Goal: Ask a question: Seek information or help from site administrators or community

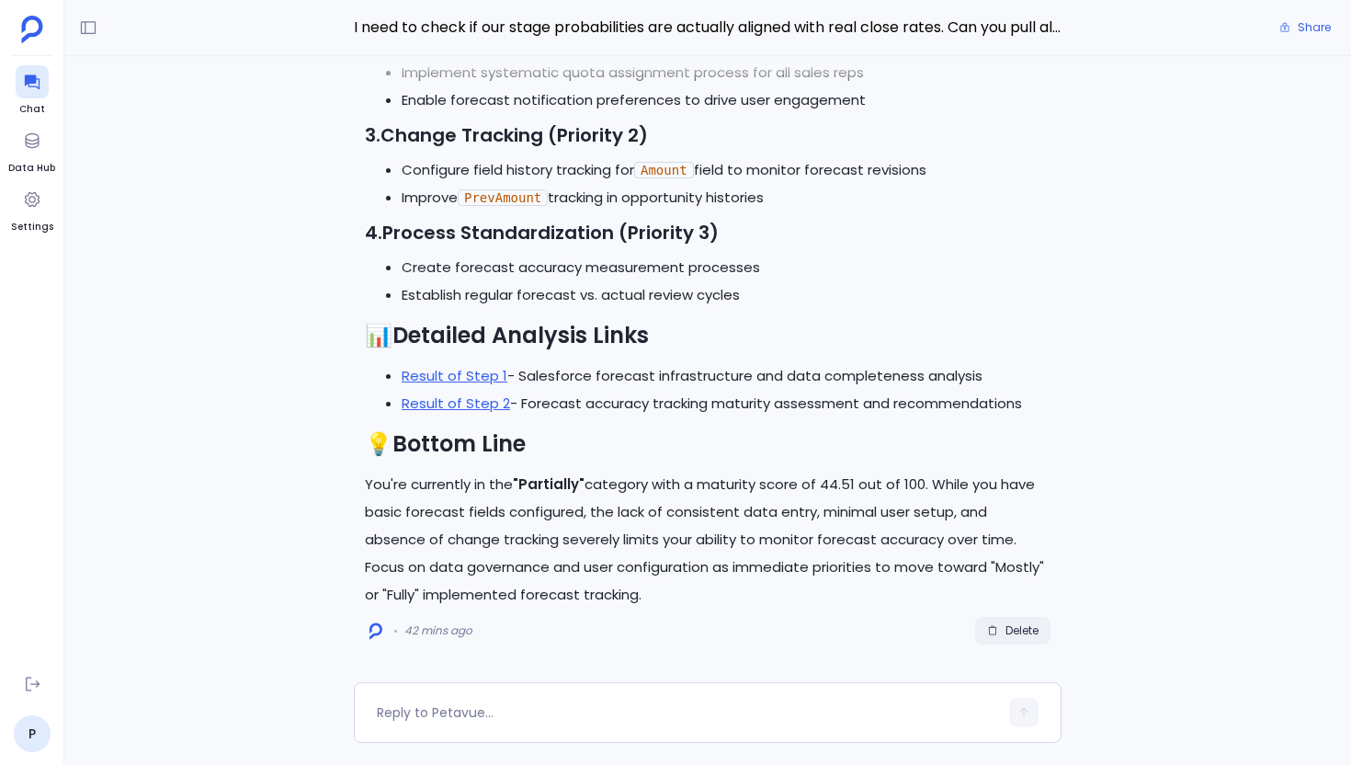
click at [1006, 630] on span "Delete" at bounding box center [1022, 630] width 33 height 15
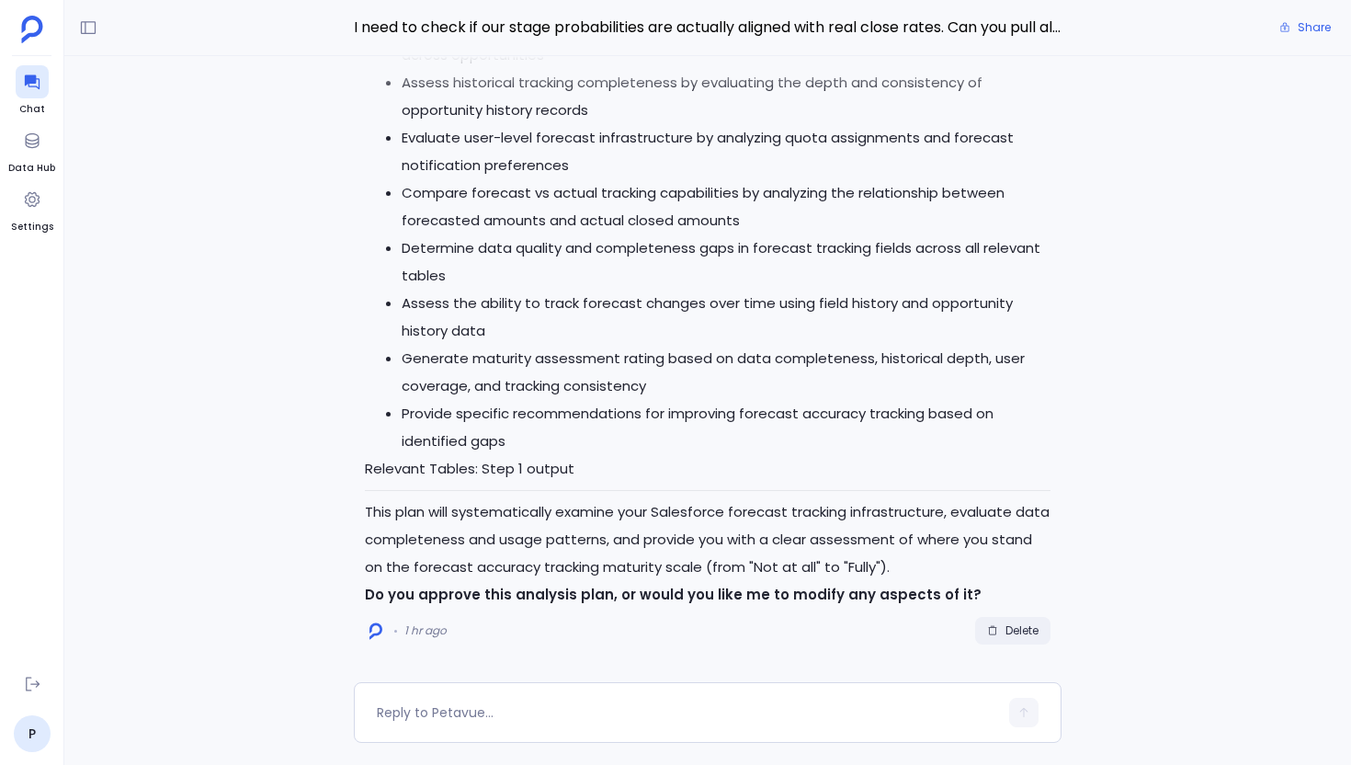
click at [1015, 630] on span "Delete" at bounding box center [1022, 630] width 33 height 15
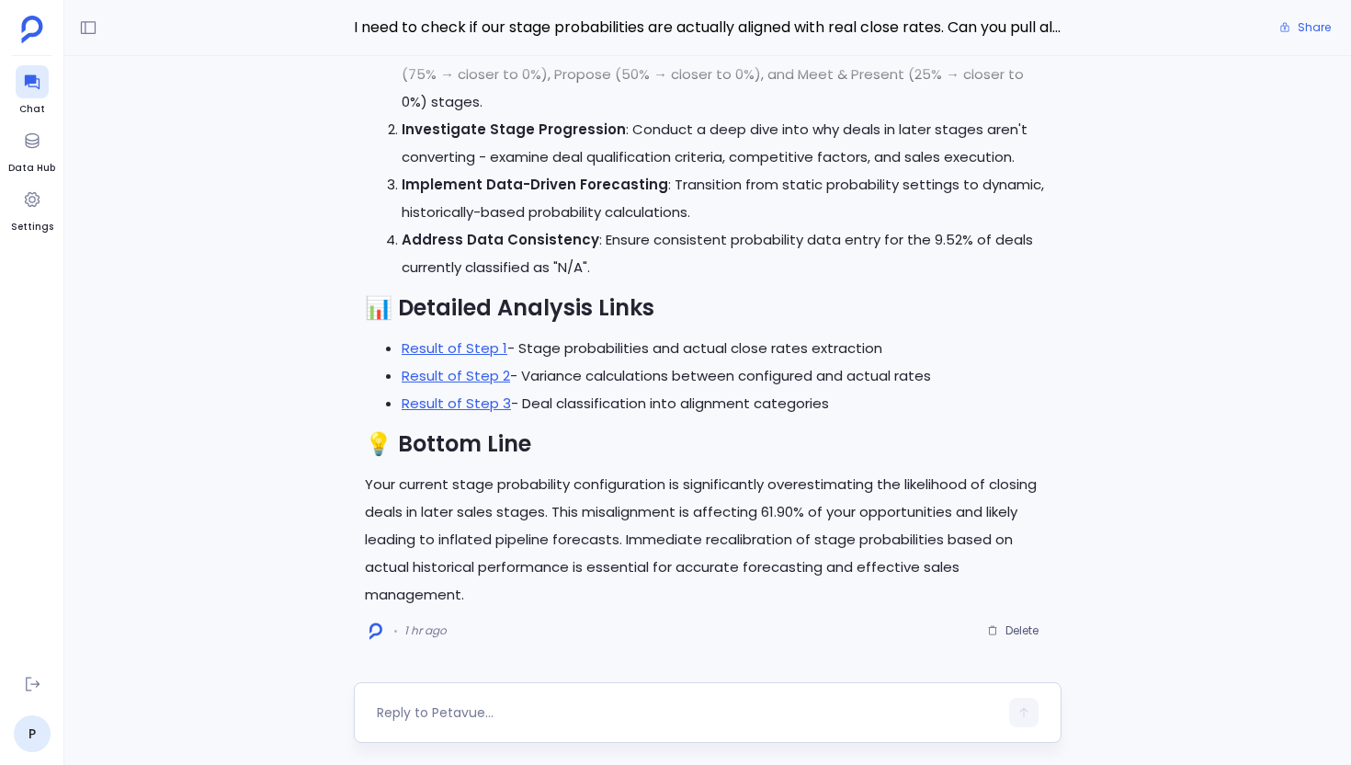
click at [473, 718] on textarea at bounding box center [687, 712] width 621 height 18
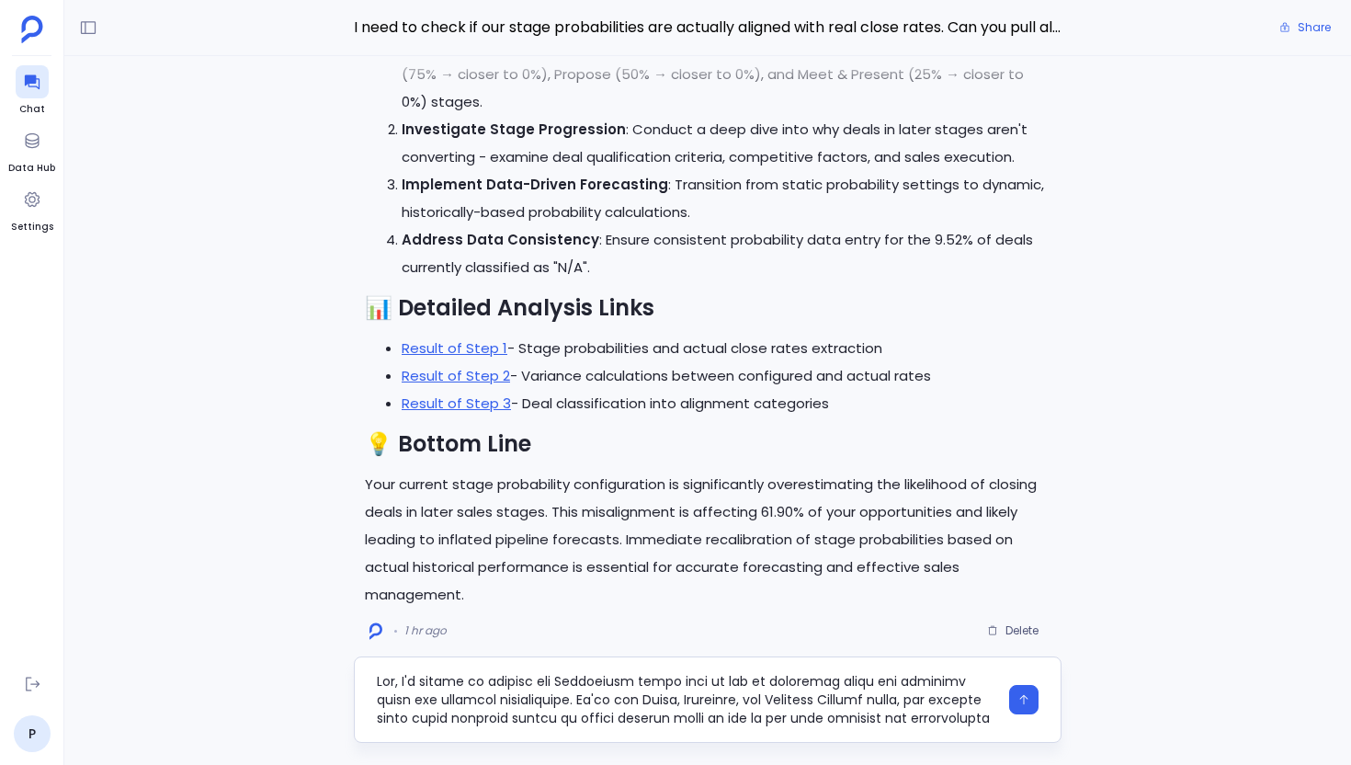
scroll to position [184, 0]
type textarea "Hey, I'm trying to analyze our Salesforce usage data to see if different teams …"
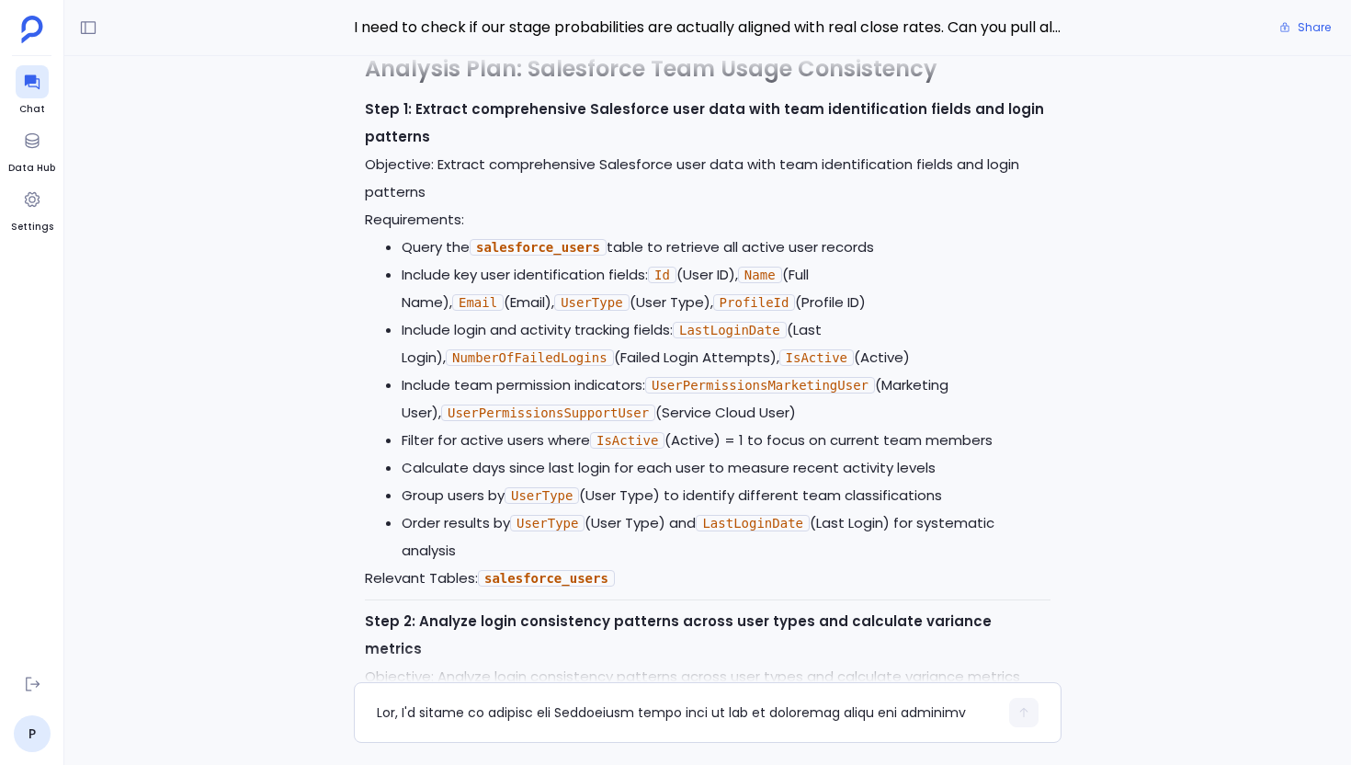
scroll to position [-654, 0]
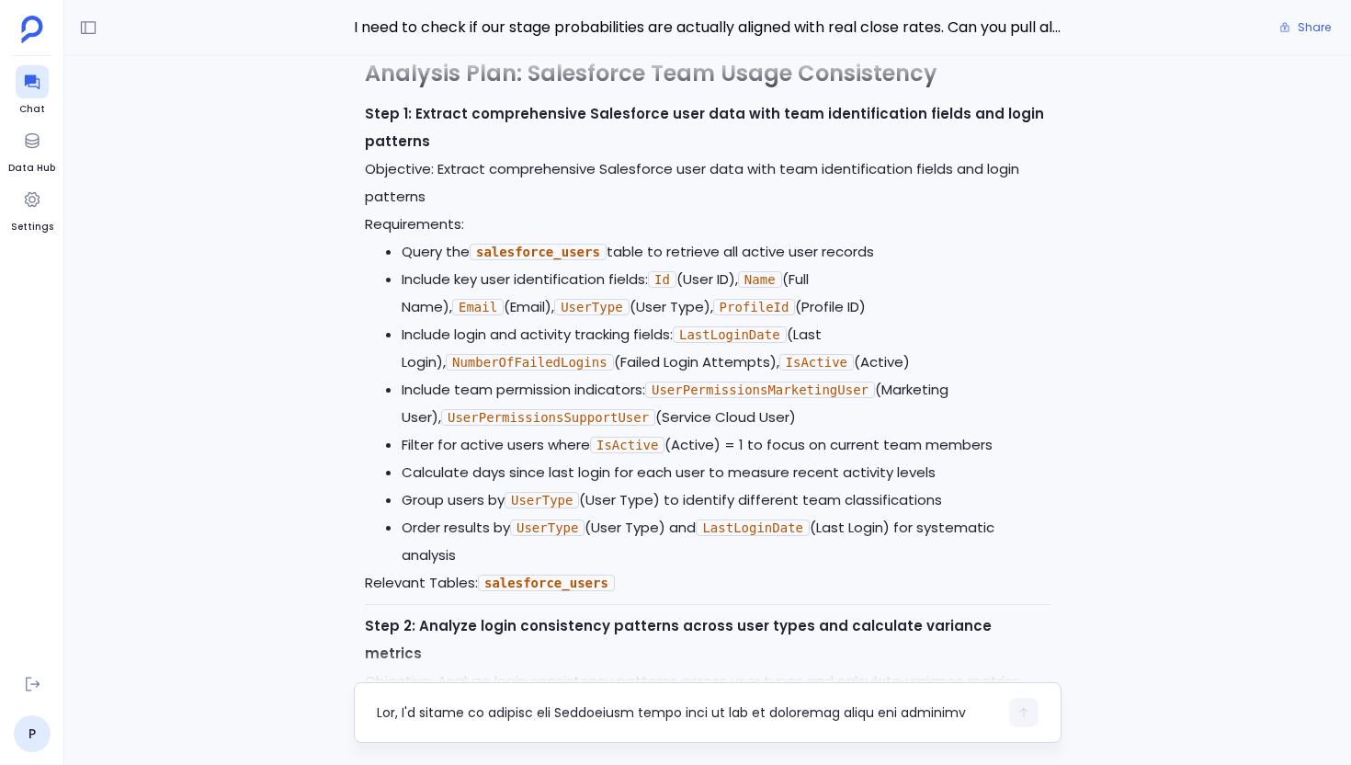
click at [566, 710] on textarea at bounding box center [687, 712] width 621 height 18
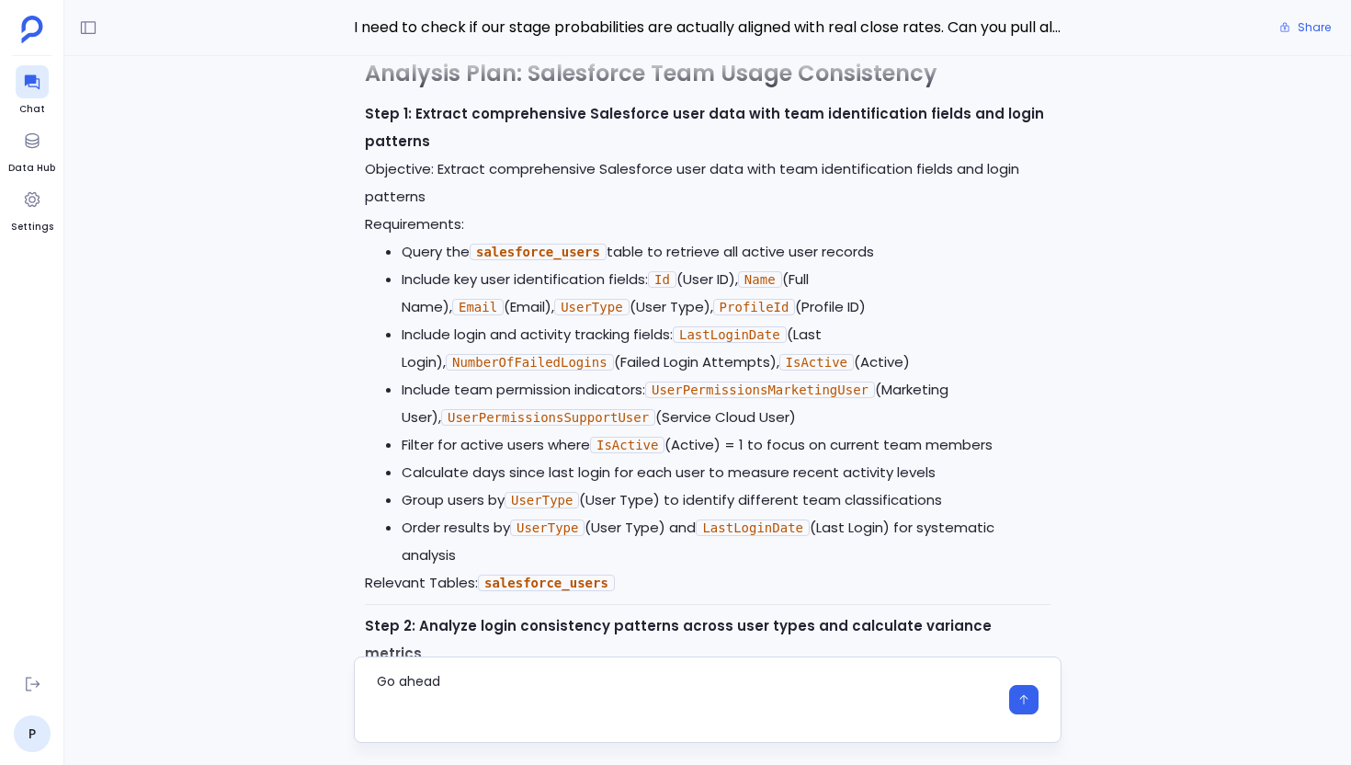
type textarea "Go ahead"
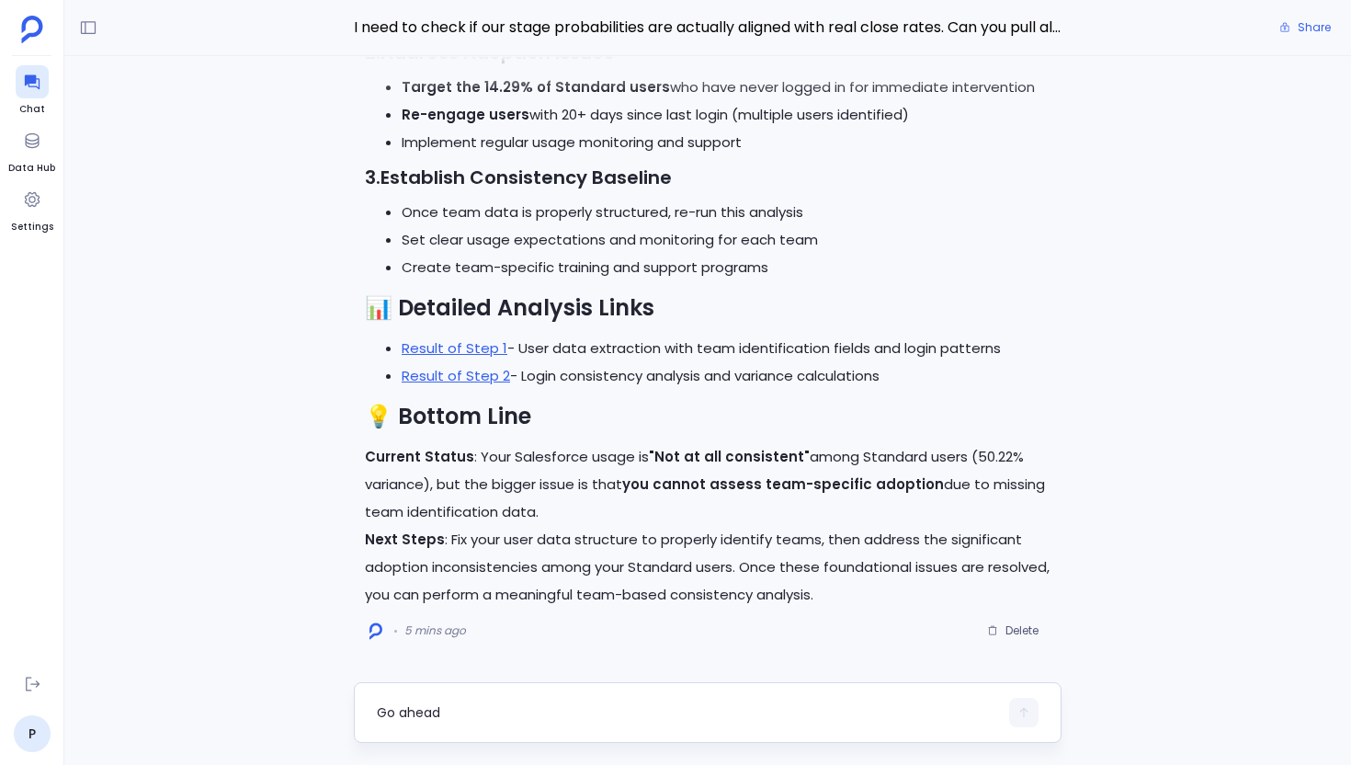
click at [507, 720] on textarea "Go ahead" at bounding box center [687, 712] width 621 height 18
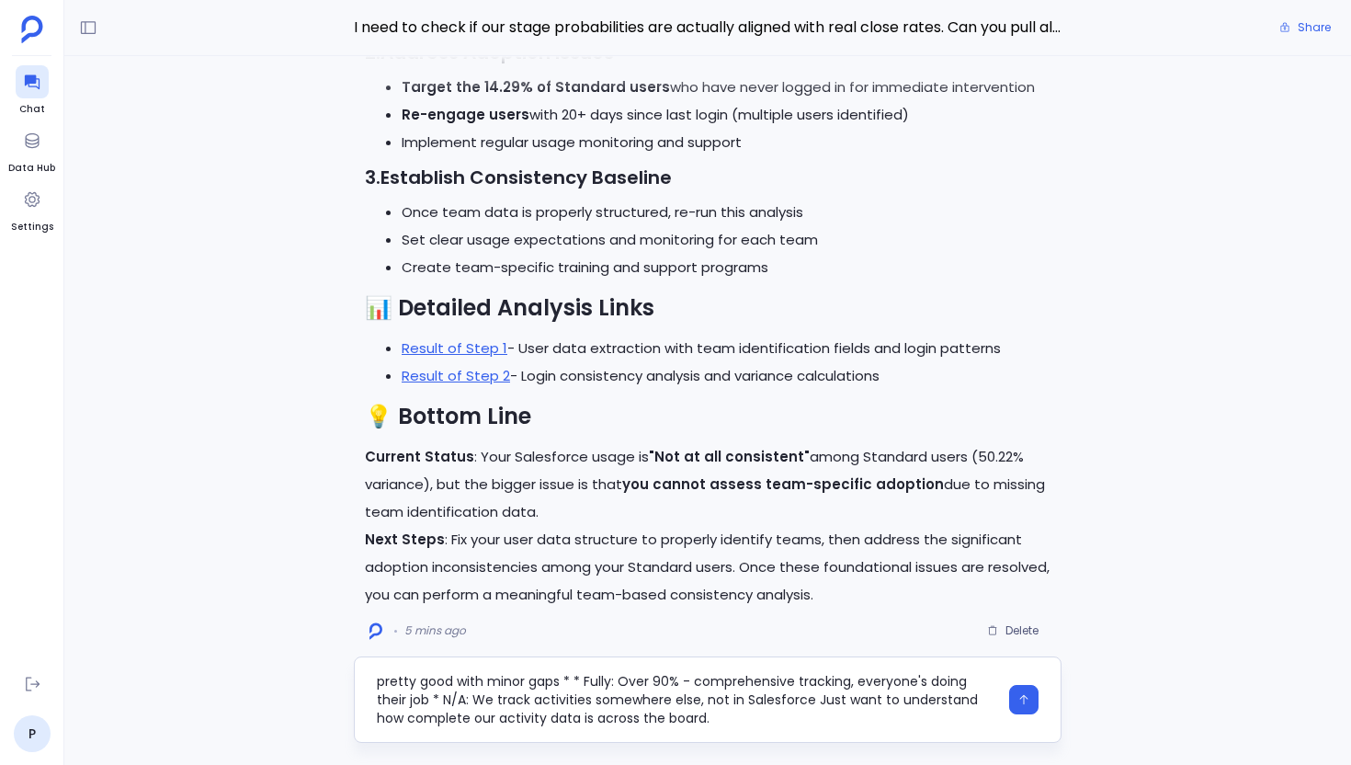
type textarea "Hey, I need to check our Salesforce data to see how well we're tracking activit…"
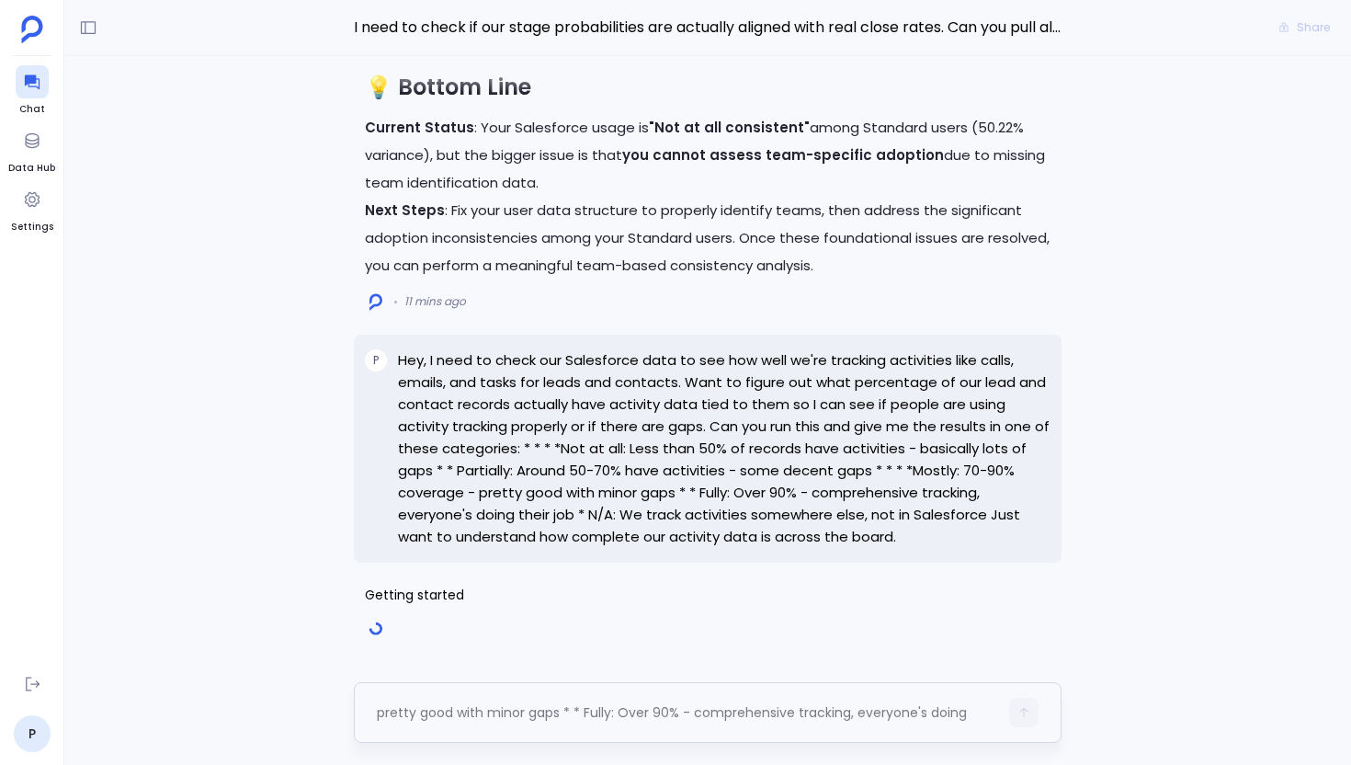
scroll to position [0, 0]
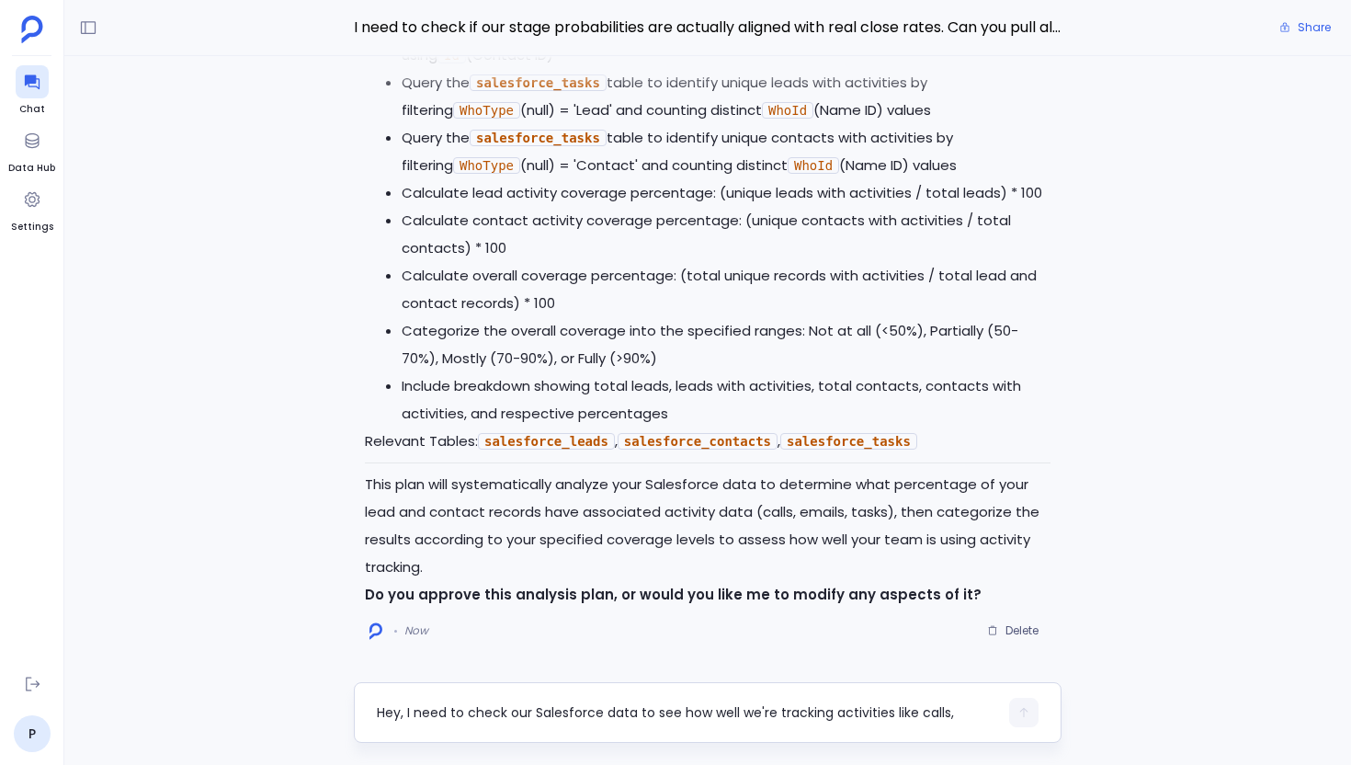
click at [449, 700] on div "Hey, I need to check our Salesforce data to see how well we're tracking activit…" at bounding box center [687, 712] width 621 height 29
click at [419, 701] on div "Hey, I need to check our Salesforce data to see how well we're tracking activit…" at bounding box center [687, 712] width 621 height 29
click at [436, 718] on textarea "Hey, I need to check our Salesforce data to see how well we're tracking activit…" at bounding box center [687, 712] width 621 height 18
type textarea "Proceed"
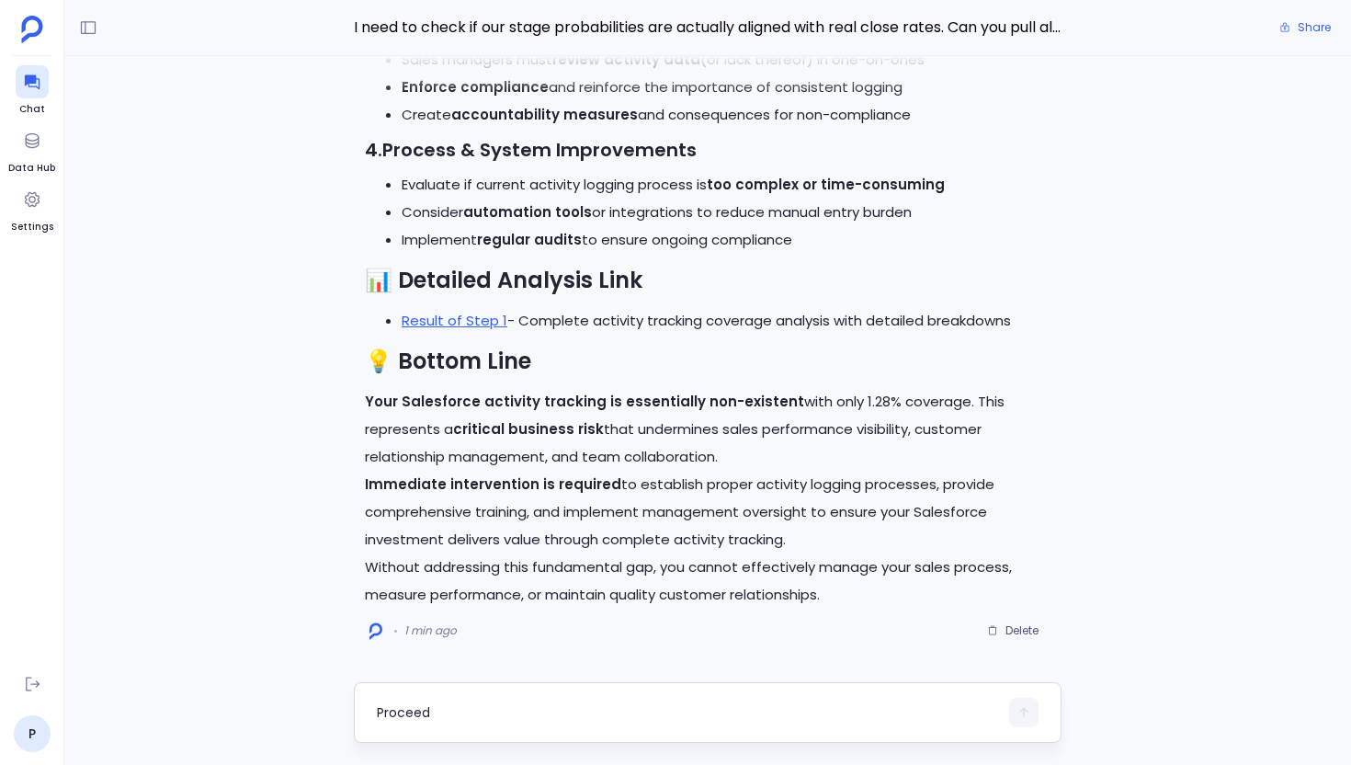
click at [700, 712] on textarea "Proceed" at bounding box center [687, 712] width 621 height 18
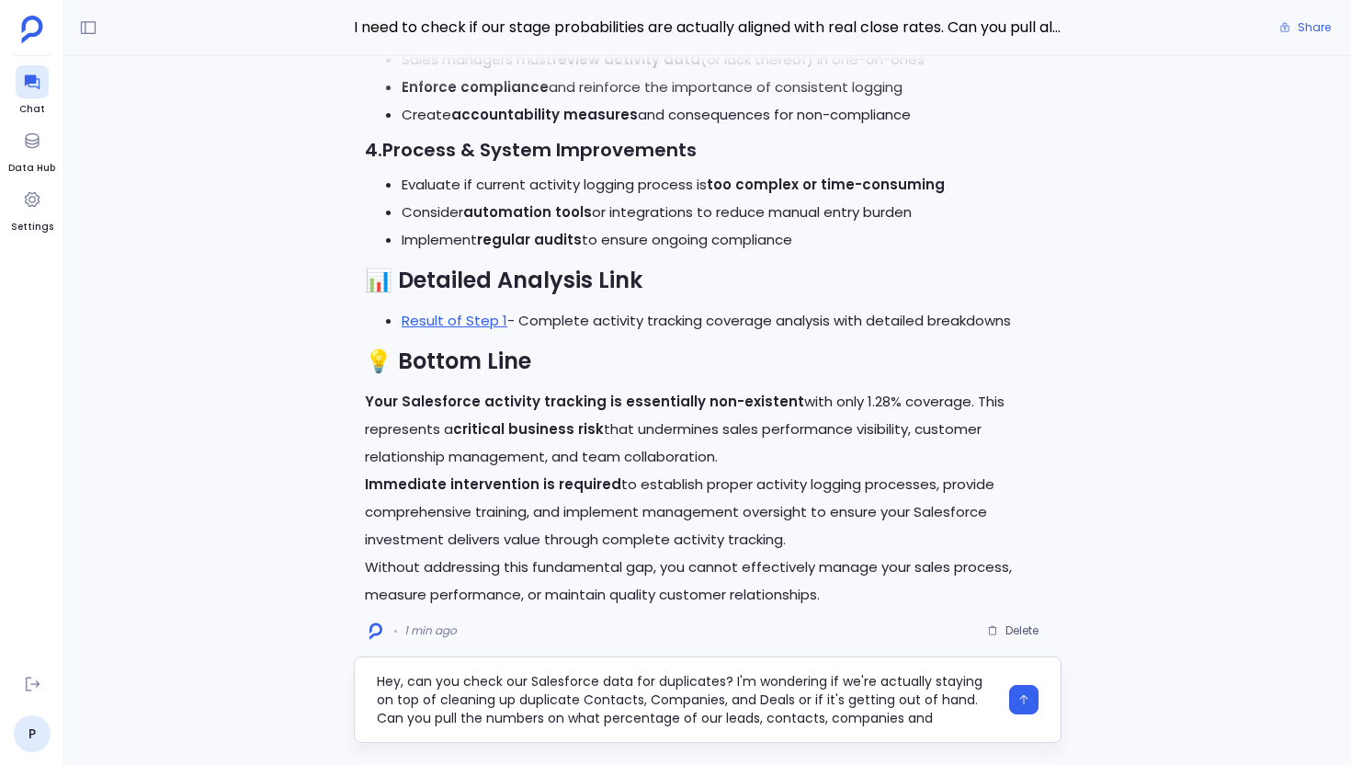
scroll to position [129, 0]
type textarea "Hey, can you check our Salesforce data for duplicates? I'm wondering if we're a…"
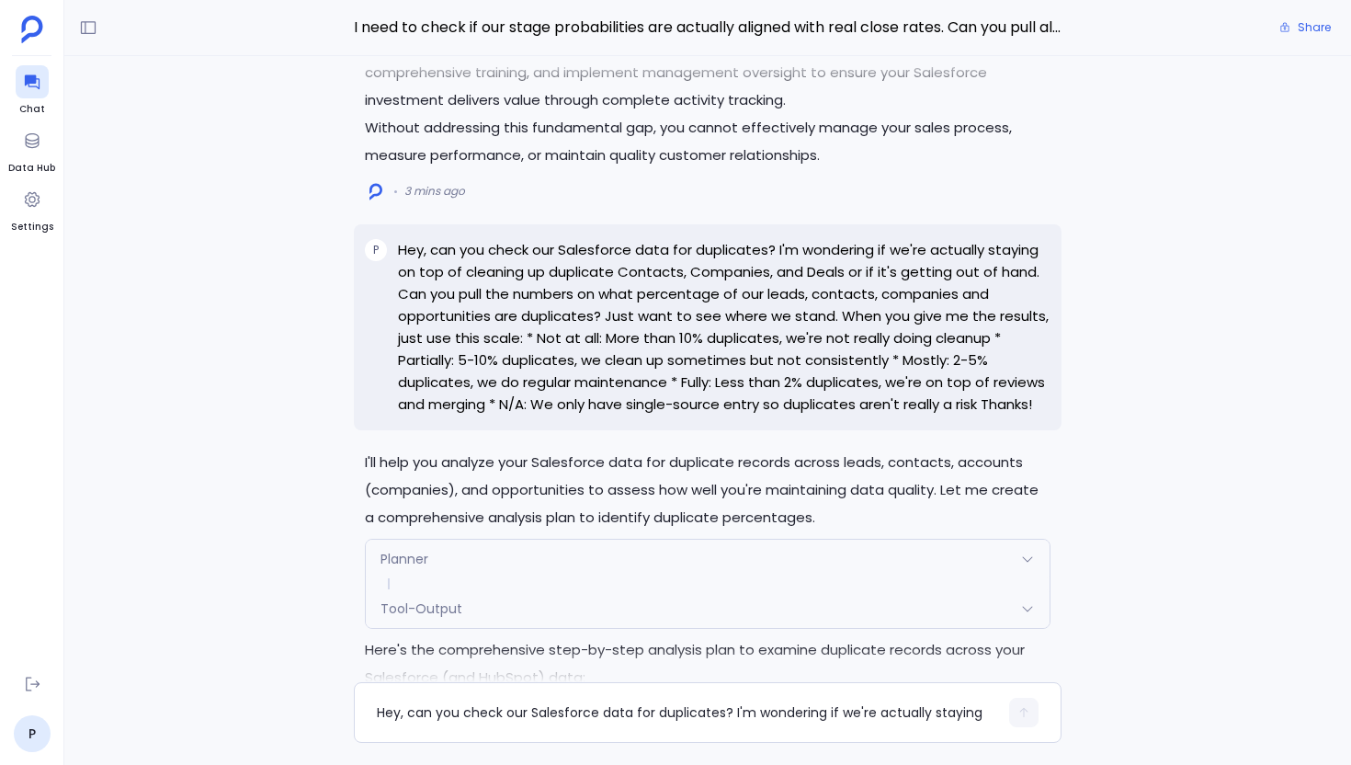
scroll to position [-3604, 0]
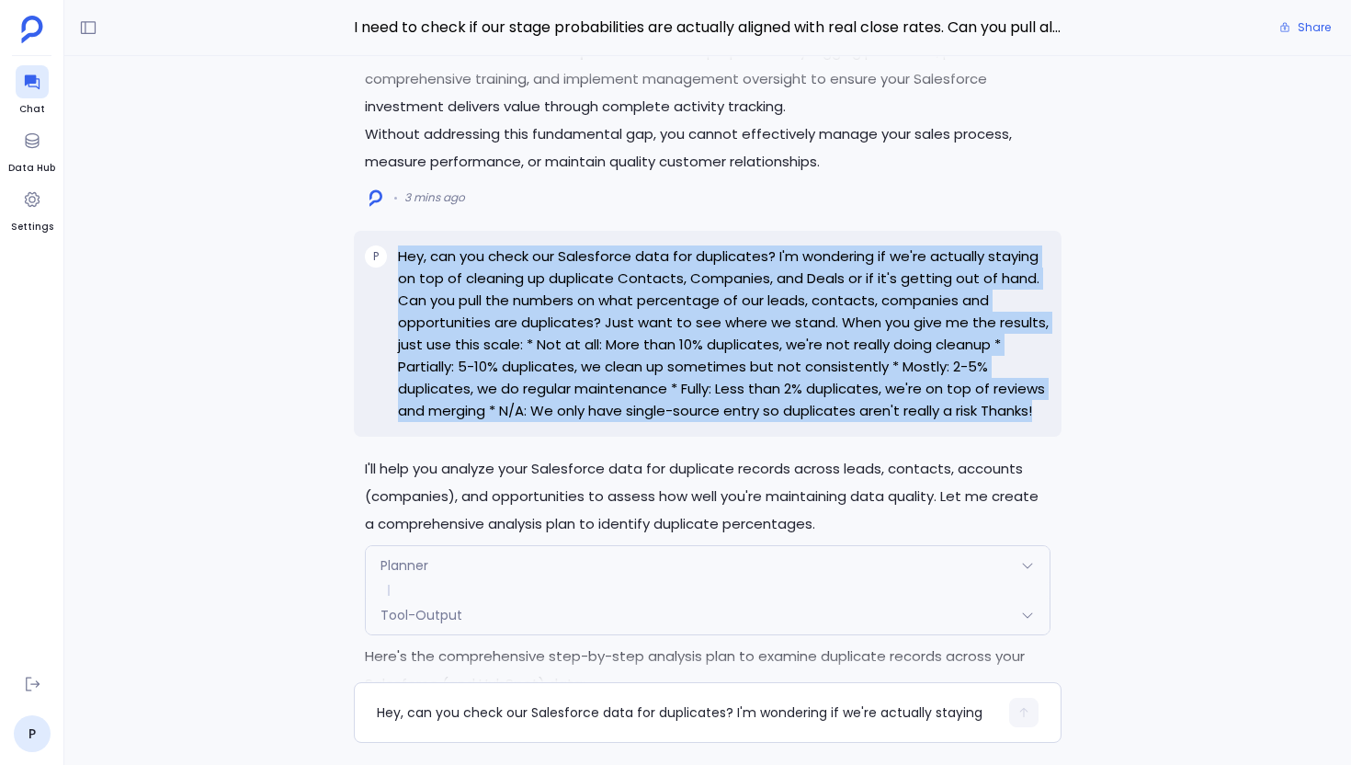
drag, startPoint x: 1045, startPoint y: 396, endPoint x: 394, endPoint y: 243, distance: 668.7
click at [394, 243] on div "P Hey, can you check our Salesforce data for duplicates? I'm wondering if we're…" at bounding box center [708, 334] width 708 height 206
copy p "Hey, can you check our Salesforce data for duplicates? I'm wondering if we're a…"
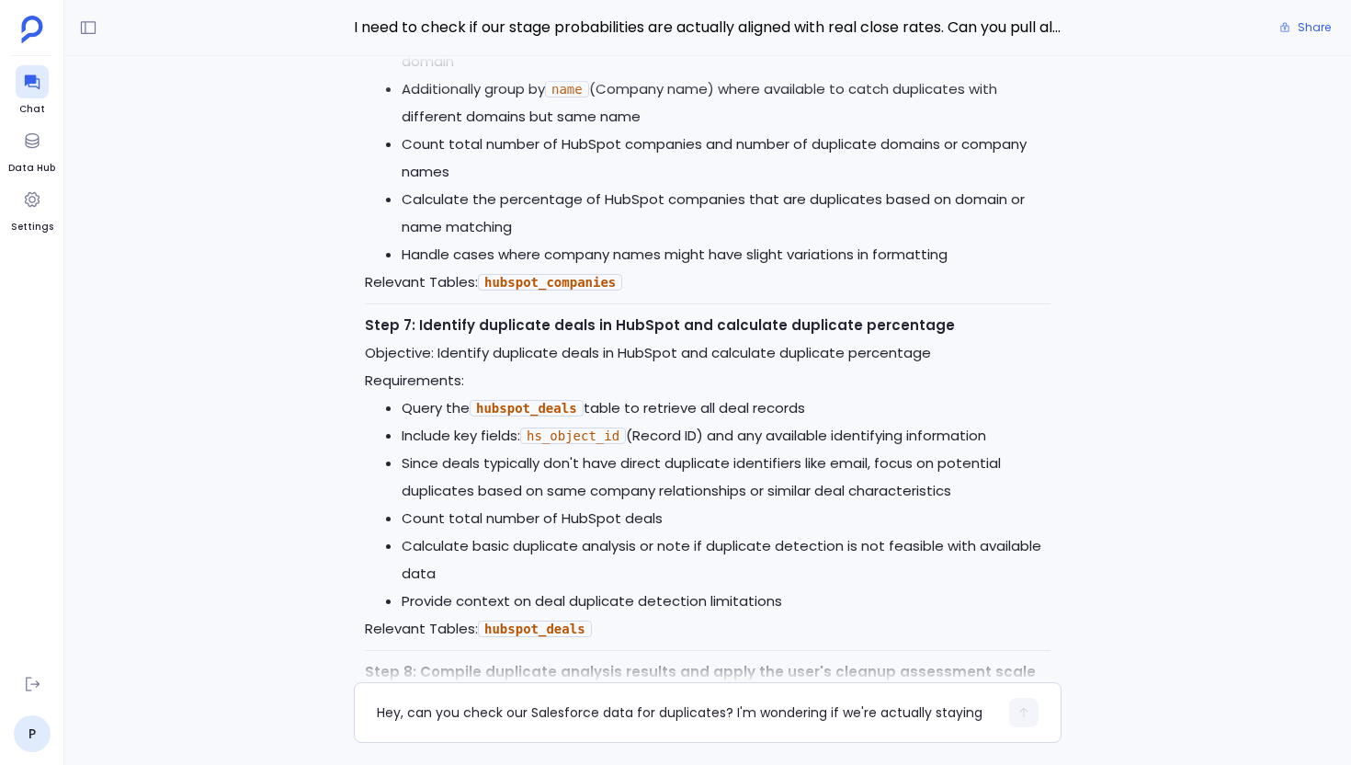
scroll to position [0, 0]
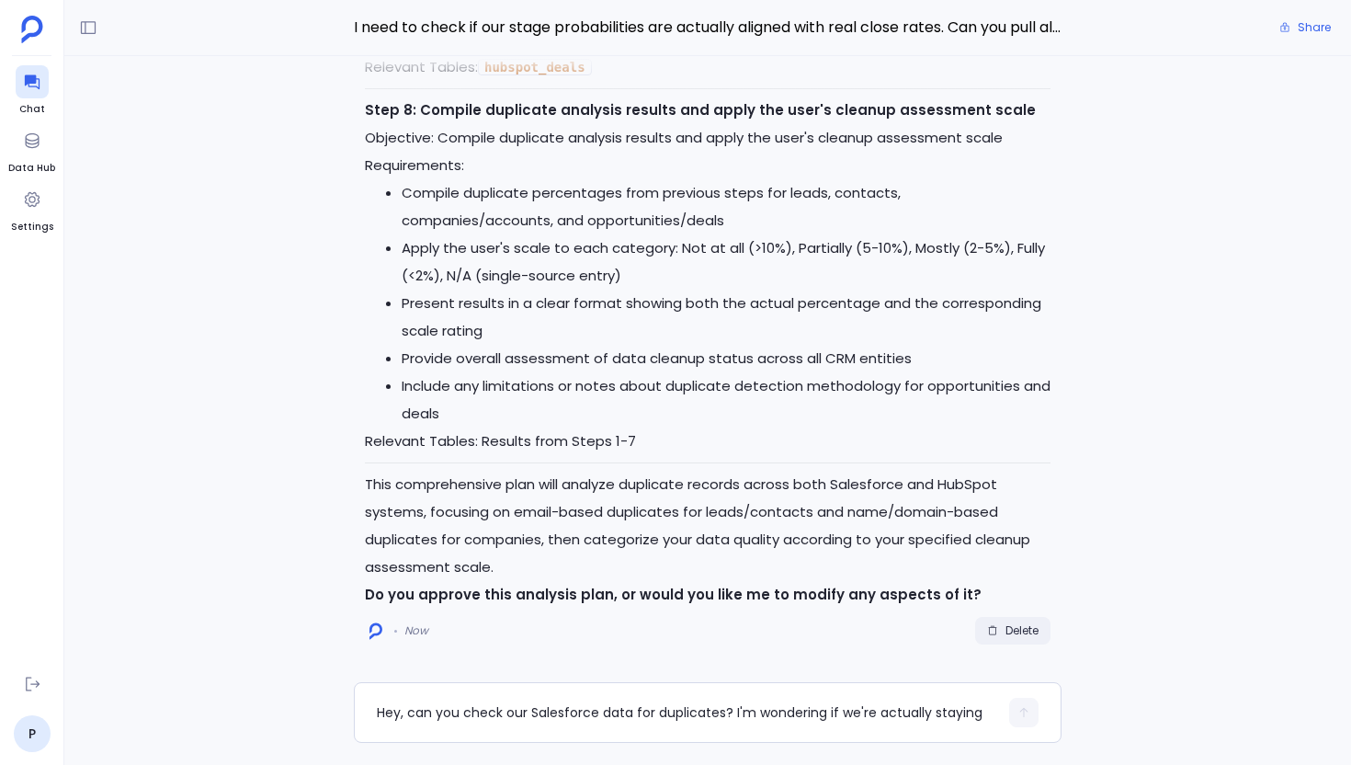
click at [1023, 638] on button "Delete" at bounding box center [1012, 631] width 75 height 28
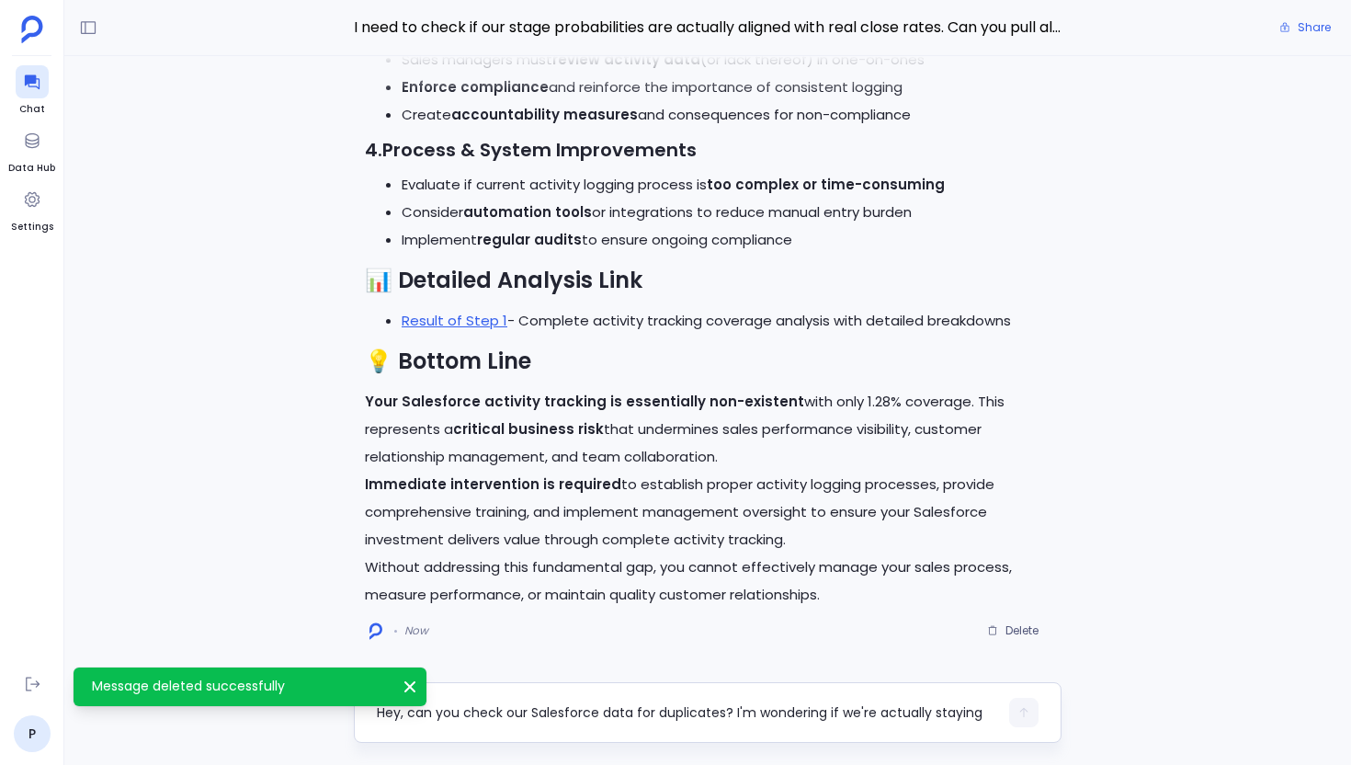
click at [543, 714] on textarea "Hey, can you check our Salesforce data for duplicates? I'm wondering if we're a…" at bounding box center [687, 712] width 621 height 18
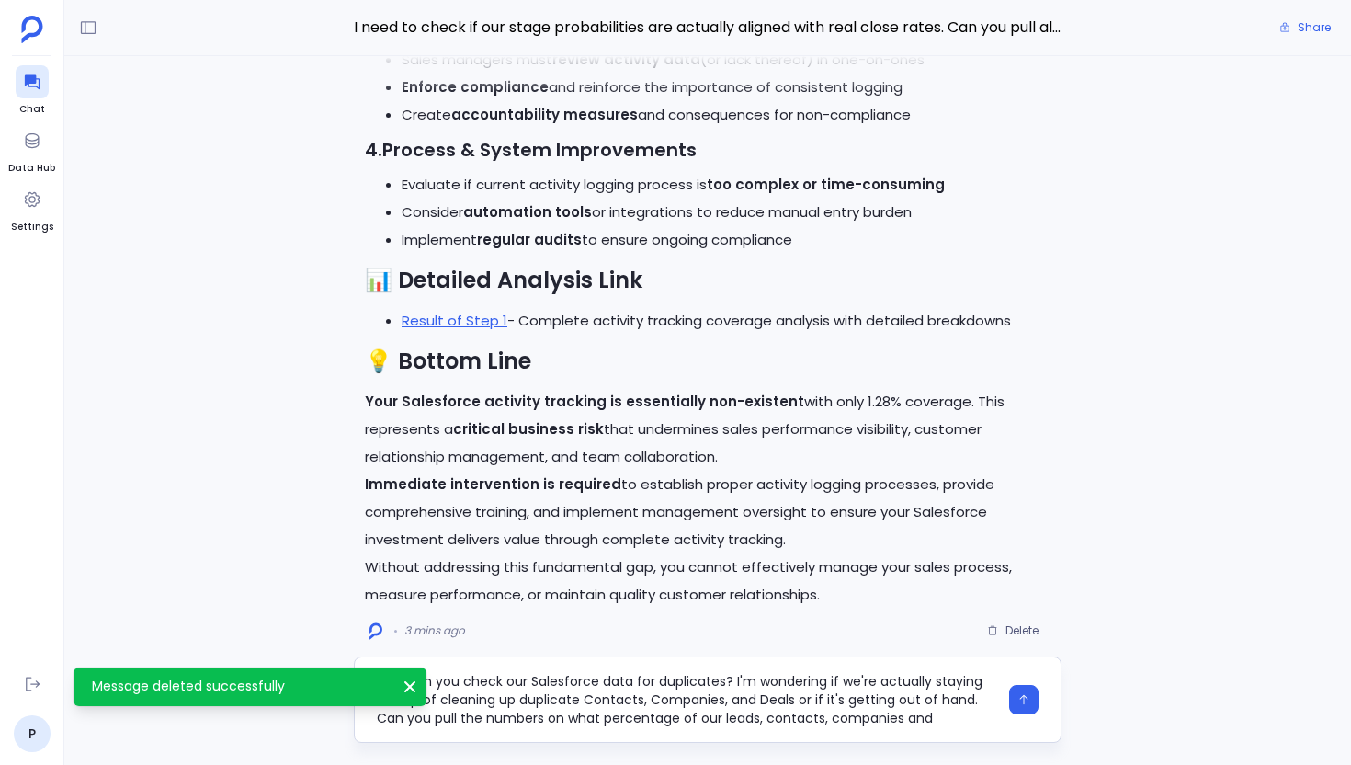
scroll to position [92, 0]
type textarea "Hey, can you check our Salesforce data for duplicates? I'm wondering if we're a…"
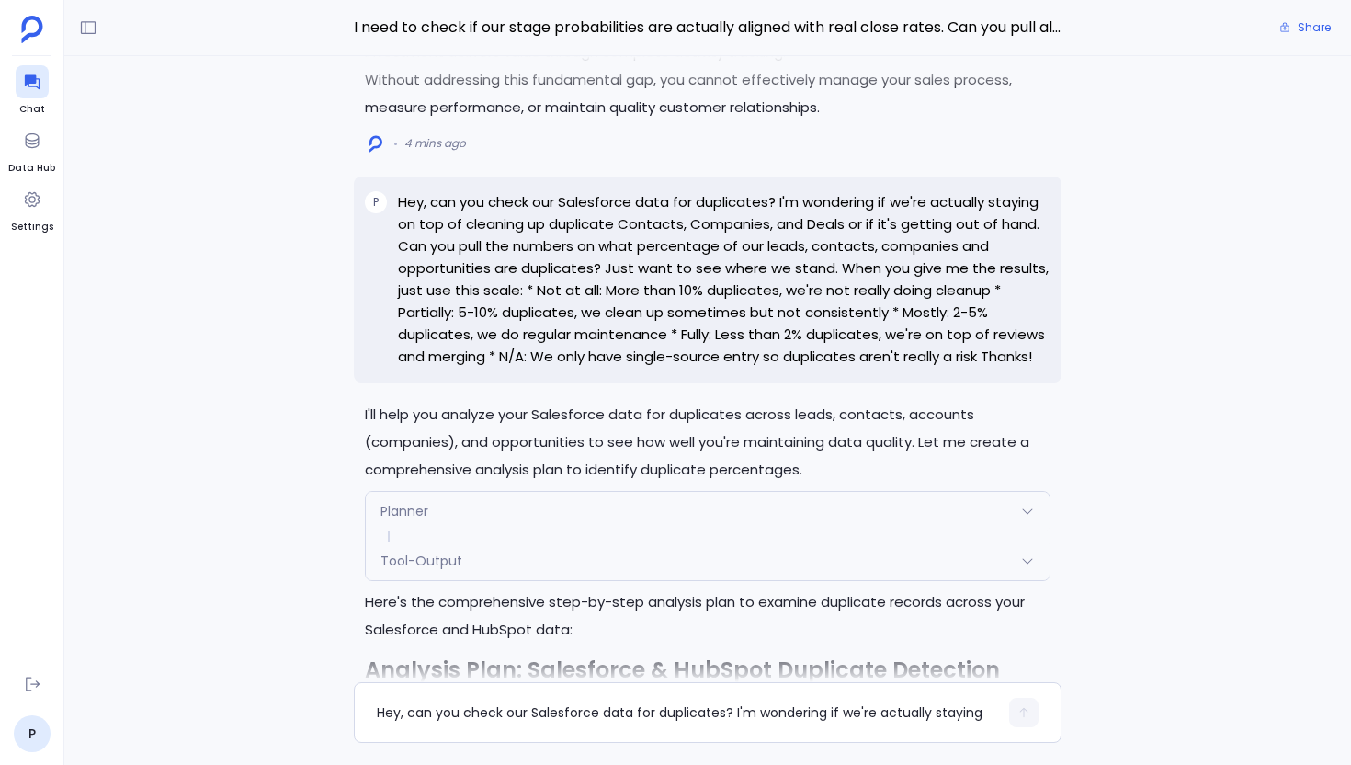
scroll to position [-3348, 0]
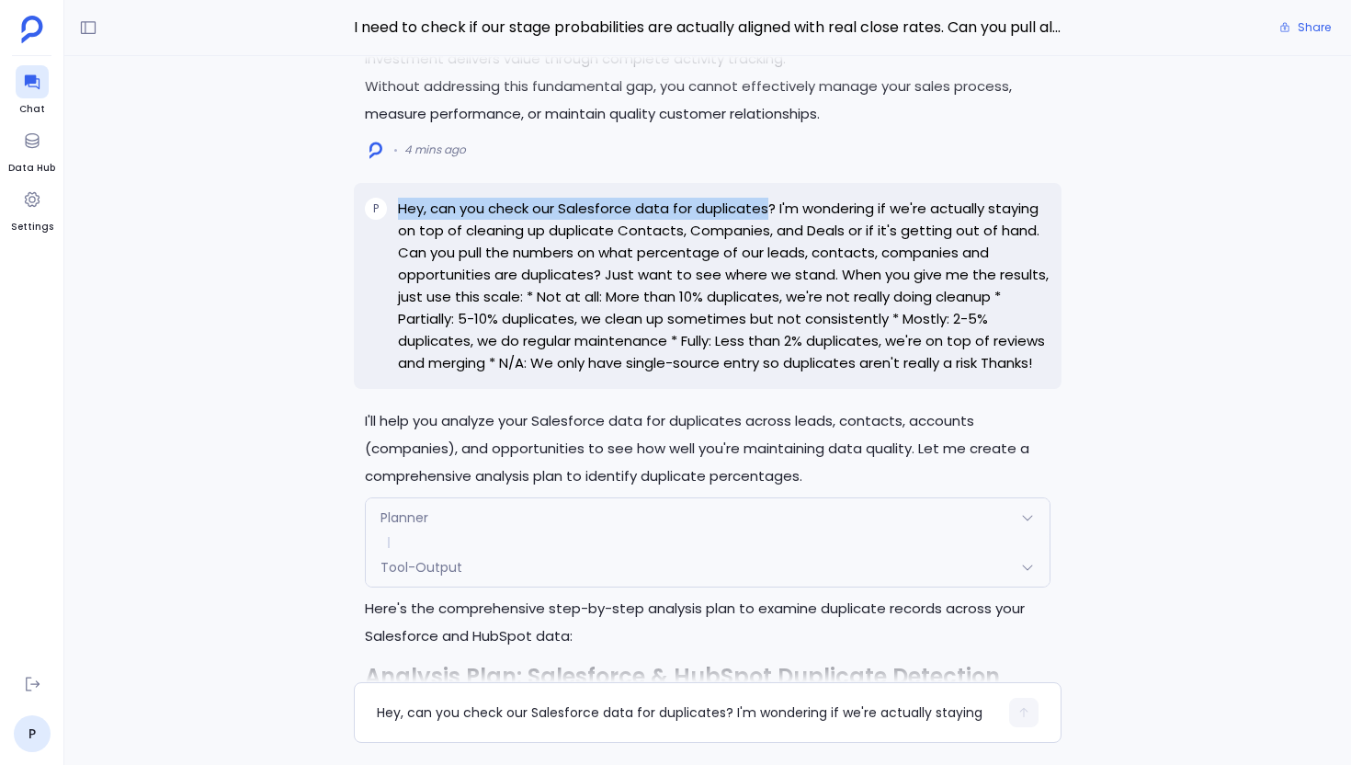
drag, startPoint x: 402, startPoint y: 220, endPoint x: 767, endPoint y: 219, distance: 365.0
click at [767, 220] on p "Hey, can you check our Salesforce data for duplicates? I'm wondering if we're a…" at bounding box center [724, 286] width 653 height 177
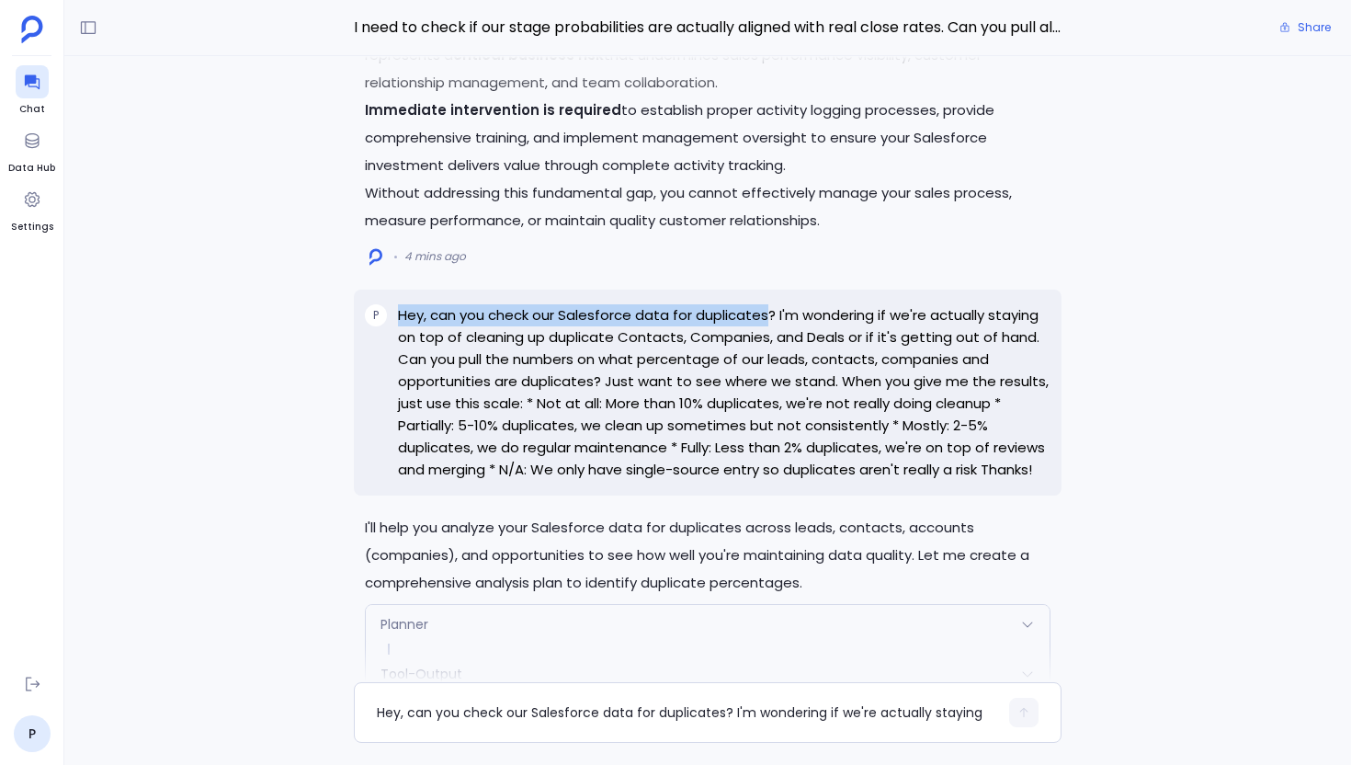
scroll to position [-3458, 0]
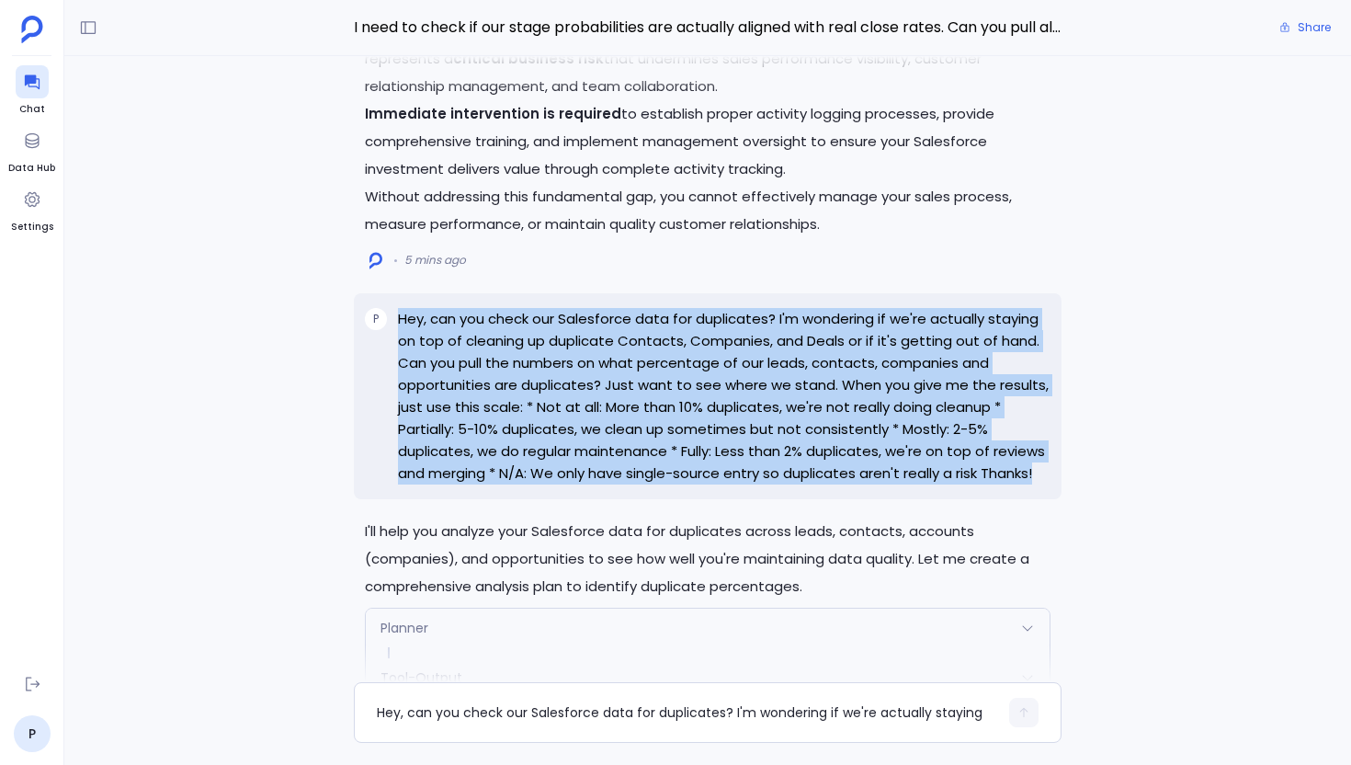
drag, startPoint x: 1050, startPoint y: 484, endPoint x: 393, endPoint y: 340, distance: 672.7
click at [393, 340] on div "P Hey, can you check our Salesforce data for duplicates? I'm wondering if we're…" at bounding box center [708, 396] width 708 height 206
copy p "Hey, can you check our Salesforce data for duplicates? I'm wondering if we're a…"
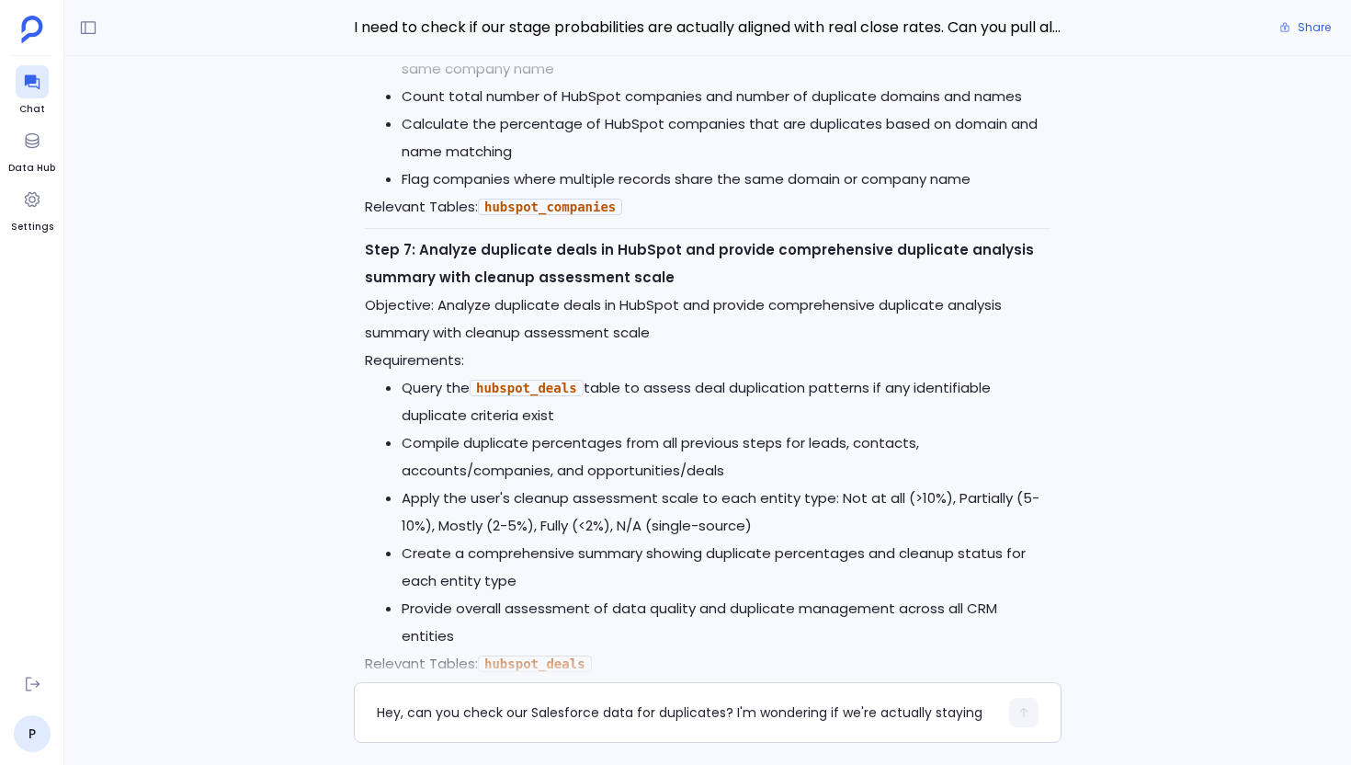
scroll to position [0, 0]
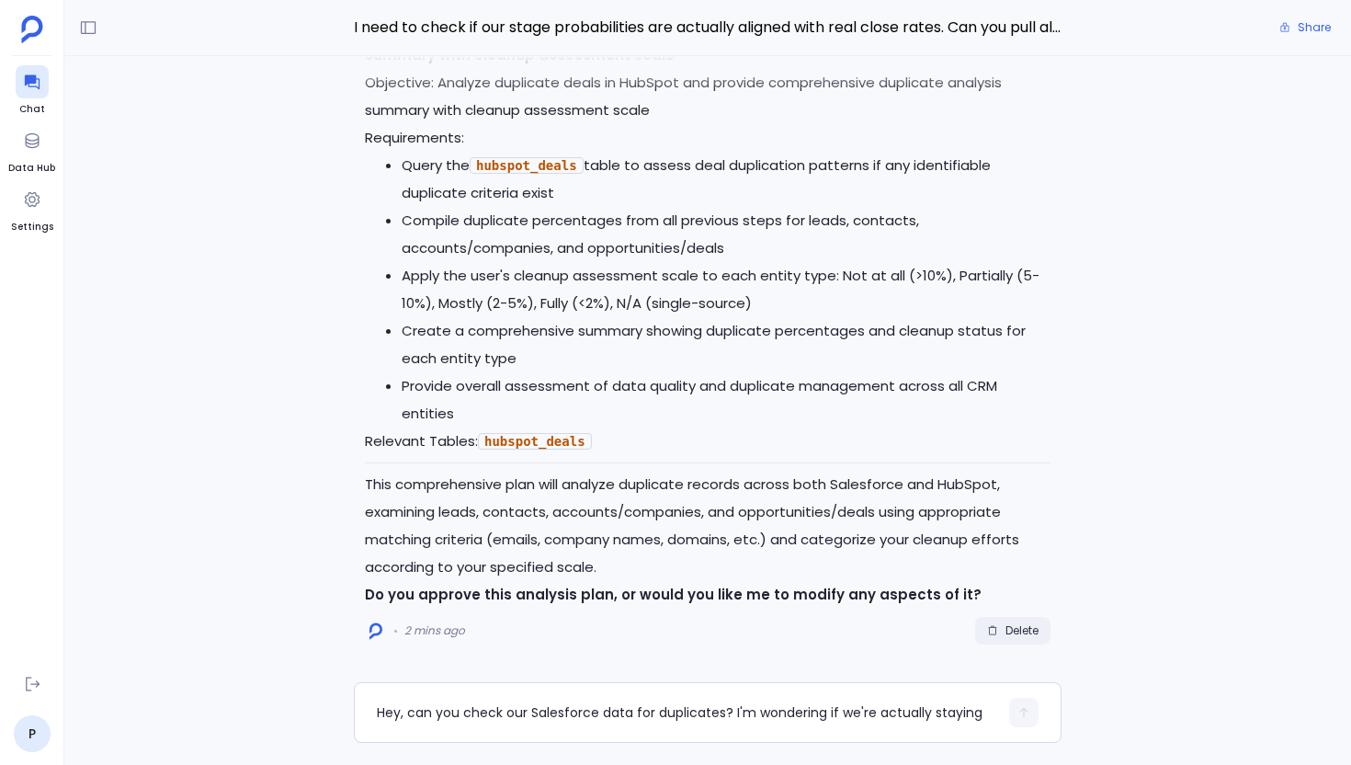
click at [1015, 639] on button "Delete" at bounding box center [1012, 631] width 75 height 28
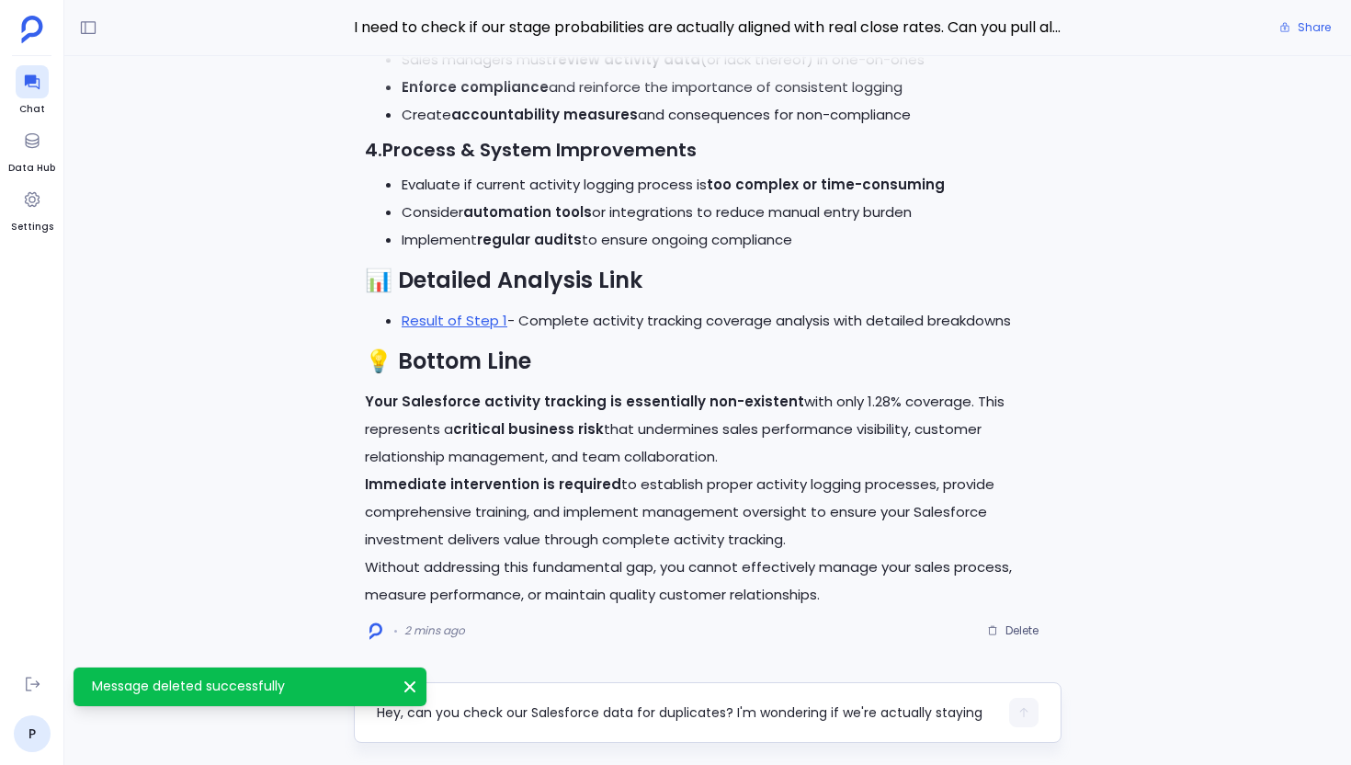
click at [499, 709] on textarea "Hey, can you check our Salesforce data for duplicates? I'm wondering if we're a…" at bounding box center [687, 712] width 621 height 18
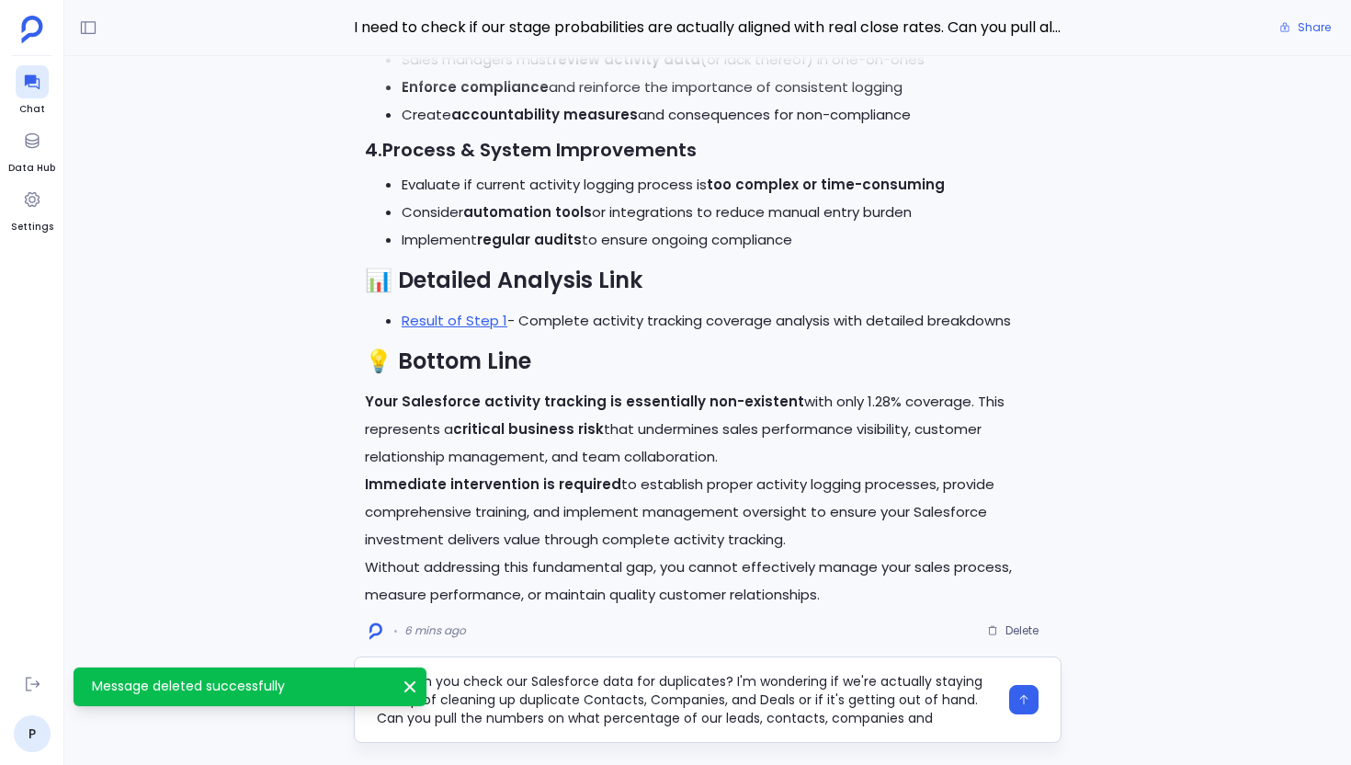
scroll to position [129, 0]
type textarea "Hey, can you check our Salesforce data for duplicates? I'm wondering if we're a…"
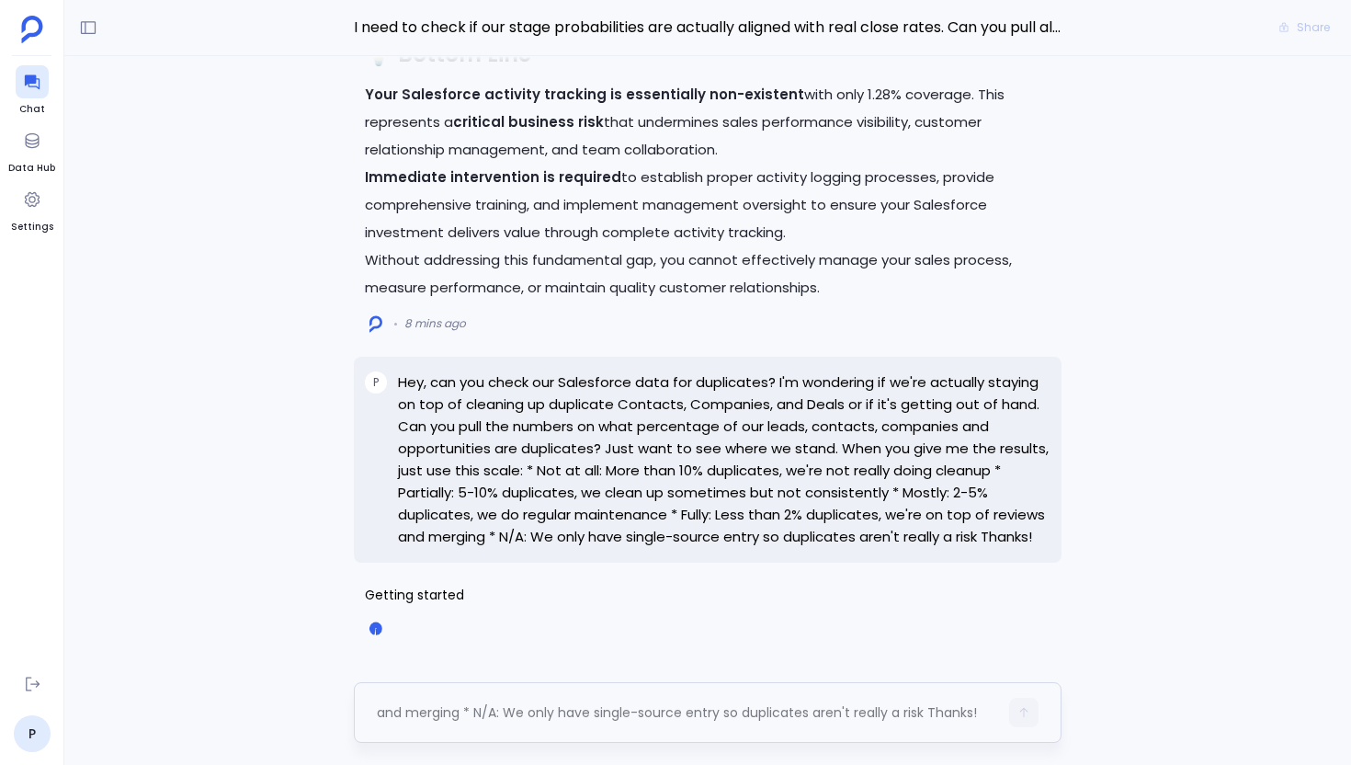
scroll to position [0, 0]
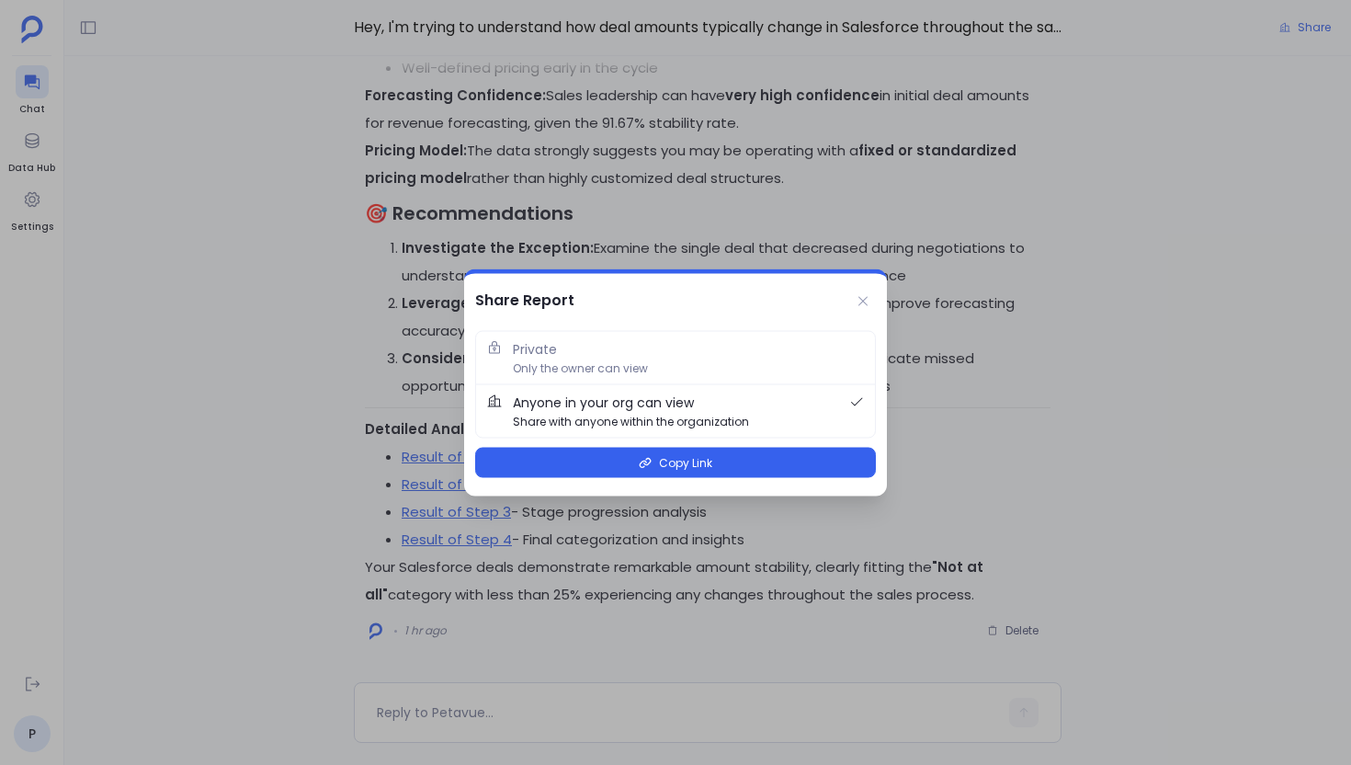
scroll to position [-3637, 0]
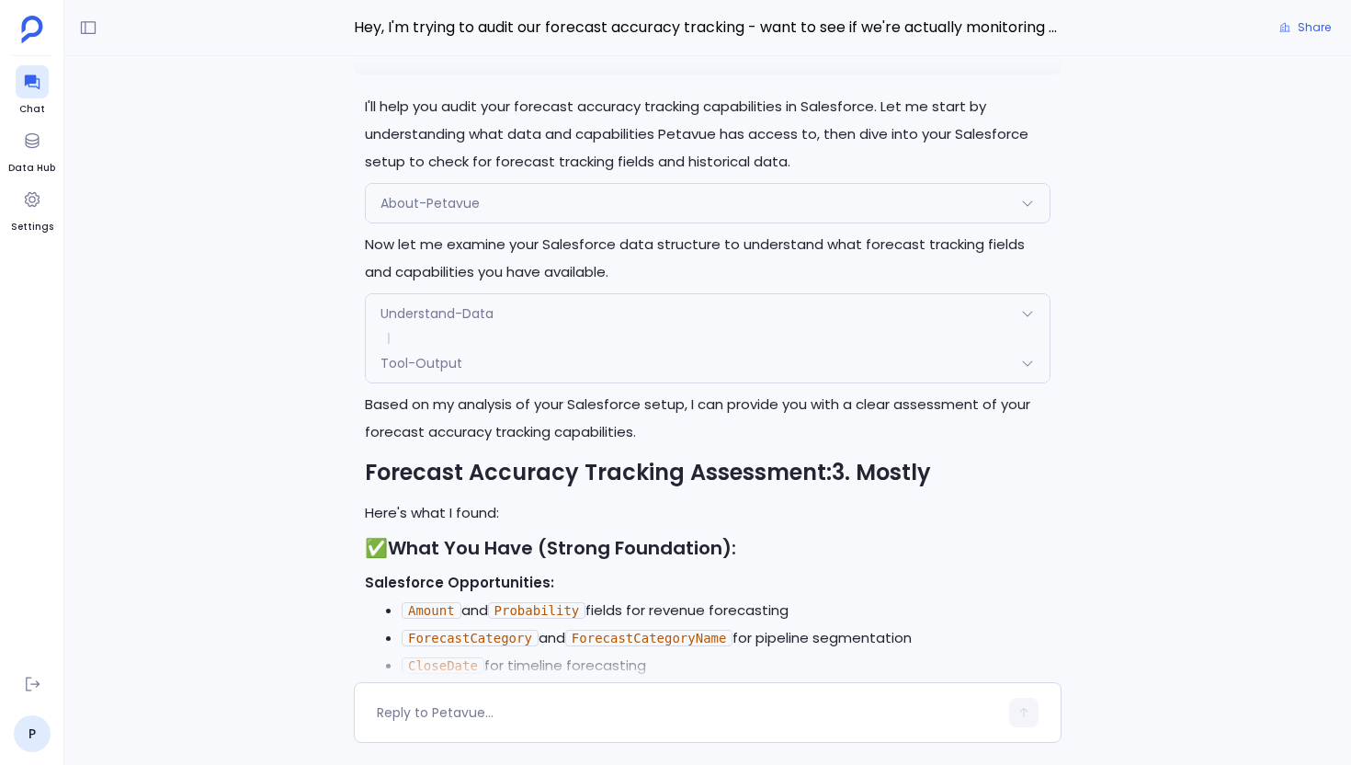
scroll to position [-1124, 0]
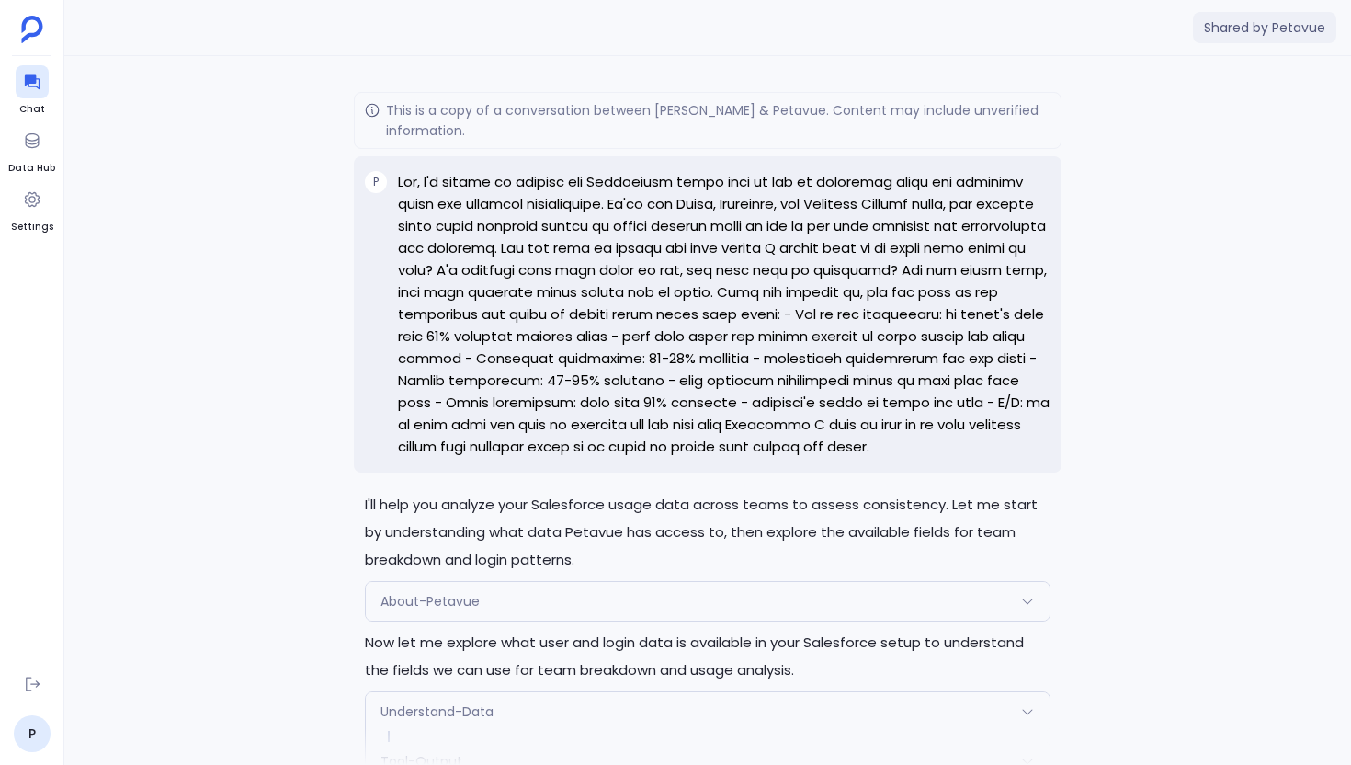
scroll to position [-4880, 0]
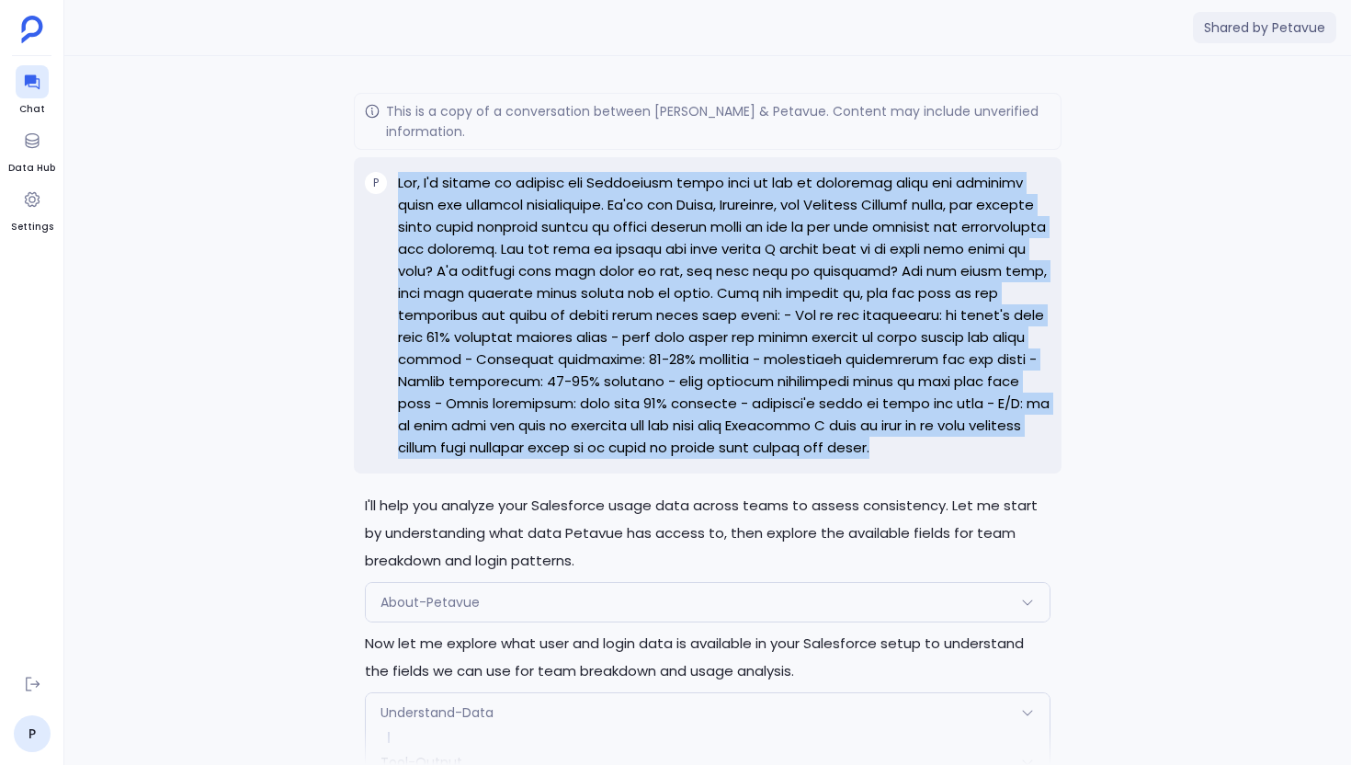
drag, startPoint x: 941, startPoint y: 462, endPoint x: 400, endPoint y: 178, distance: 611.4
click at [400, 178] on div "P" at bounding box center [708, 315] width 708 height 316
copy p "Hey, I'm trying to analyze our Salesforce usage data to see if different teams …"
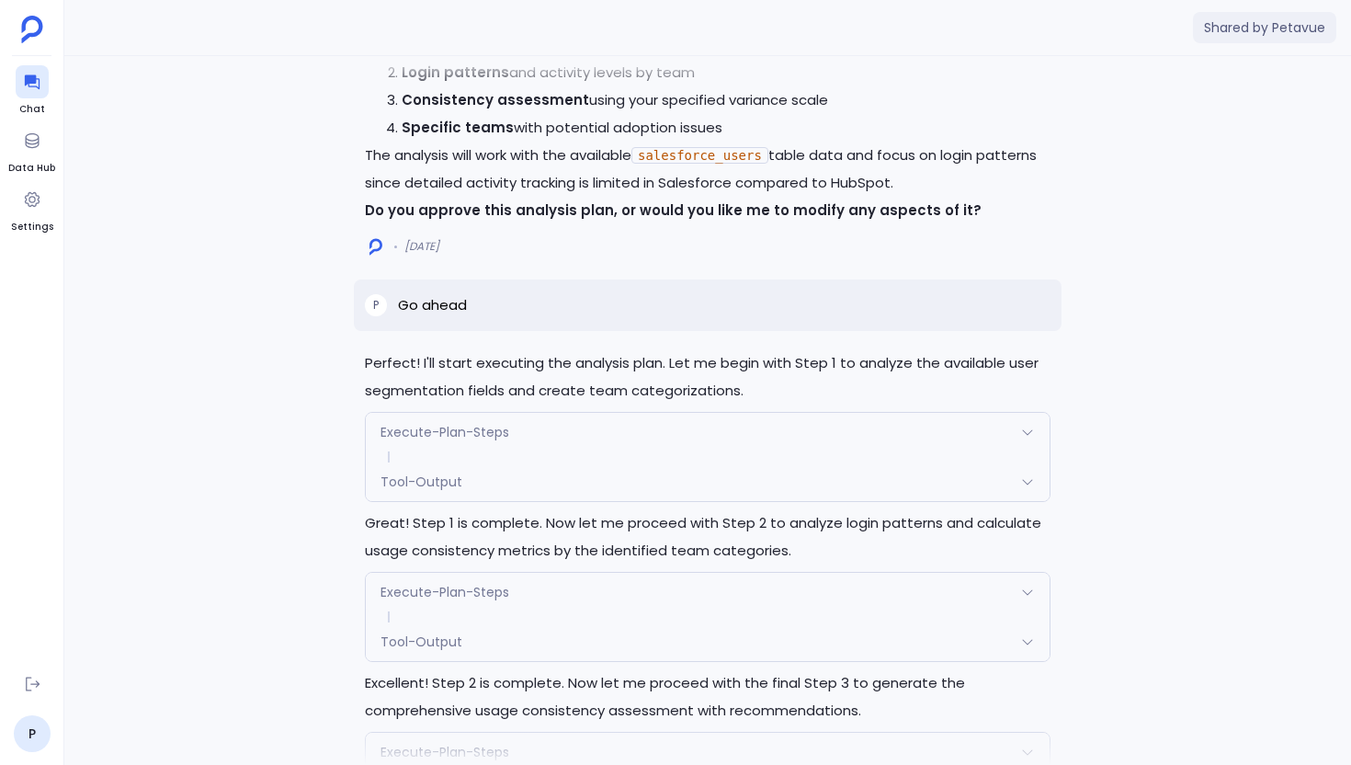
scroll to position [-2261, 0]
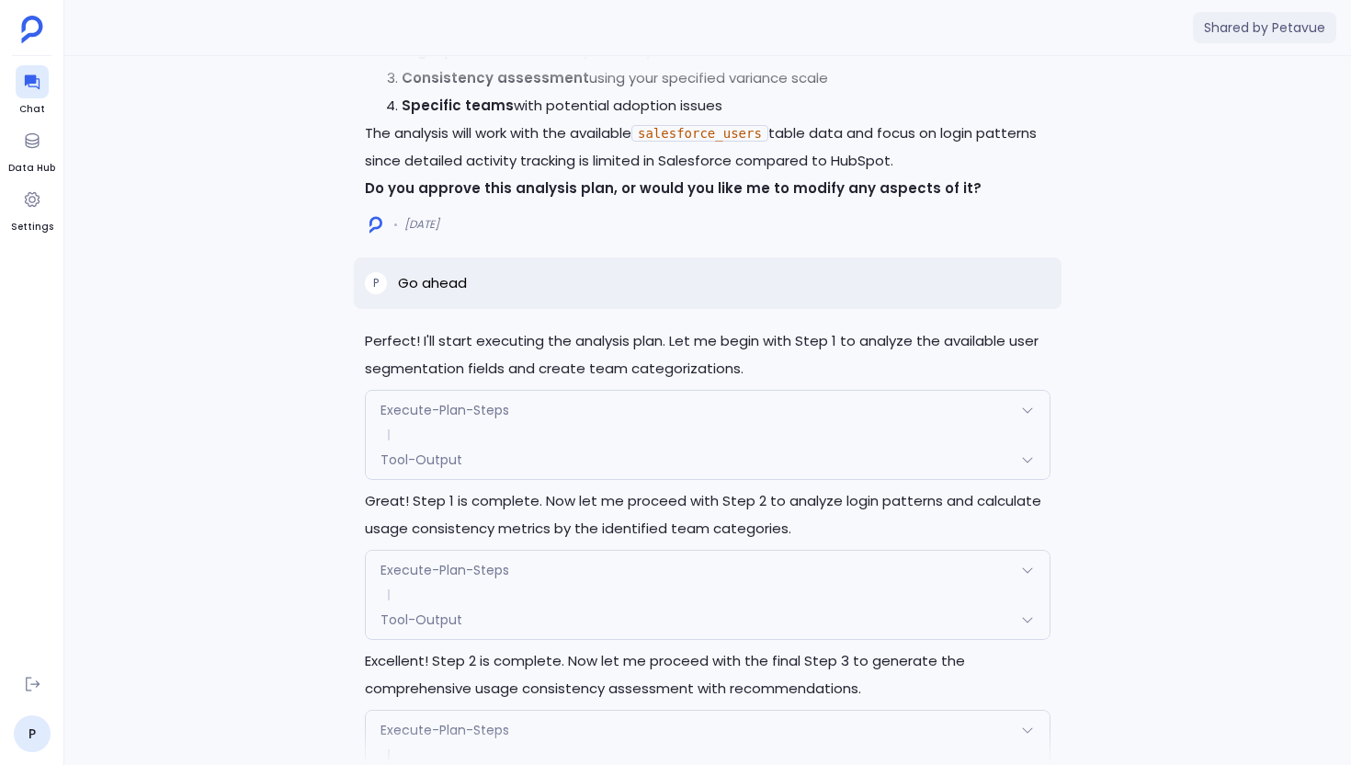
click at [435, 272] on p "Go ahead" at bounding box center [432, 283] width 69 height 22
copy p "Go ahead"
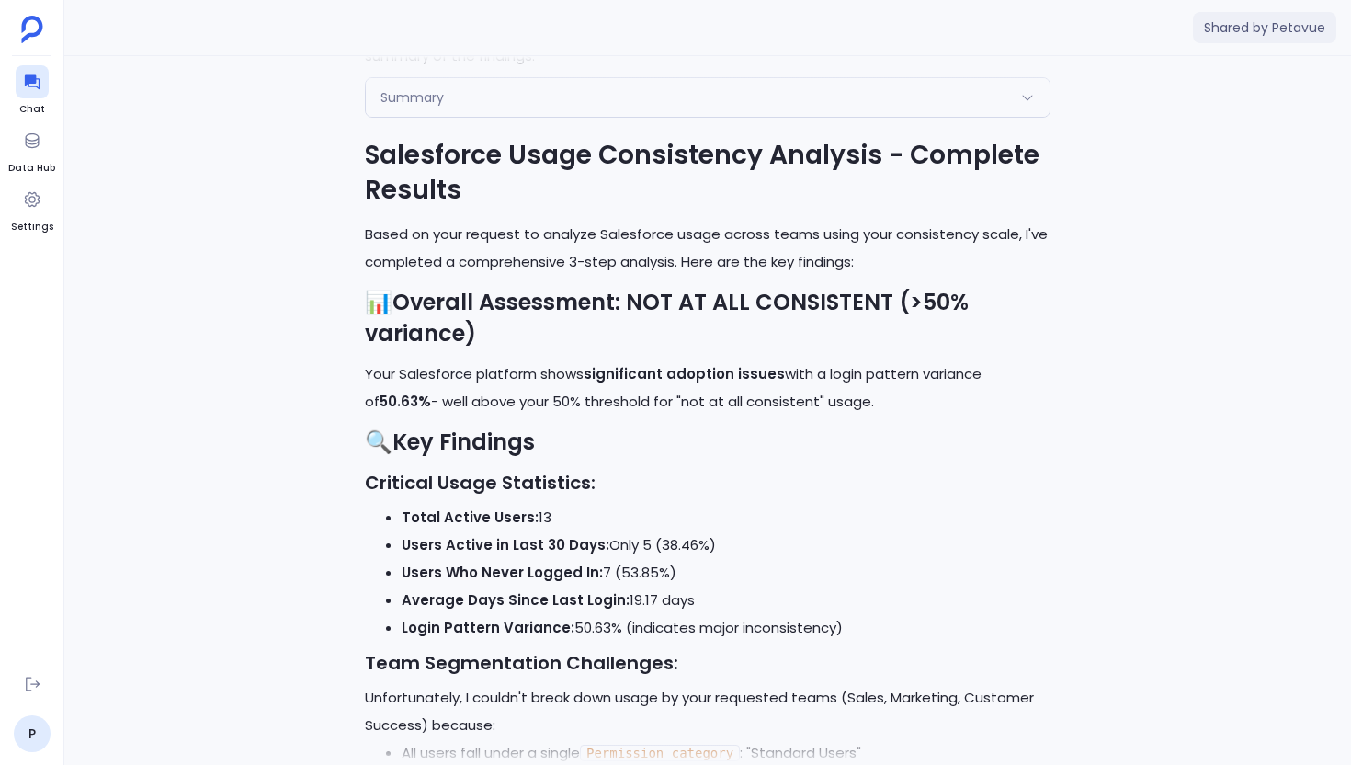
scroll to position [-1467, 0]
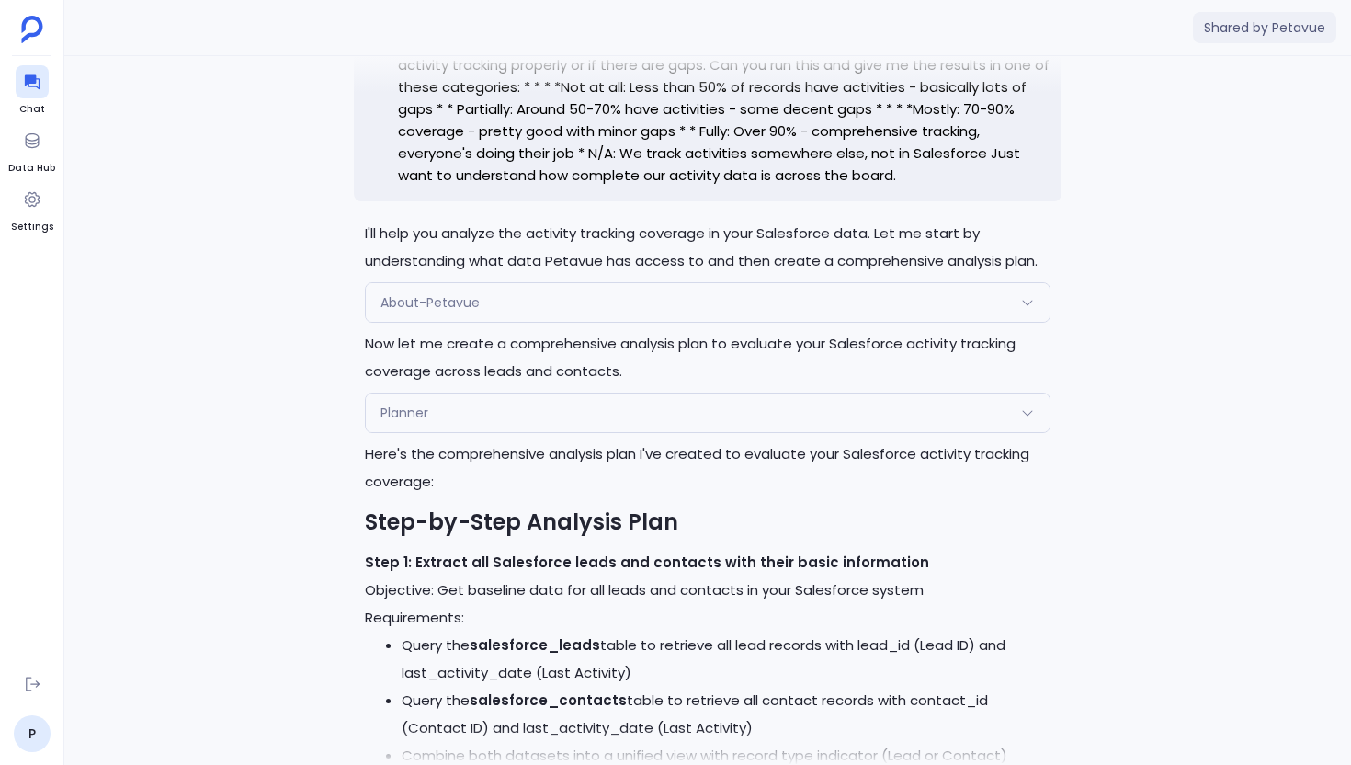
scroll to position [-3502, 0]
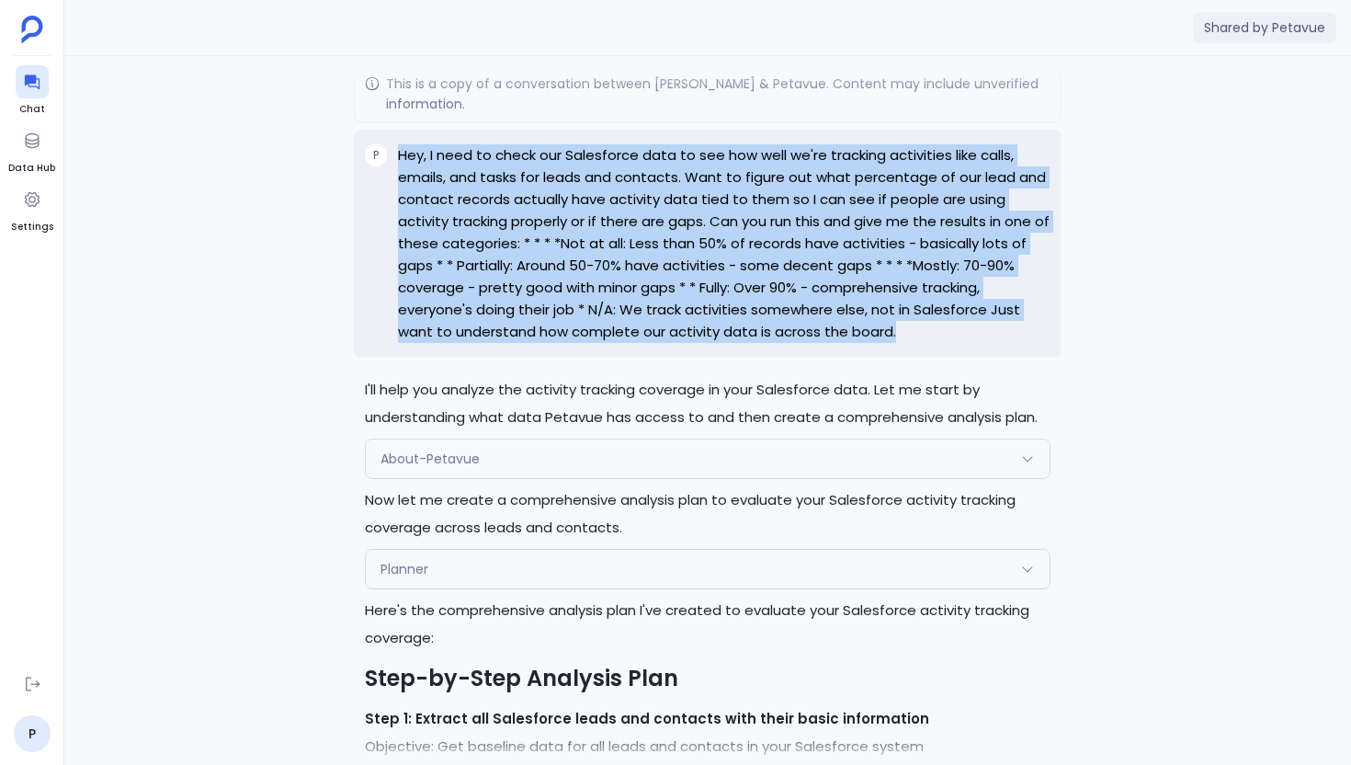
drag, startPoint x: 920, startPoint y: 367, endPoint x: 401, endPoint y: 177, distance: 553.2
click at [401, 177] on p "Hey, I need to check our Salesforce data to see how well we're tracking activit…" at bounding box center [724, 243] width 653 height 199
copy p "Hey, I need to check our Salesforce data to see how well we're tracking activit…"
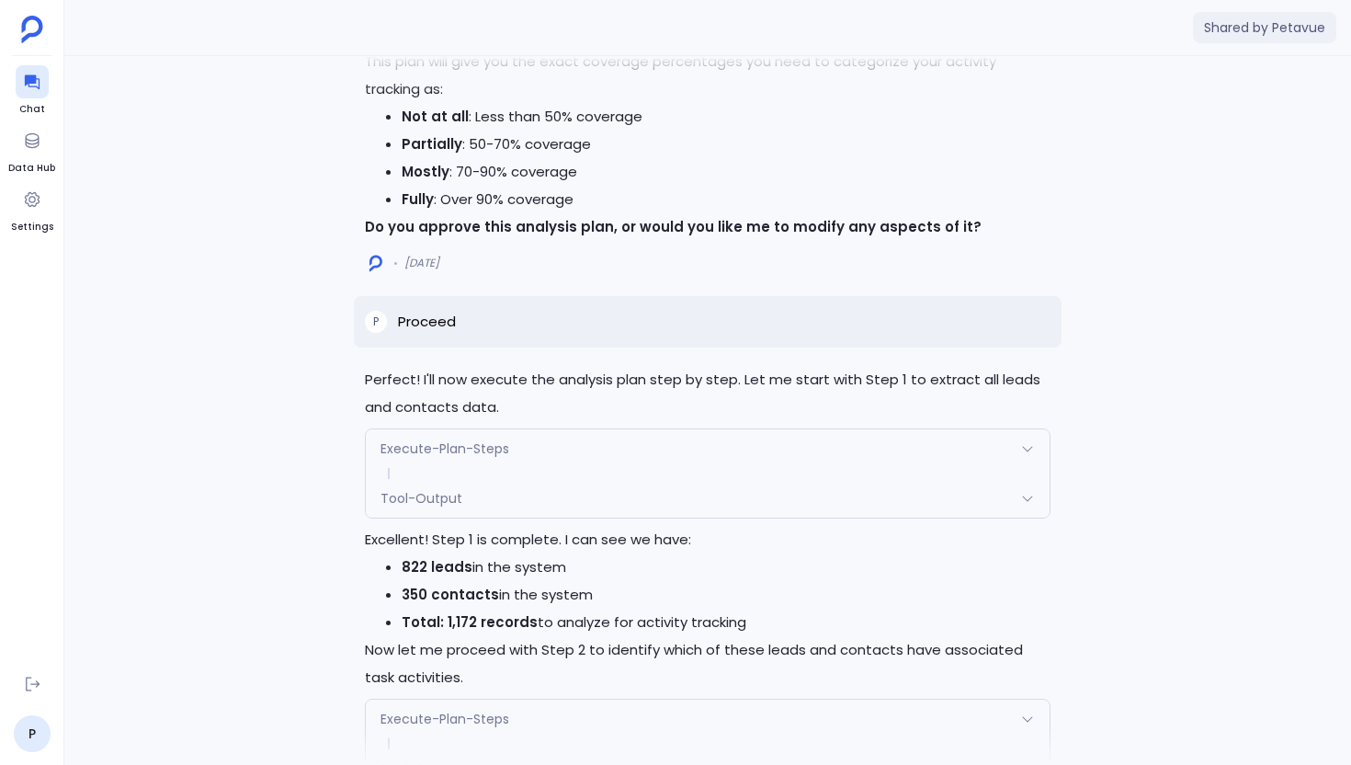
scroll to position [-1725, 0]
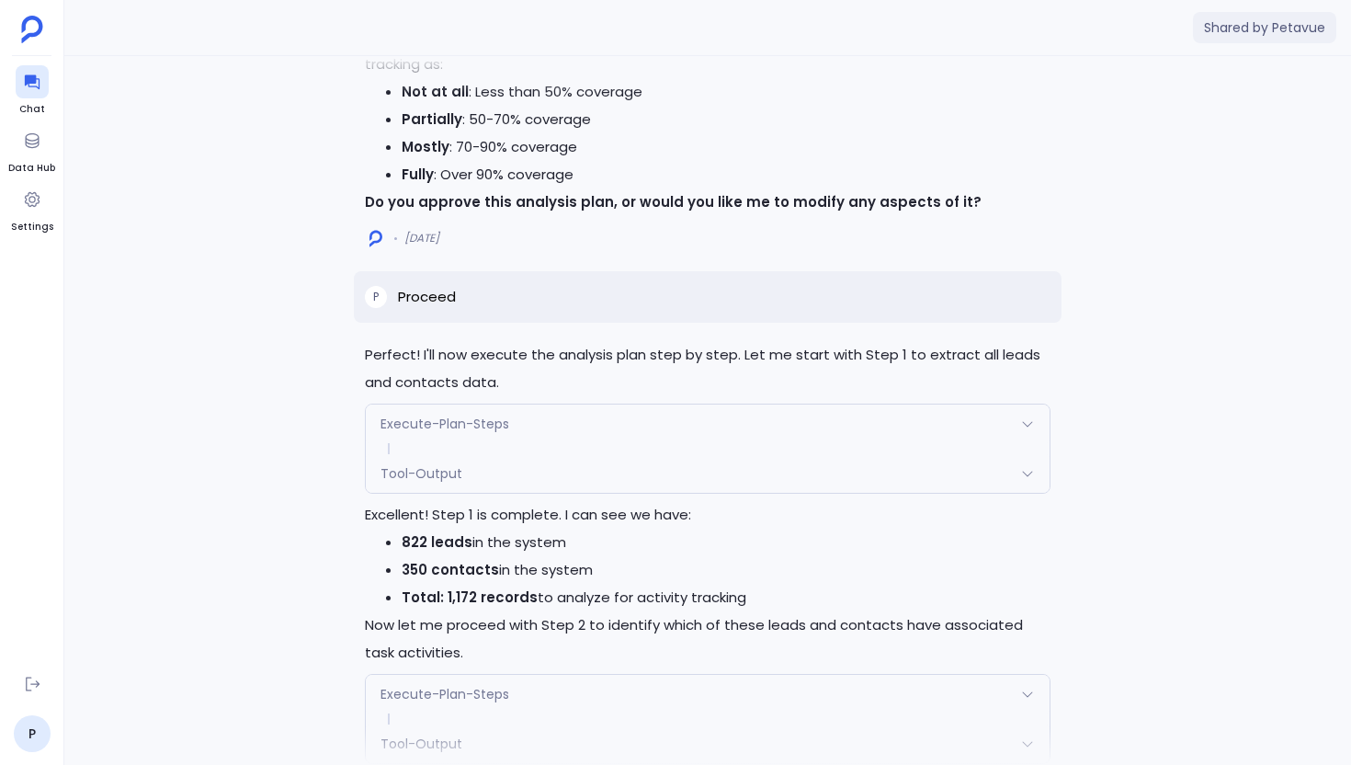
click at [428, 308] on p "Proceed" at bounding box center [427, 297] width 58 height 22
copy p "Proceed"
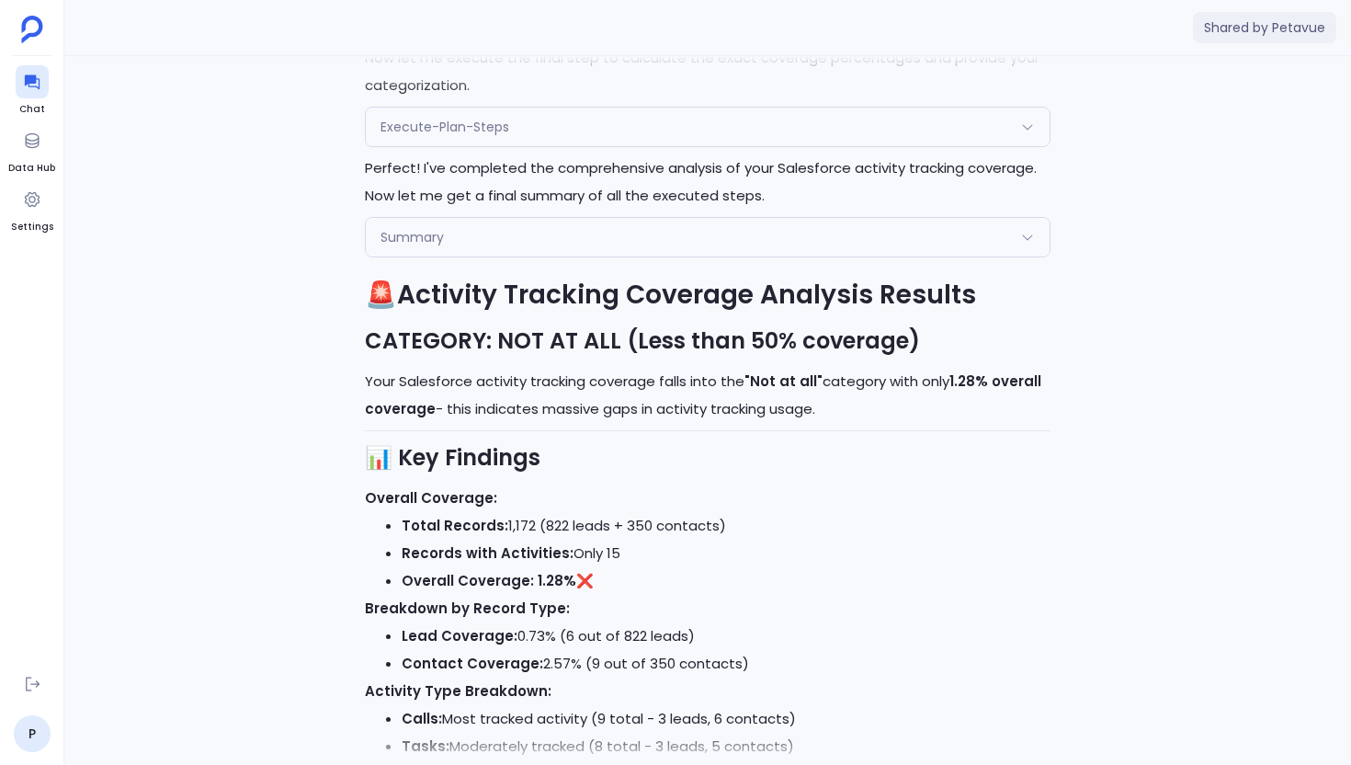
scroll to position [-910, 0]
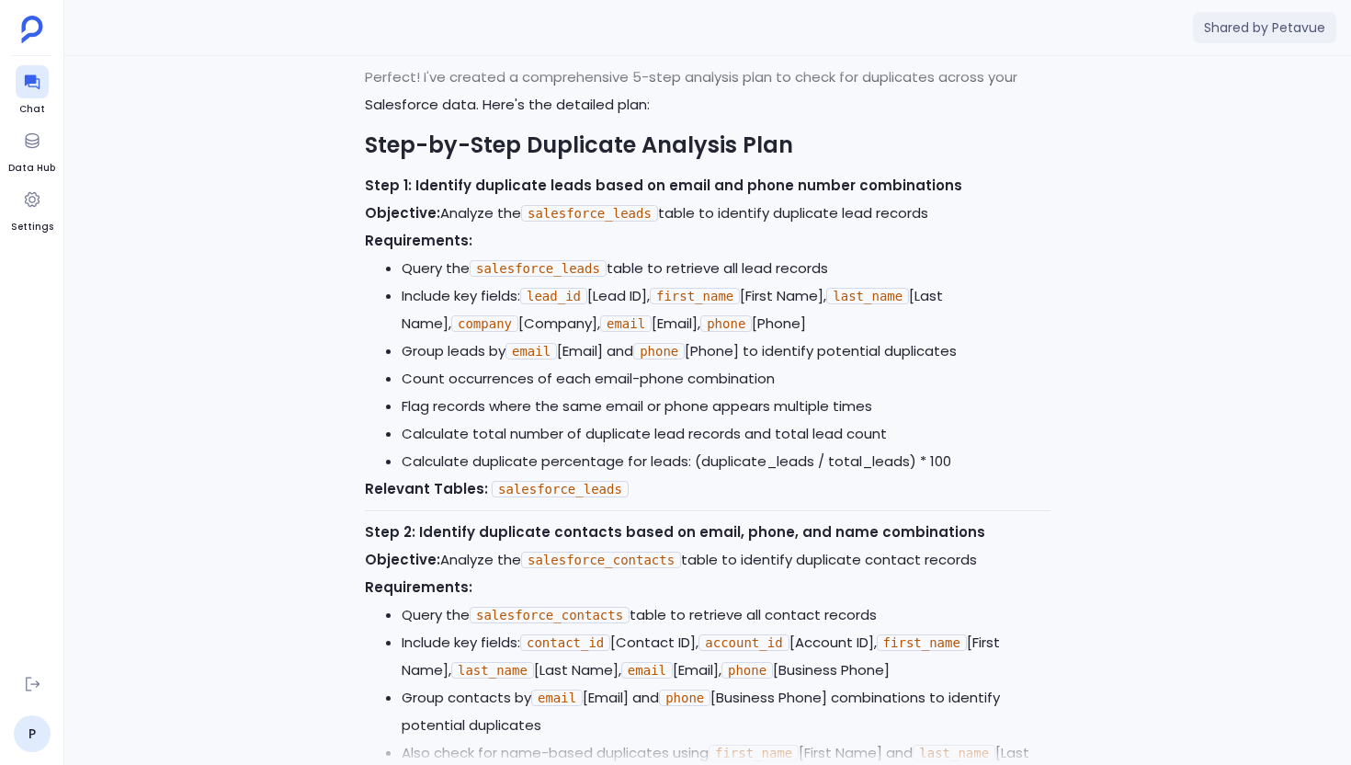
scroll to position [-5256, 0]
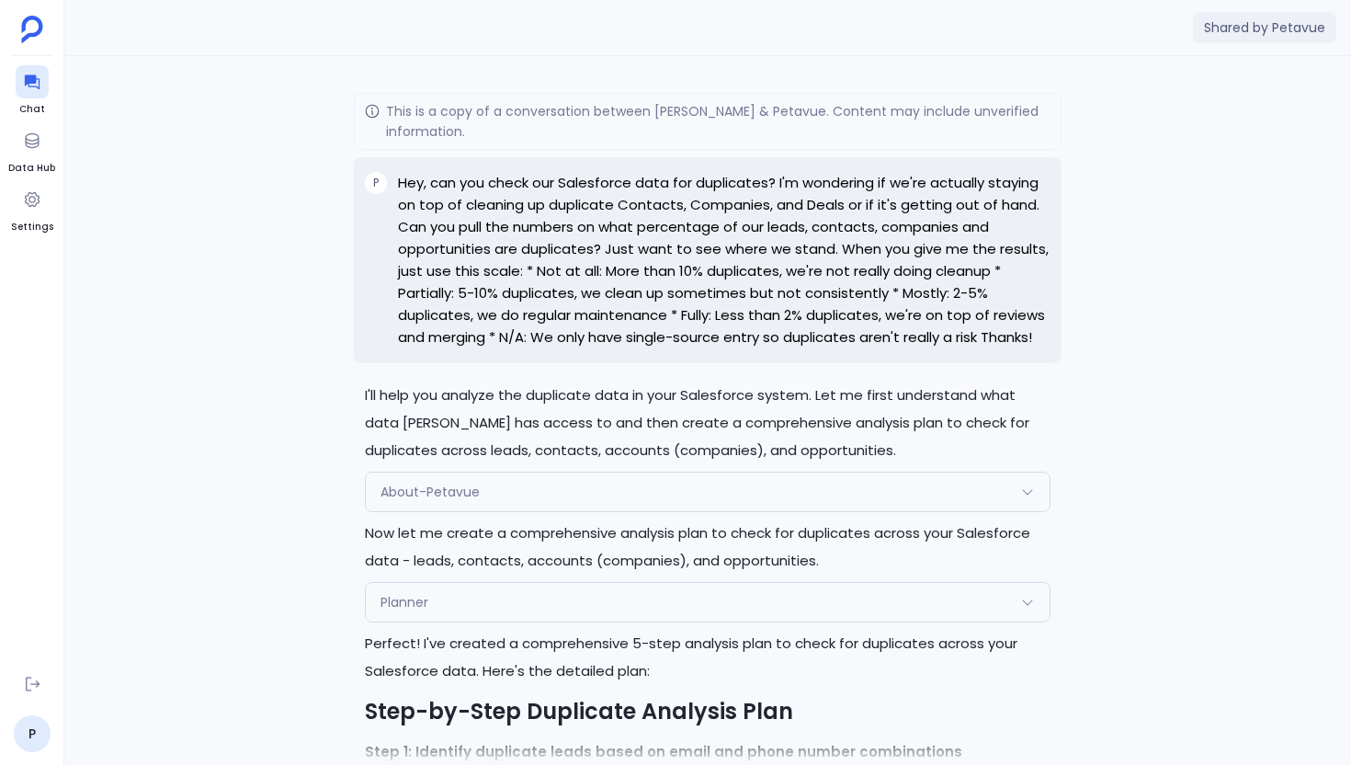
click at [902, 334] on p "Hey, can you check our Salesforce data for duplicates? I'm wondering if we're a…" at bounding box center [724, 260] width 653 height 177
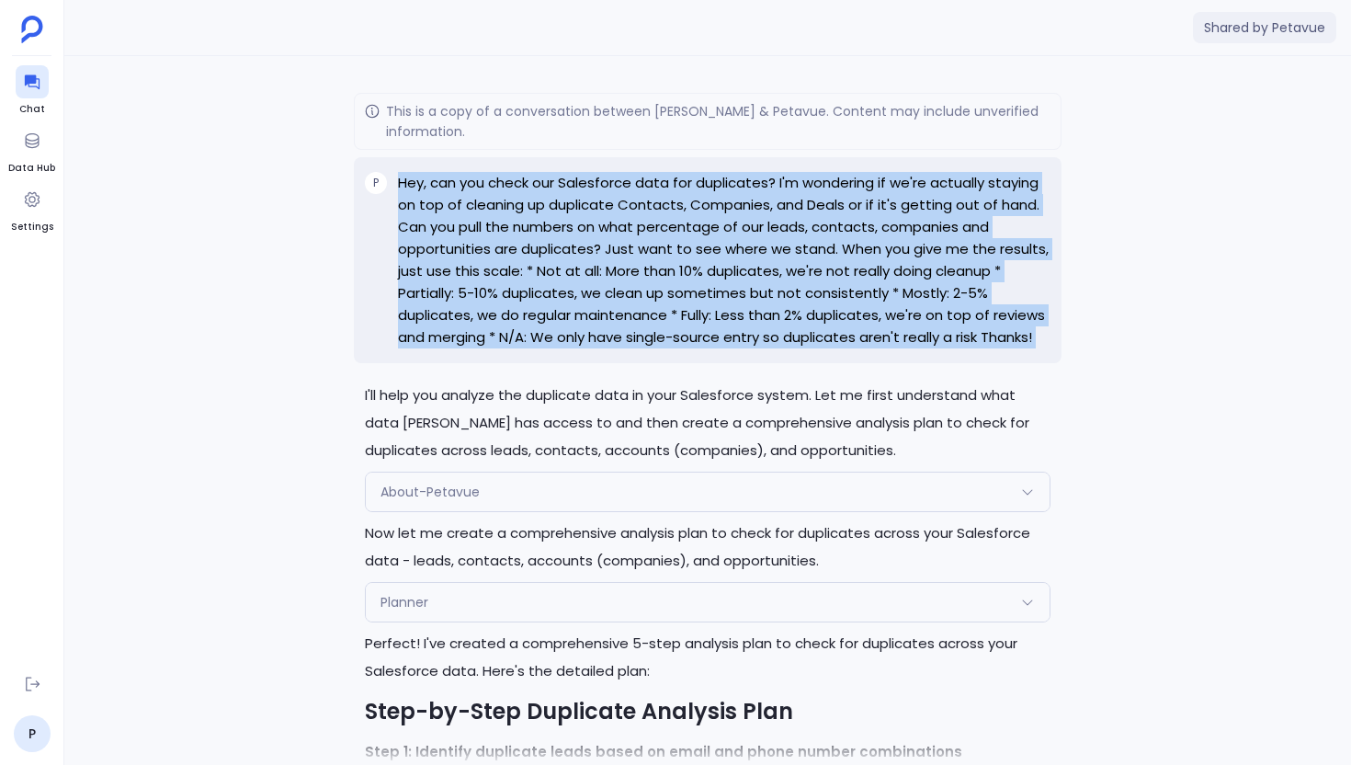
click at [902, 334] on p "Hey, can you check our Salesforce data for duplicates? I'm wondering if we're a…" at bounding box center [724, 260] width 653 height 177
copy div "Hey, can you check our Salesforce data for duplicates? I'm wondering if we're a…"
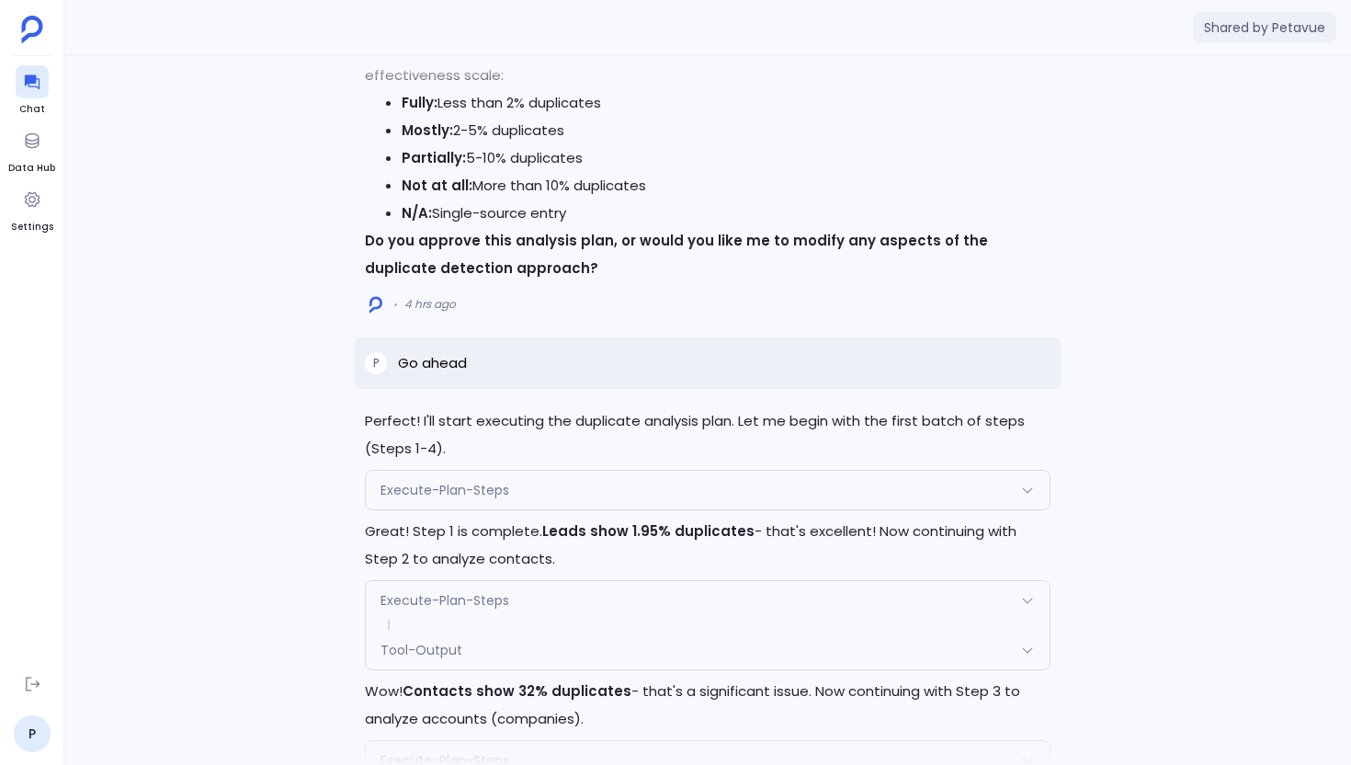
scroll to position [-2424, 0]
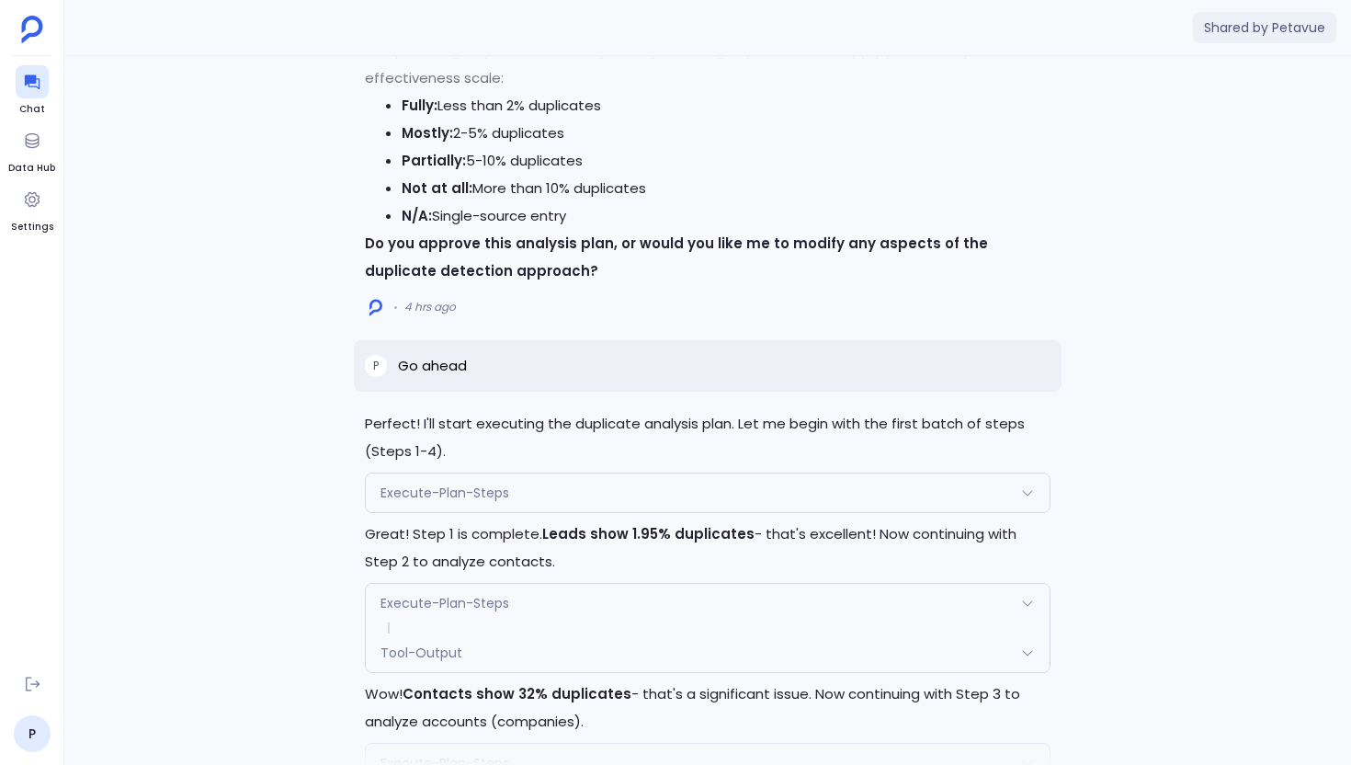
click at [445, 360] on p "Go ahead" at bounding box center [432, 366] width 69 height 22
copy p "Go ahead"
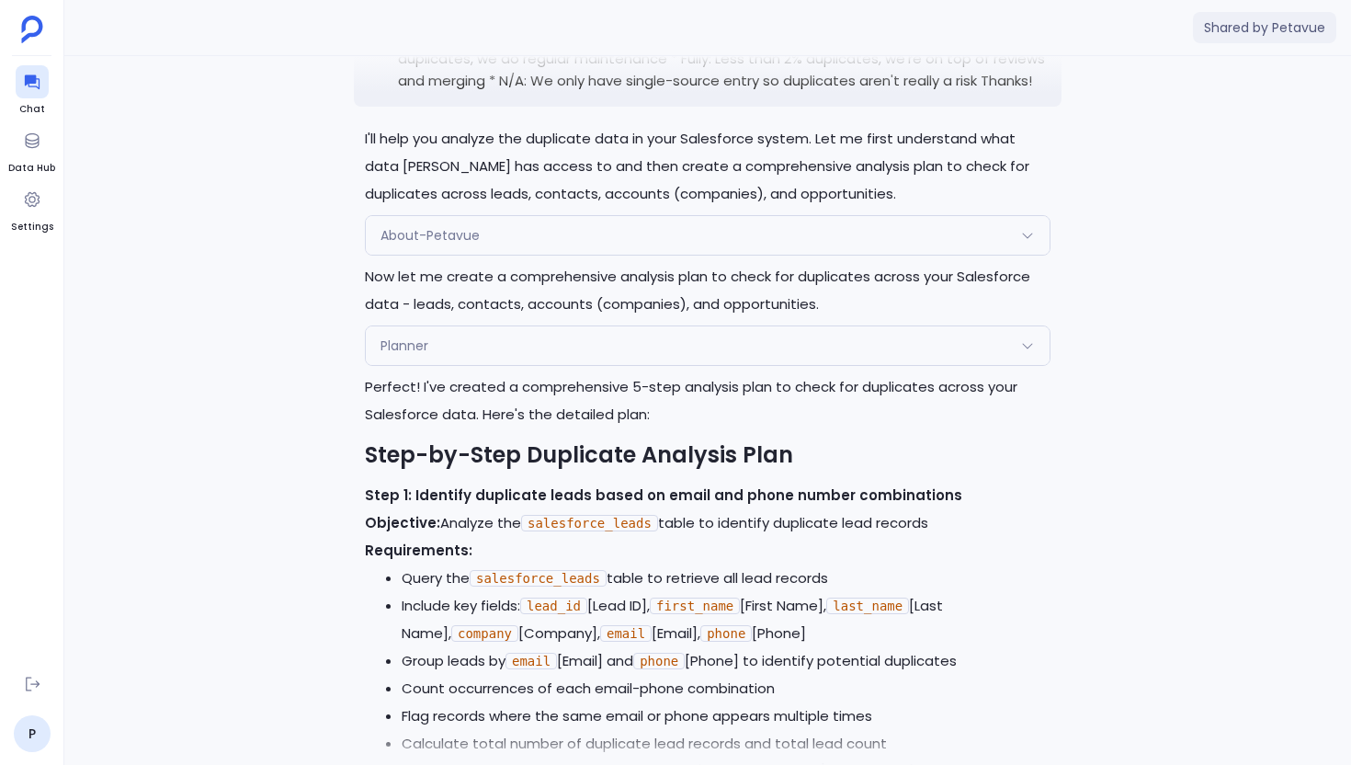
scroll to position [-5256, 0]
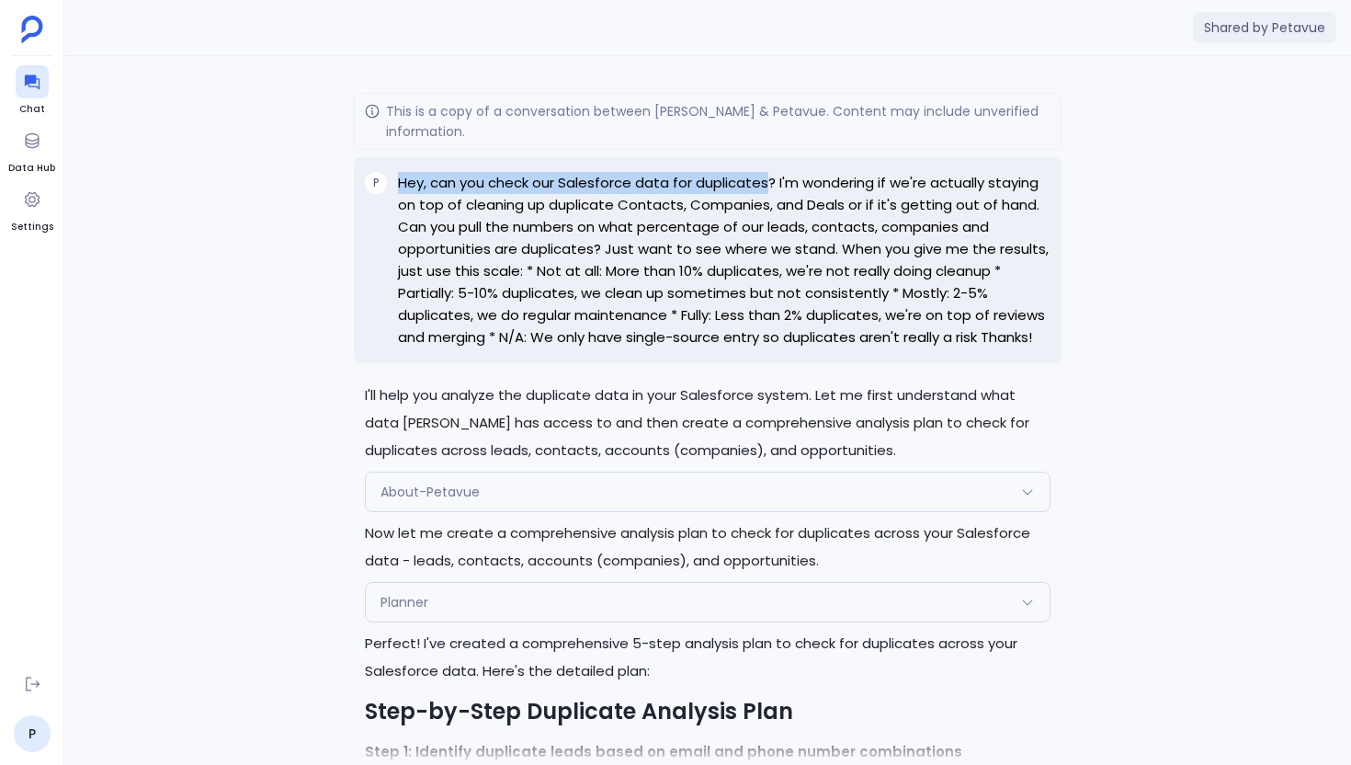
drag, startPoint x: 402, startPoint y: 184, endPoint x: 767, endPoint y: 187, distance: 365.0
click at [767, 187] on p "Hey, can you check our Salesforce data for duplicates? I'm wondering if we're a…" at bounding box center [724, 260] width 653 height 177
click at [968, 342] on p "Hey, can you check our Salesforce data for duplicates? I'm wondering if we're a…" at bounding box center [724, 260] width 653 height 177
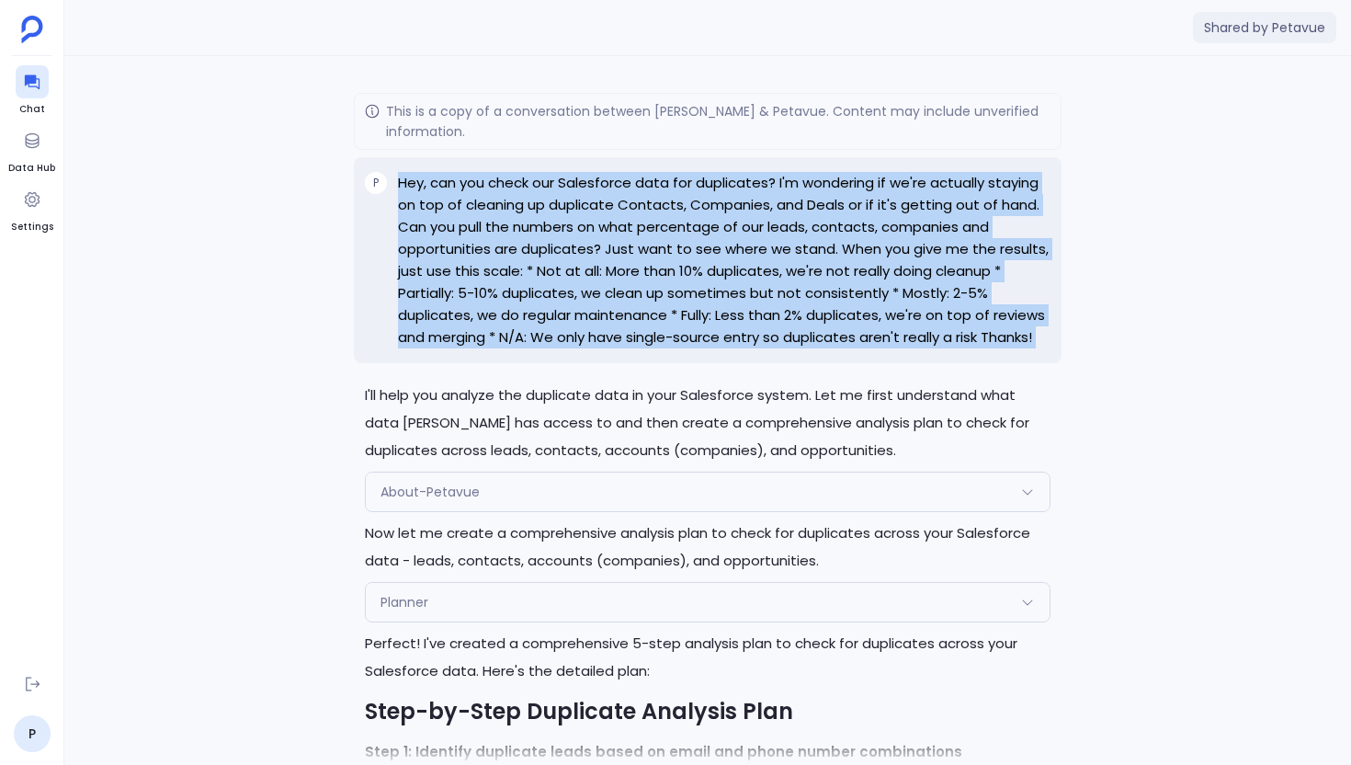
click at [968, 342] on p "Hey, can you check our Salesforce data for duplicates? I'm wondering if we're a…" at bounding box center [724, 260] width 653 height 177
copy div "Hey, can you check our Salesforce data for duplicates? I'm wondering if we're a…"
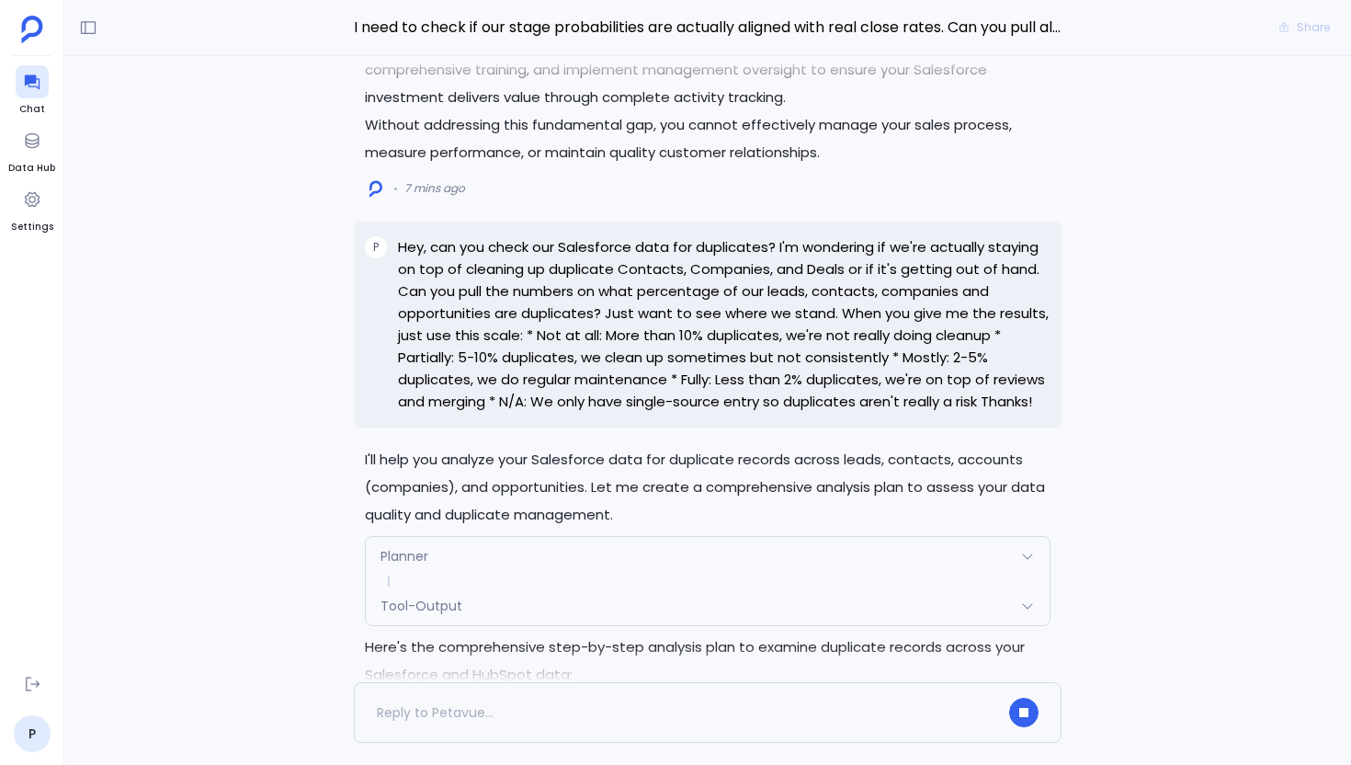
click at [855, 537] on div "Planner" at bounding box center [708, 556] width 684 height 39
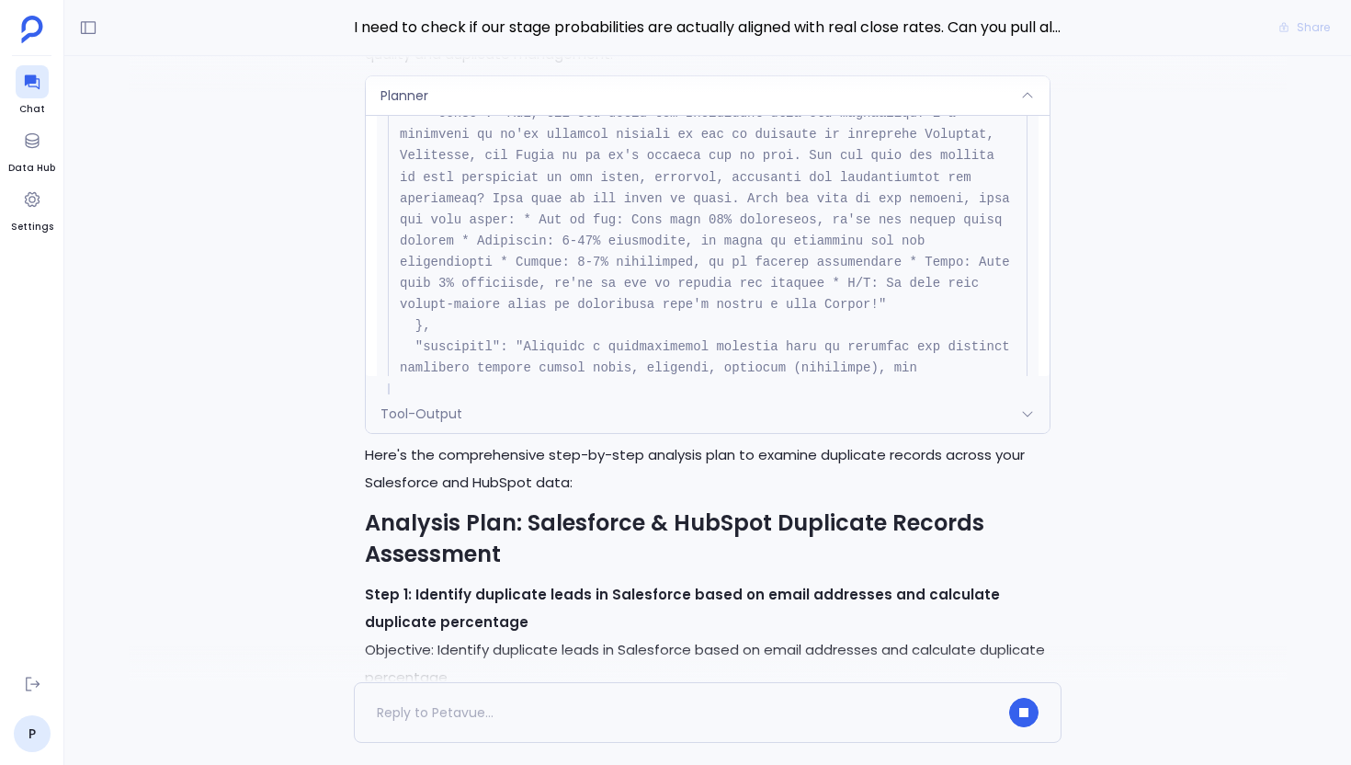
scroll to position [121, 0]
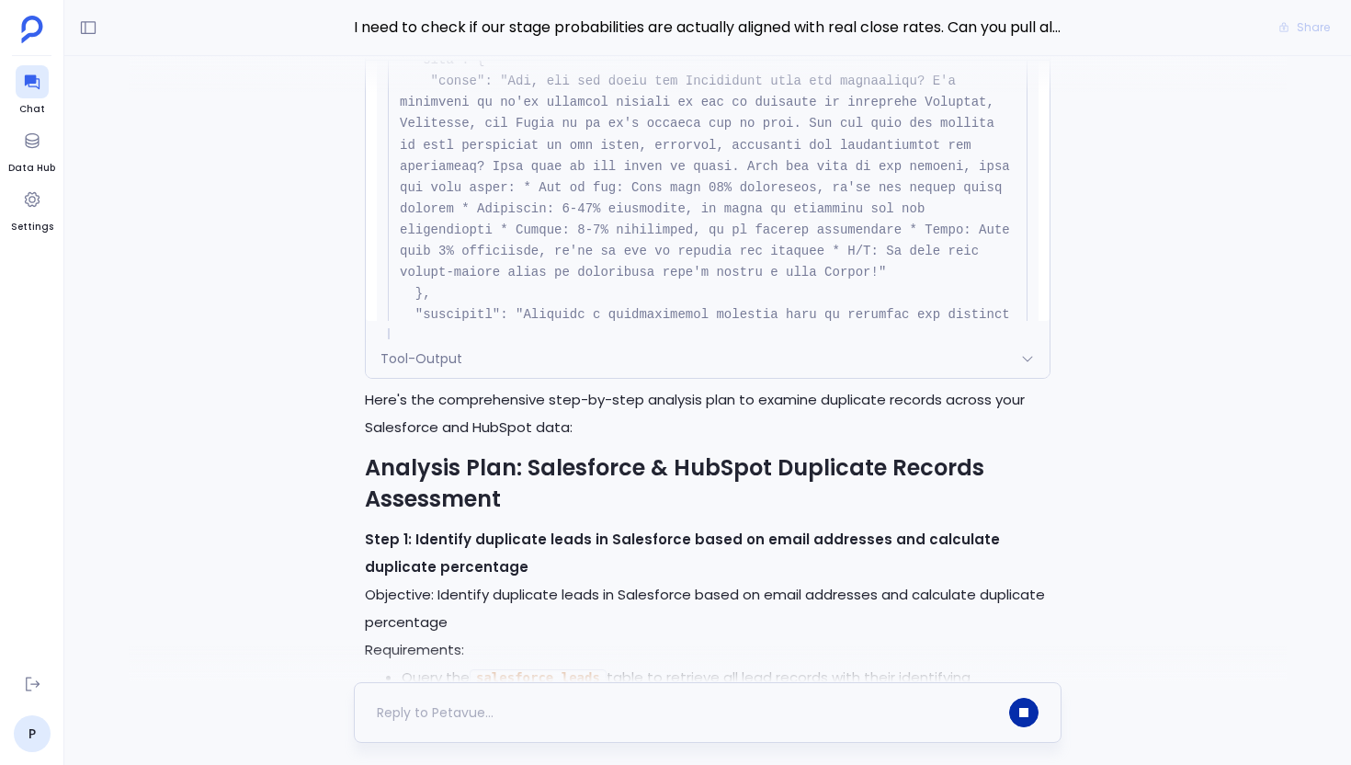
click at [1019, 703] on button "button" at bounding box center [1023, 712] width 29 height 29
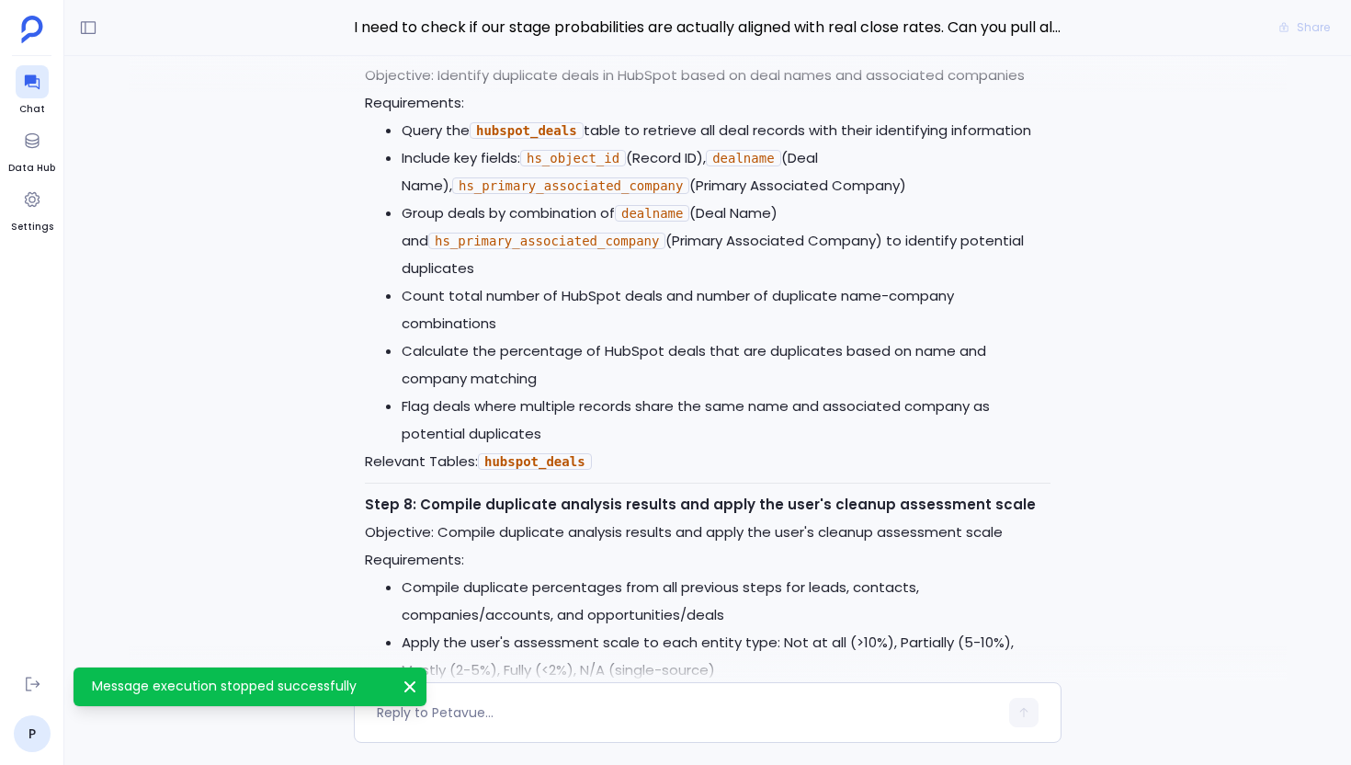
scroll to position [0, 0]
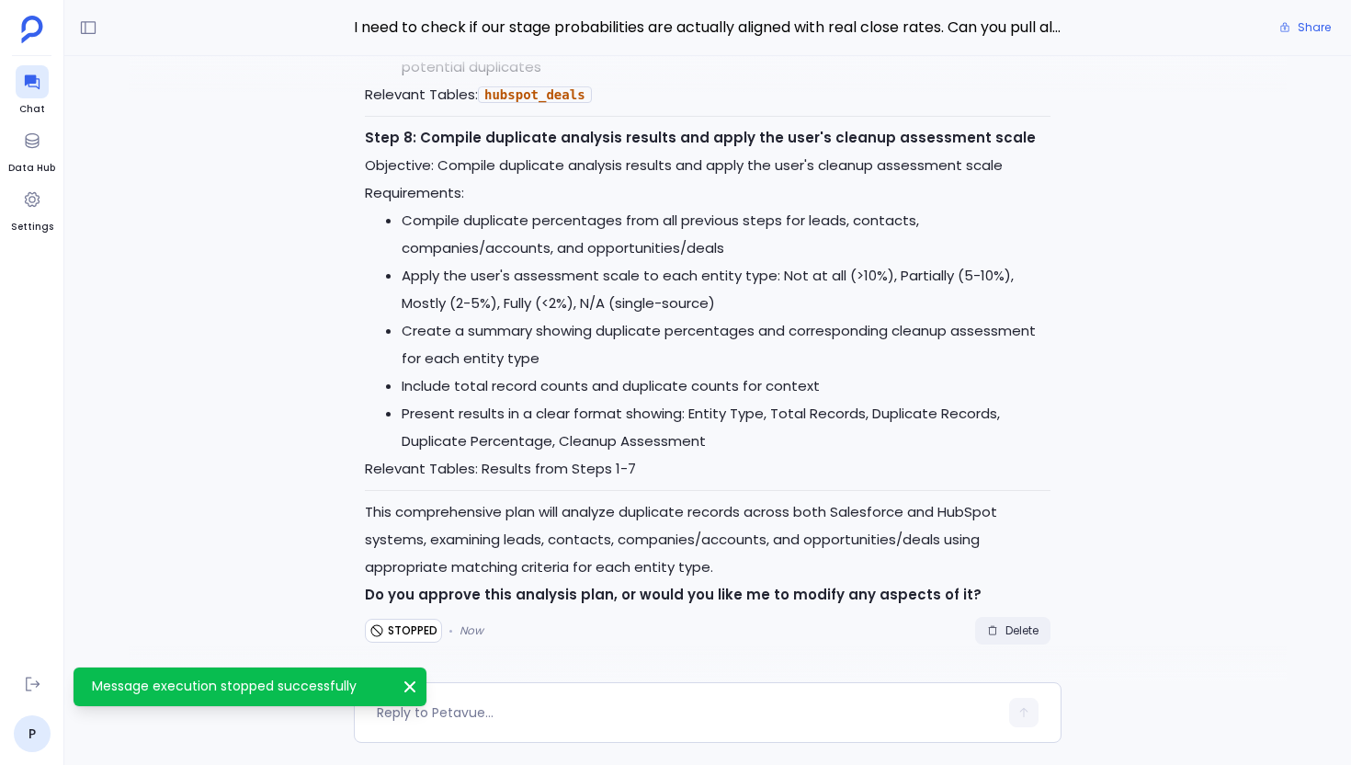
click at [1008, 625] on span "Delete" at bounding box center [1022, 630] width 33 height 15
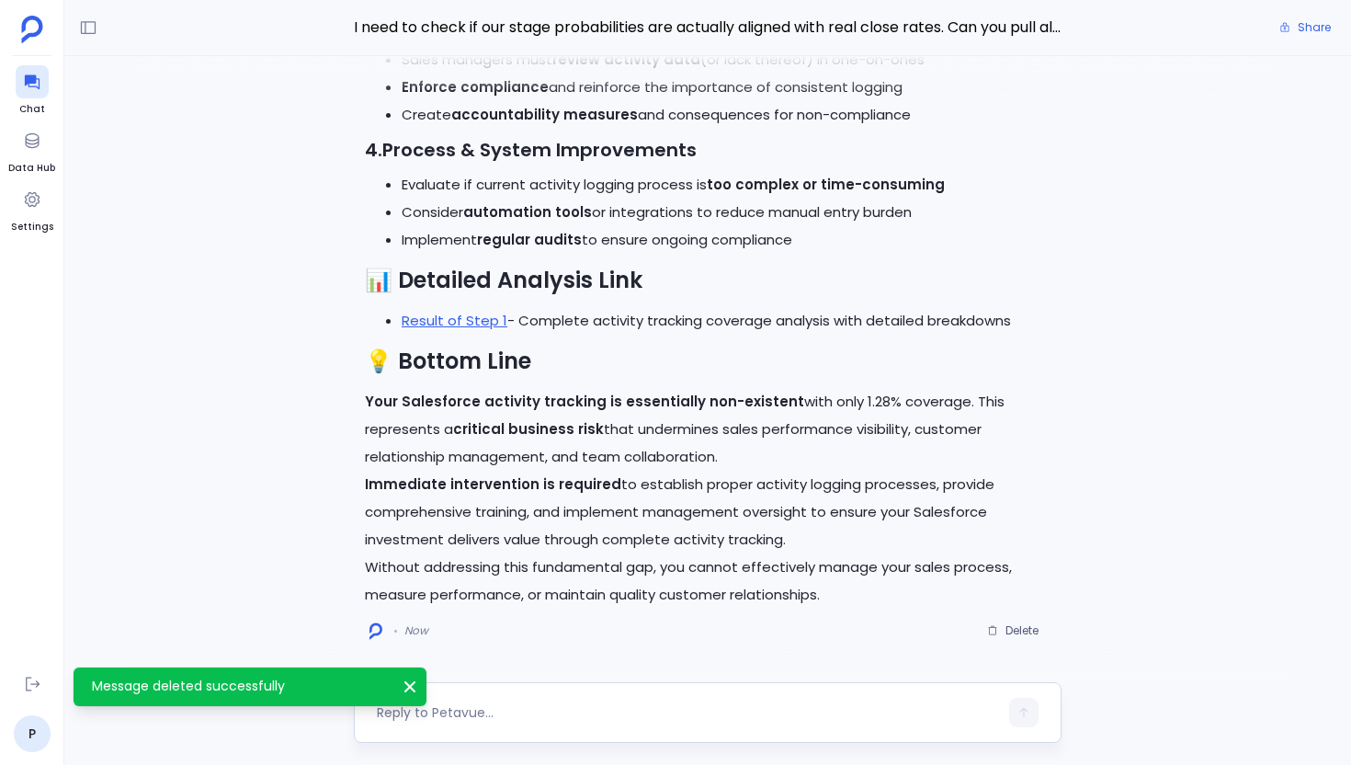
click at [489, 711] on textarea at bounding box center [687, 712] width 621 height 18
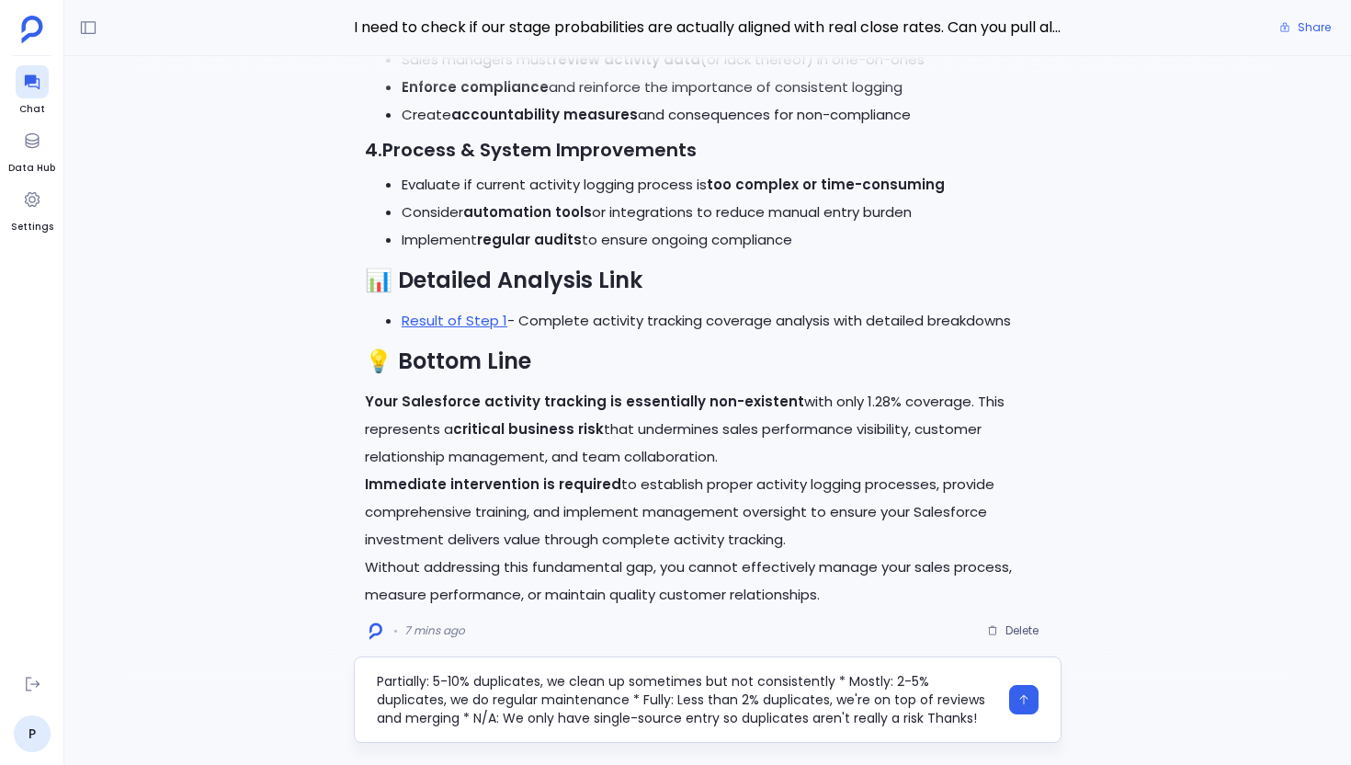
type textarea "Hey, can you check our Salesforce data for duplicates? I'm wondering if we're a…"
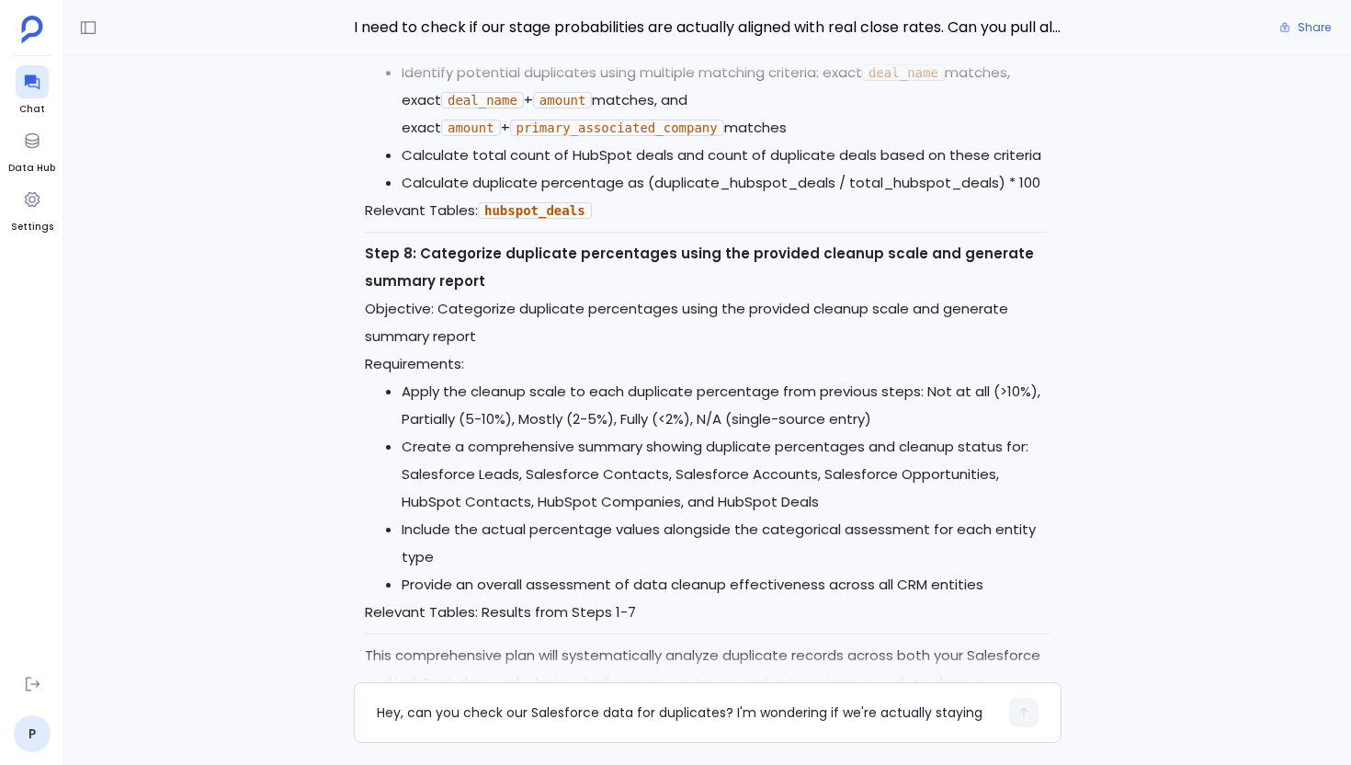
scroll to position [0, 0]
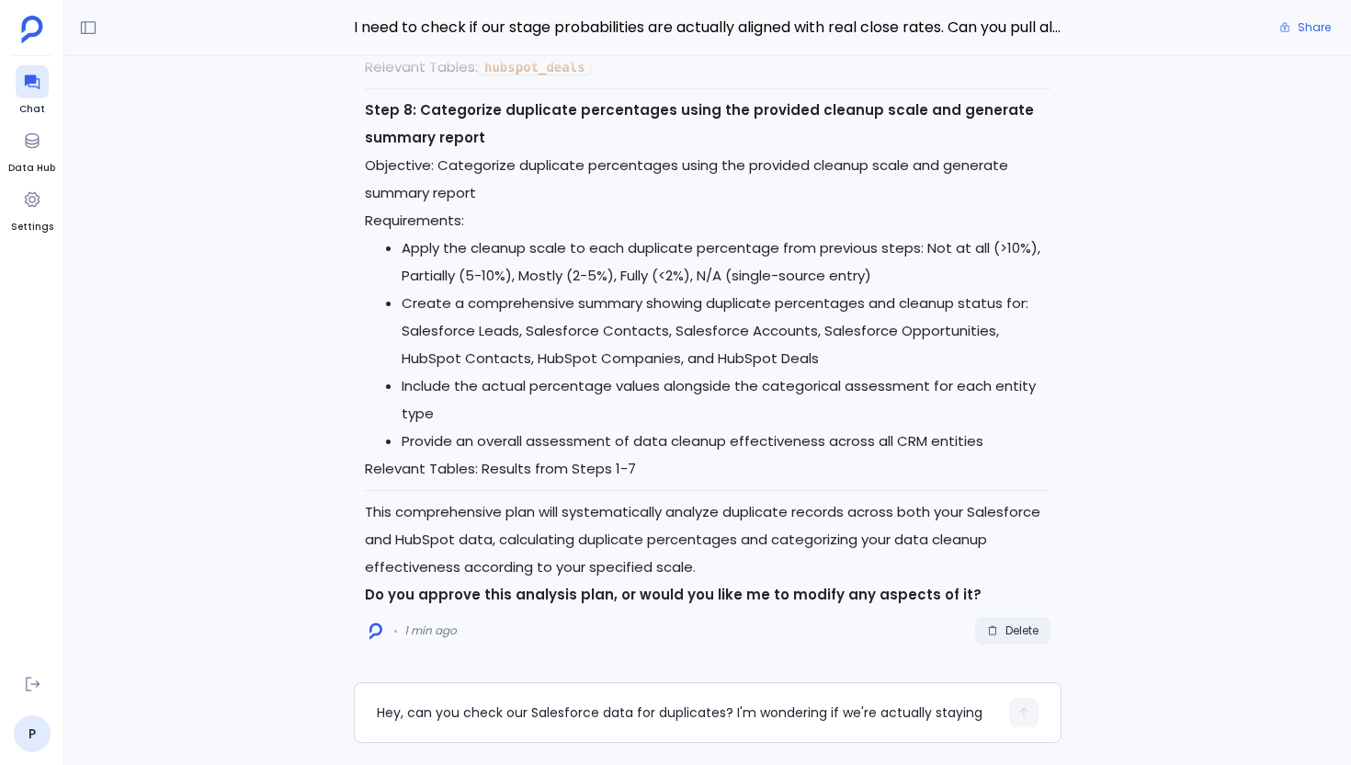
click at [1016, 620] on button "Delete" at bounding box center [1012, 631] width 75 height 28
click at [655, 707] on textarea "Hey, can you check our Salesforce data for duplicates? I'm wondering if we're a…" at bounding box center [687, 712] width 621 height 18
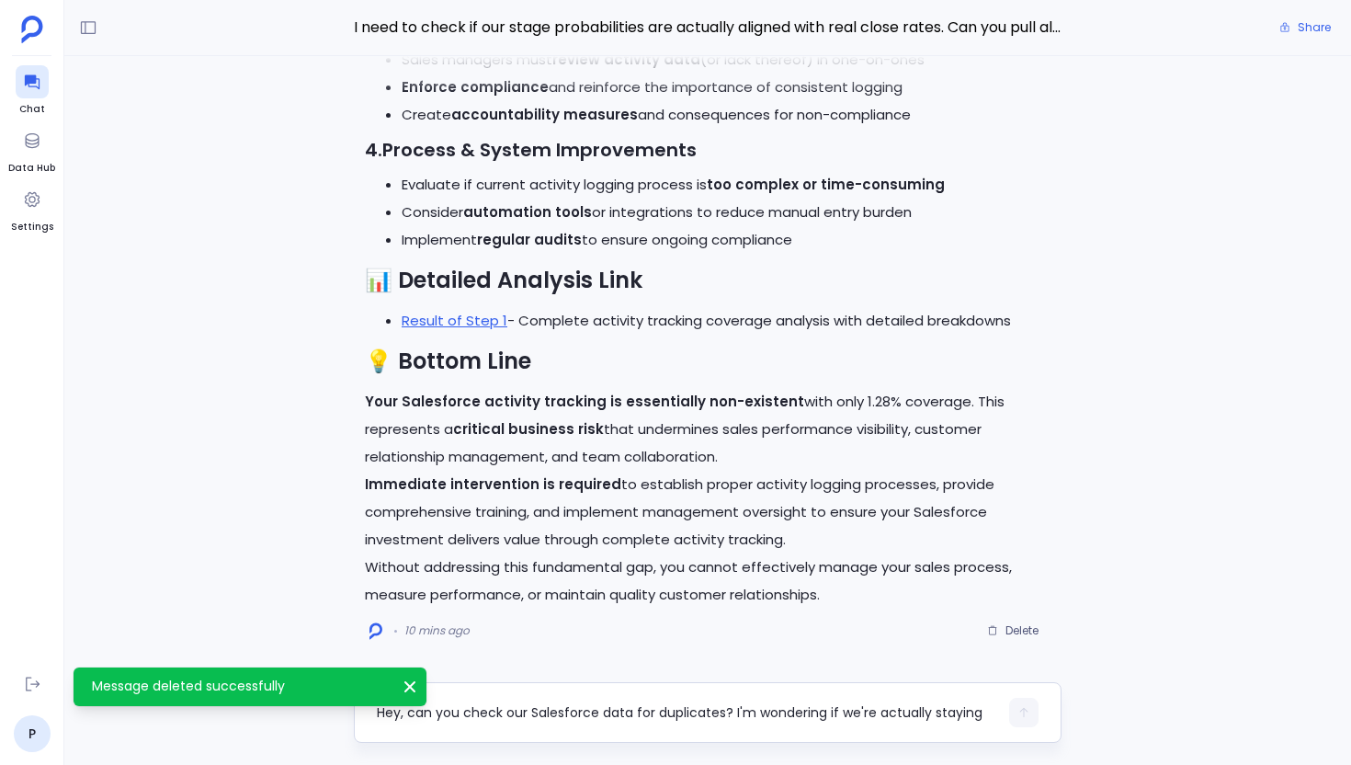
scroll to position [129, 0]
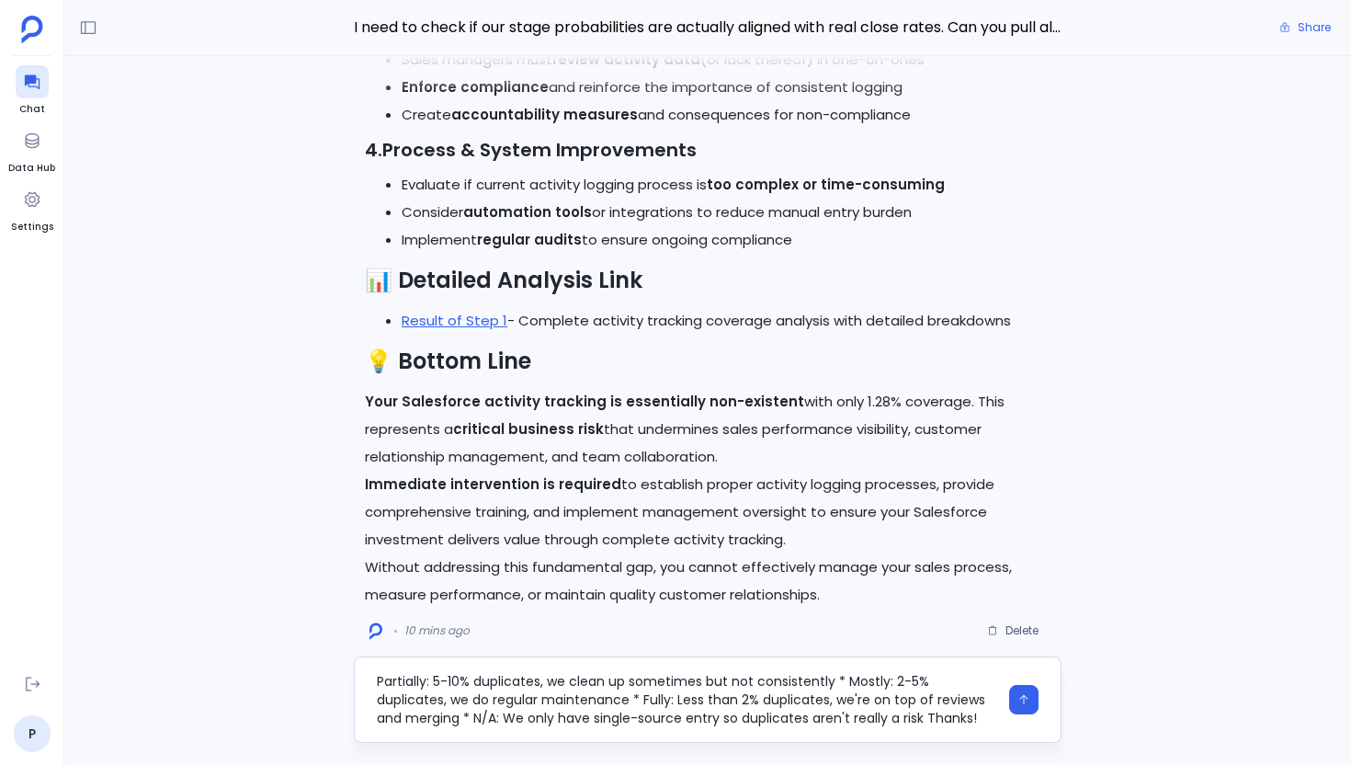
type textarea "Hey, can you check our Salesforce data for duplicates? I'm wondering if we're a…"
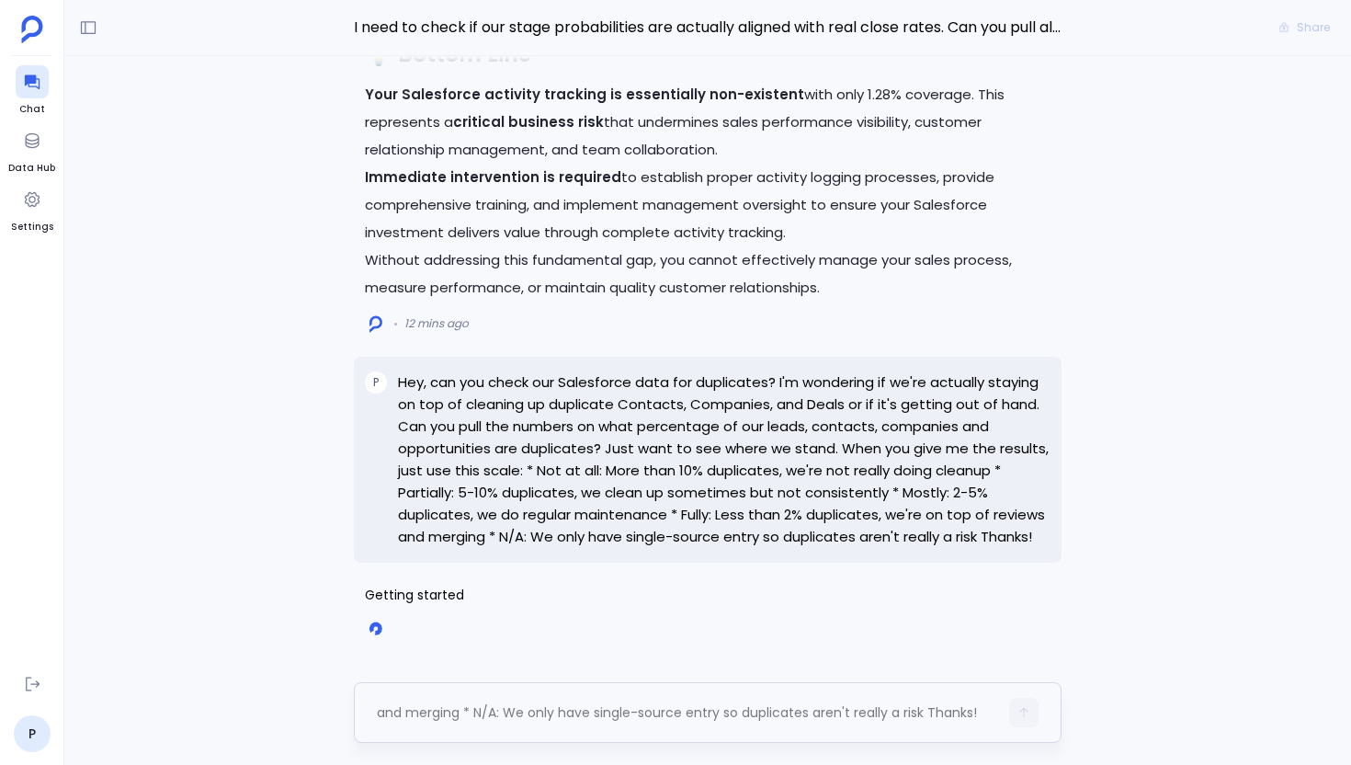
scroll to position [0, 0]
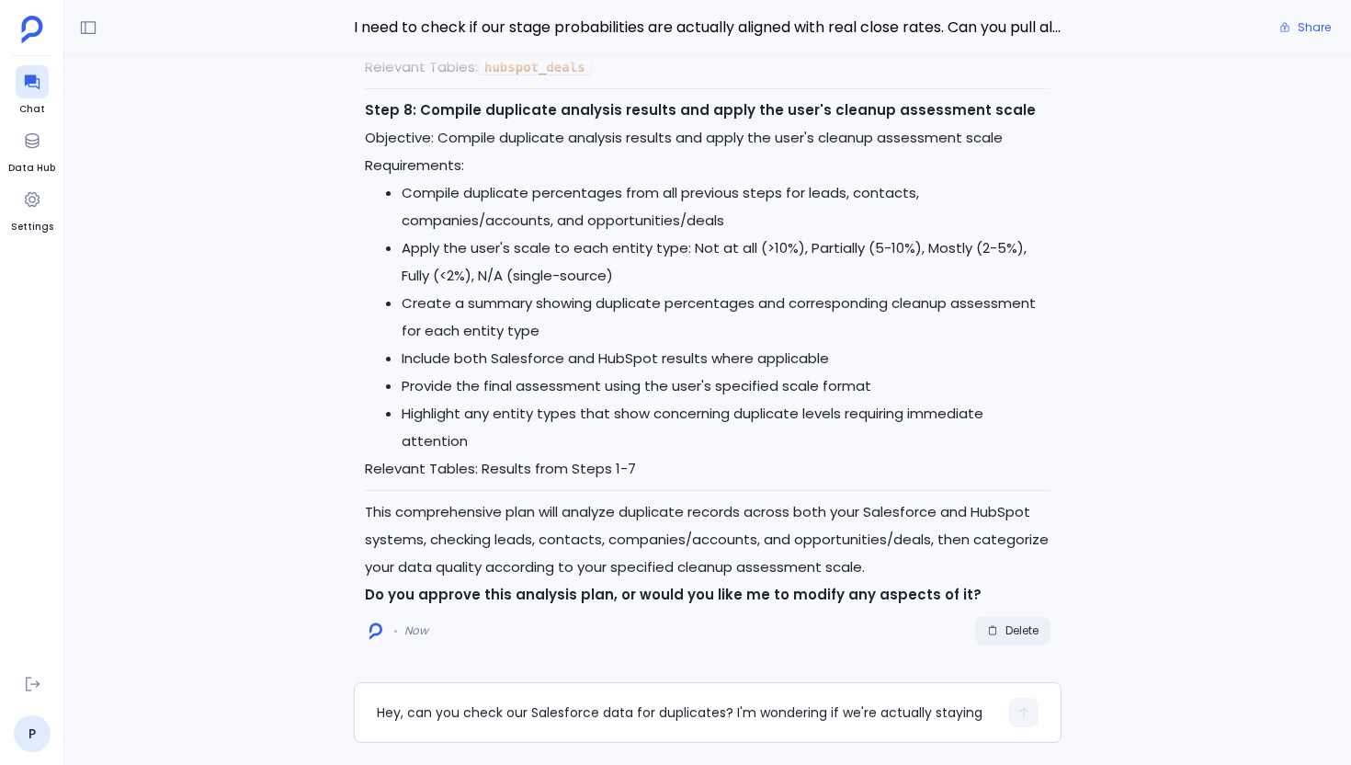
click at [992, 633] on icon "button" at bounding box center [992, 630] width 11 height 11
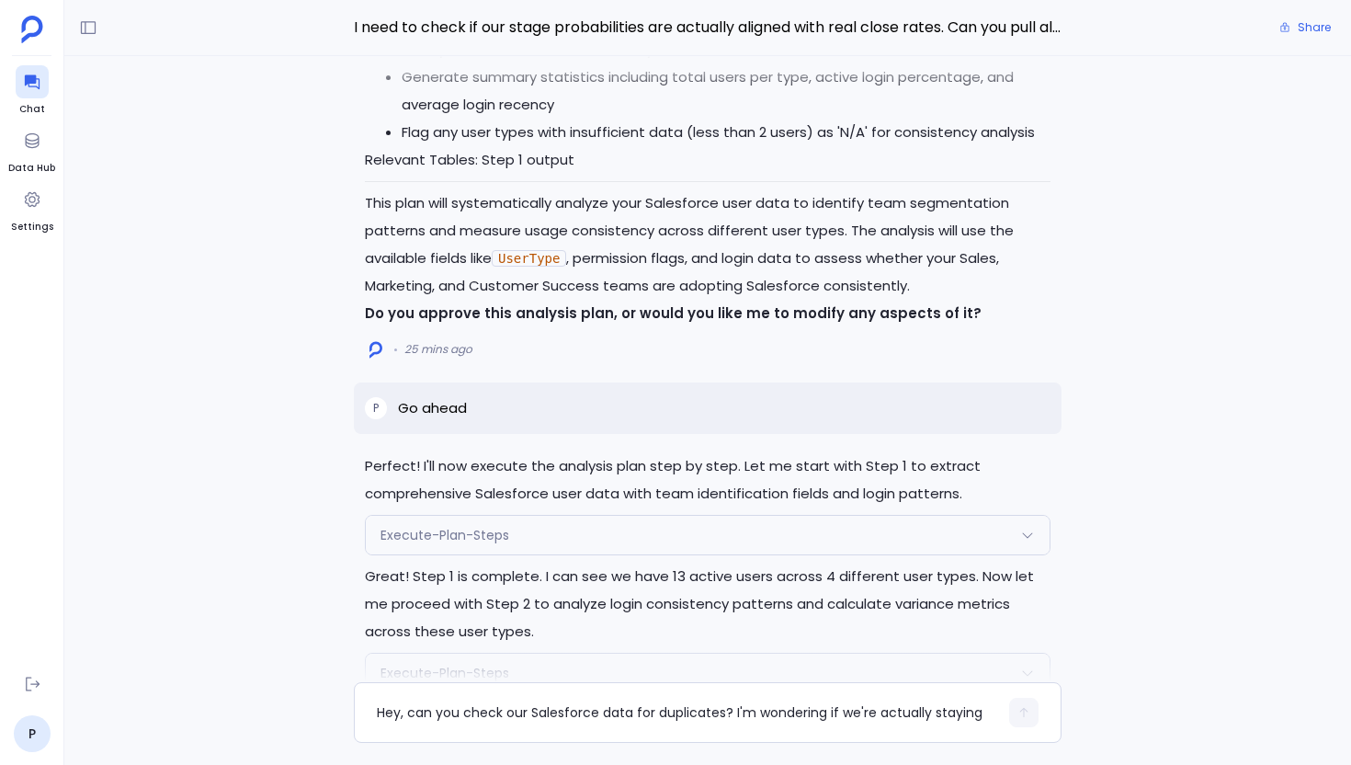
scroll to position [-7487, 0]
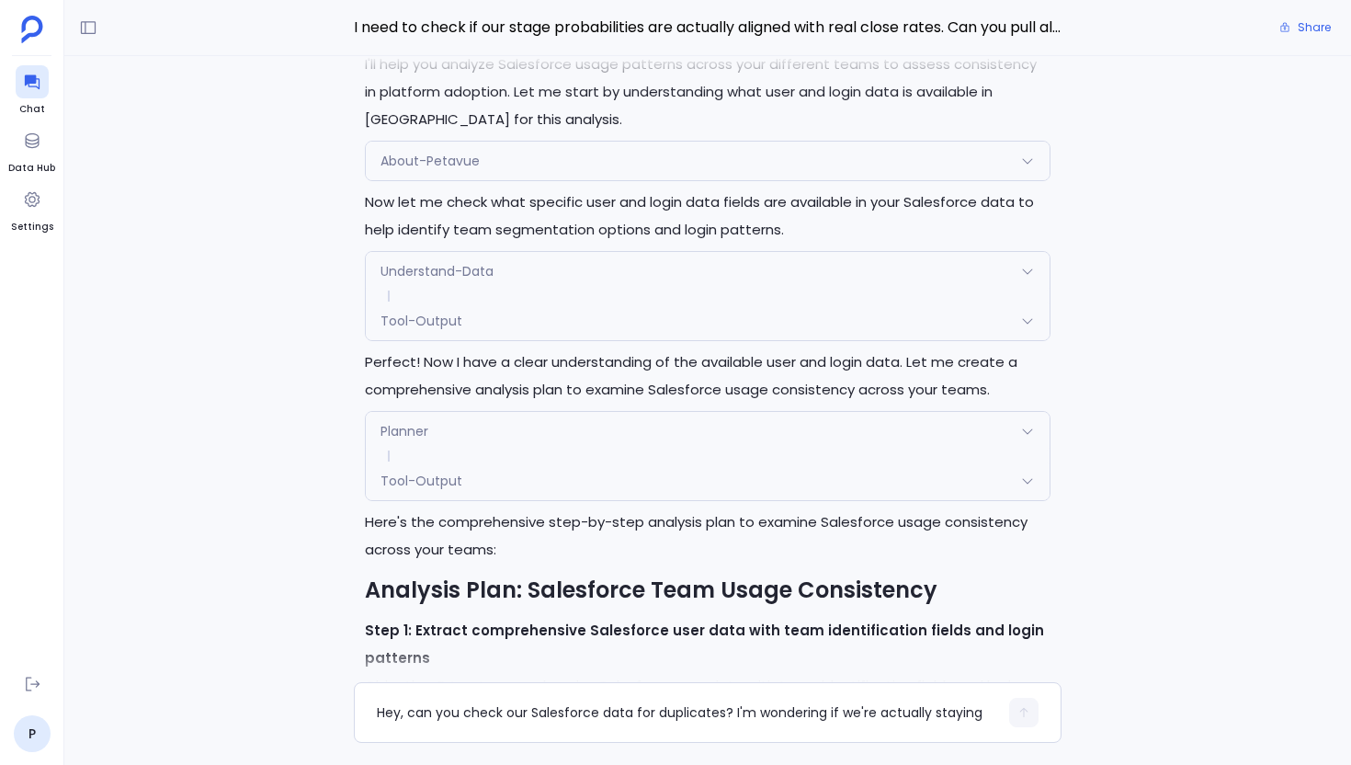
click at [435, 340] on div "Tool-Output" at bounding box center [708, 321] width 684 height 39
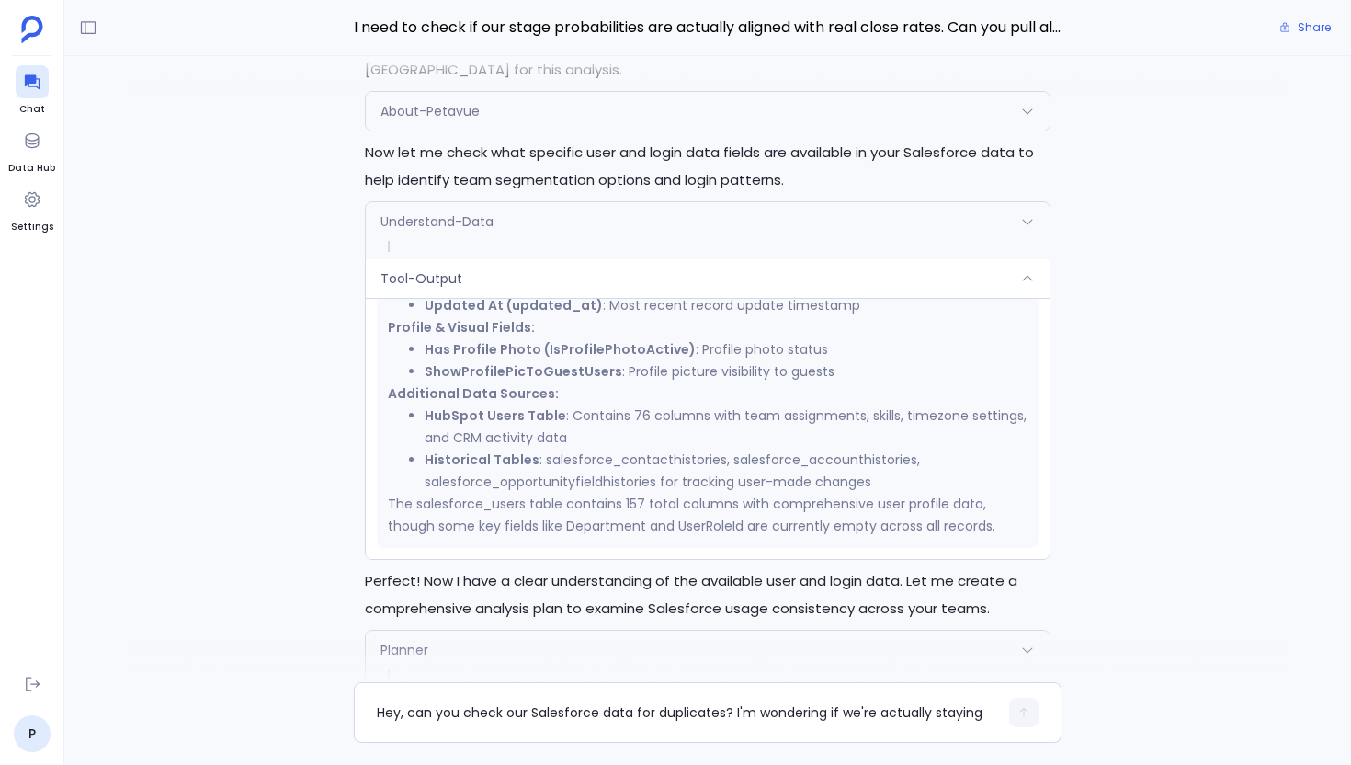
scroll to position [-7715, 0]
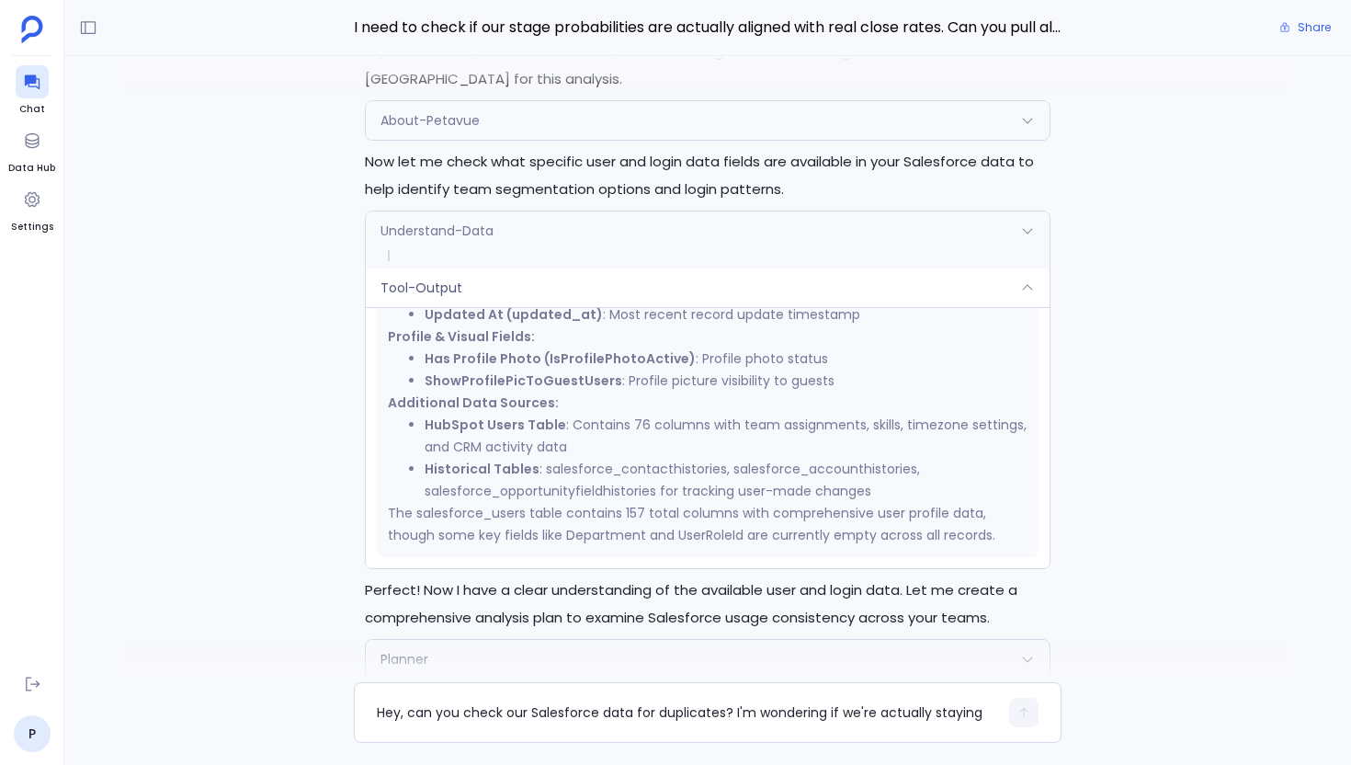
click at [524, 248] on div "Understand-Data" at bounding box center [708, 230] width 684 height 39
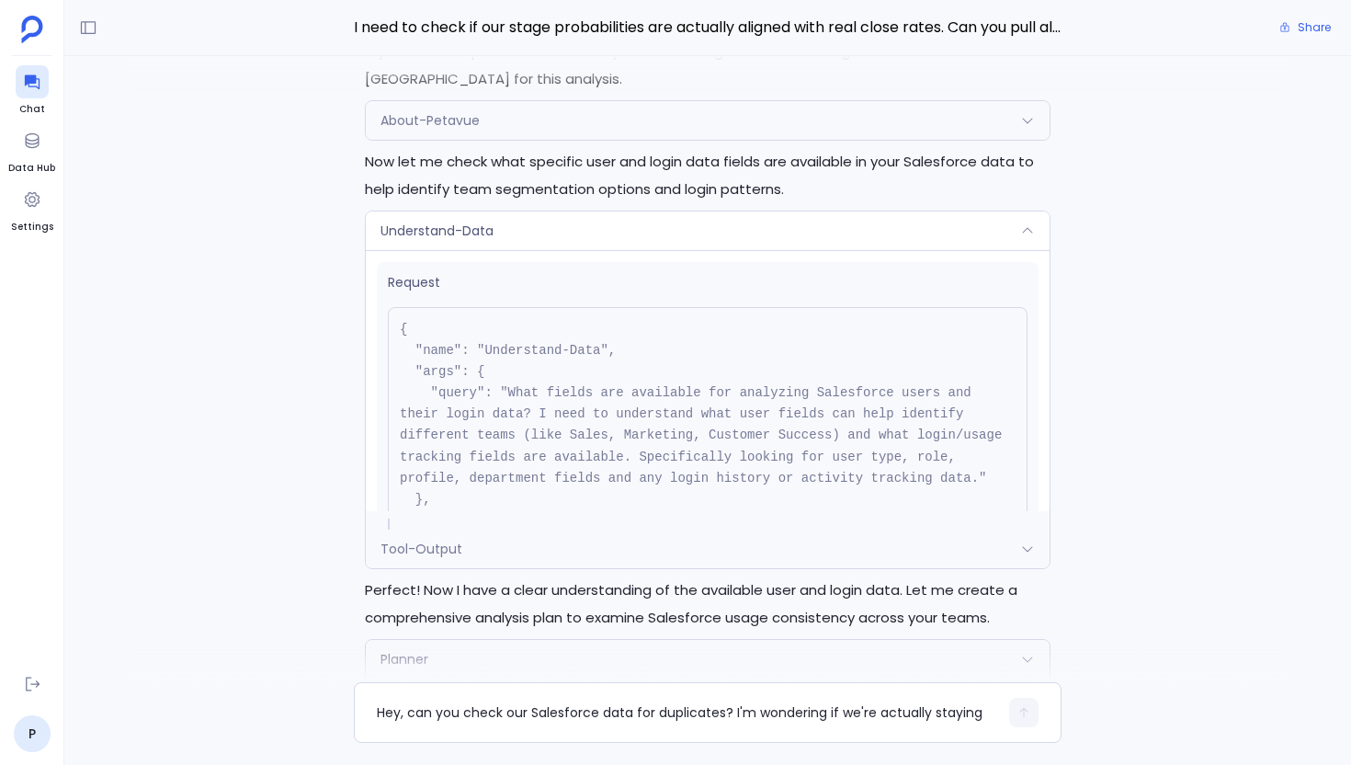
click at [524, 248] on div "Understand-Data" at bounding box center [708, 230] width 684 height 39
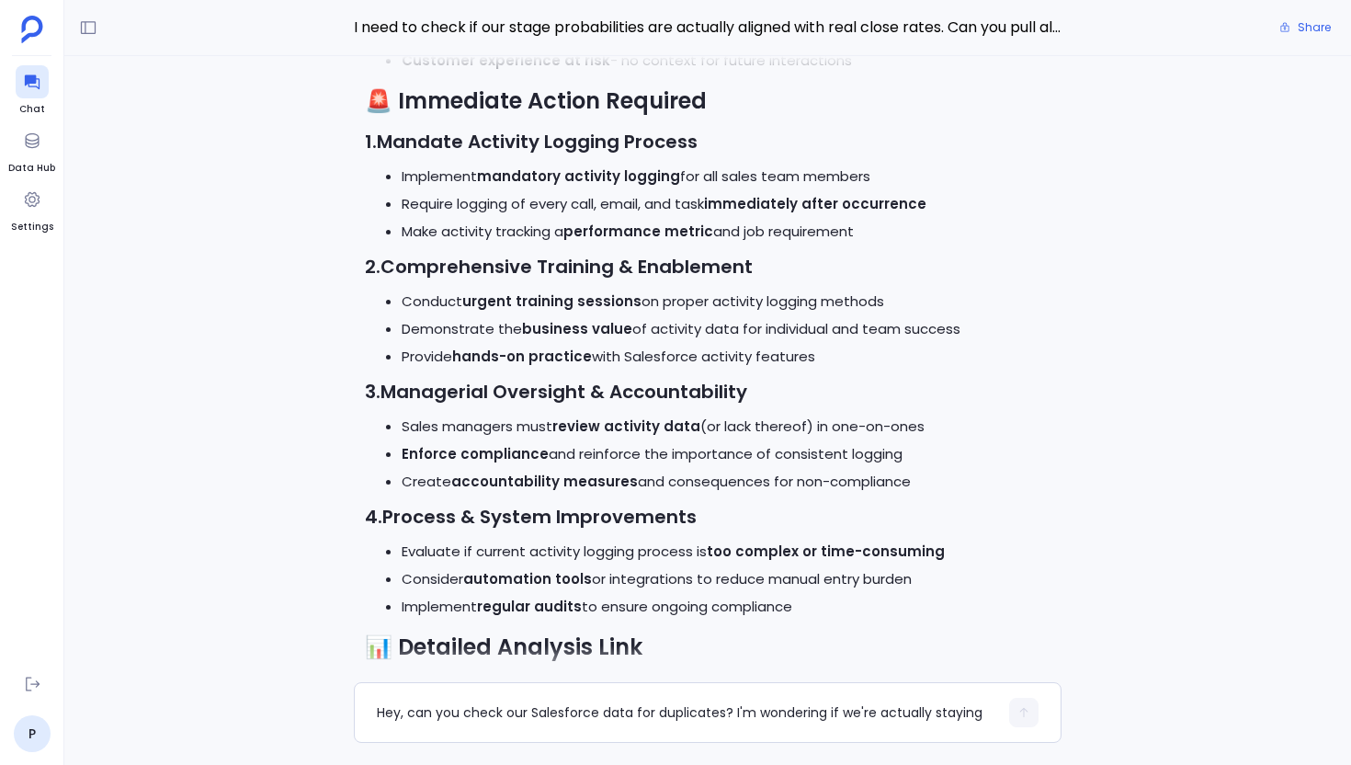
scroll to position [0, 0]
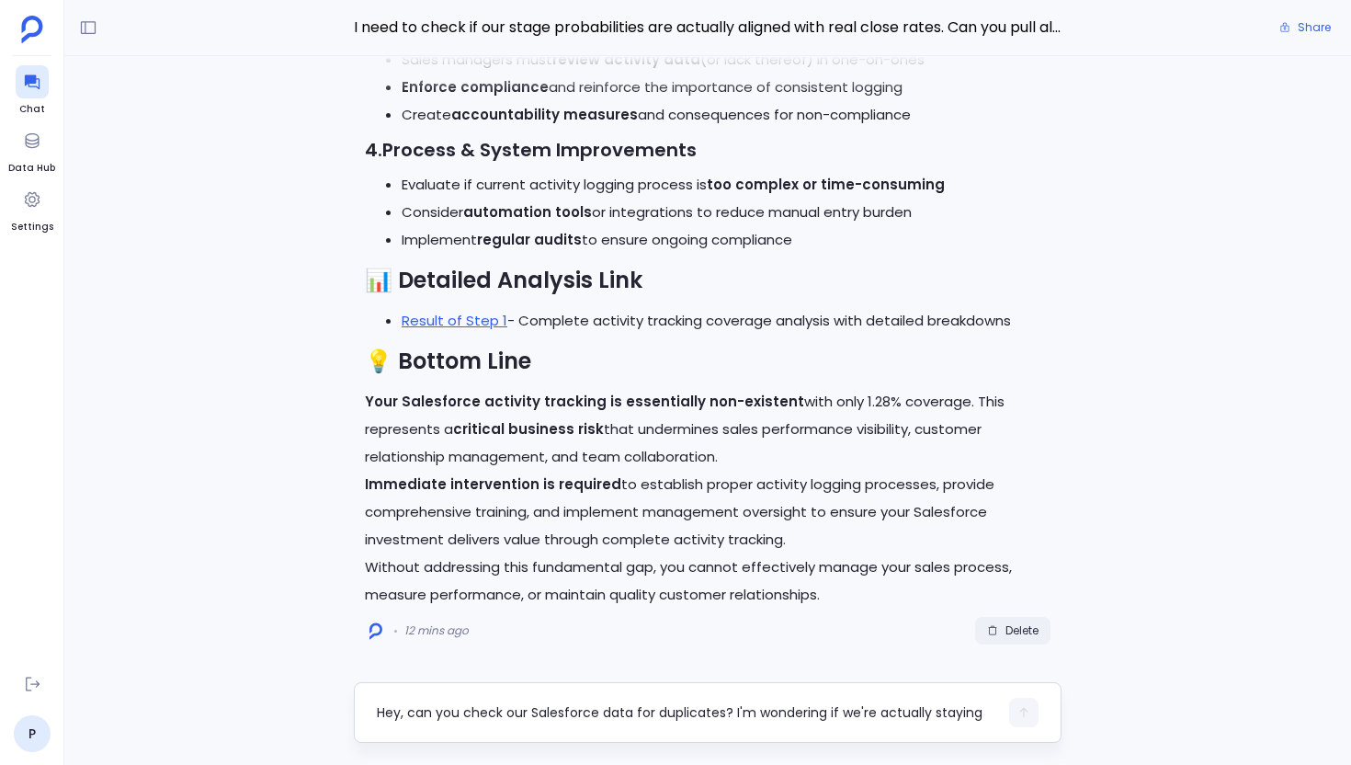
click at [472, 706] on textarea "Hey, can you check our Salesforce data for duplicates? I'm wondering if we're a…" at bounding box center [687, 712] width 621 height 18
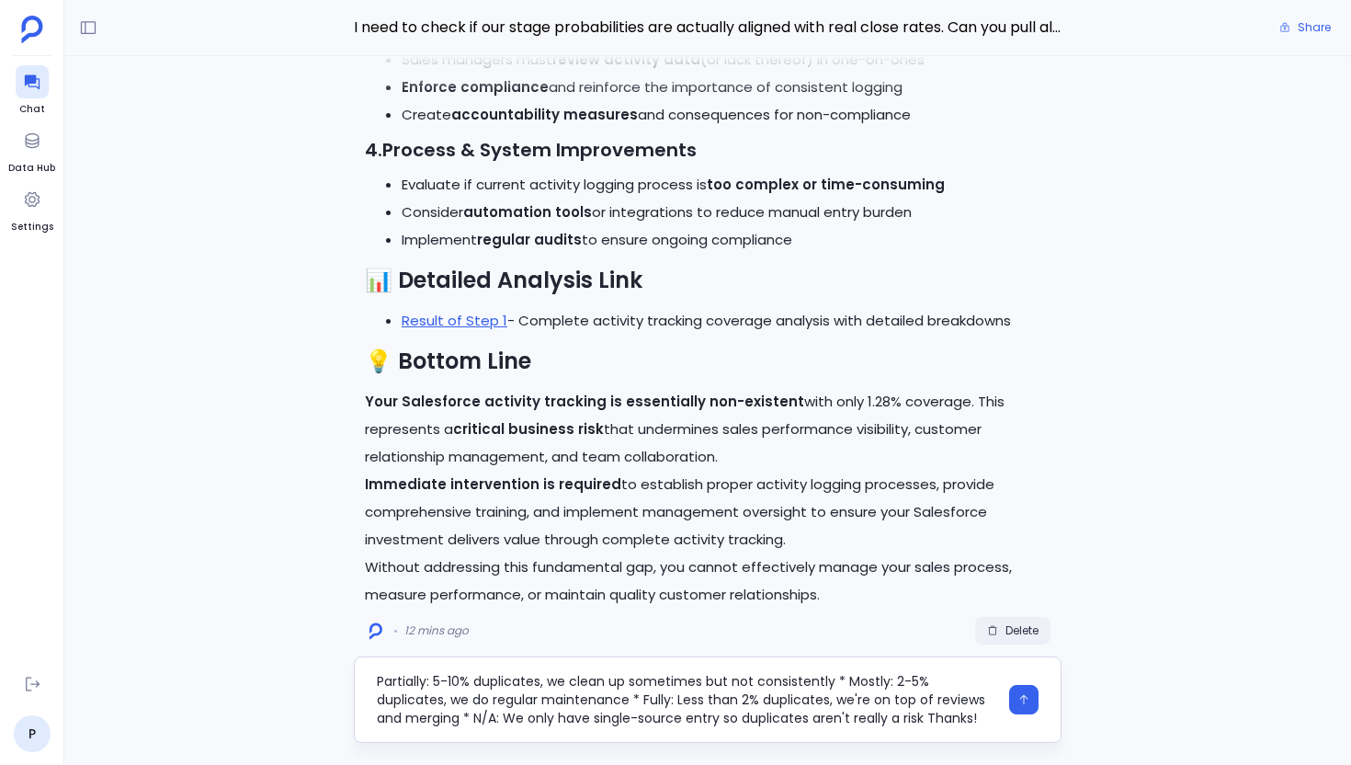
scroll to position [92, 0]
type textarea "Hey, can you check our Salesforce data for duplicates? I'm wondering if we're a…"
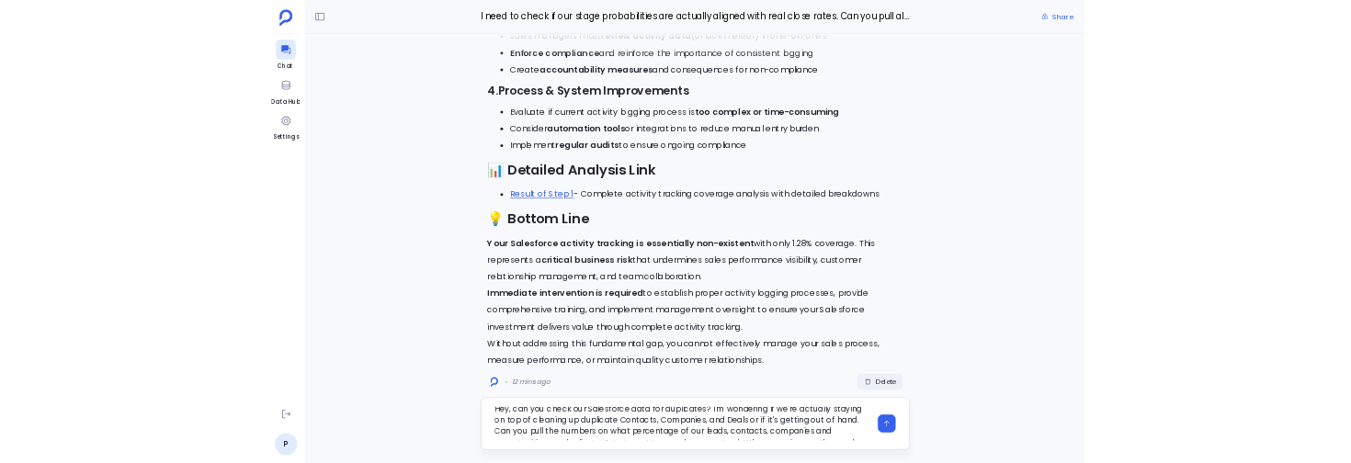
scroll to position [0, 0]
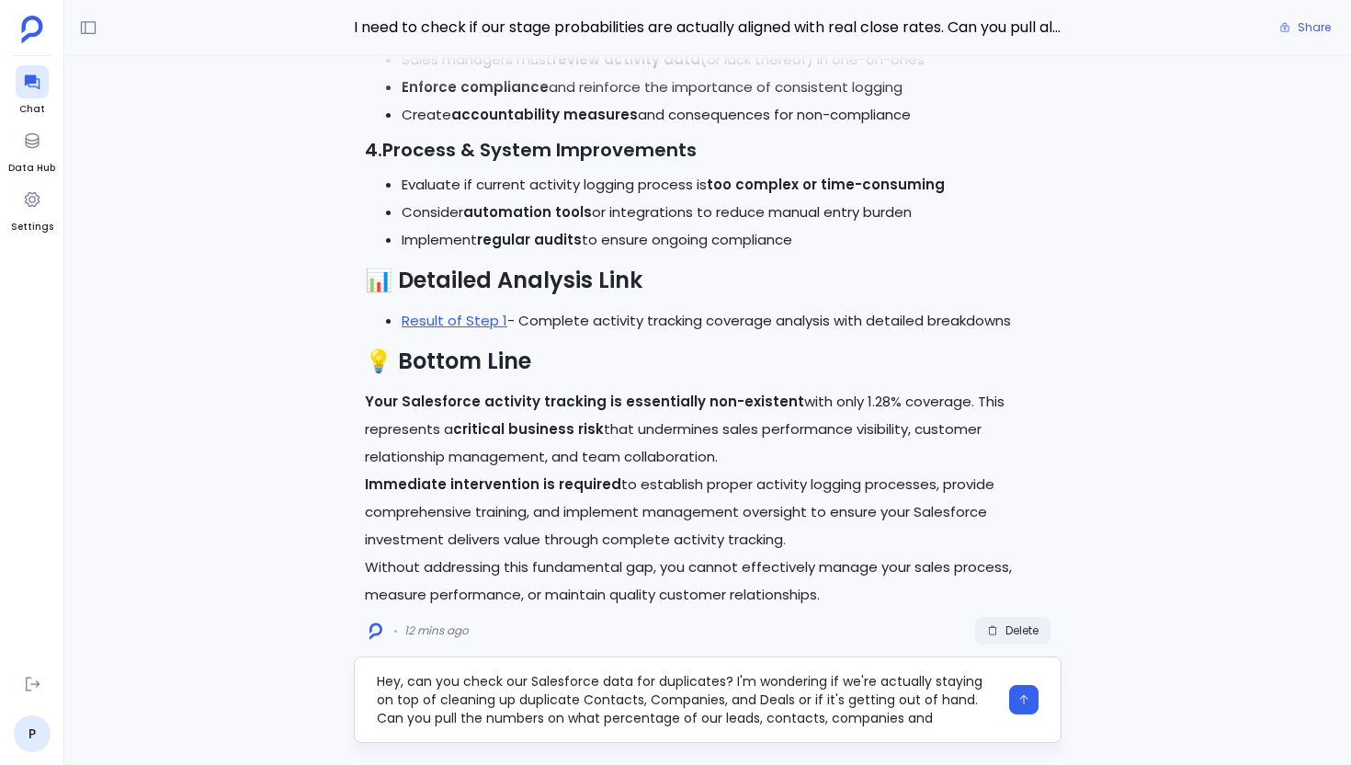
click at [673, 691] on textarea "Hey, can you check our Salesforce data for duplicates? I'm wondering if we're a…" at bounding box center [687, 699] width 621 height 55
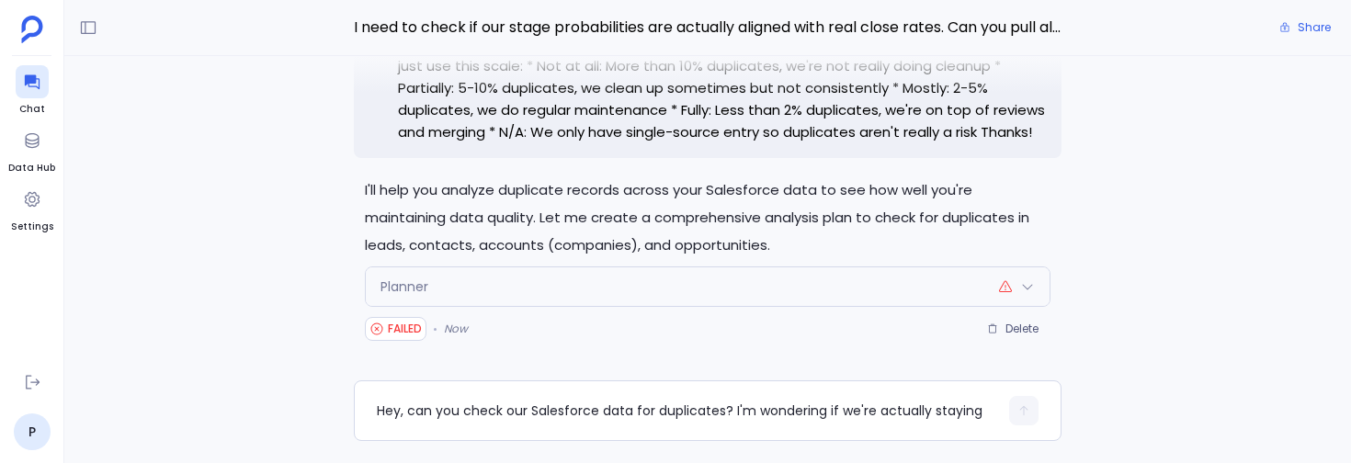
click at [528, 257] on p "I'll help you analyze duplicate records across your Salesforce data to see how …" at bounding box center [708, 218] width 686 height 83
click at [544, 297] on div "Planner" at bounding box center [708, 287] width 684 height 39
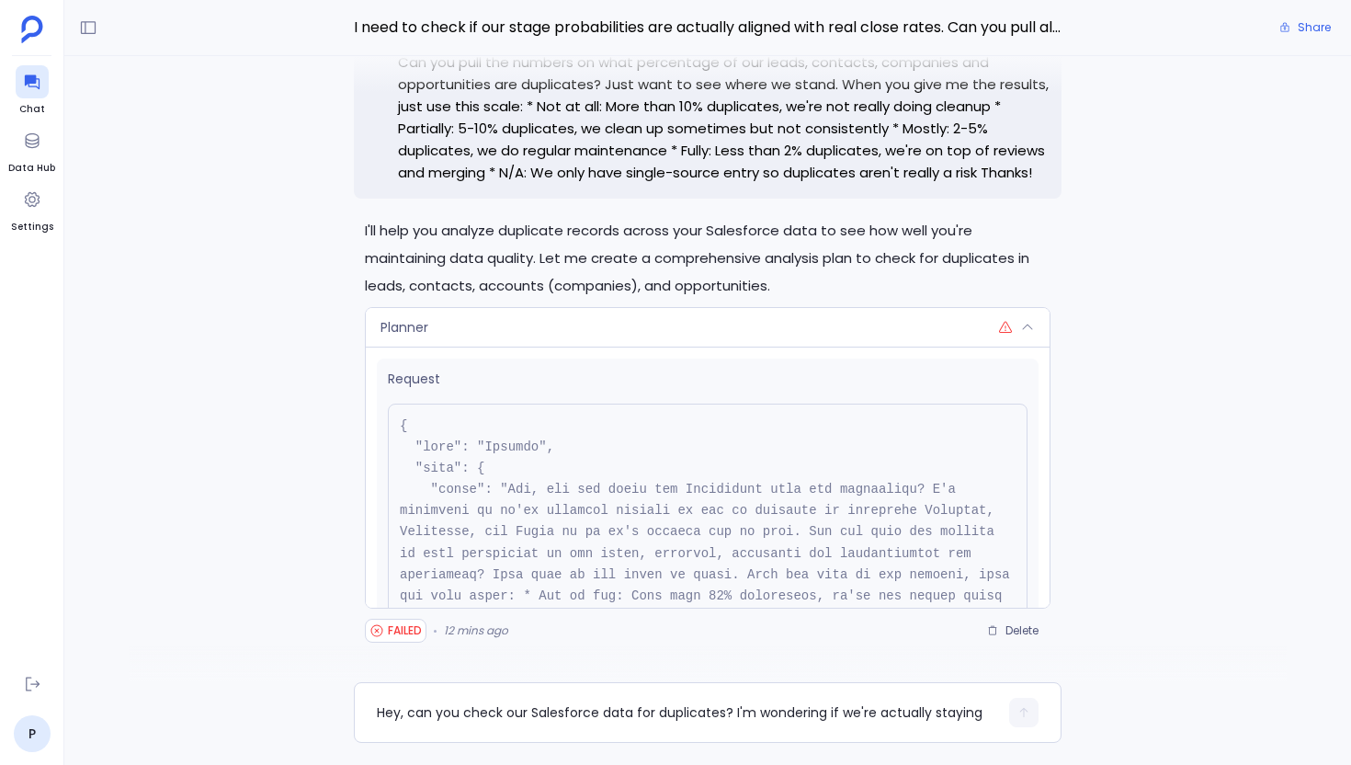
click at [785, 331] on div "Planner" at bounding box center [708, 327] width 684 height 39
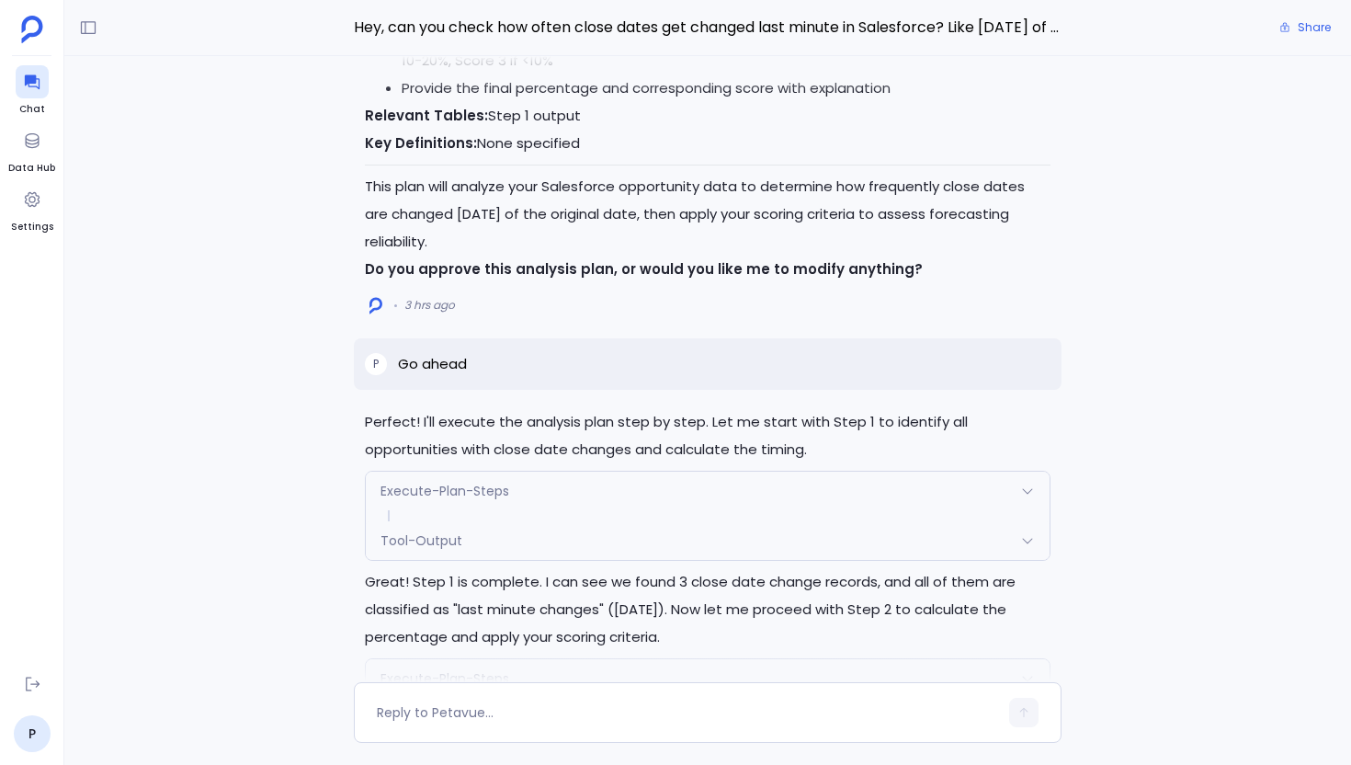
scroll to position [-1248, 0]
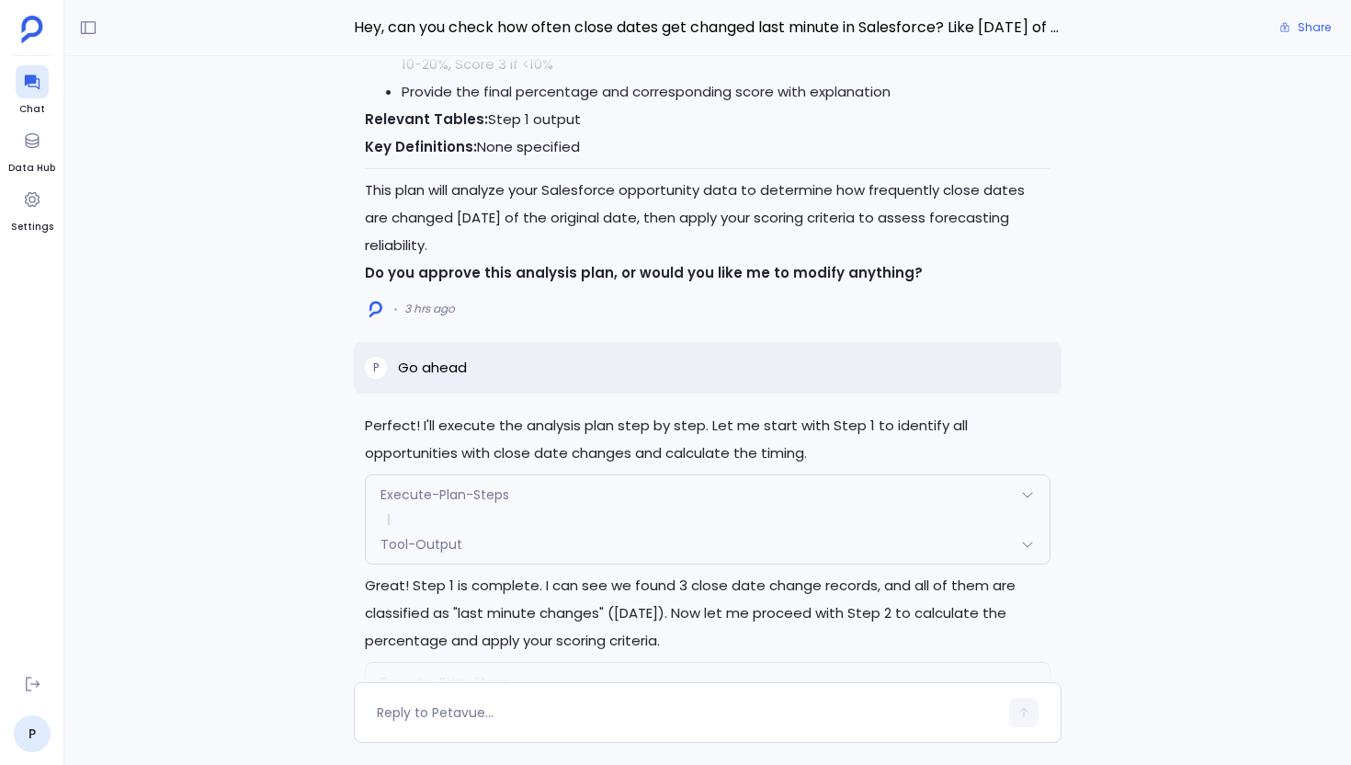
click at [481, 480] on div "Execute-Plan-Steps" at bounding box center [708, 494] width 684 height 39
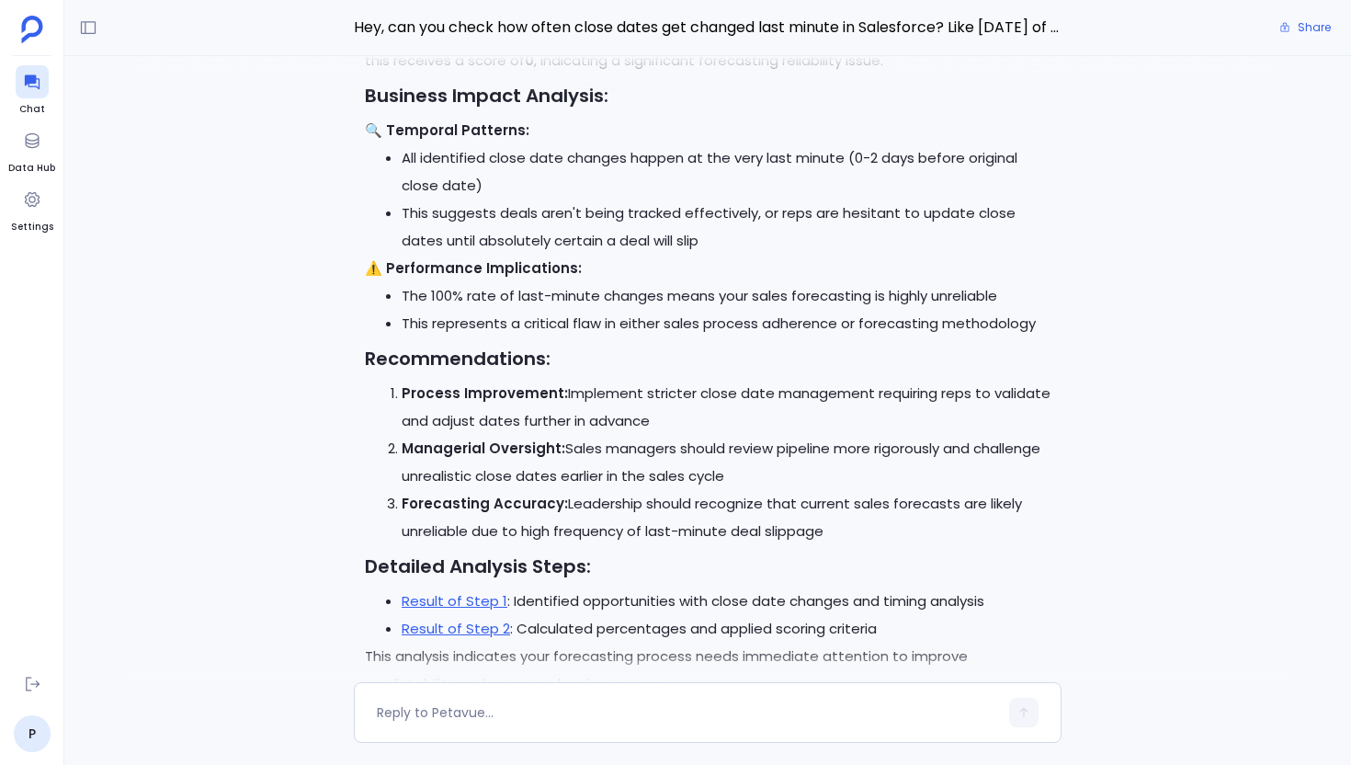
scroll to position [0, 0]
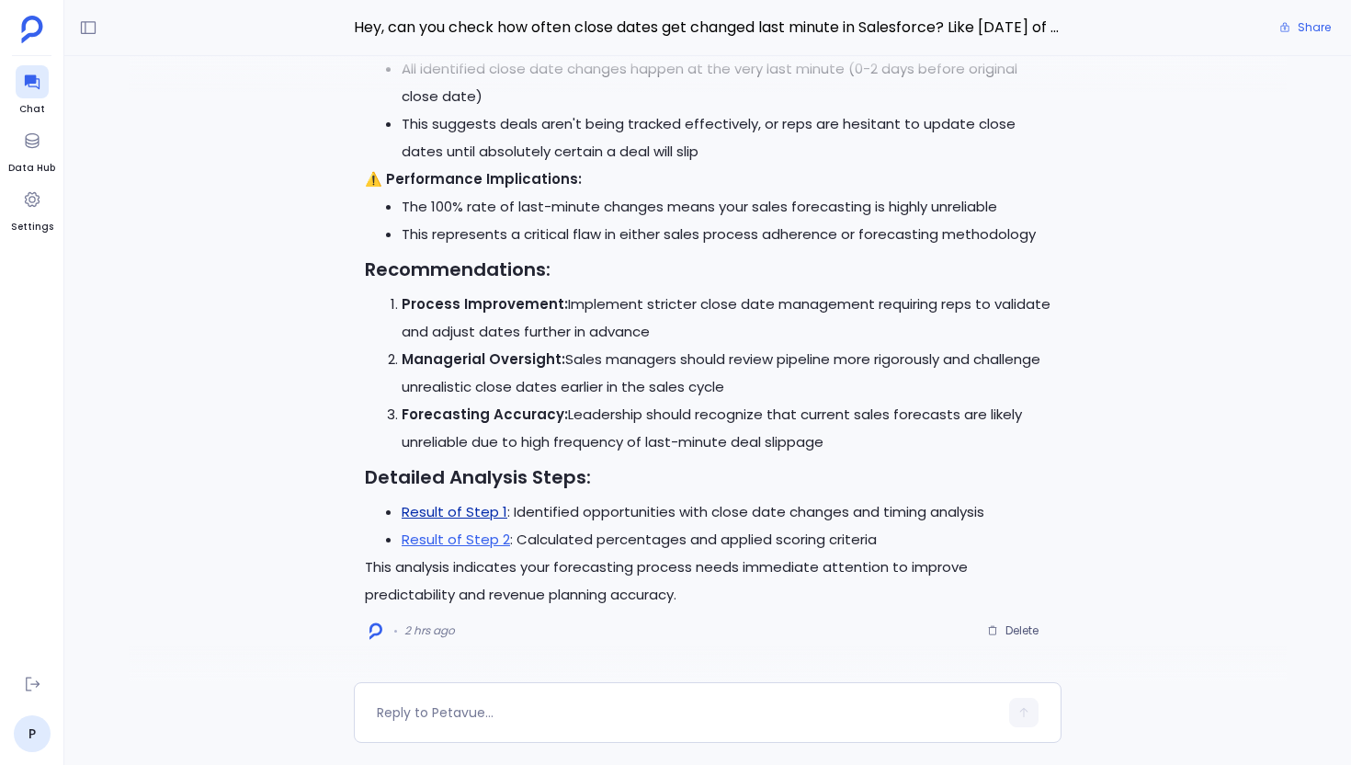
click at [474, 518] on link "Result of Step 1" at bounding box center [455, 511] width 106 height 19
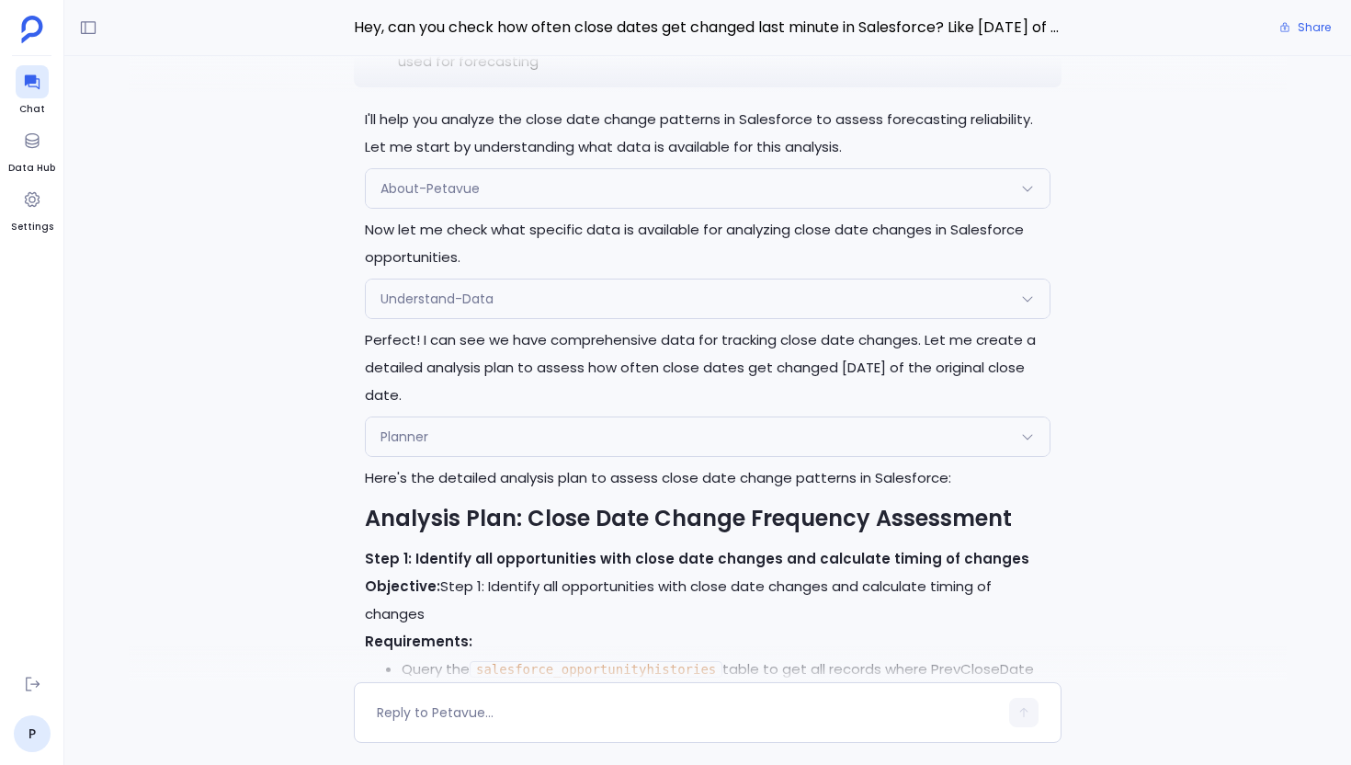
scroll to position [-2940, 0]
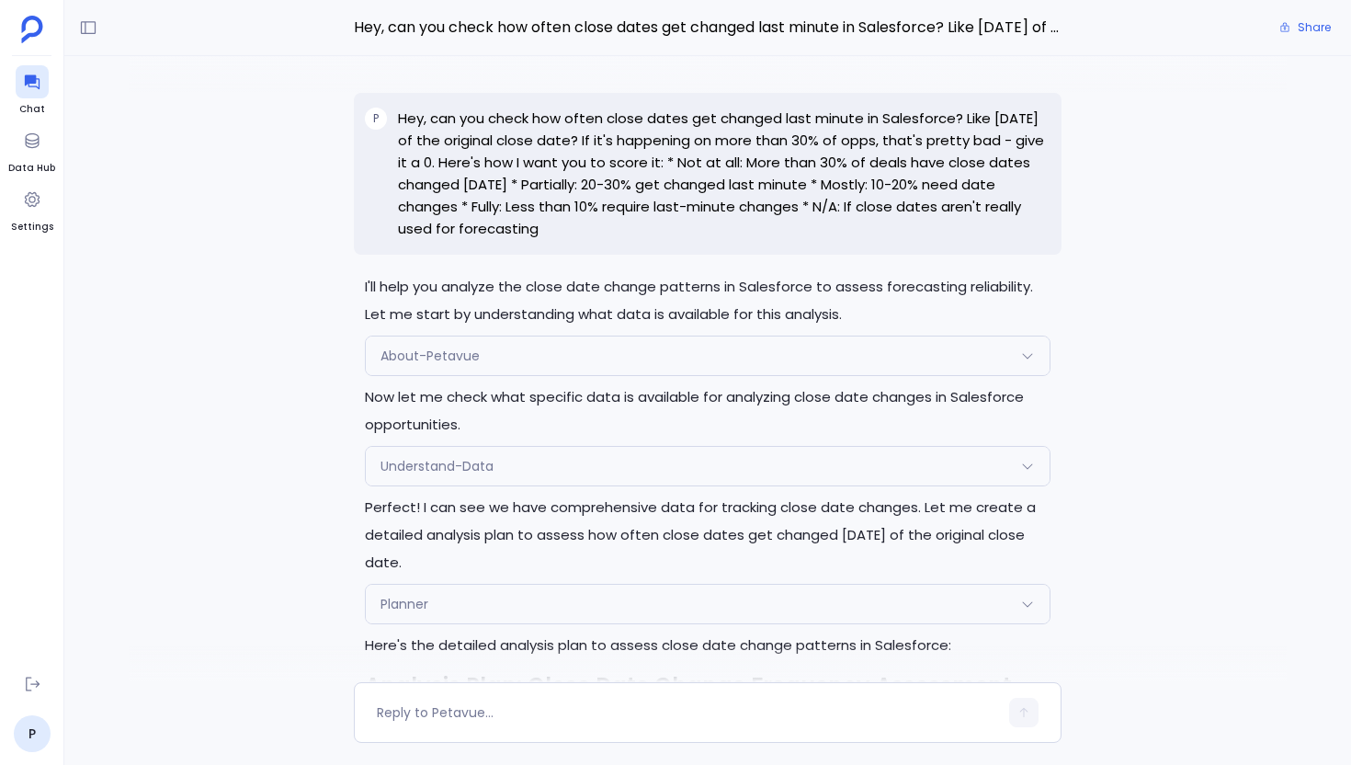
drag, startPoint x: 623, startPoint y: 233, endPoint x: 396, endPoint y: 124, distance: 251.6
click at [396, 124] on div "P Hey, can you check how often close dates get changed last minute in Salesforc…" at bounding box center [708, 174] width 708 height 162
copy p "Hey, can you check how often close dates get changed last minute in Salesforce?…"
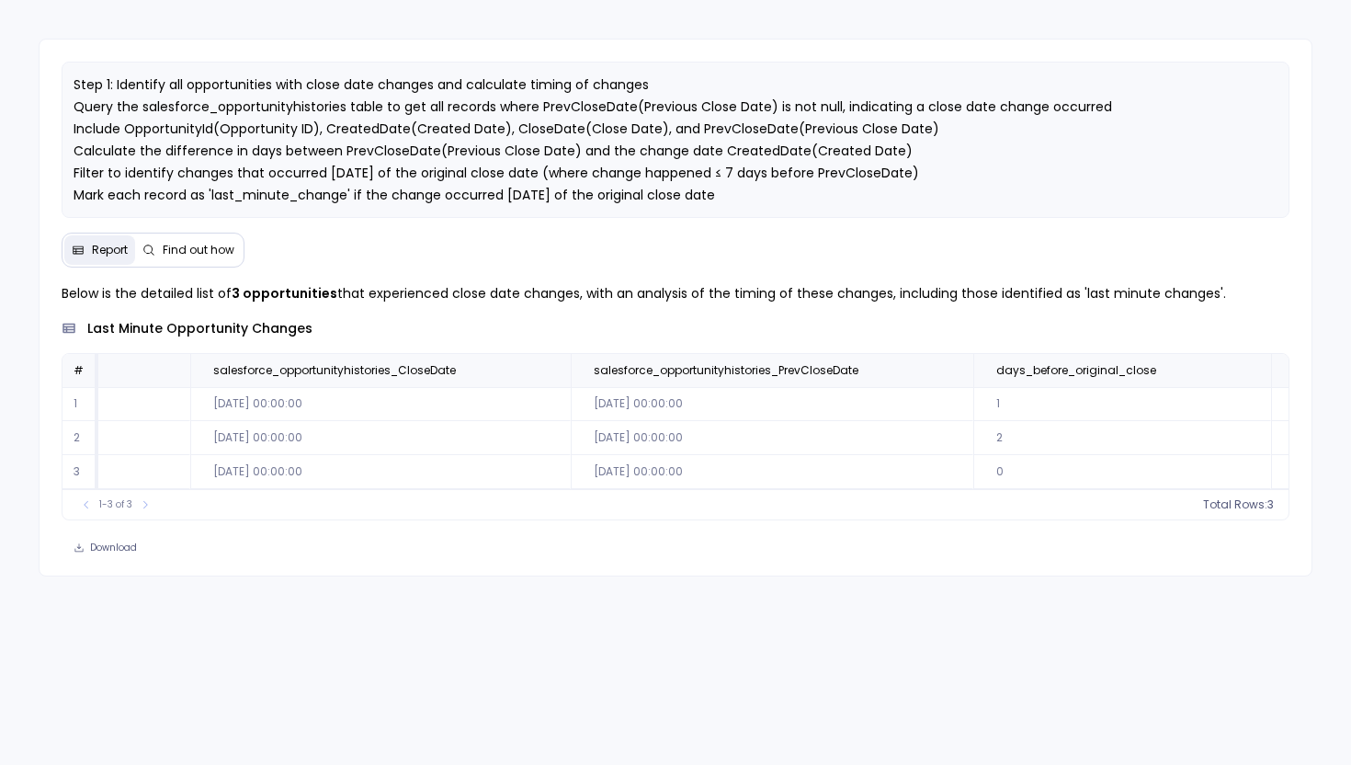
scroll to position [0, 700]
click at [188, 257] on button "Find out how" at bounding box center [188, 249] width 107 height 29
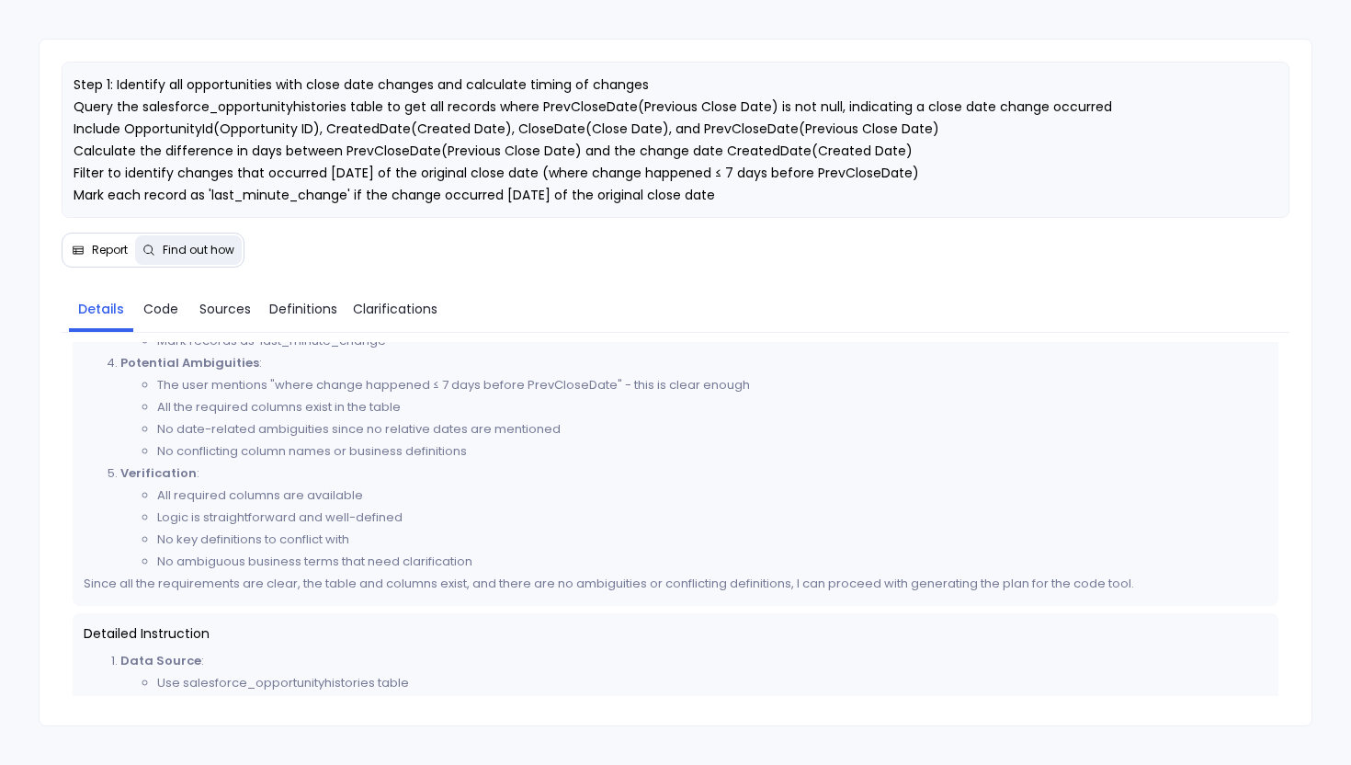
scroll to position [279, 0]
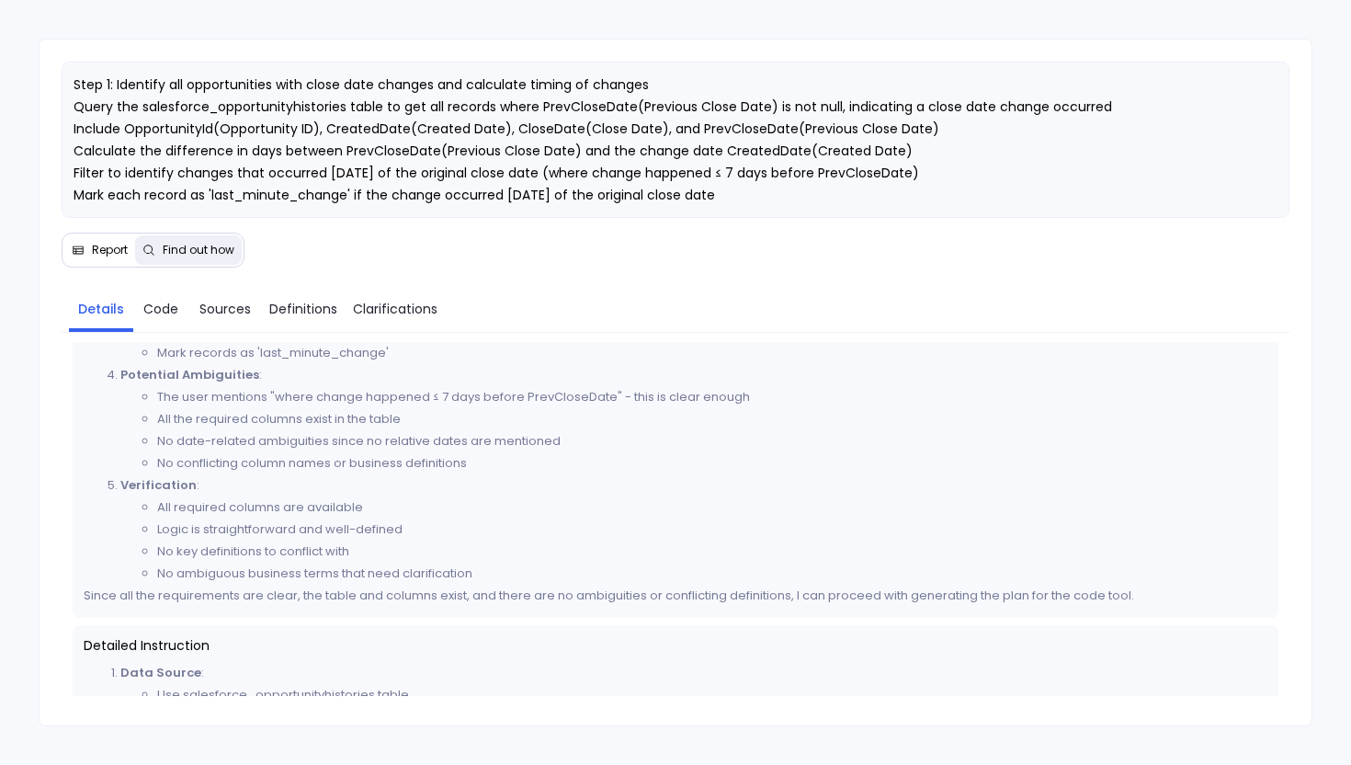
click at [86, 243] on span "Report" at bounding box center [100, 250] width 56 height 15
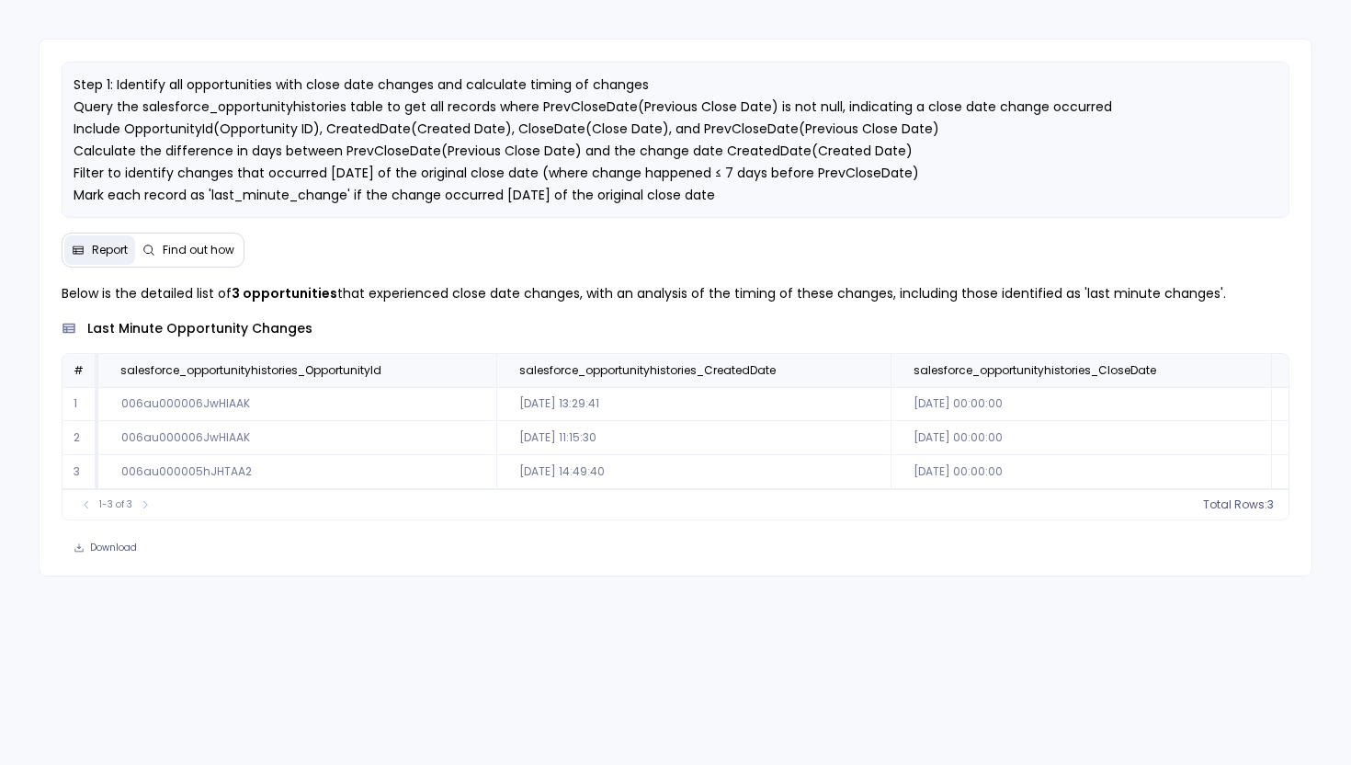
click at [180, 245] on span "Find out how" at bounding box center [199, 250] width 72 height 15
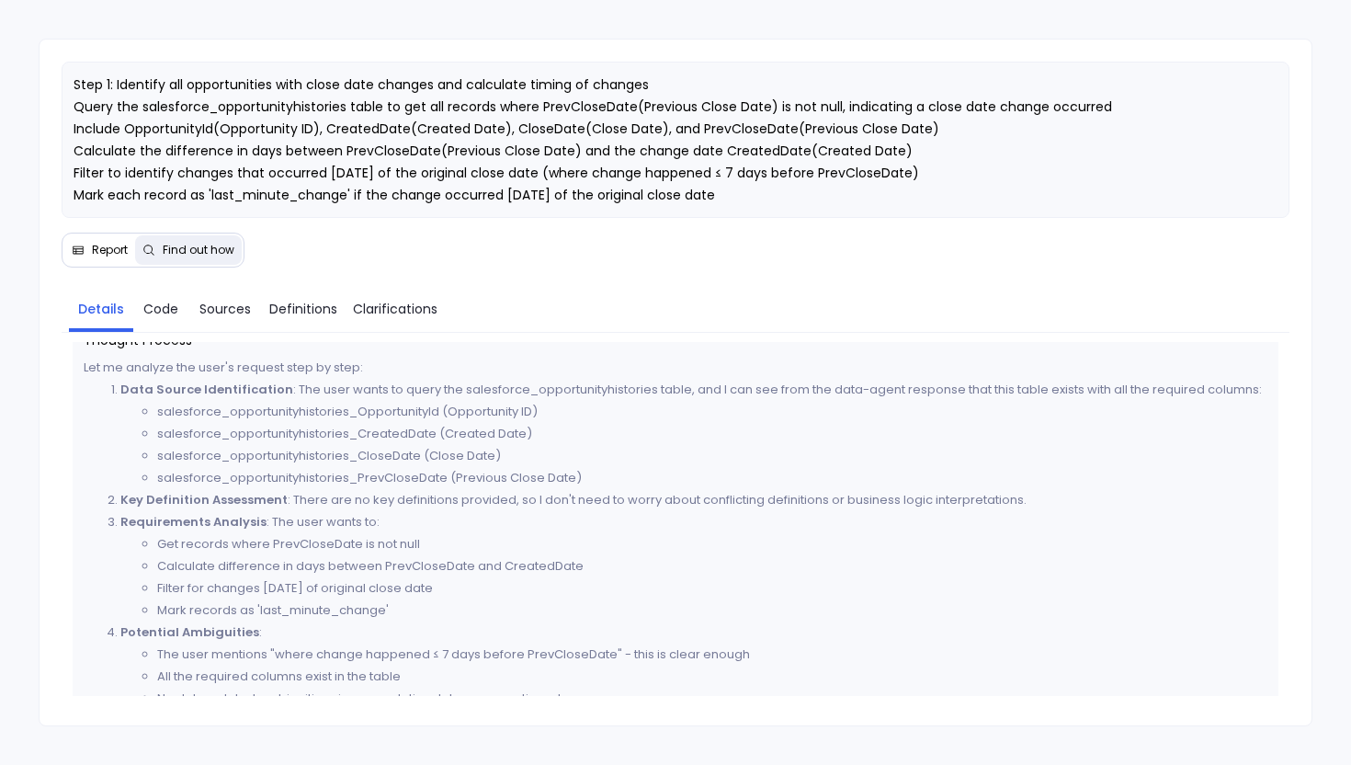
scroll to position [44, 0]
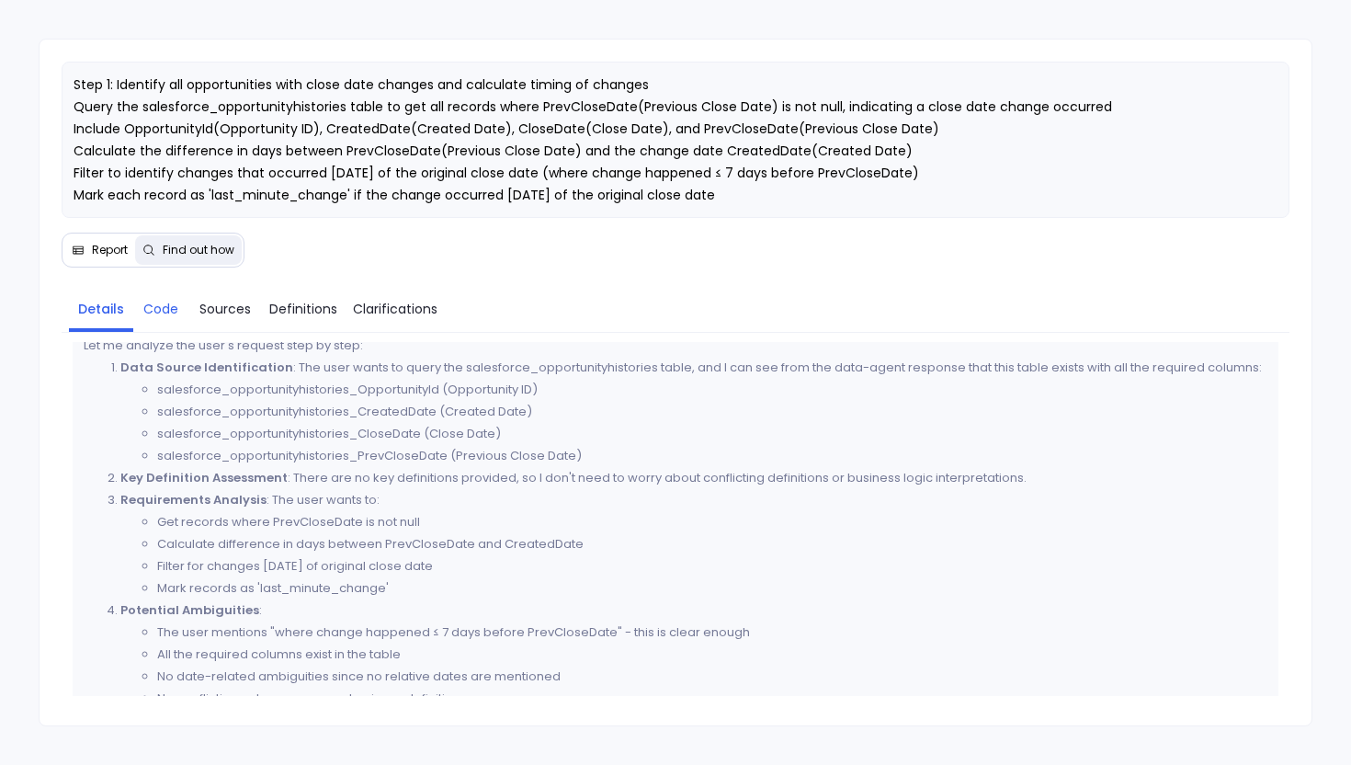
click at [170, 312] on span "Code" at bounding box center [160, 309] width 35 height 20
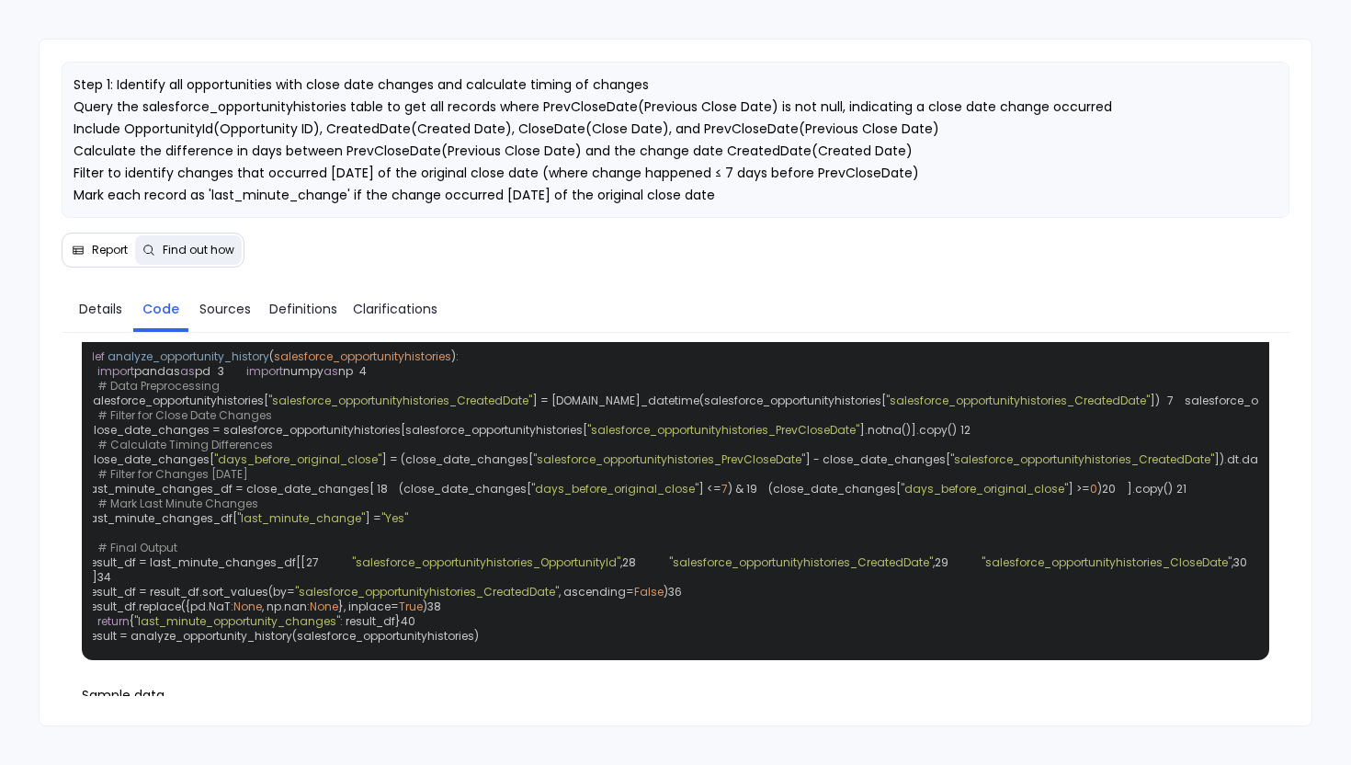
scroll to position [0, 32]
click at [90, 316] on span "Details" at bounding box center [100, 309] width 43 height 20
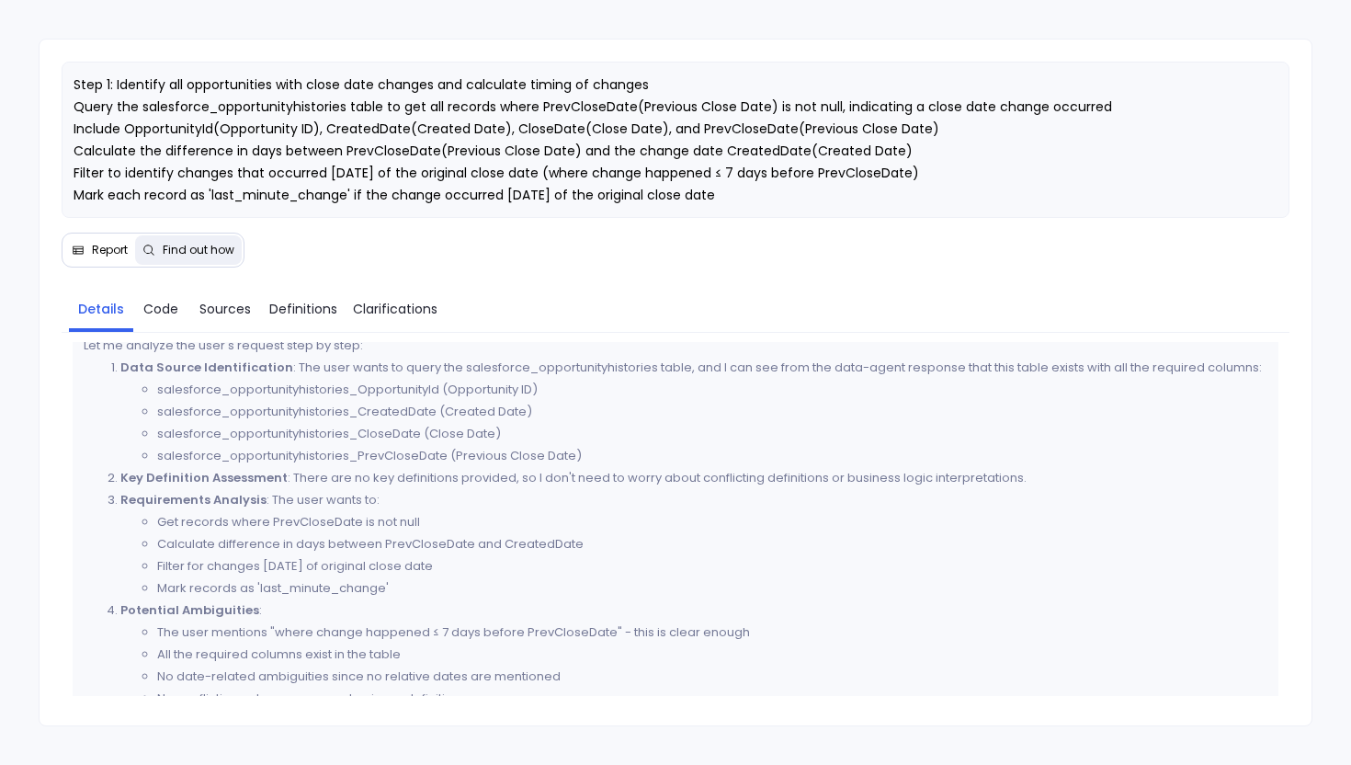
click at [82, 256] on span "Report" at bounding box center [100, 250] width 56 height 15
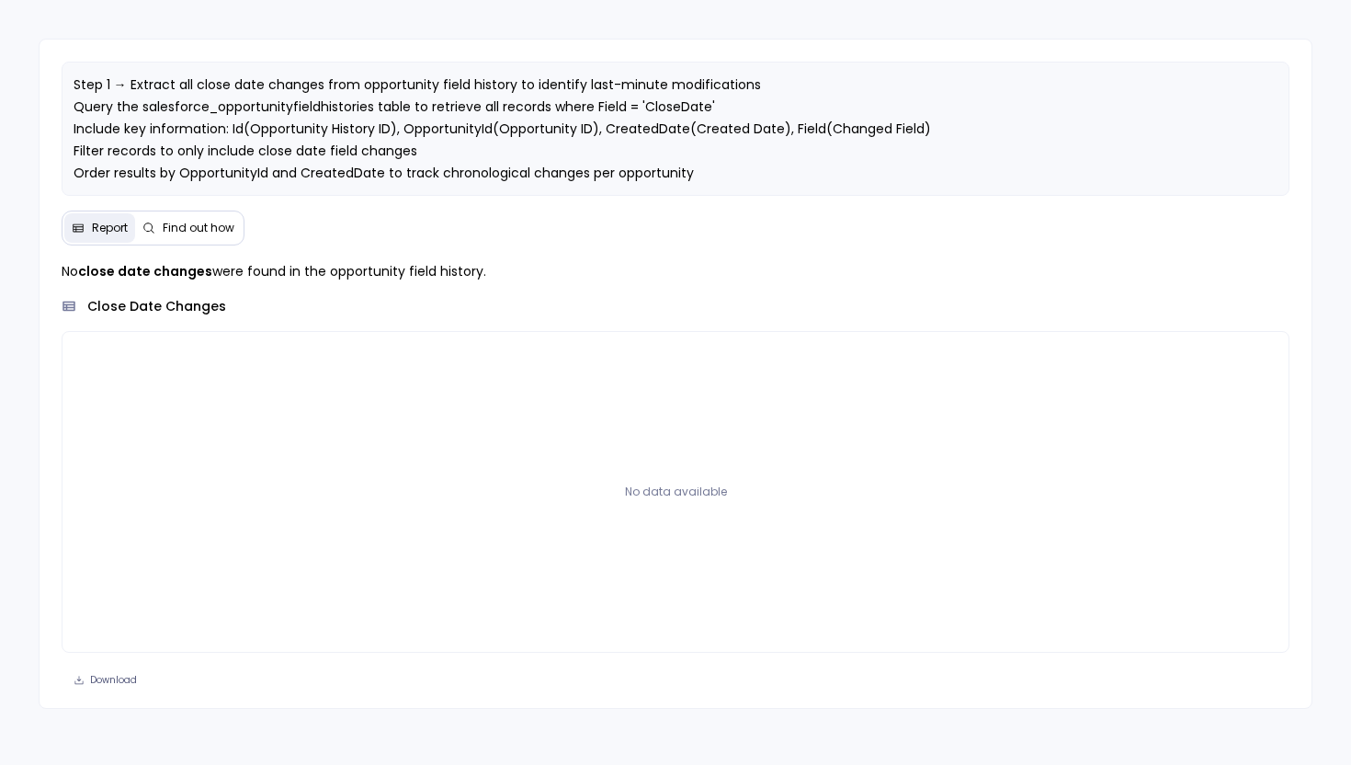
scroll to position [4, 0]
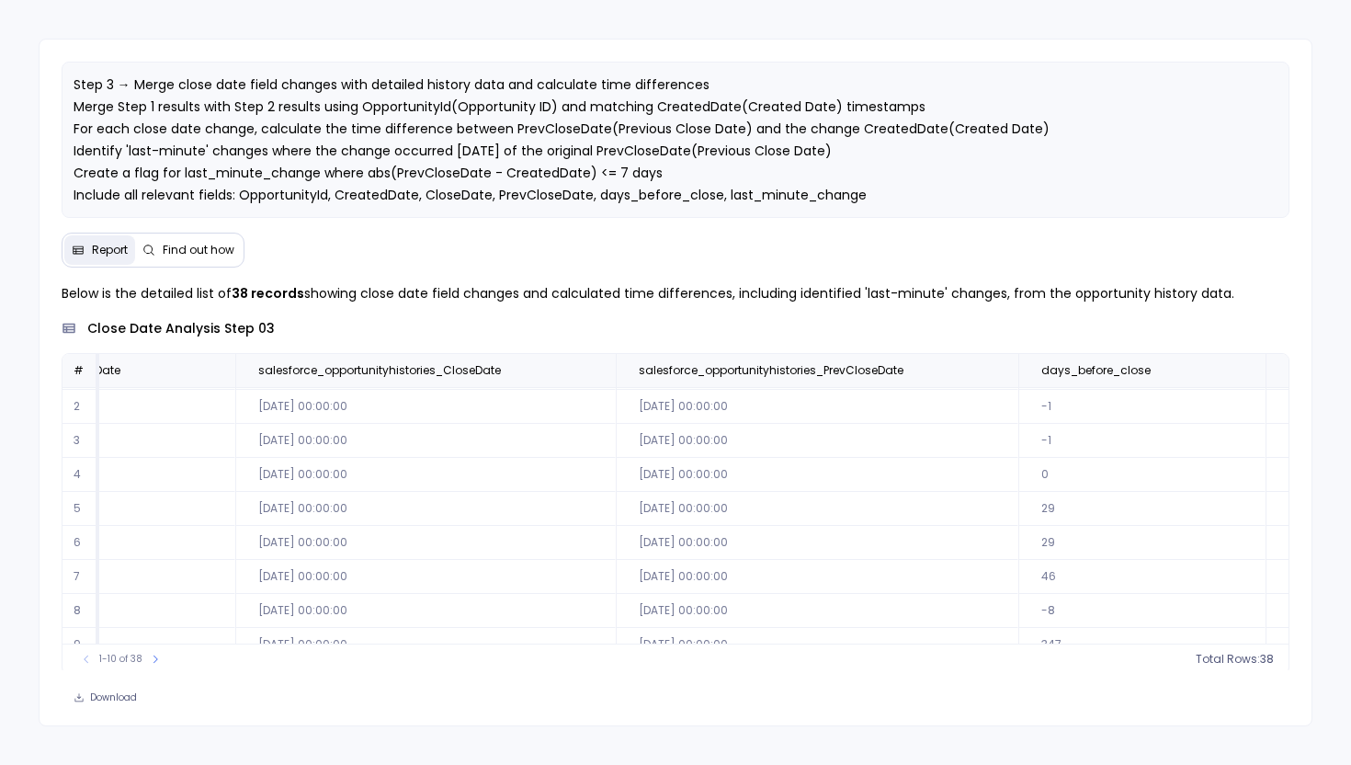
scroll to position [0, 656]
click at [1237, 372] on icon at bounding box center [1242, 370] width 11 height 11
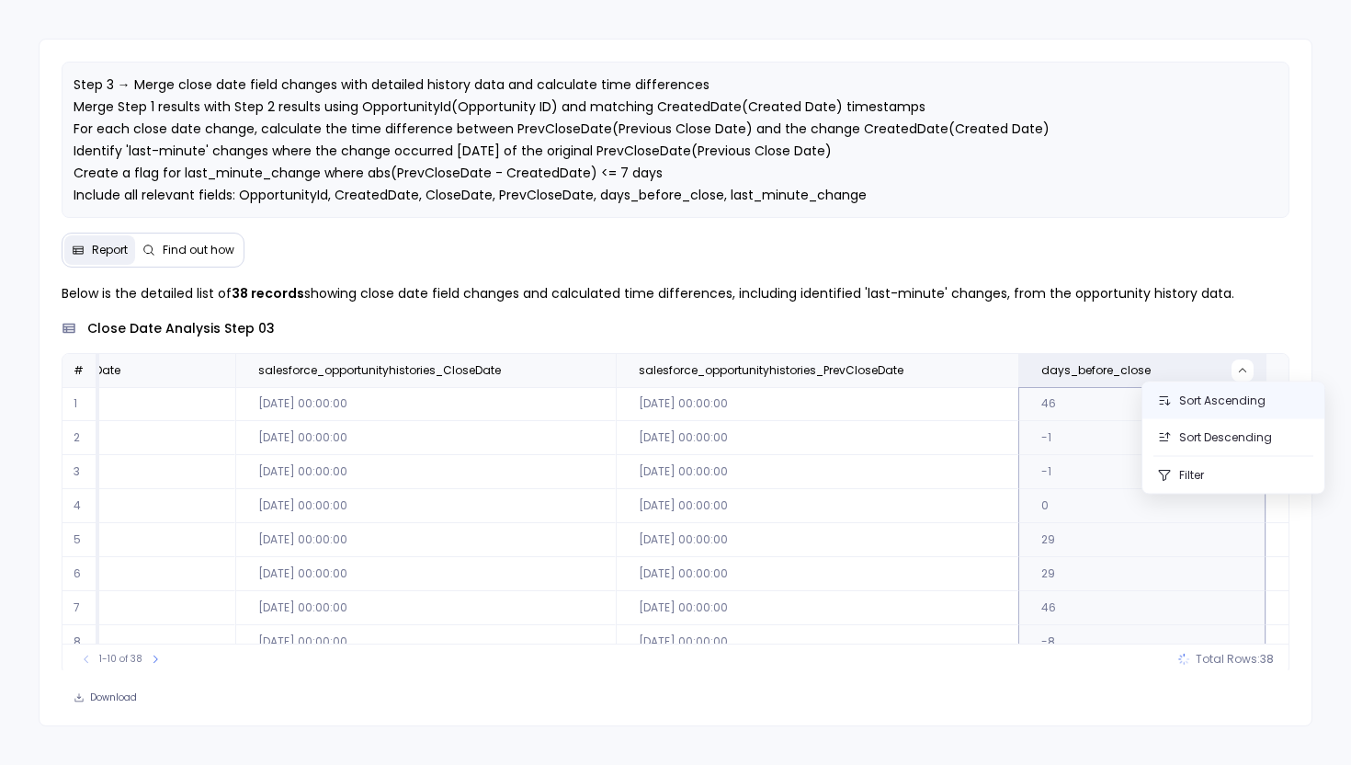
click at [1215, 402] on button "Sort Ascending" at bounding box center [1234, 400] width 182 height 37
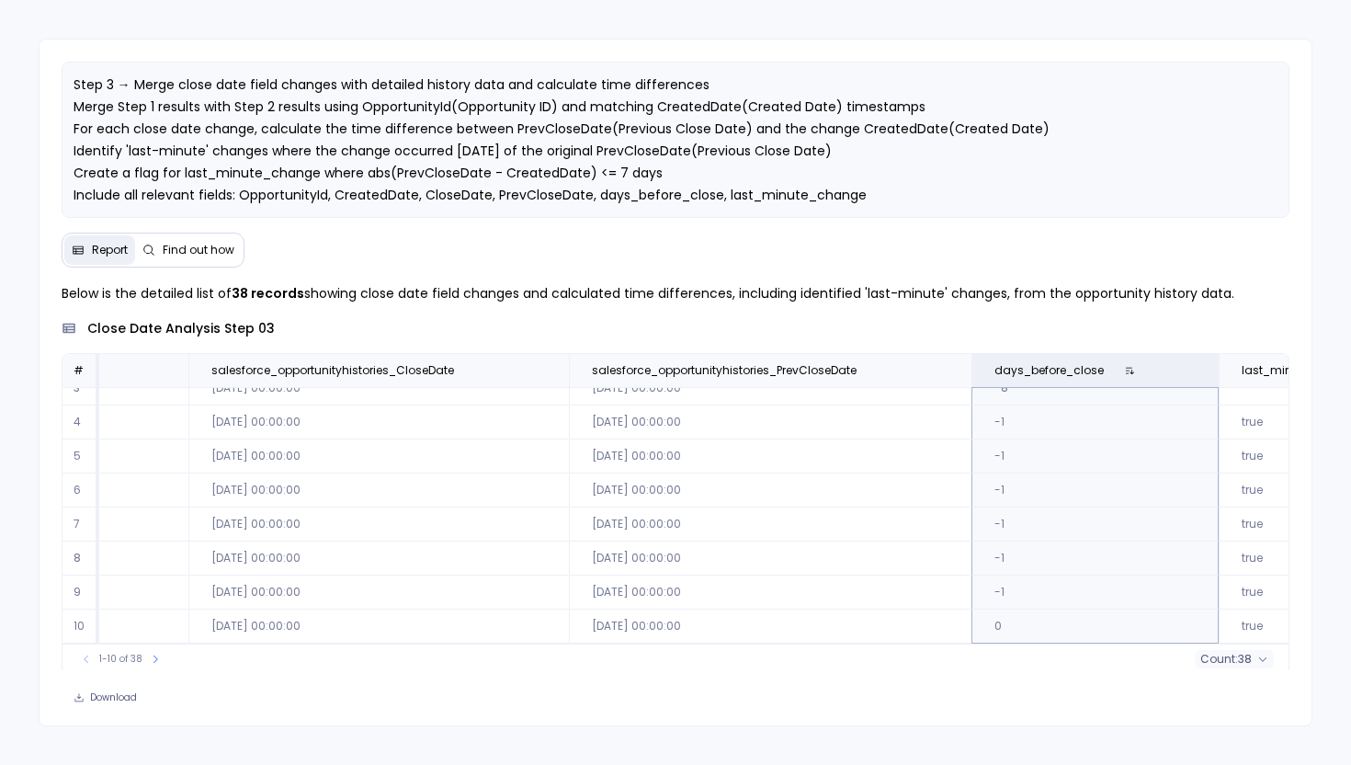
scroll to position [4, 0]
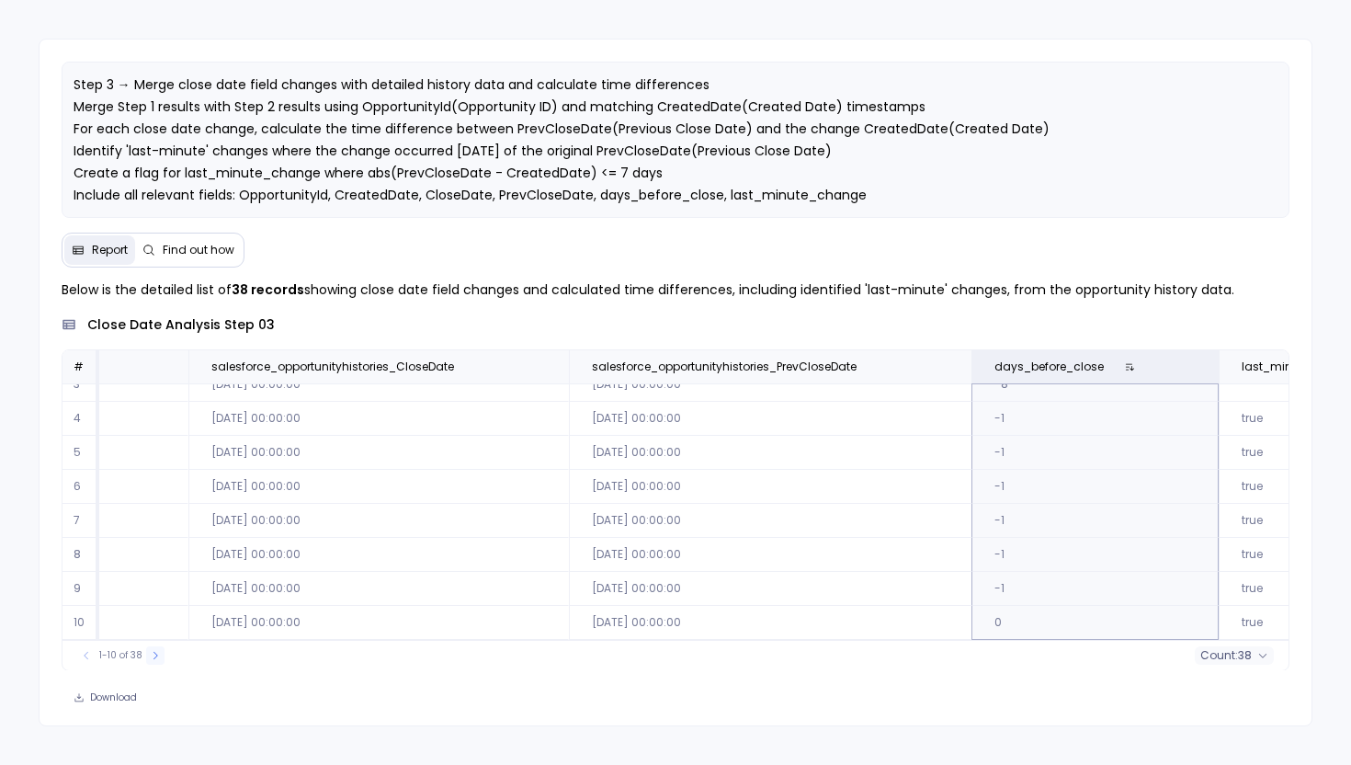
click at [155, 657] on icon at bounding box center [155, 655] width 11 height 11
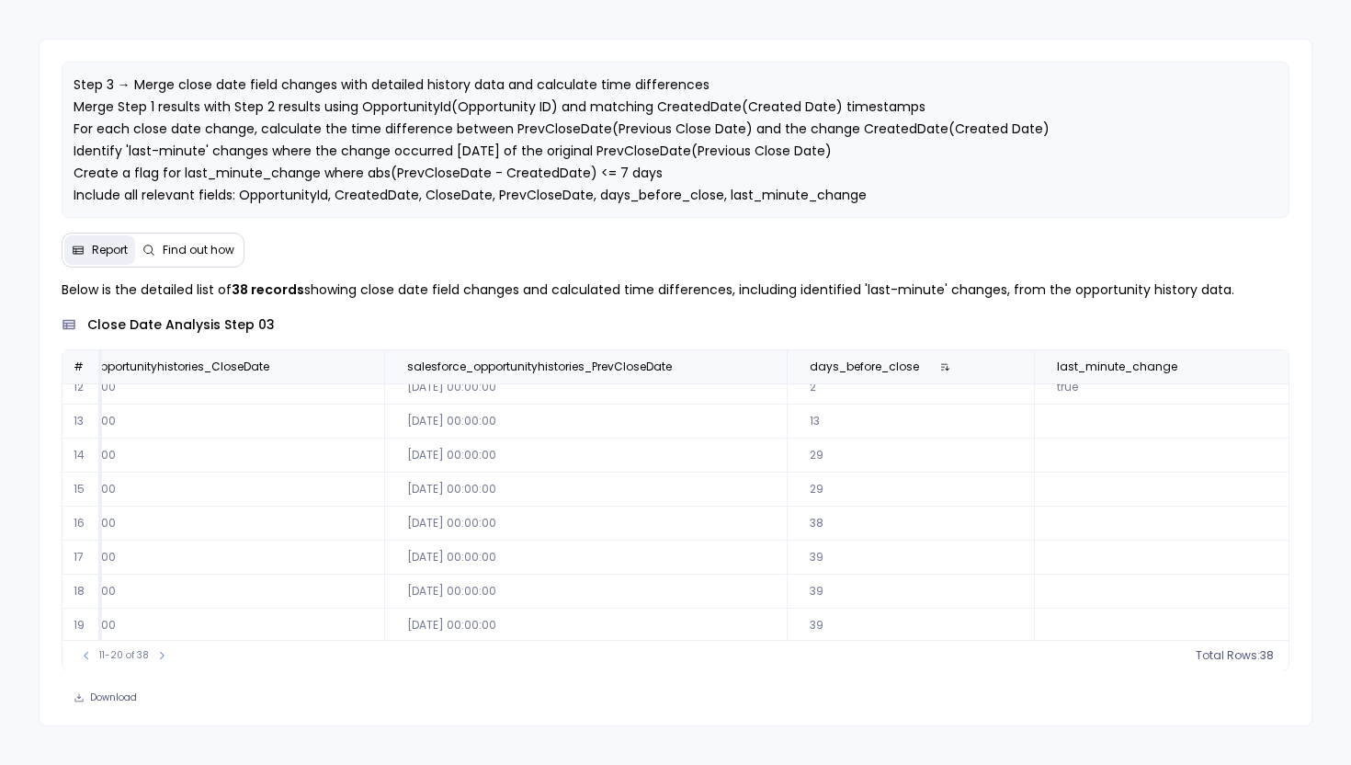
scroll to position [0, 891]
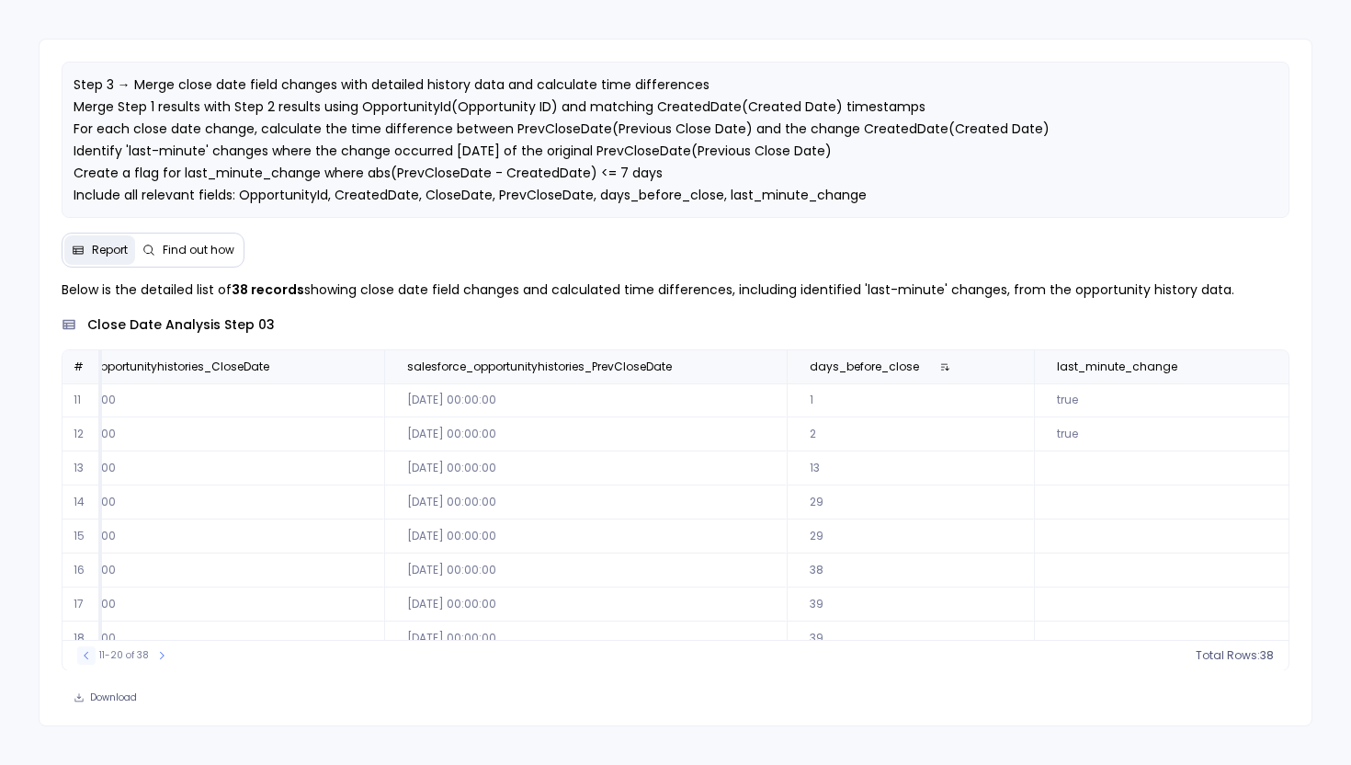
click at [88, 661] on button at bounding box center [86, 655] width 18 height 18
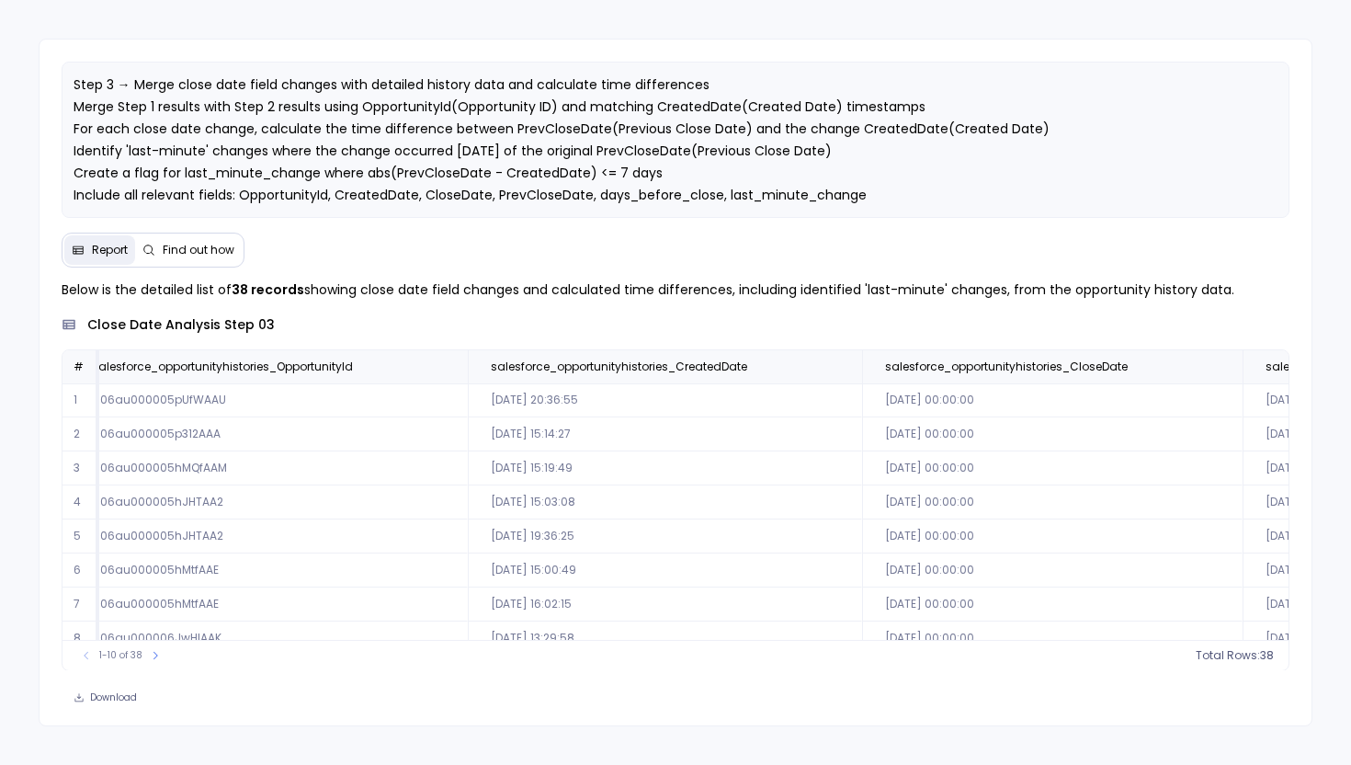
scroll to position [0, 0]
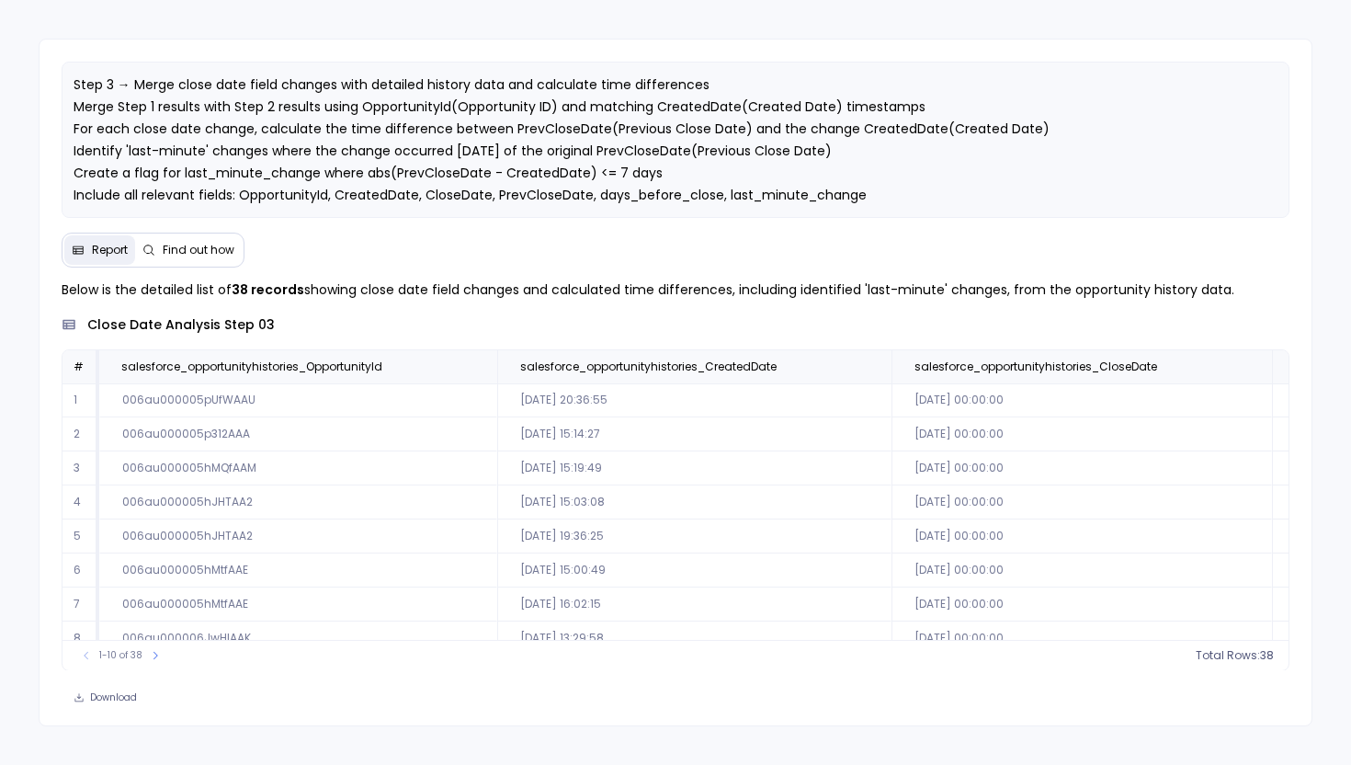
click at [208, 399] on td "006au000005pUfWAAU" at bounding box center [298, 400] width 398 height 34
copy td "006au000005pUfWAAU"
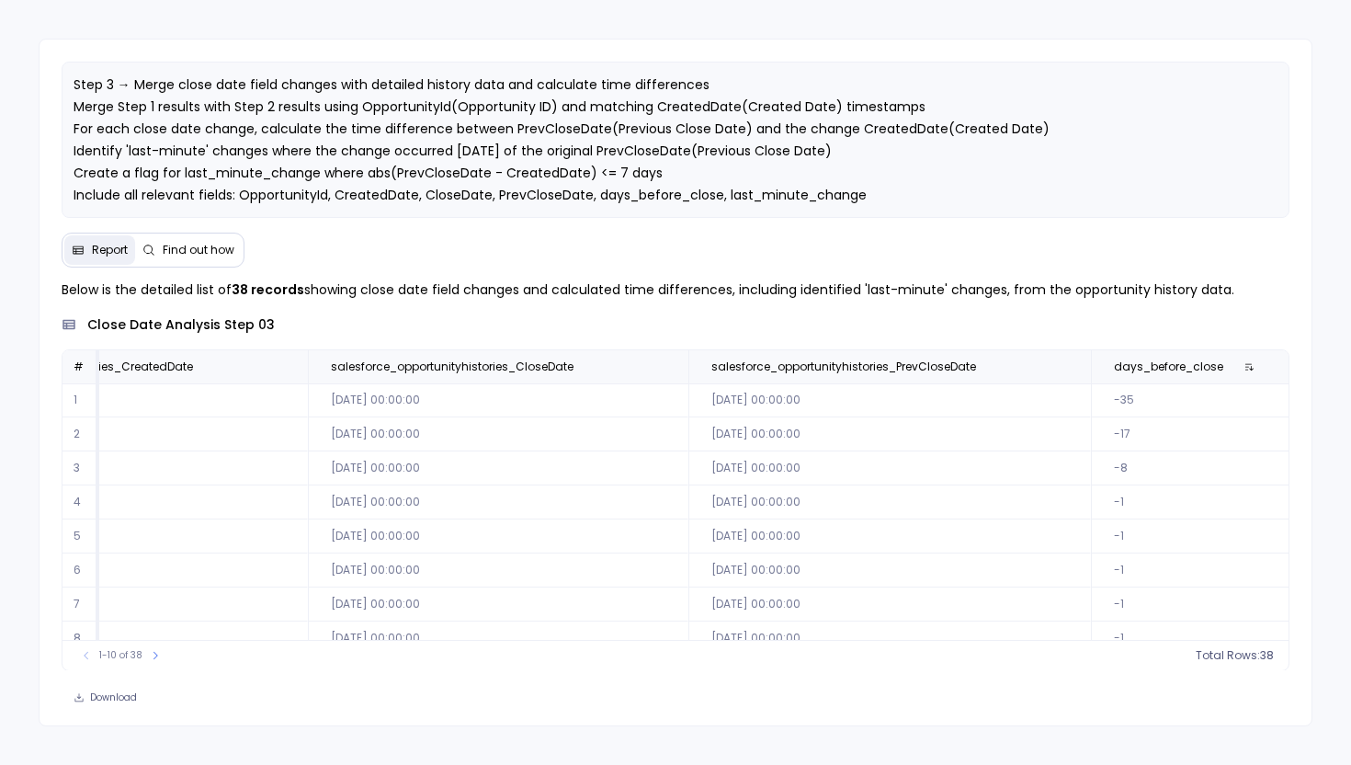
scroll to position [0, 588]
drag, startPoint x: 474, startPoint y: 131, endPoint x: 611, endPoint y: 129, distance: 137.0
click at [611, 129] on span "Step 3 → Merge close date field changes with detailed history data and calculat…" at bounding box center [562, 139] width 976 height 129
click at [170, 251] on span "Find out how" at bounding box center [199, 250] width 72 height 15
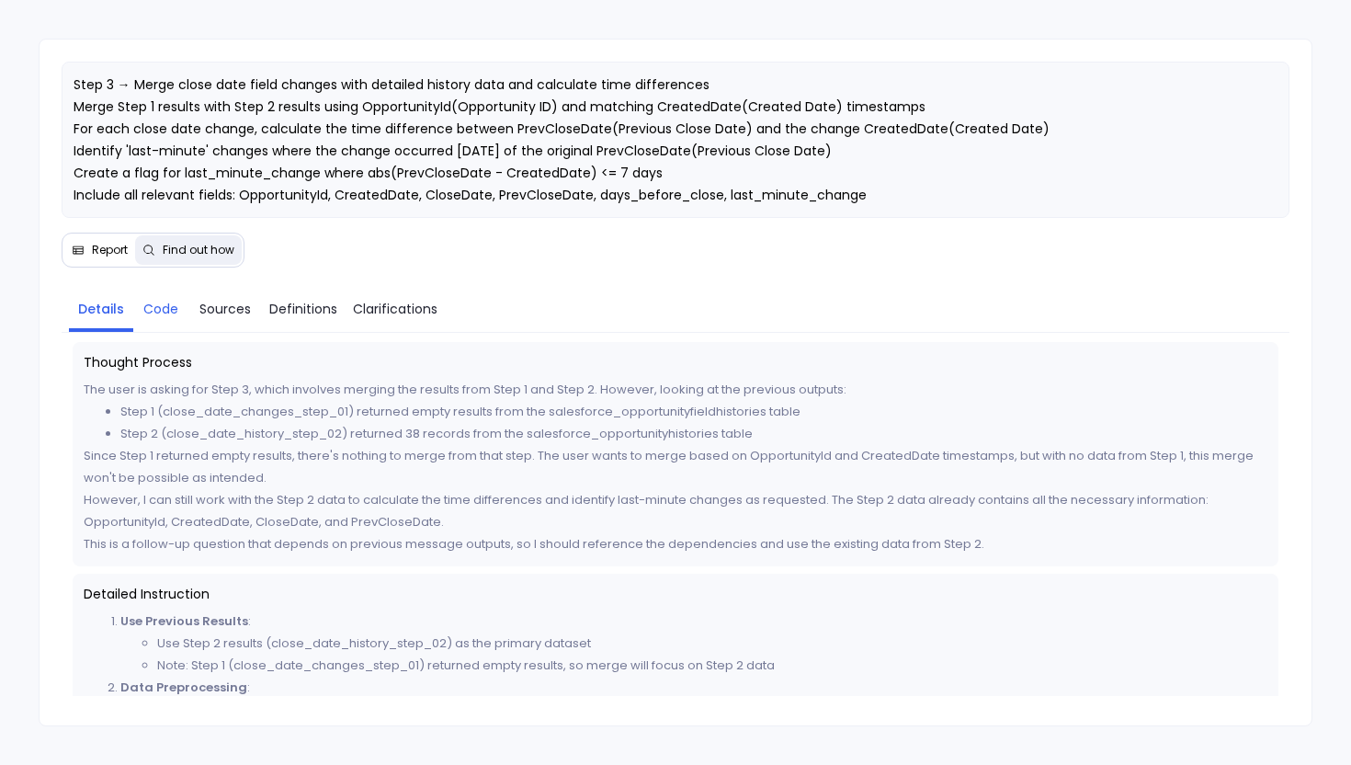
click at [169, 309] on span "Code" at bounding box center [160, 309] width 35 height 20
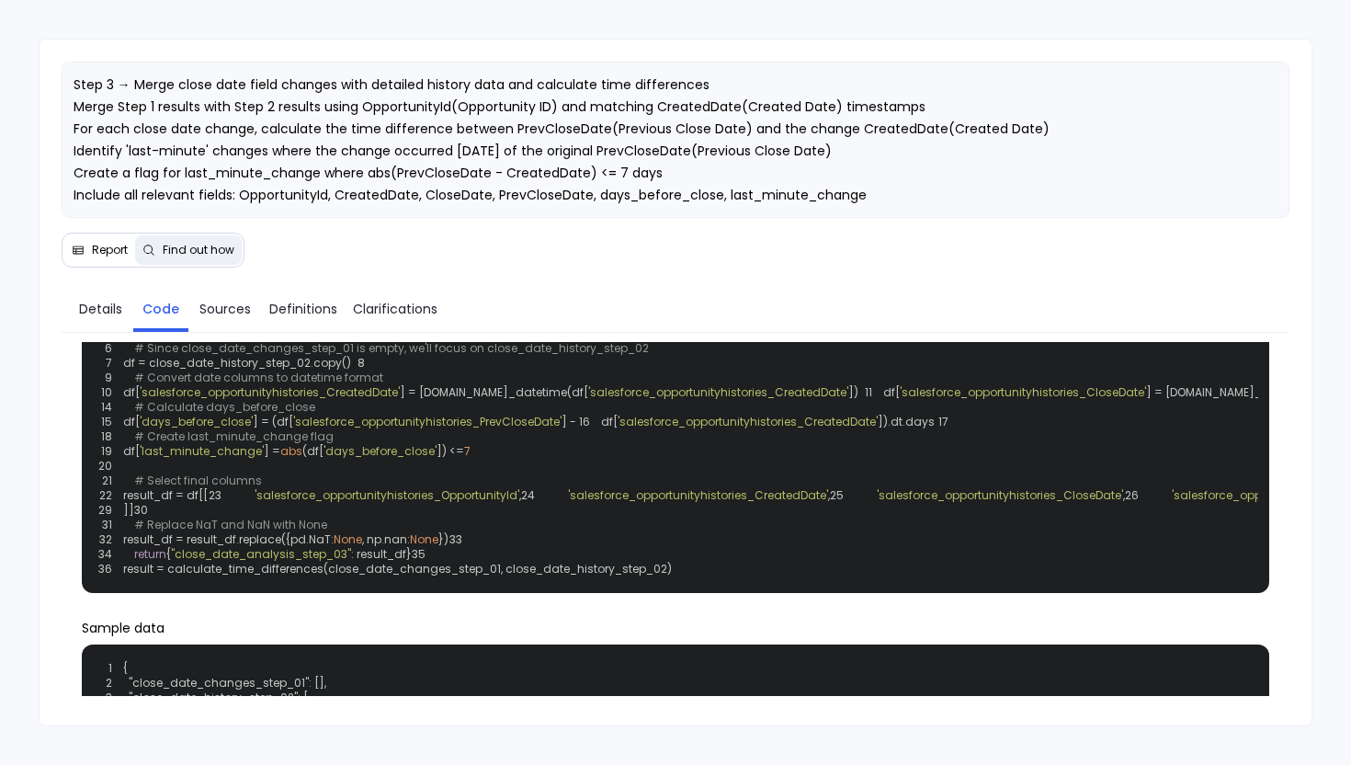
scroll to position [84, 0]
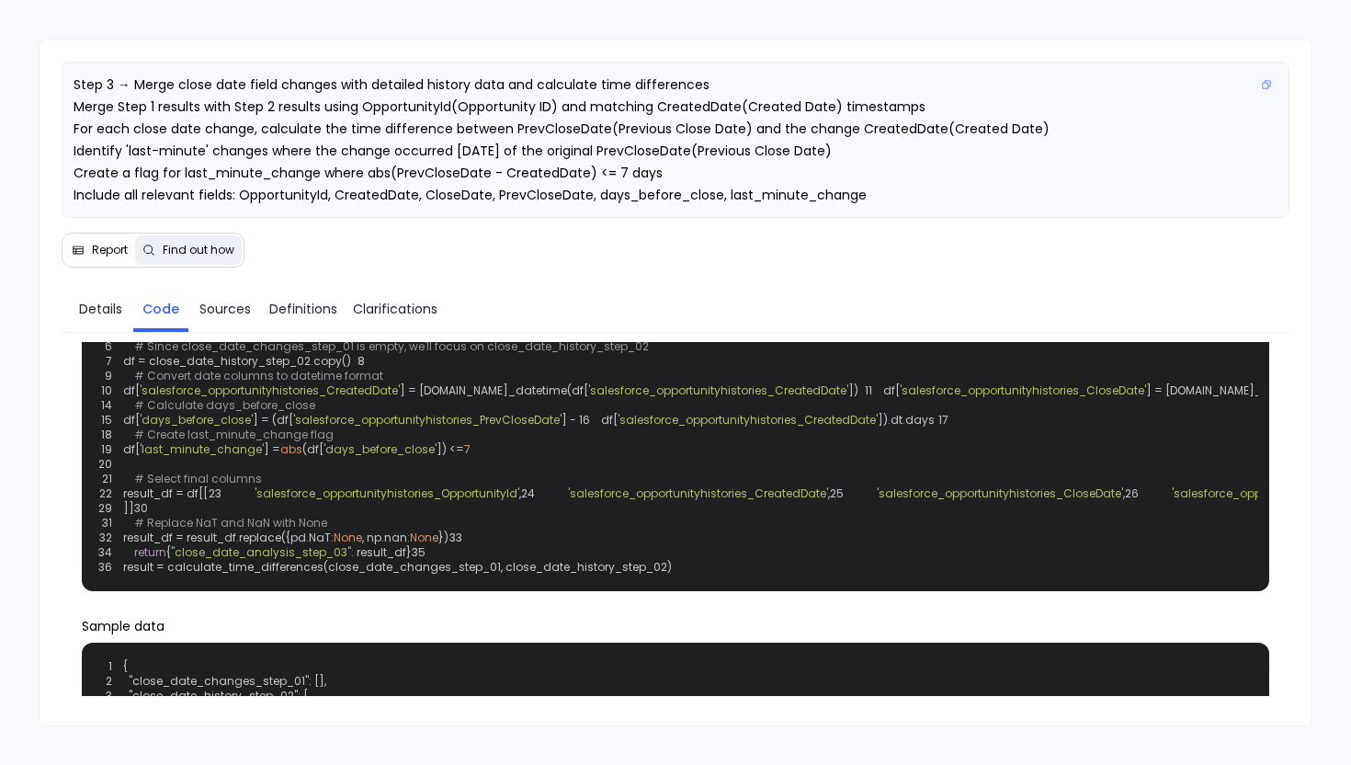
drag, startPoint x: 628, startPoint y: 100, endPoint x: 965, endPoint y: 97, distance: 337.4
click at [966, 98] on span "Step 3 → Merge close date field changes with detailed history data and calculat…" at bounding box center [562, 139] width 976 height 129
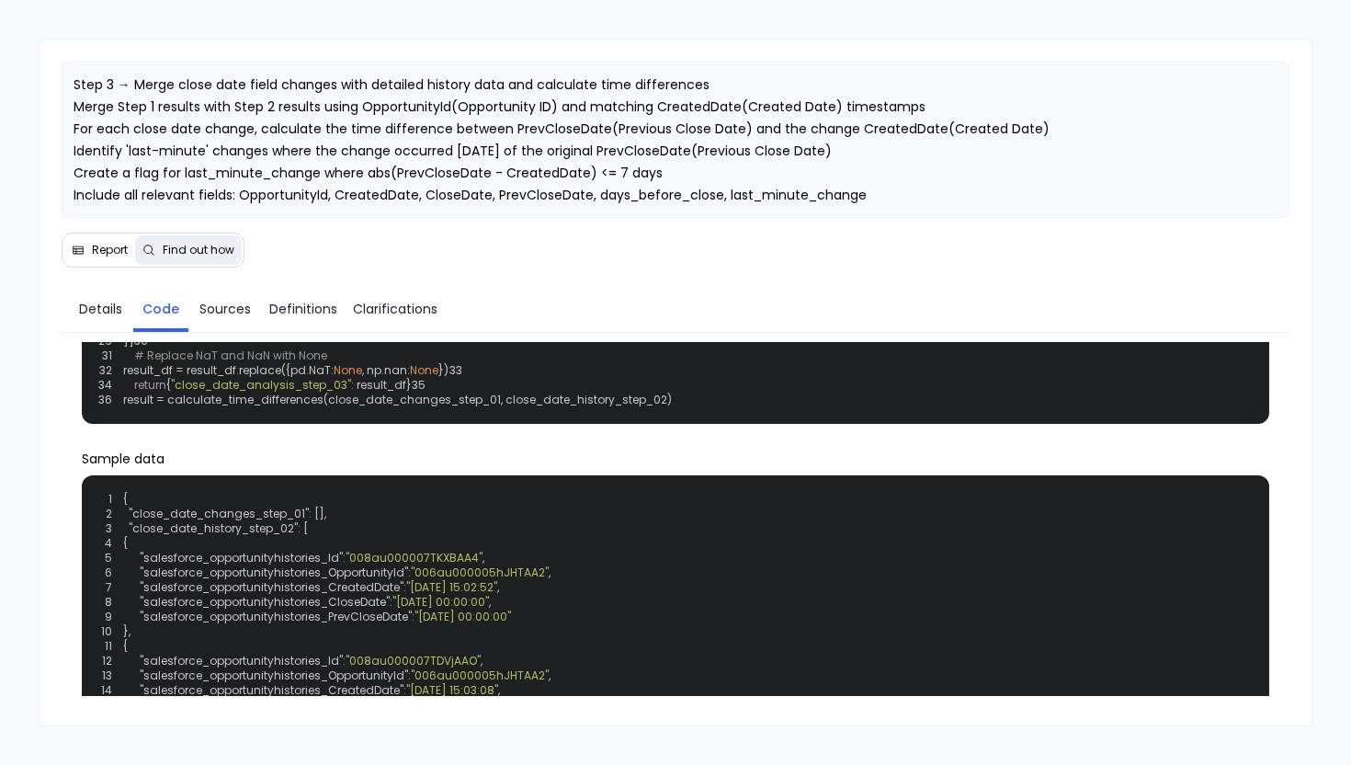
scroll to position [268, 0]
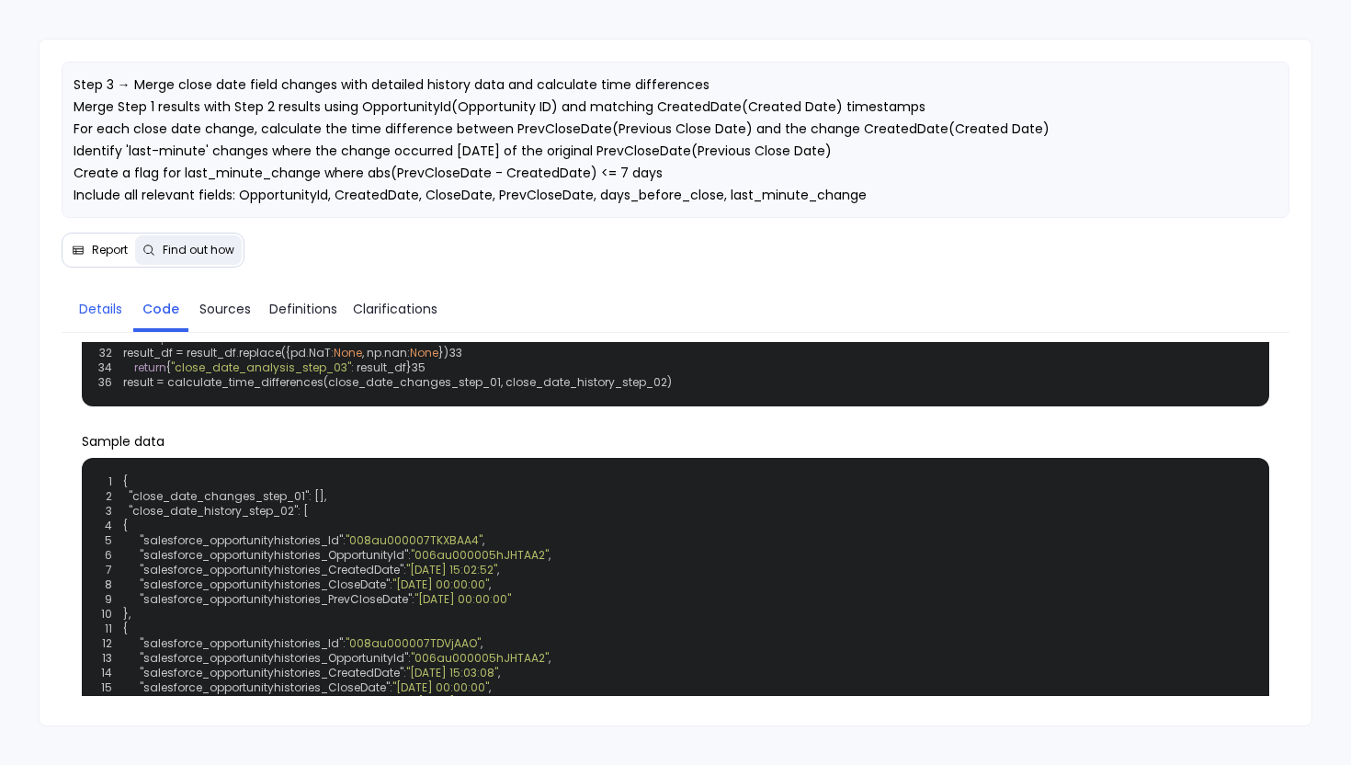
click at [131, 306] on link "Details" at bounding box center [101, 309] width 64 height 39
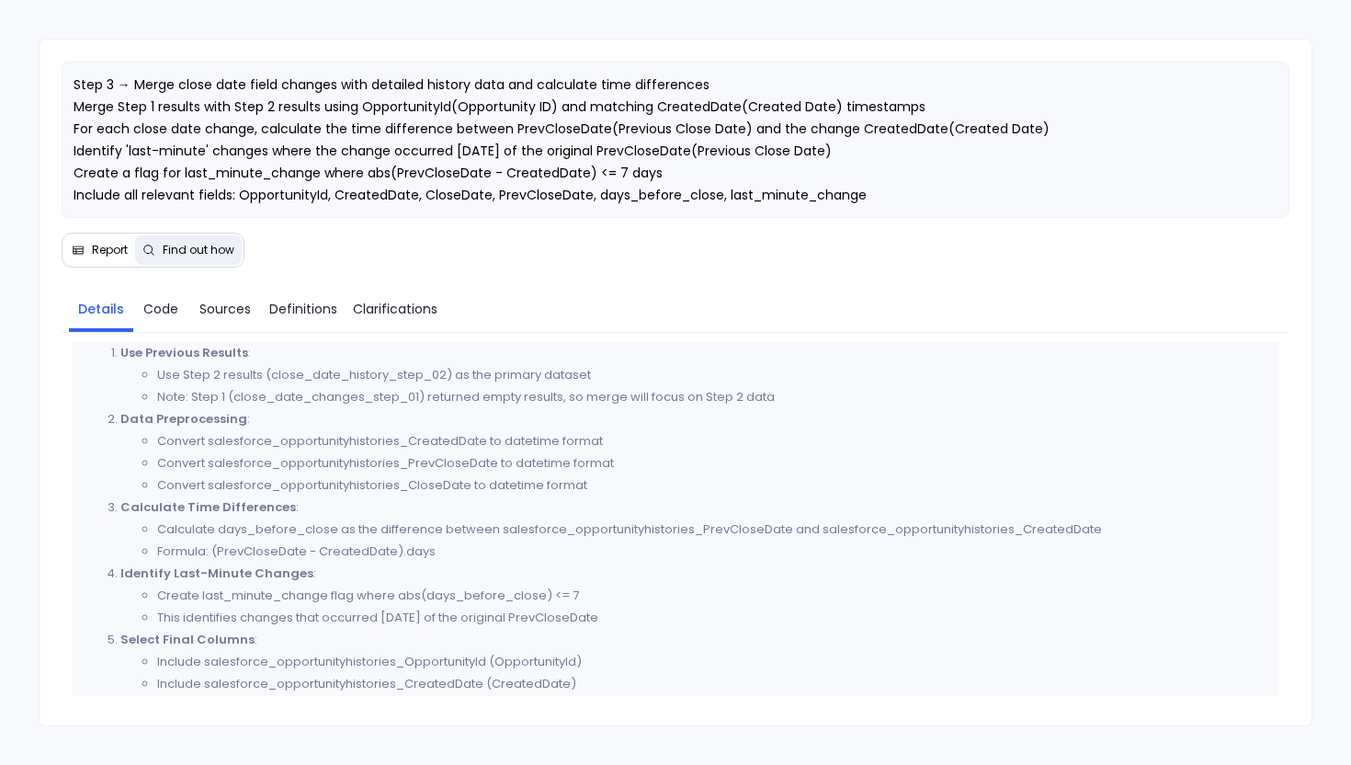
click at [185, 552] on li "Formula: (PrevCloseDate - CreatedDate).days" at bounding box center [712, 552] width 1111 height 22
drag, startPoint x: 211, startPoint y: 548, endPoint x: 430, endPoint y: 548, distance: 218.8
click at [430, 548] on li "Formula: (PrevCloseDate - CreatedDate).days" at bounding box center [712, 552] width 1111 height 22
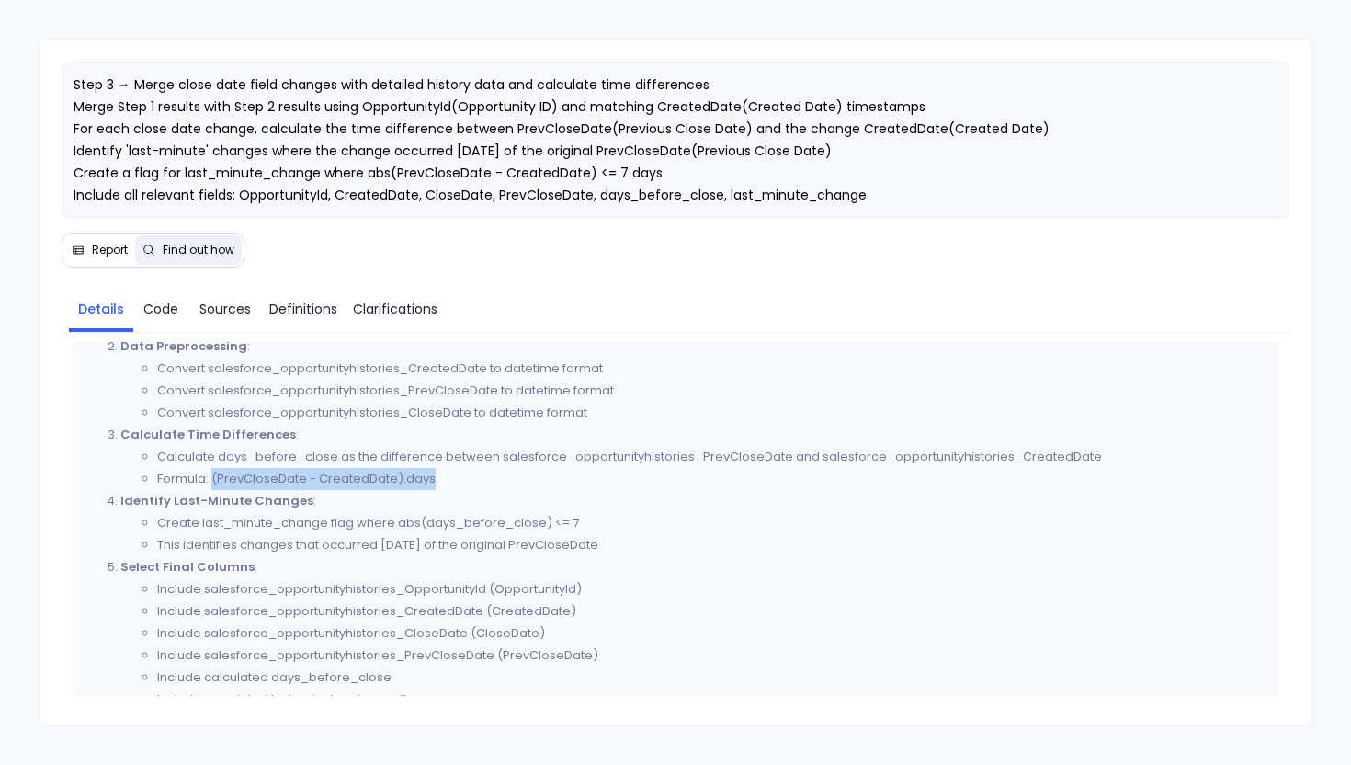
scroll to position [347, 0]
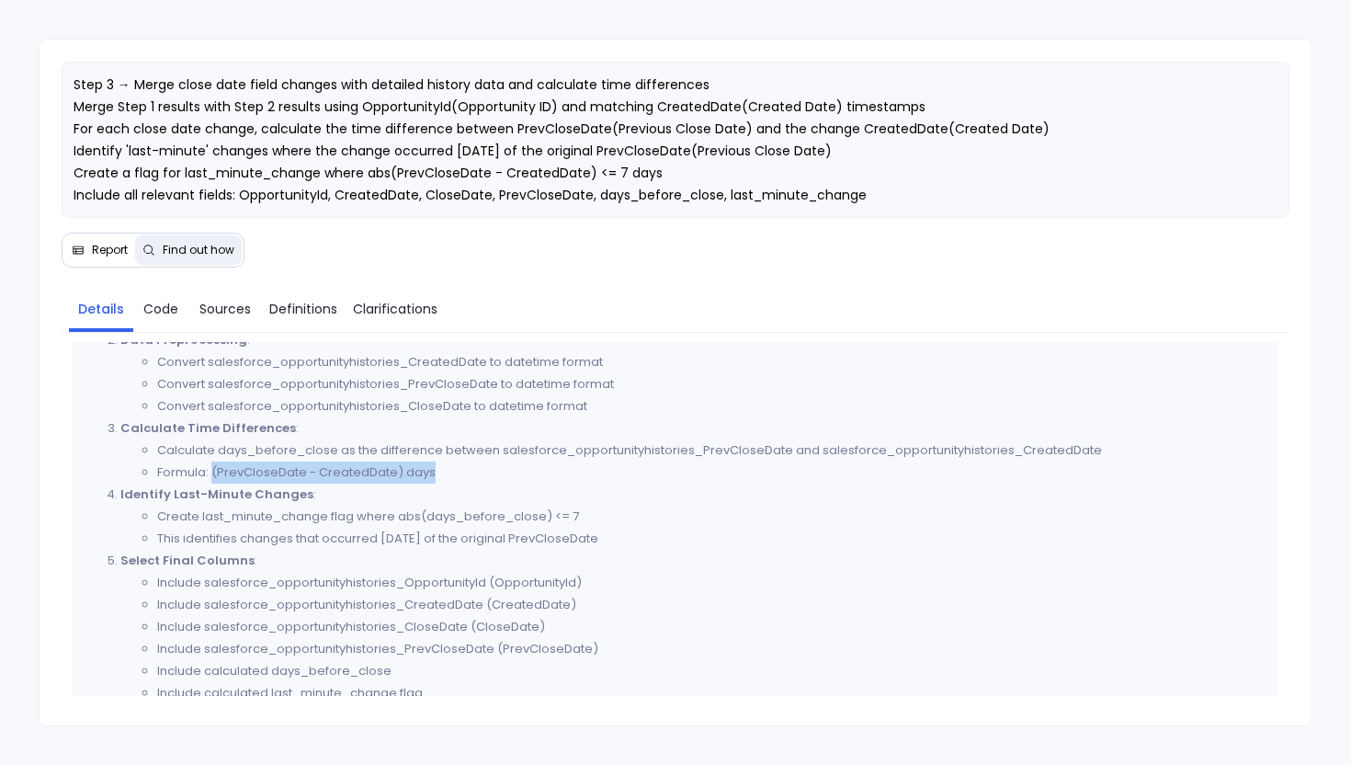
drag, startPoint x: 401, startPoint y: 518, endPoint x: 655, endPoint y: 529, distance: 254.0
click at [657, 536] on ul "Create last_minute_change flag where abs(days_before_close) <= 7 This identifie…" at bounding box center [694, 528] width 1148 height 44
click at [154, 302] on span "Code" at bounding box center [160, 309] width 35 height 20
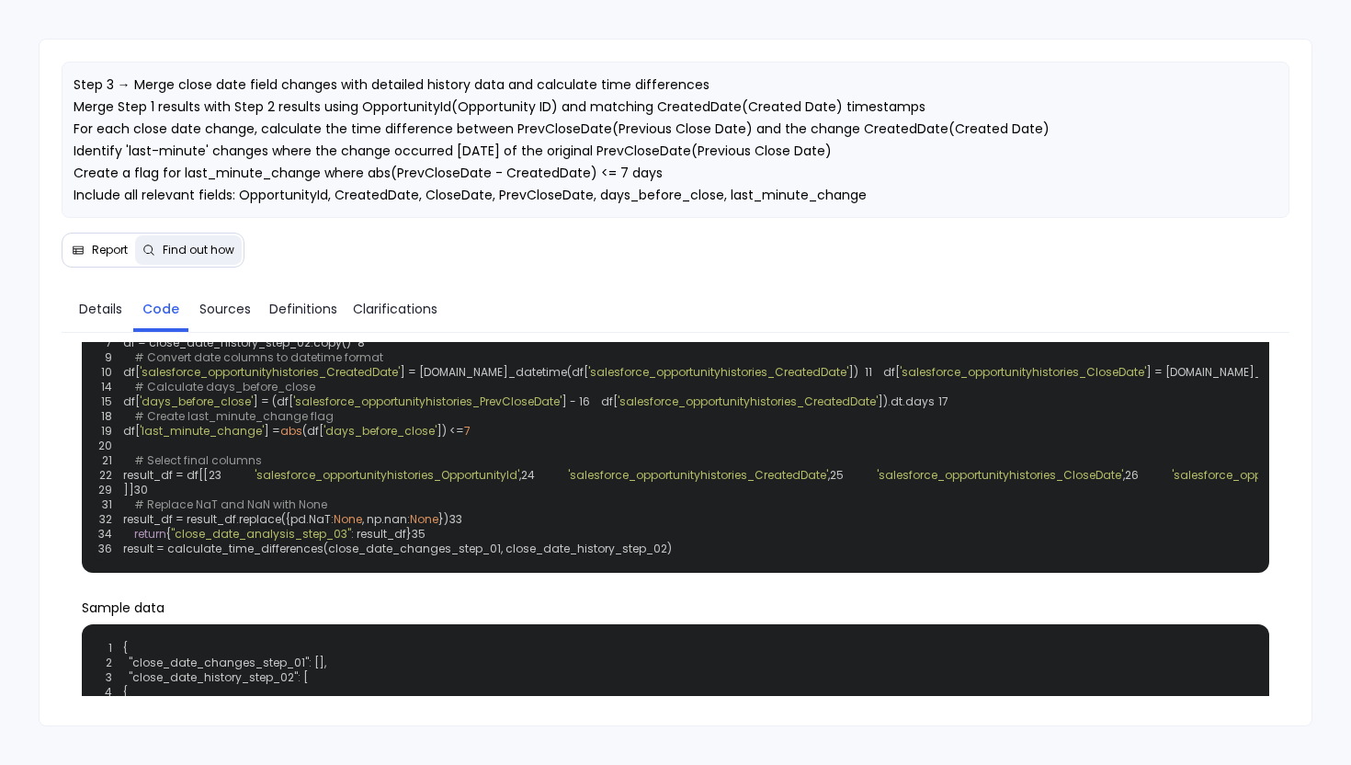
scroll to position [63, 0]
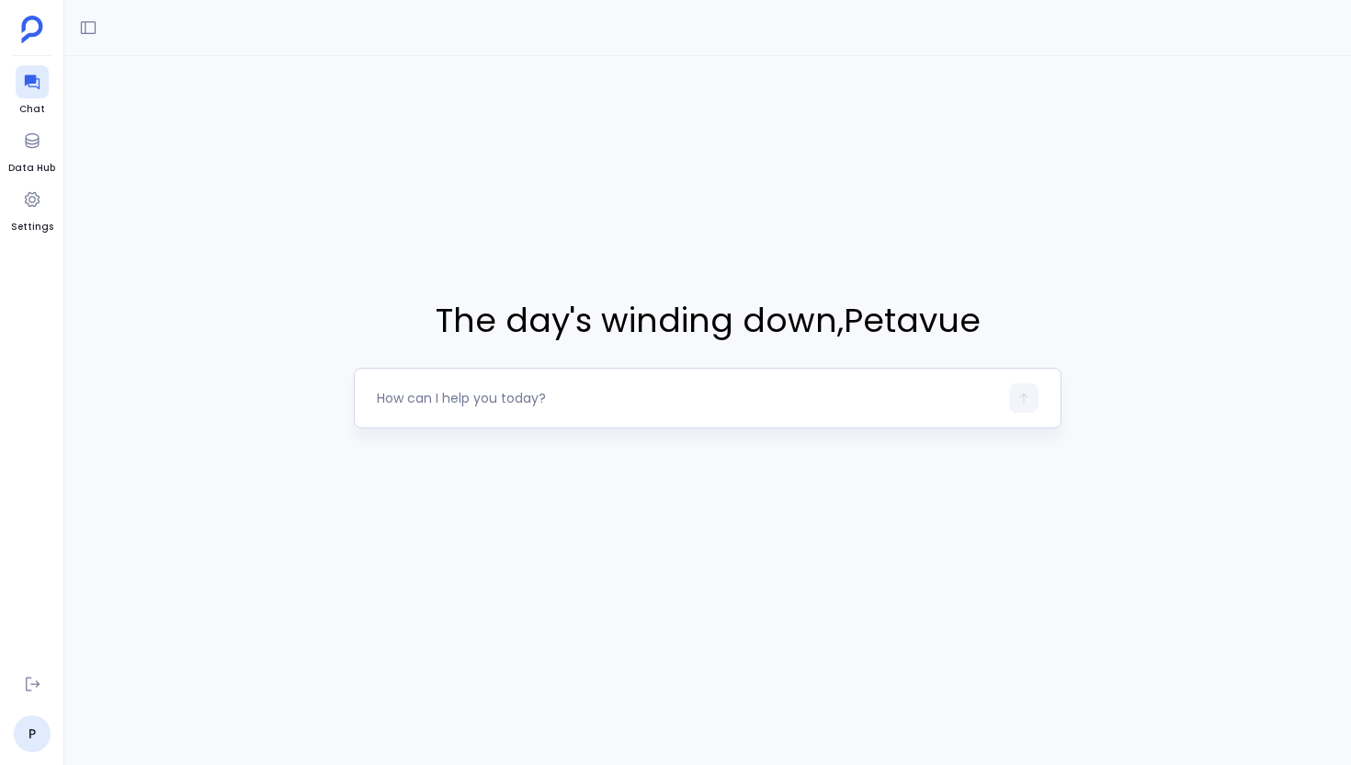
click at [477, 399] on textarea at bounding box center [687, 398] width 621 height 18
type textarea "006au000005pUfWAAU"
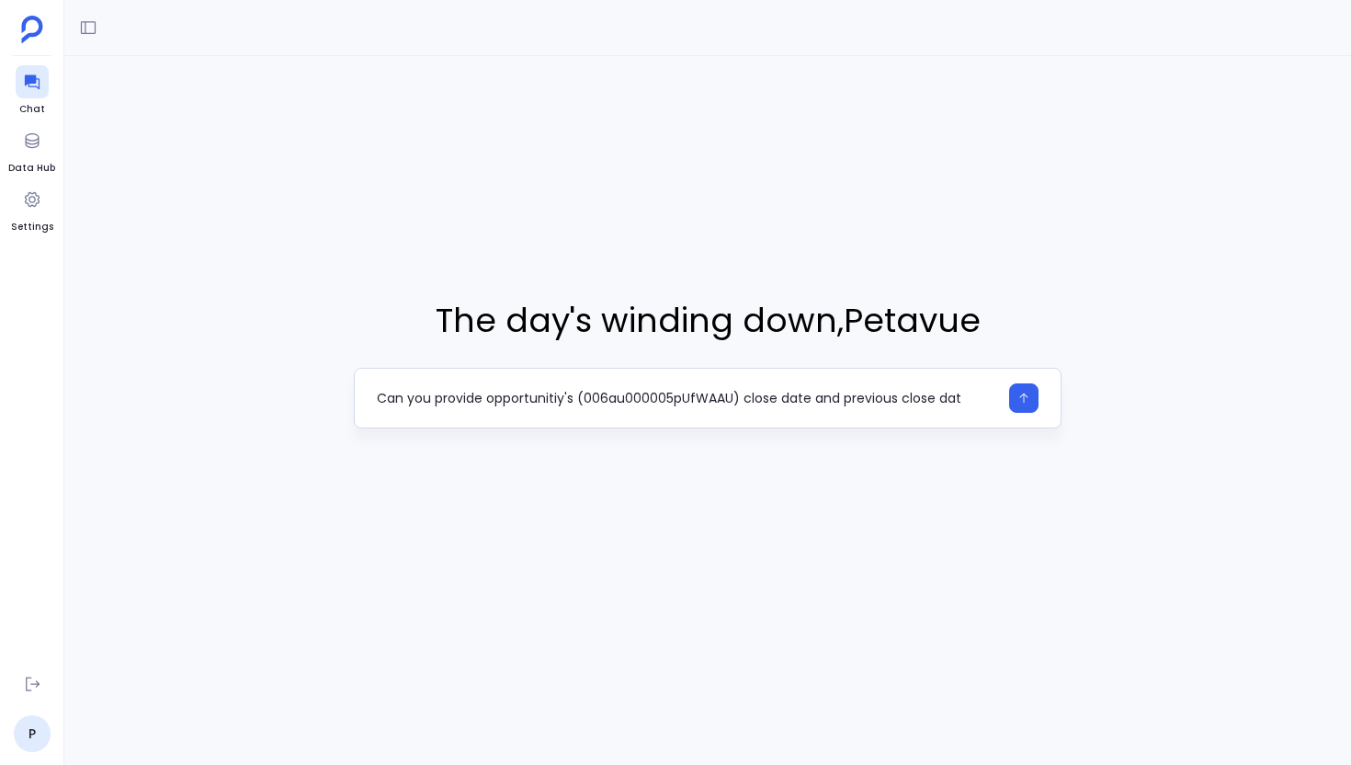
type textarea "Can you provide opportunitiy's (006au000005pUfWAAU) close date and previous clo…"
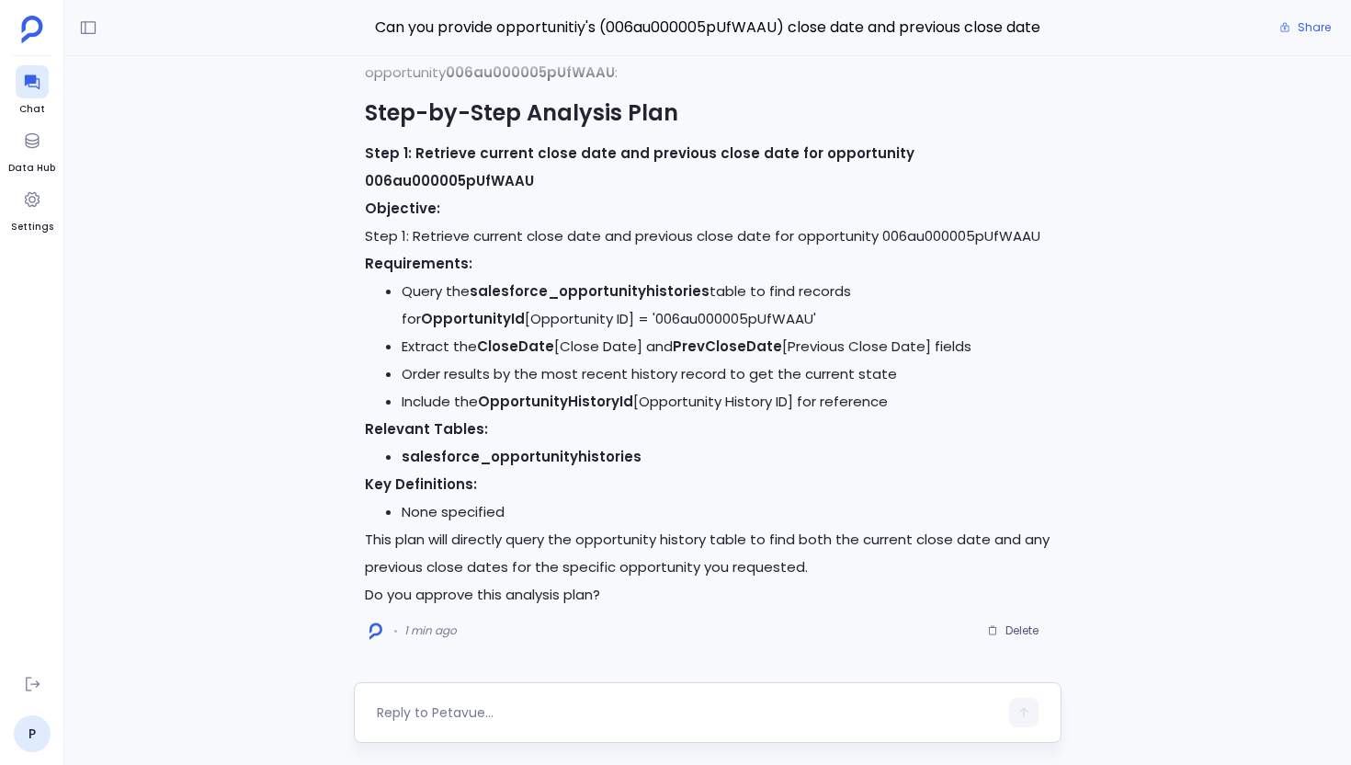
click at [464, 719] on textarea at bounding box center [687, 712] width 621 height 18
type textarea "proceed"
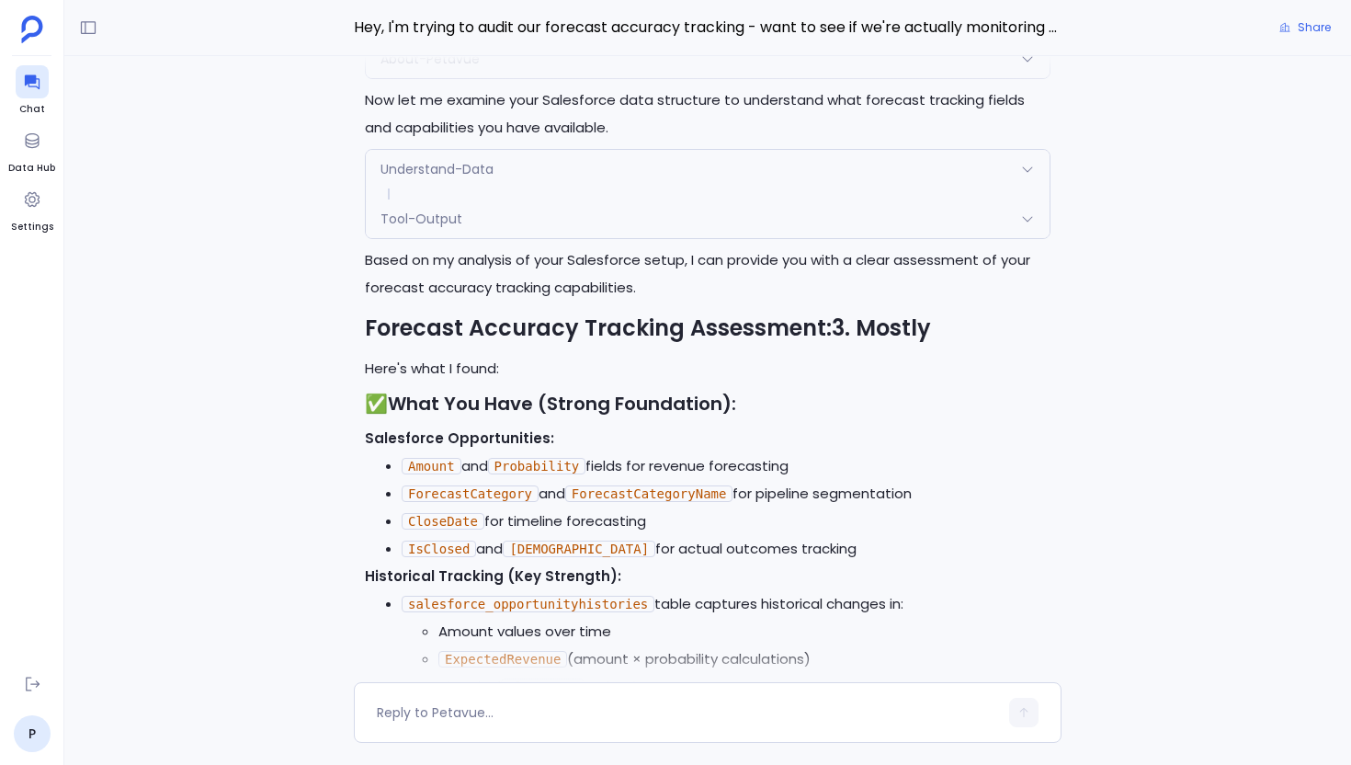
scroll to position [-627, 0]
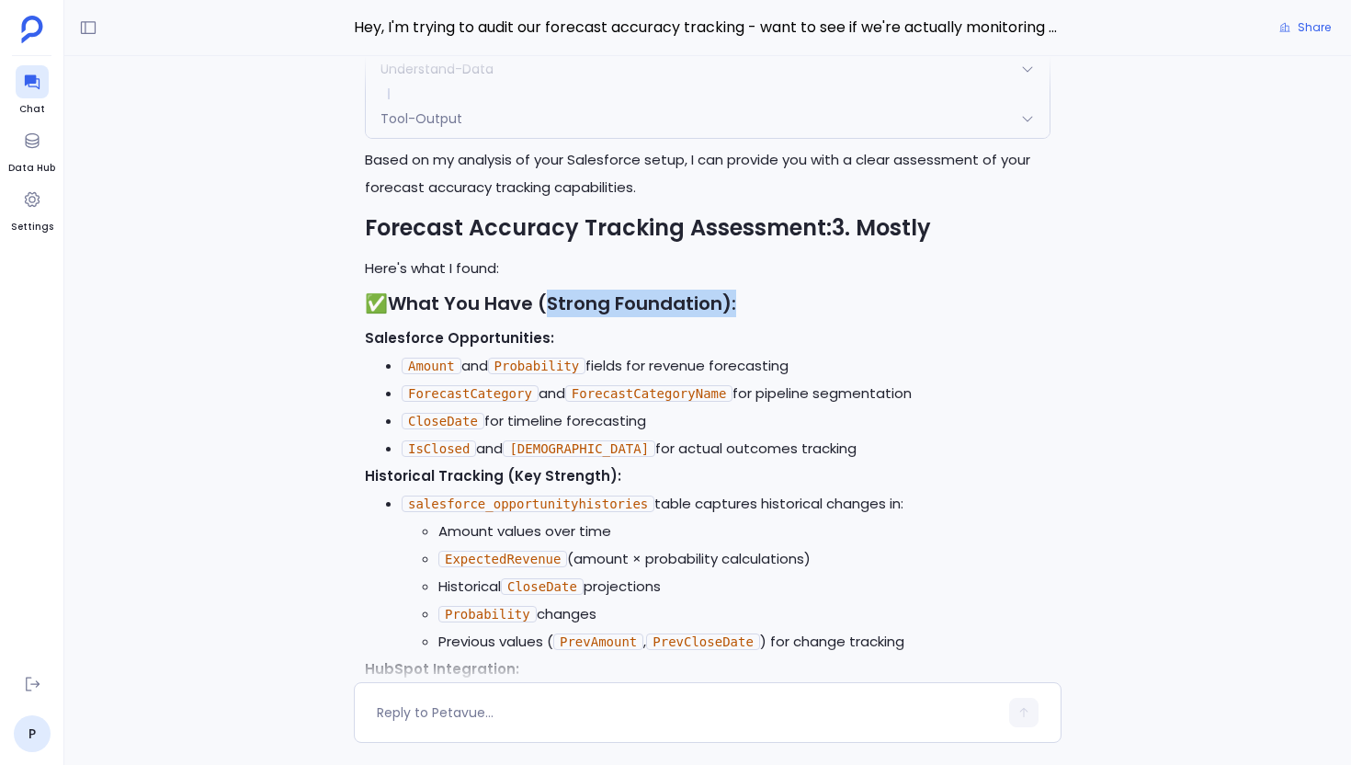
drag, startPoint x: 540, startPoint y: 291, endPoint x: 741, endPoint y: 291, distance: 201.3
click at [741, 291] on h3 "✅ What You Have (Strong Foundation):" at bounding box center [708, 304] width 686 height 28
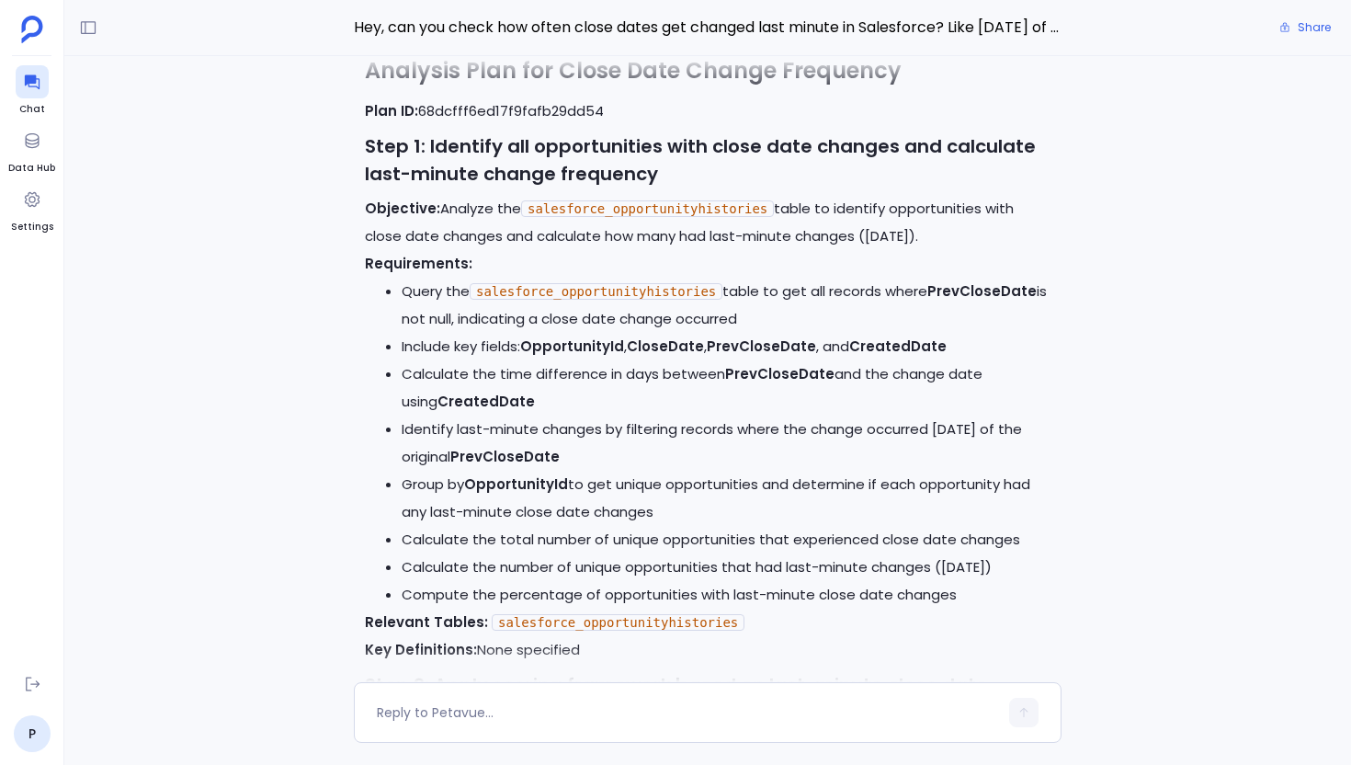
scroll to position [-5258, 0]
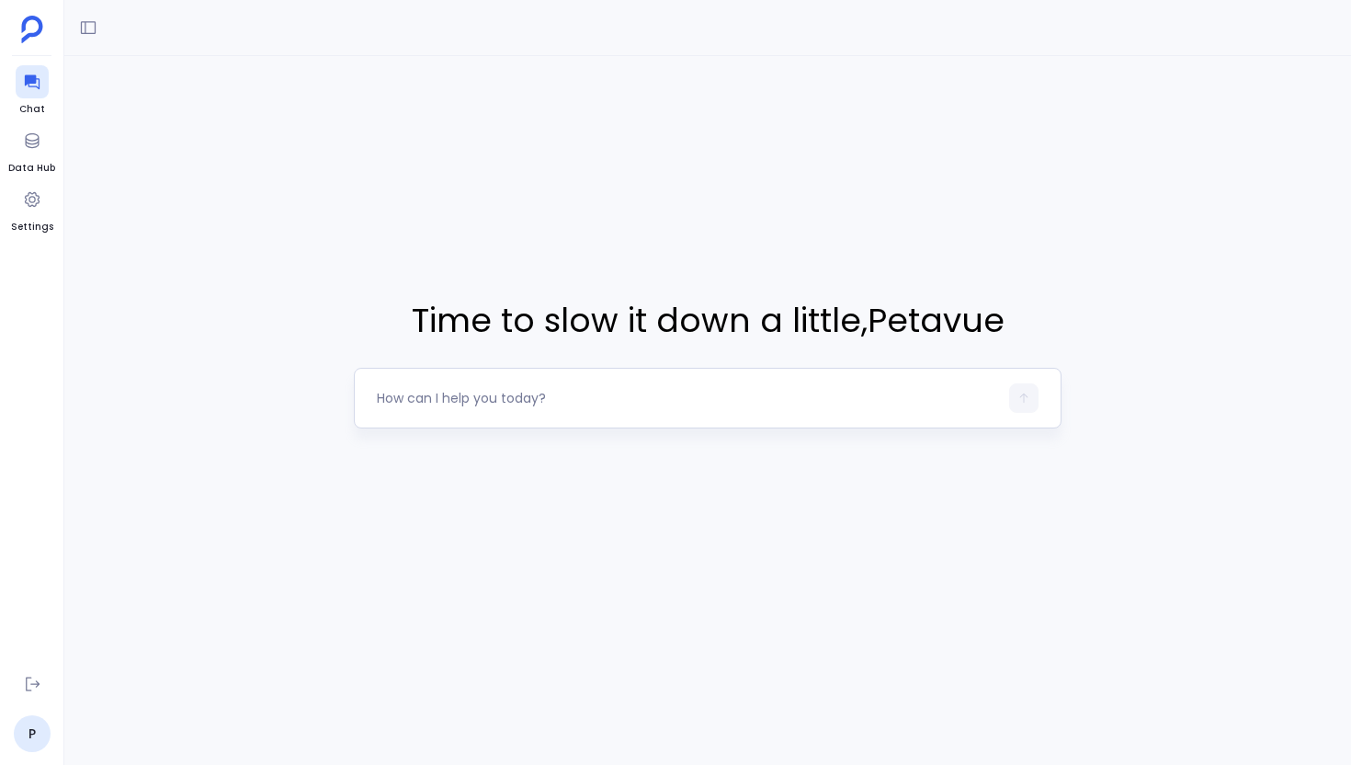
click at [455, 398] on textarea at bounding box center [687, 398] width 621 height 18
type textarea "Hey, can you check how often close dates get changed last minute in Salesforce?…"
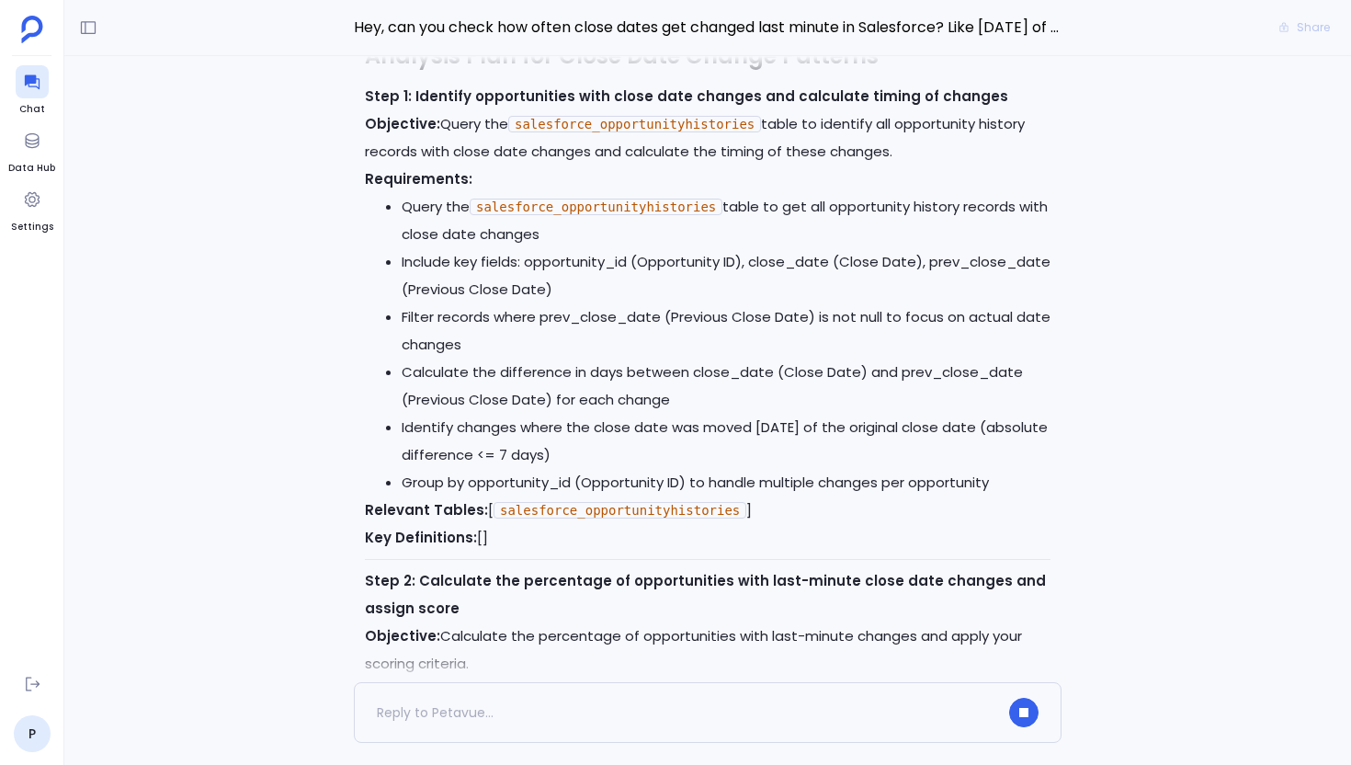
scroll to position [-581, 0]
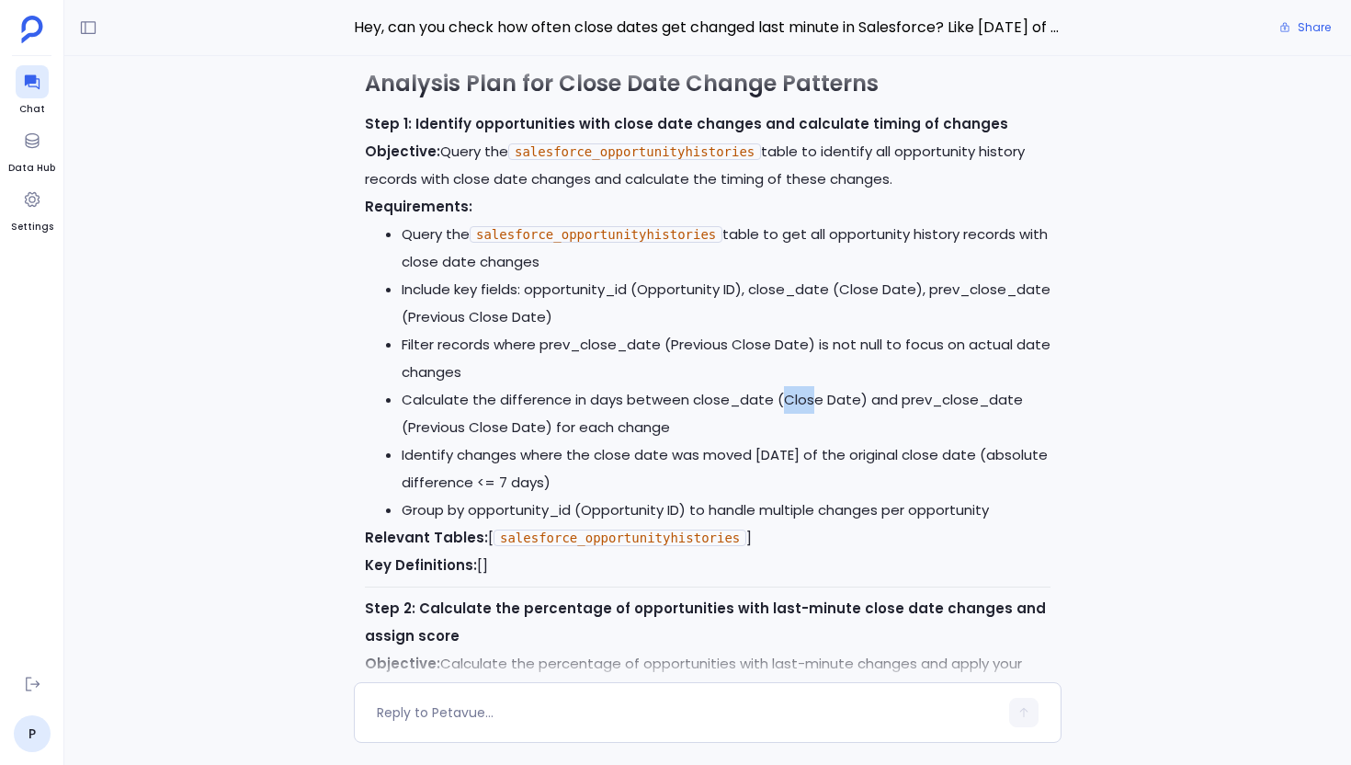
drag, startPoint x: 775, startPoint y: 369, endPoint x: 807, endPoint y: 395, distance: 41.8
click at [807, 390] on li "Calculate the difference in days between close_date (Close Date) and prev_close…" at bounding box center [726, 413] width 649 height 55
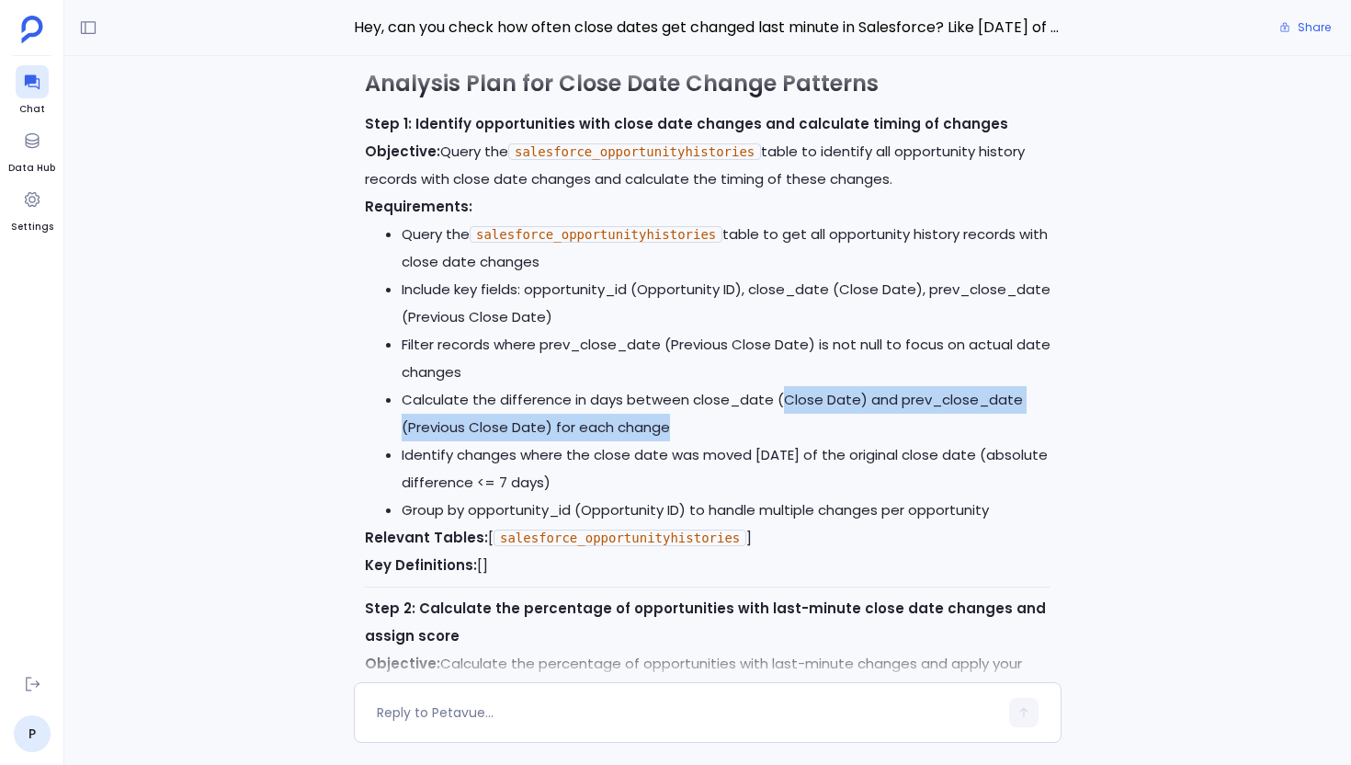
click at [807, 395] on li "Calculate the difference in days between close_date (Close Date) and prev_close…" at bounding box center [726, 413] width 649 height 55
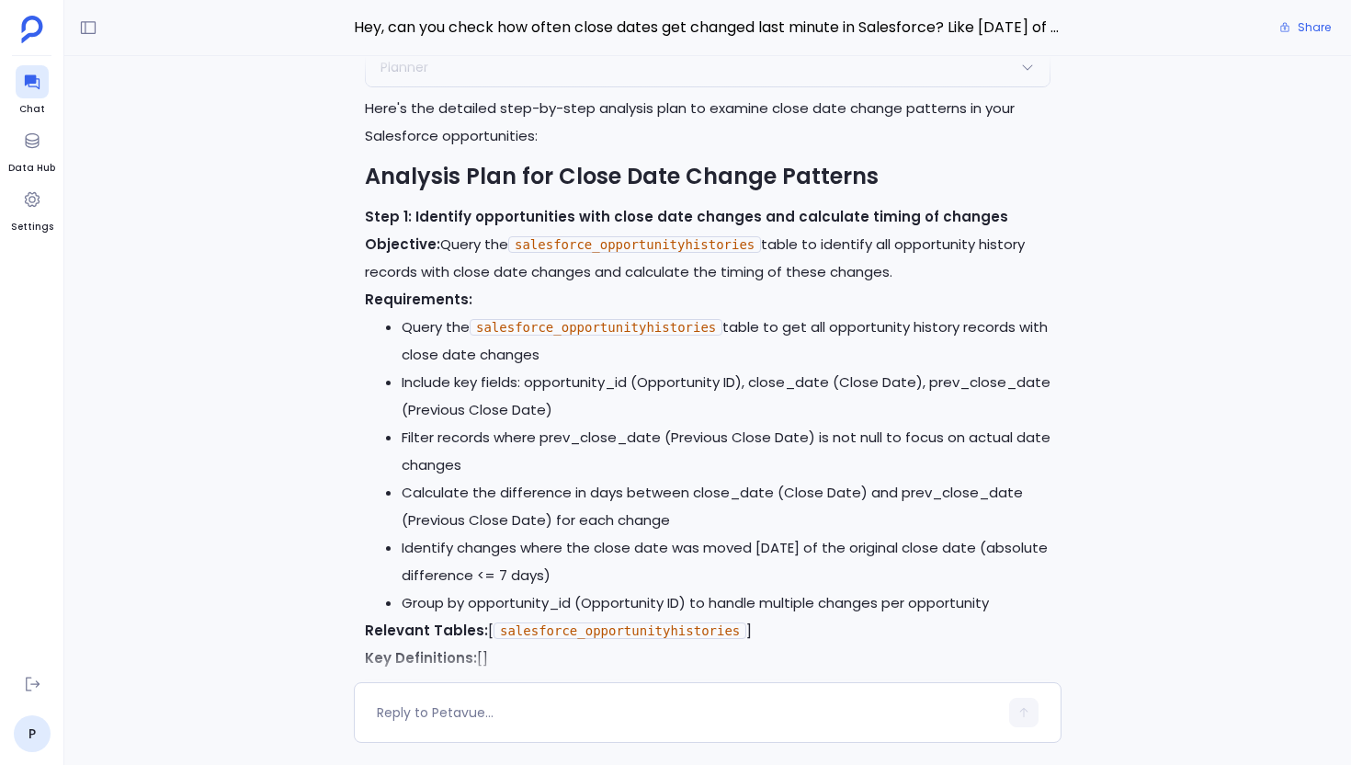
scroll to position [-675, 0]
click at [618, 720] on textarea at bounding box center [687, 712] width 621 height 18
type textarea "Go head"
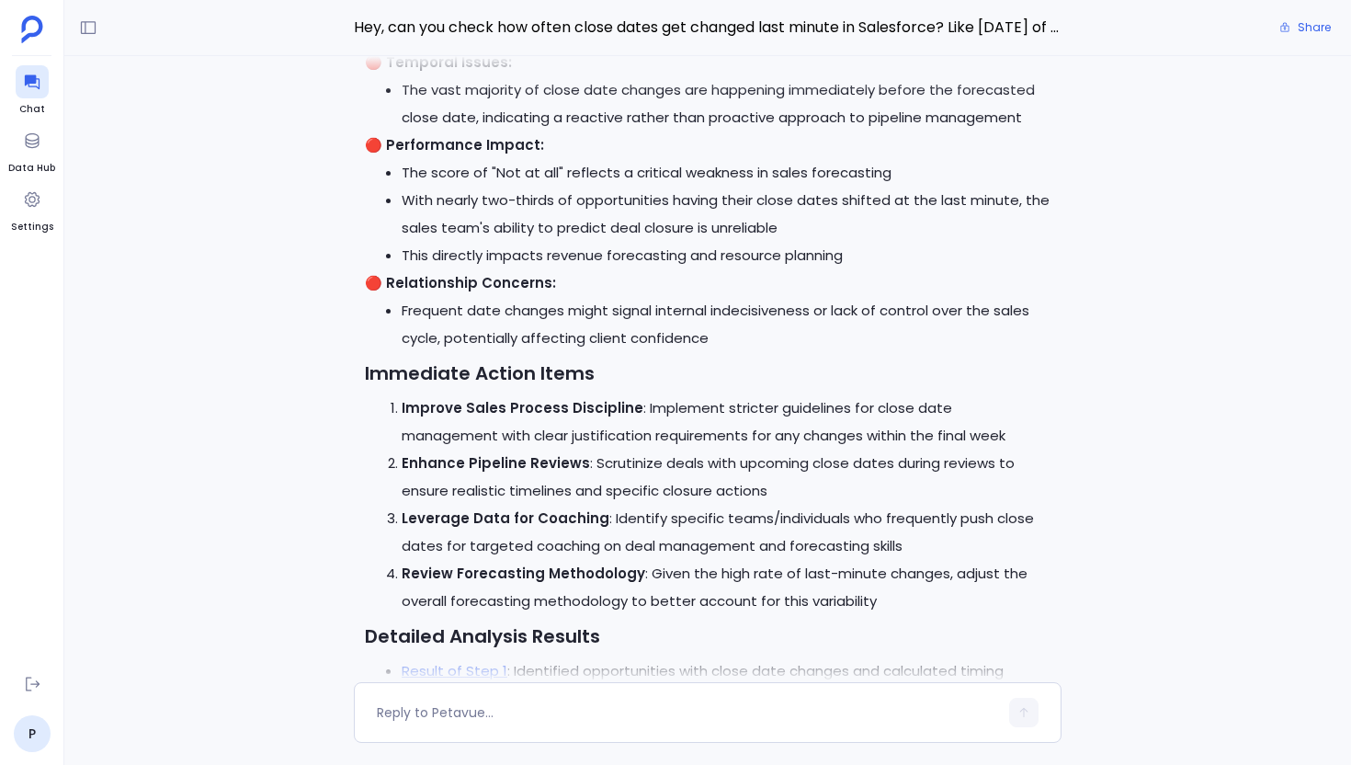
scroll to position [-143, 0]
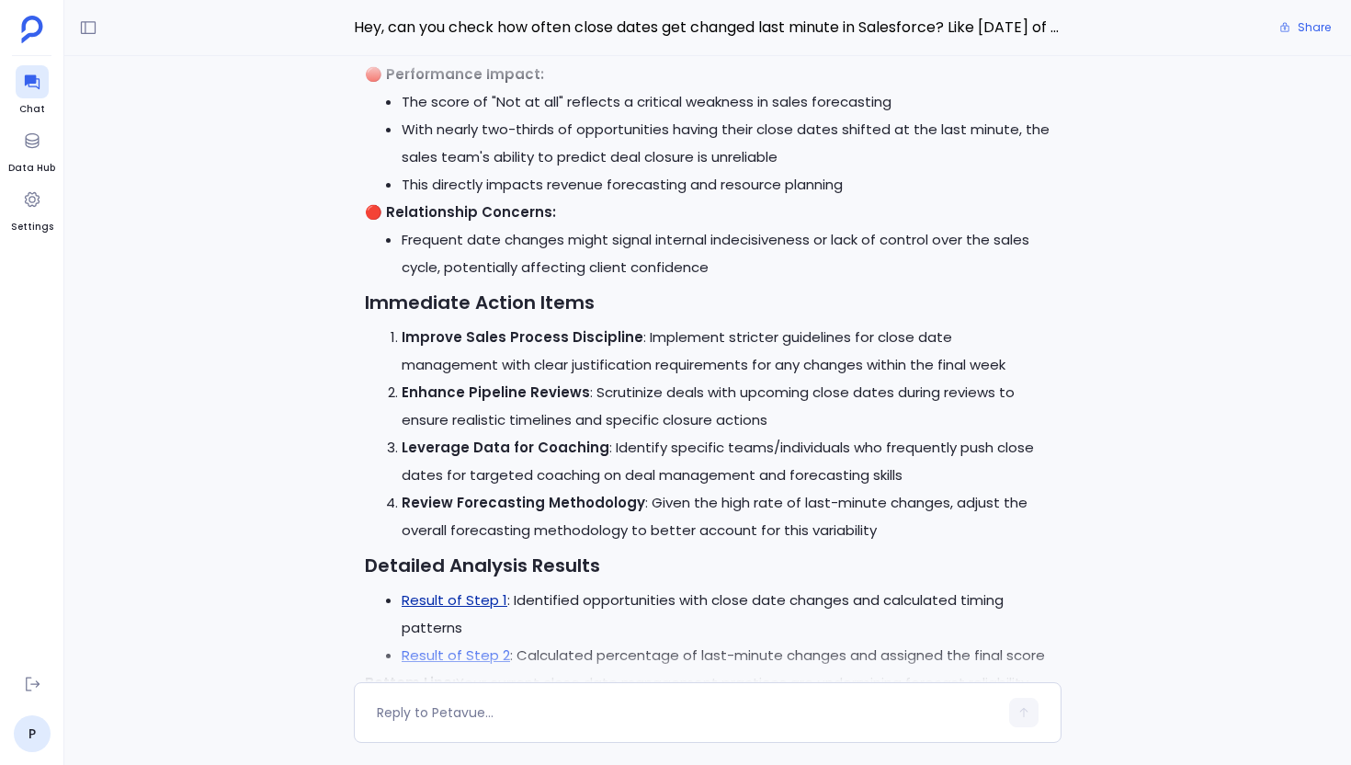
click at [433, 602] on link "Result of Step 1" at bounding box center [455, 599] width 106 height 19
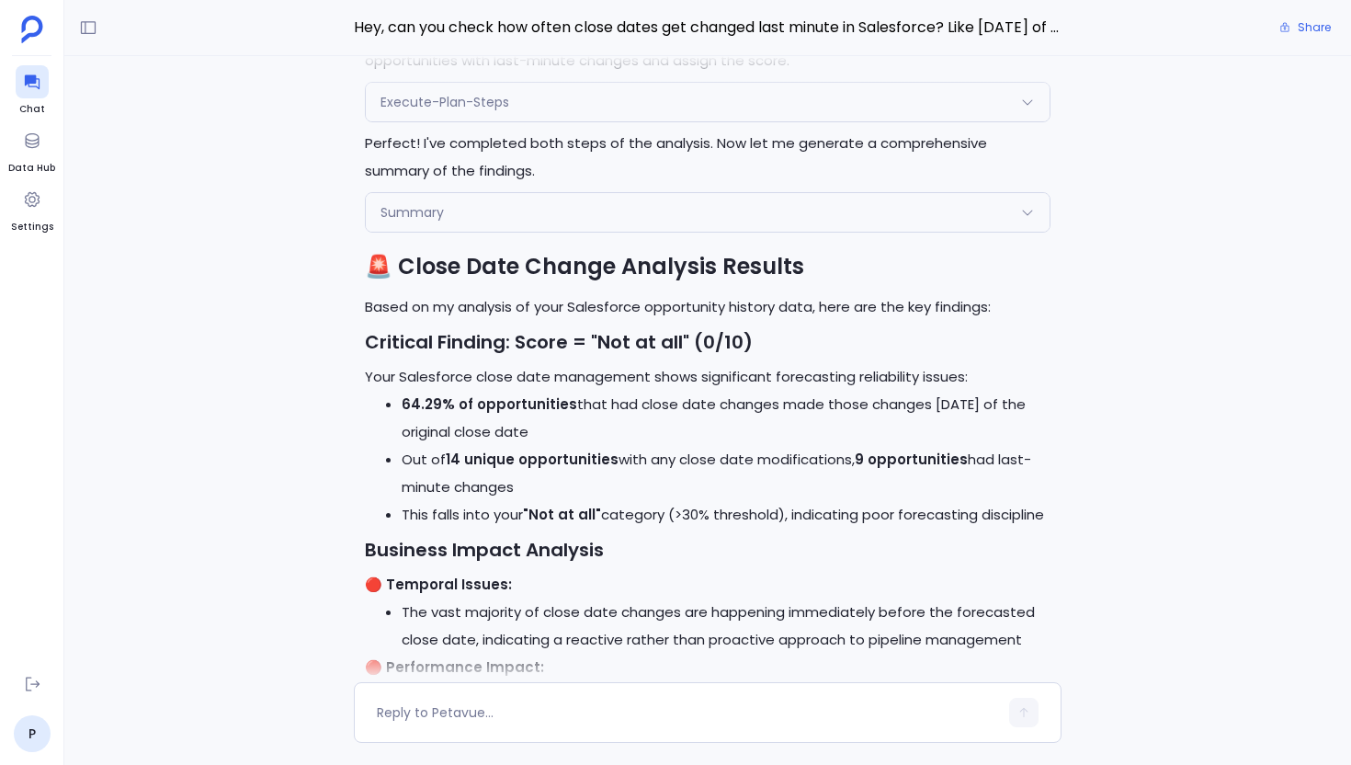
scroll to position [-738, 0]
click at [1029, 348] on h3 "Critical Finding: Score = "Not at all" (0/10)" at bounding box center [708, 344] width 686 height 28
click at [791, 188] on div "Perfect! I'll execute the analysis plan to examine your close date change patte…" at bounding box center [708, 633] width 708 height 1500
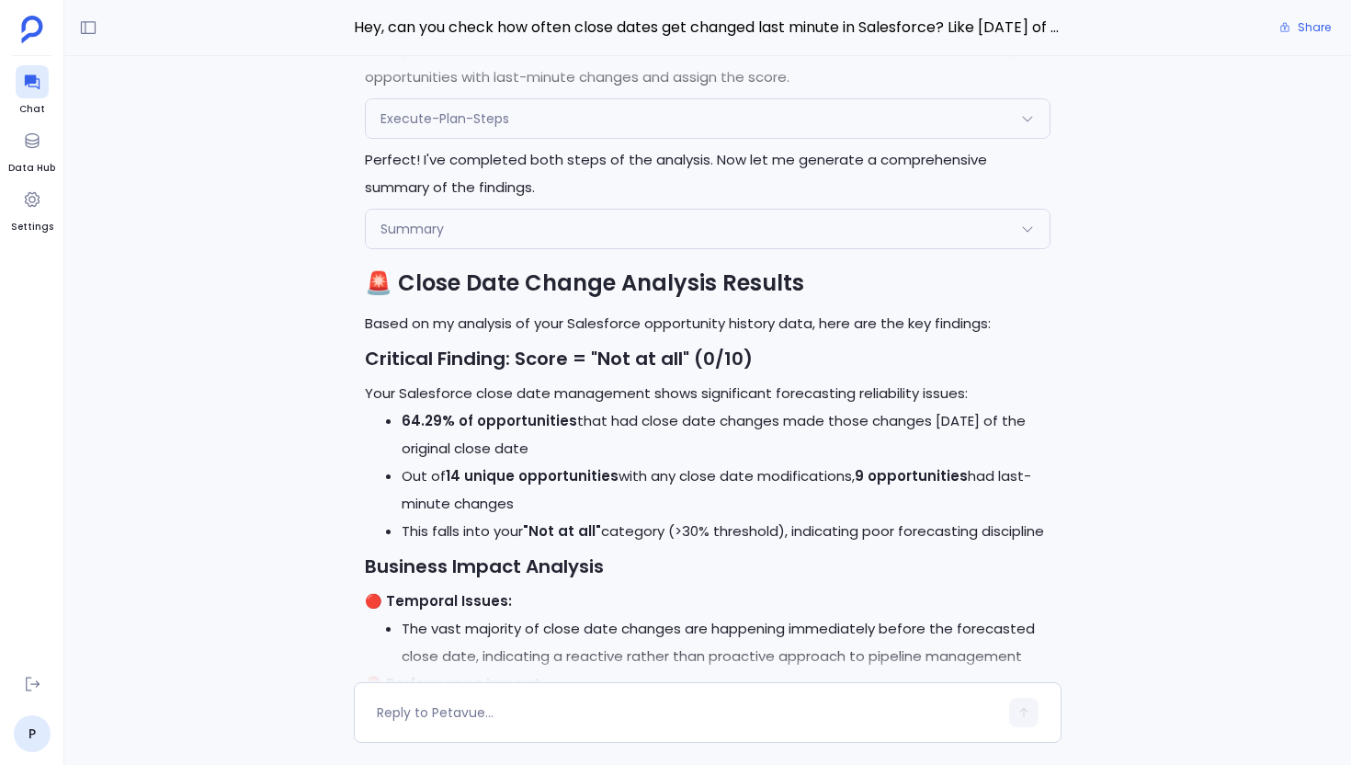
scroll to position [-769, 0]
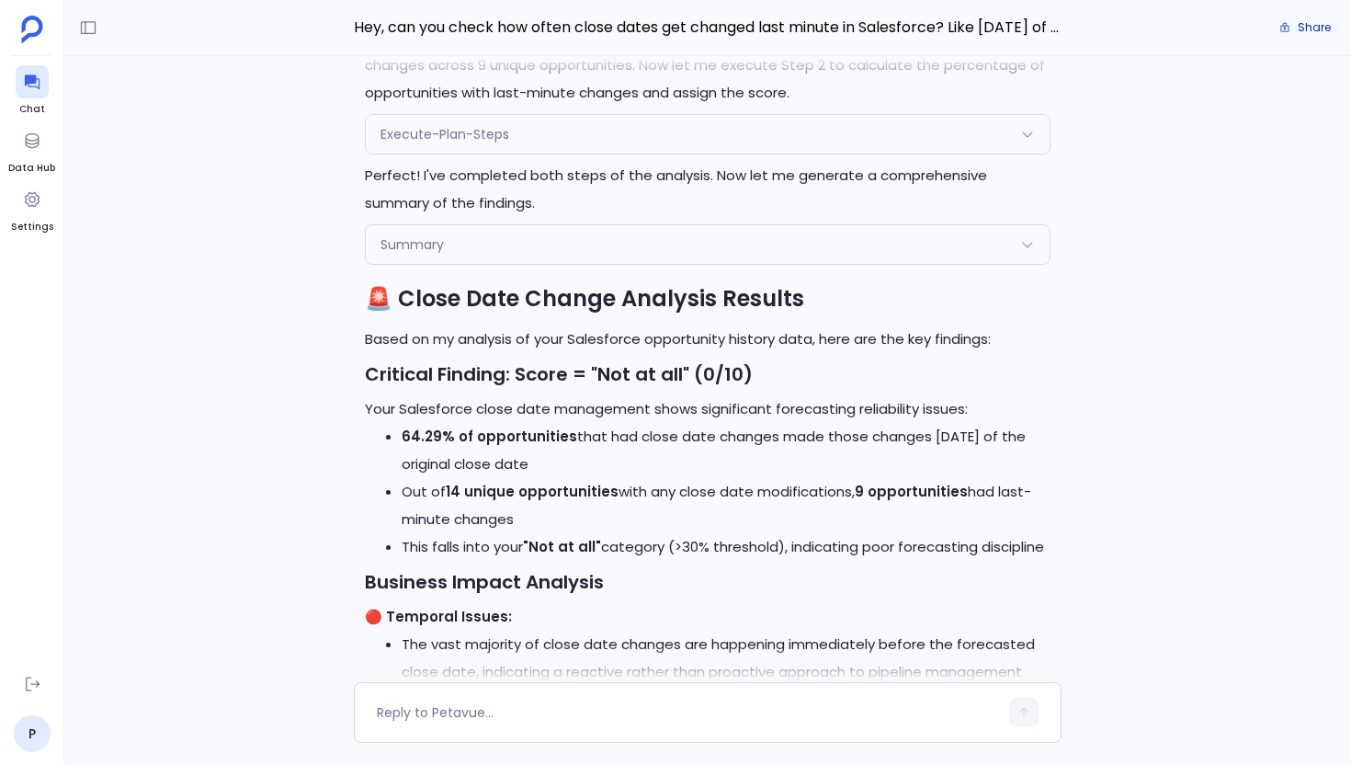
click at [1291, 35] on button "Share" at bounding box center [1306, 28] width 74 height 26
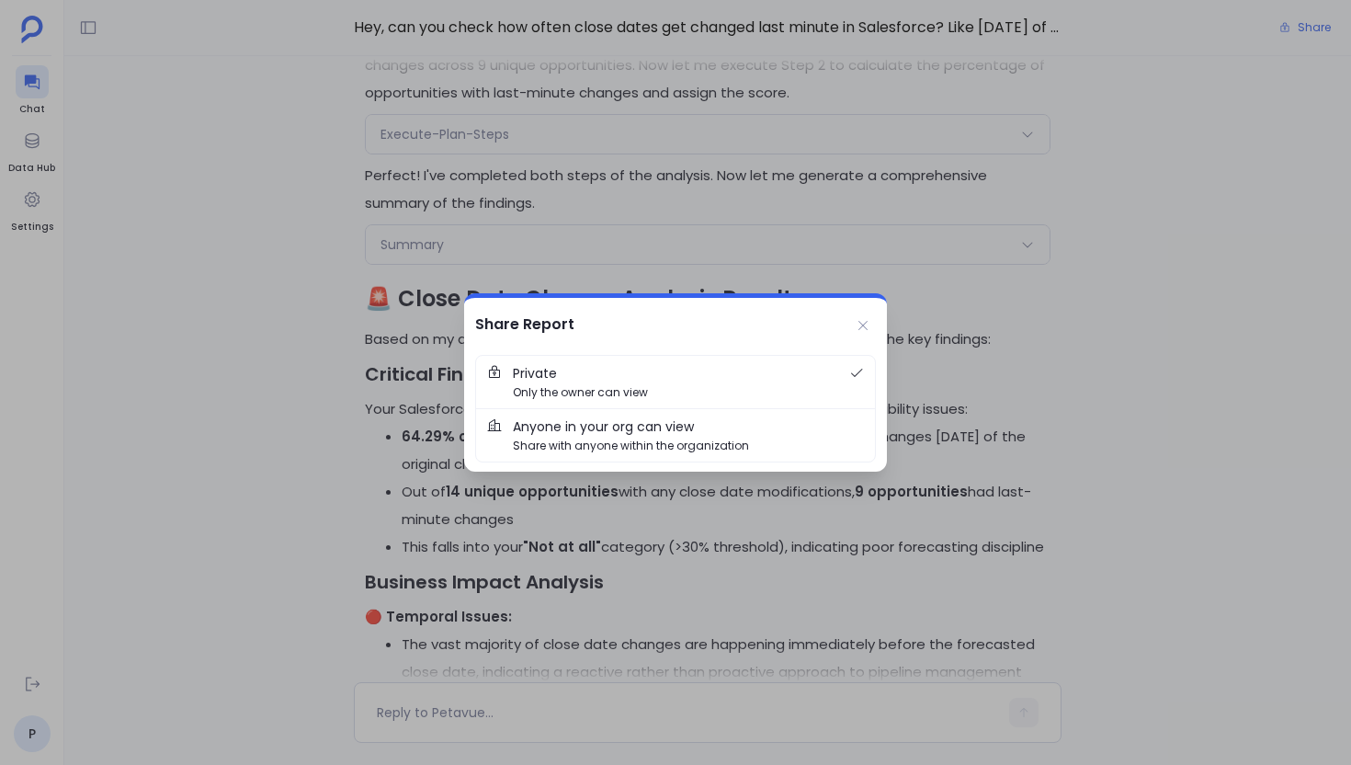
click at [716, 437] on span "Share with anyone within the organization" at bounding box center [631, 445] width 236 height 17
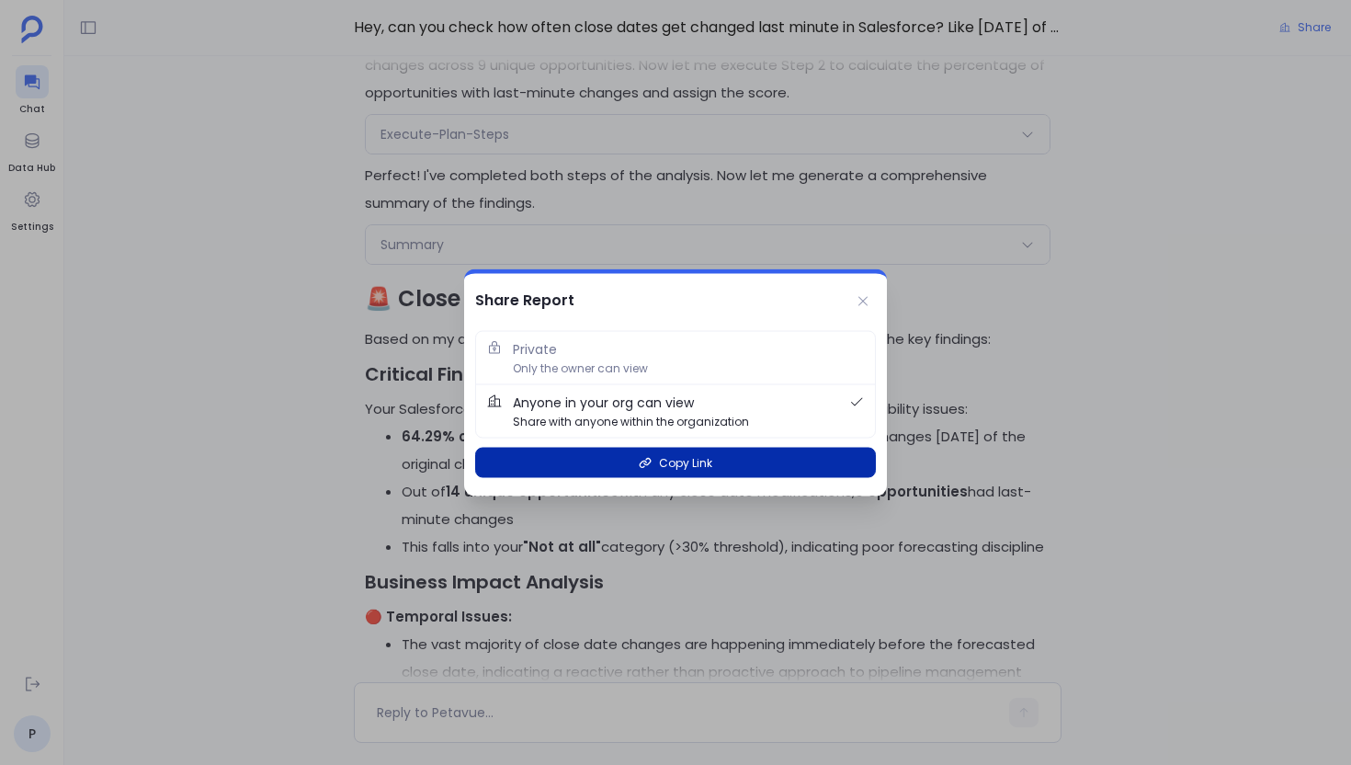
click at [679, 464] on span "Copy Link" at bounding box center [685, 462] width 53 height 17
click at [681, 472] on button "Copy Link" at bounding box center [675, 463] width 401 height 30
click at [803, 455] on button "Copy Link" at bounding box center [675, 463] width 401 height 30
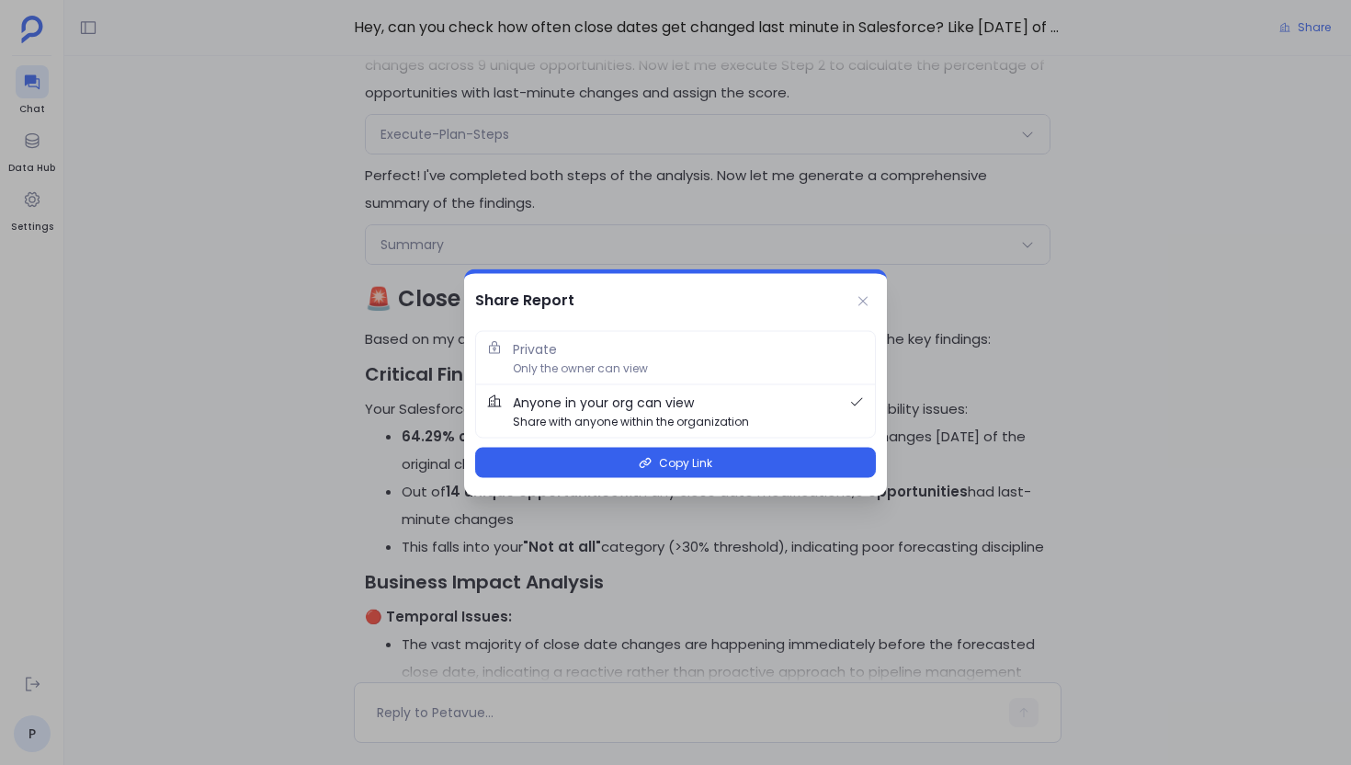
click at [815, 205] on div at bounding box center [675, 382] width 1351 height 765
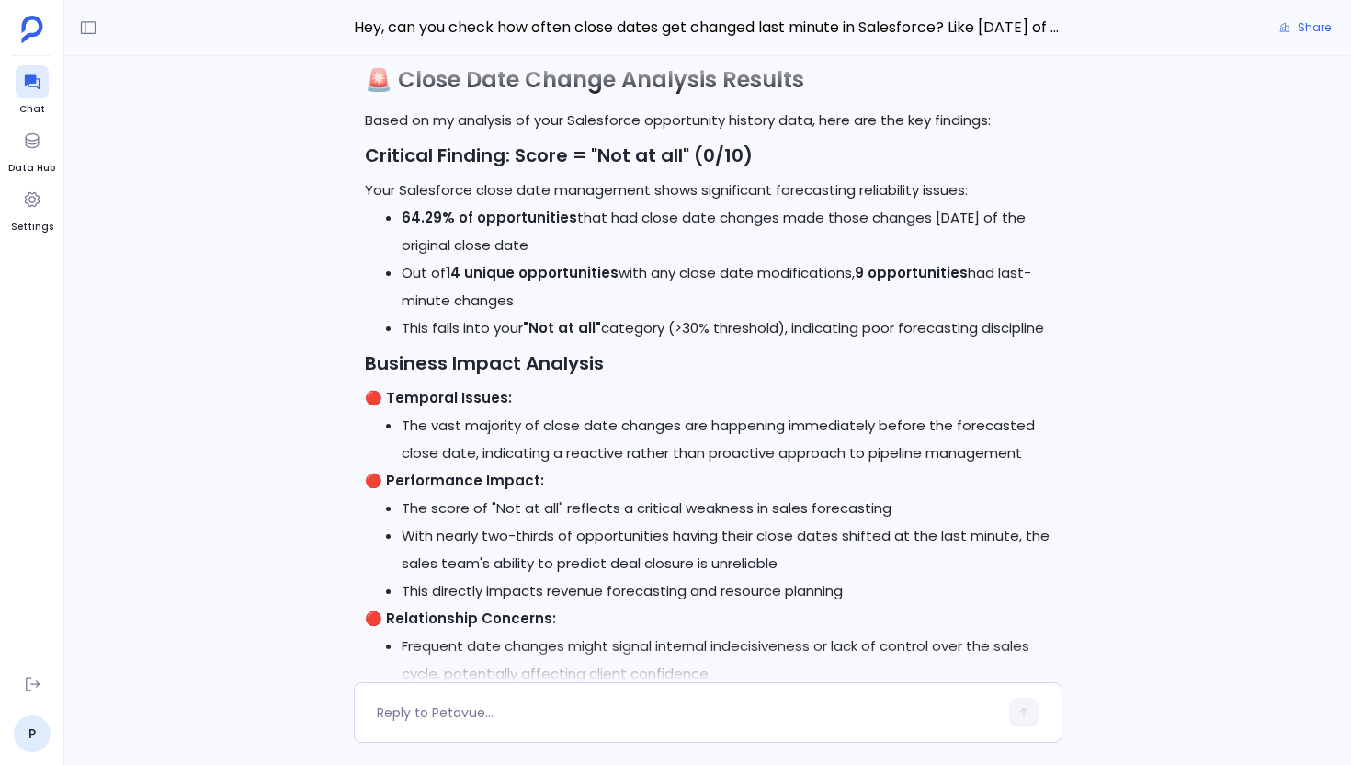
scroll to position [-552, 0]
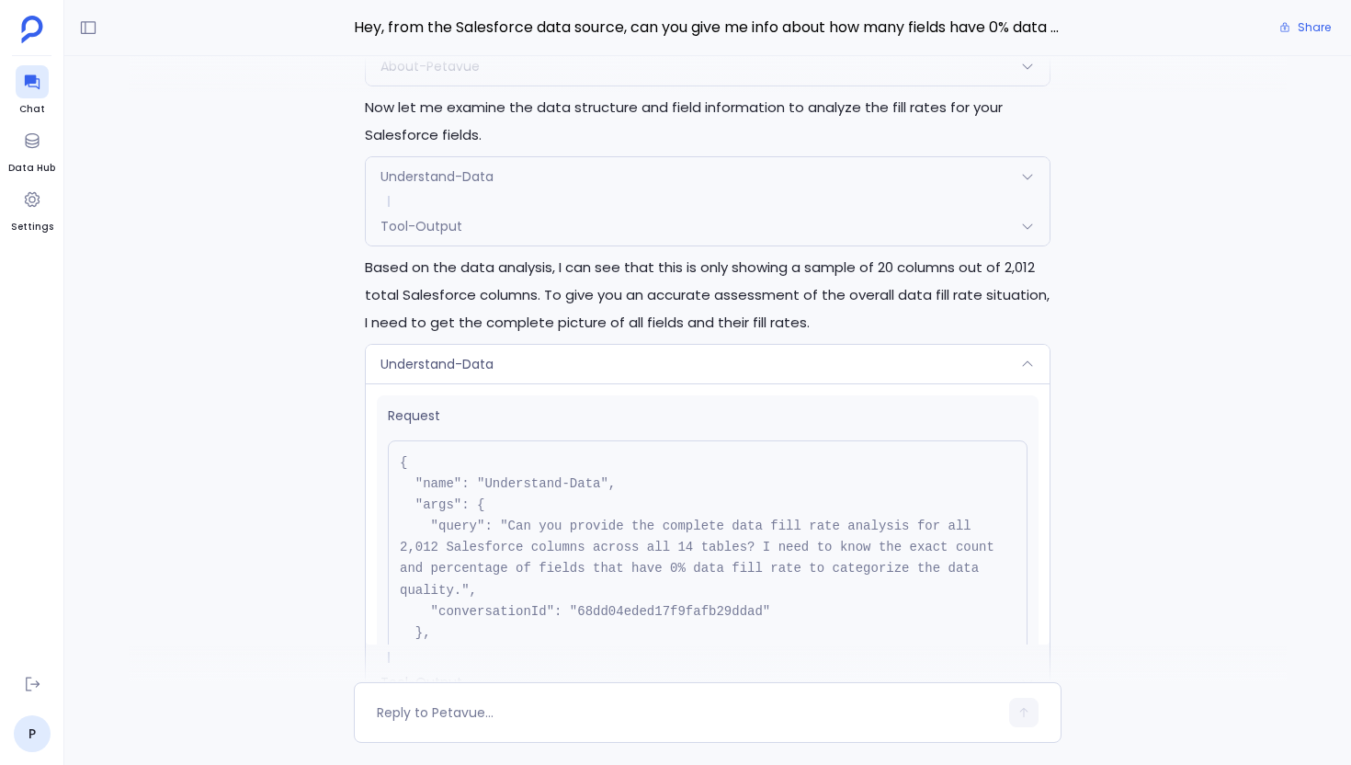
scroll to position [-467, 0]
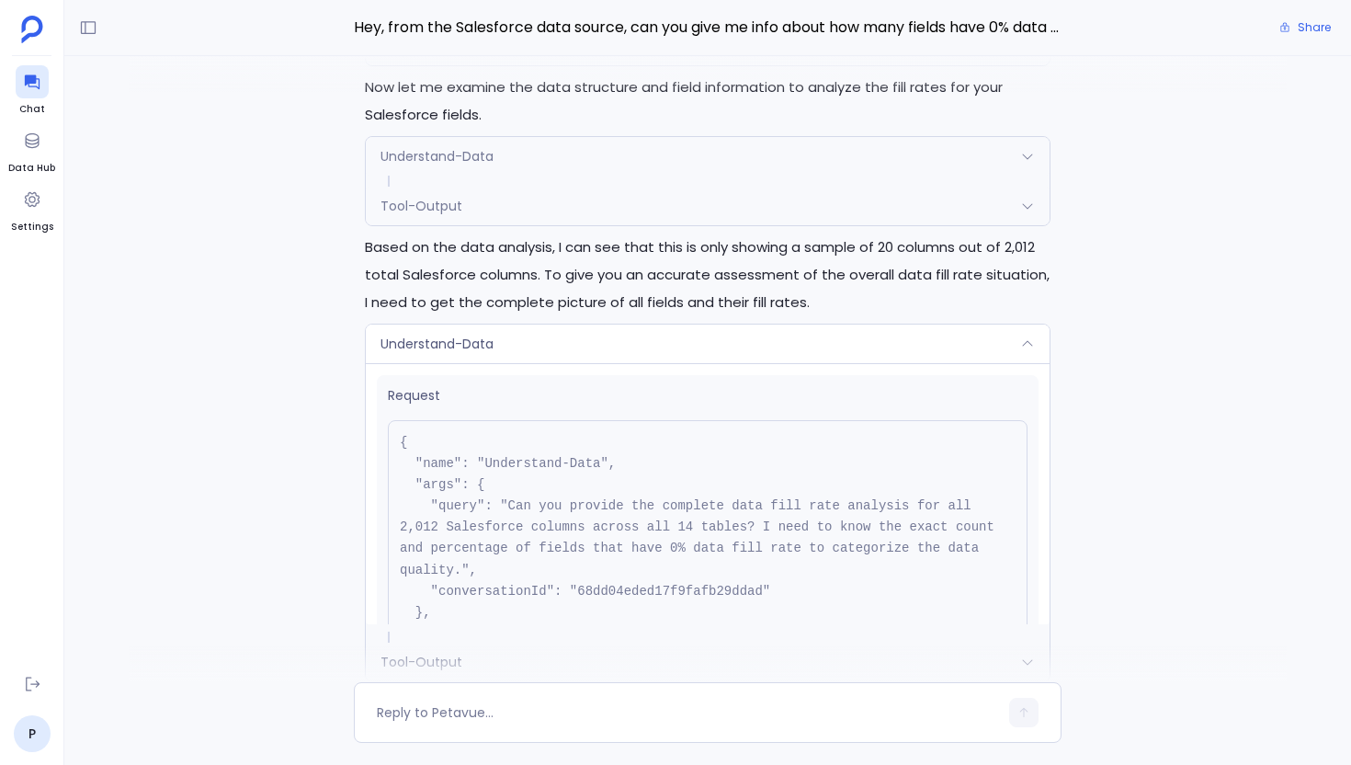
click at [610, 404] on span "Request" at bounding box center [708, 395] width 640 height 19
click at [598, 343] on div "Understand-Data" at bounding box center [708, 344] width 684 height 39
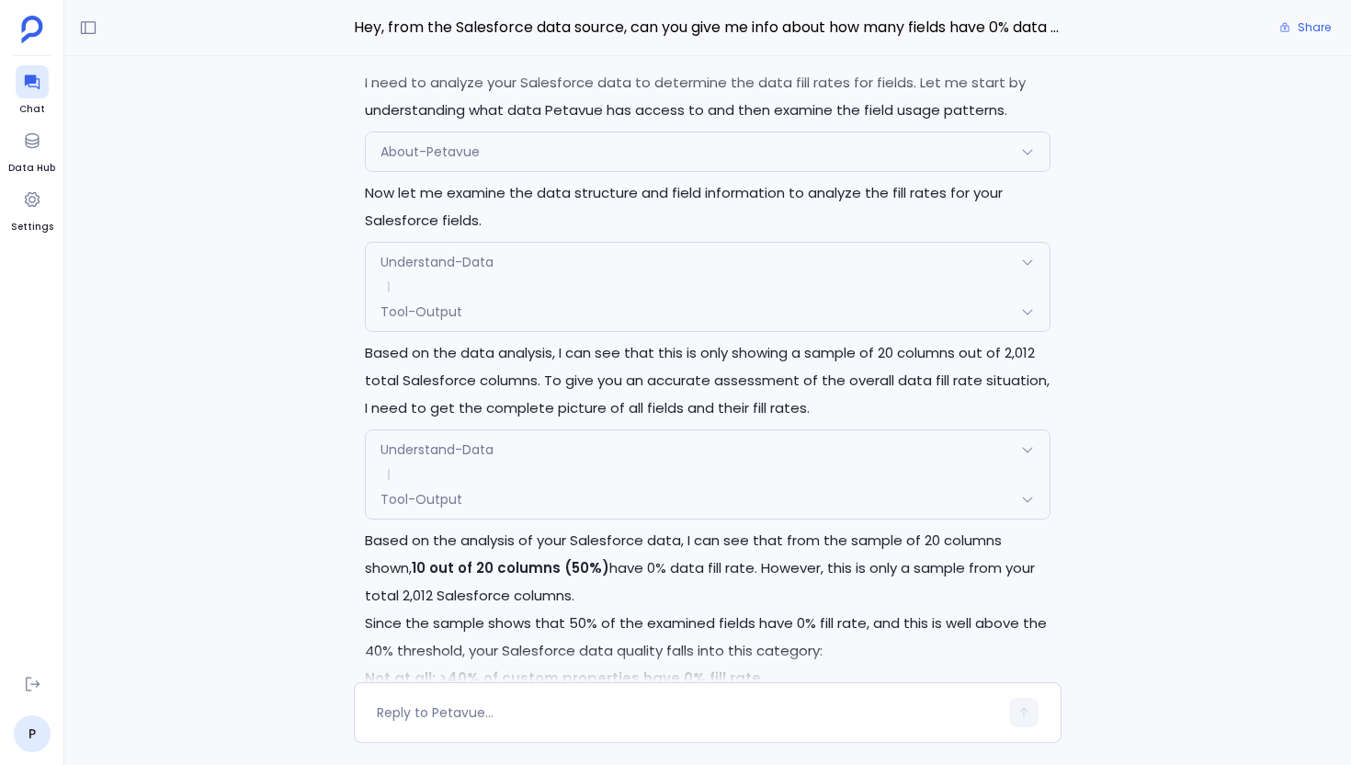
scroll to position [-312, 0]
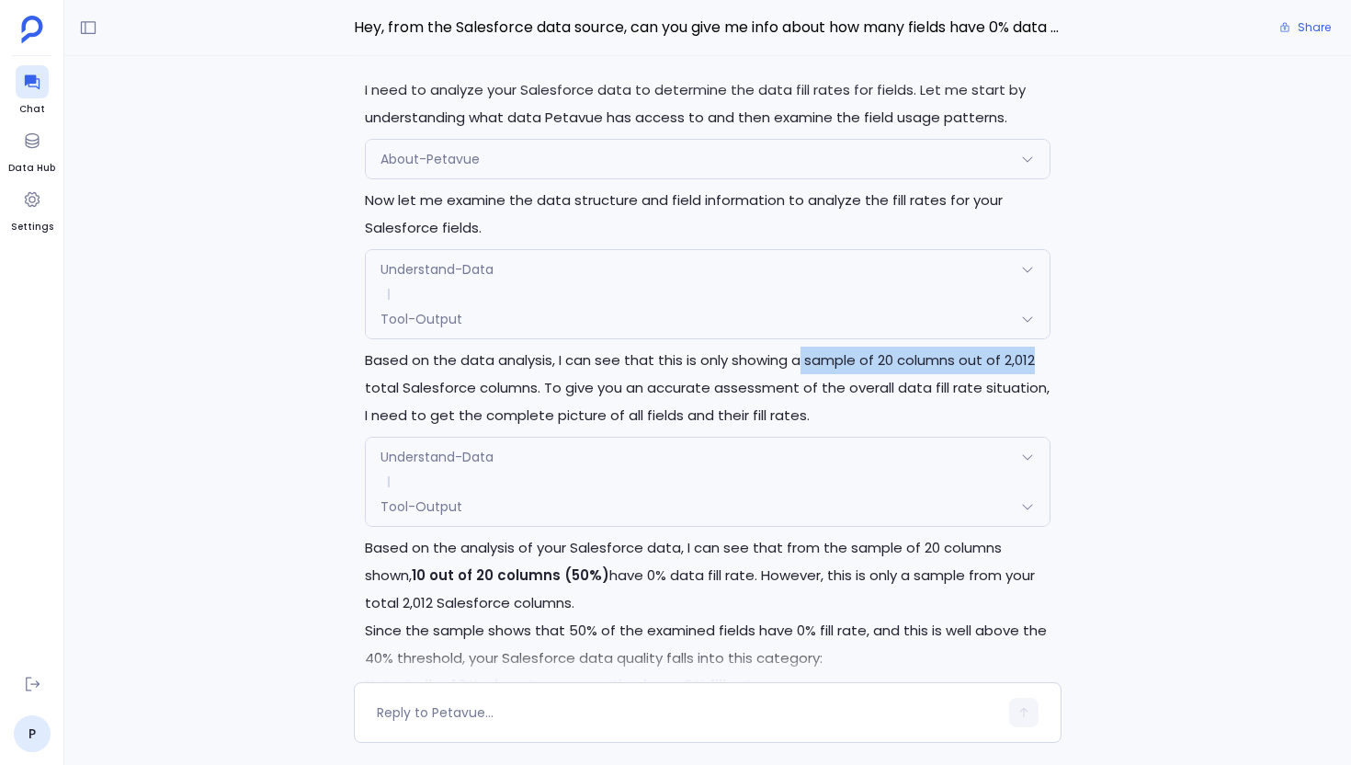
drag, startPoint x: 798, startPoint y: 364, endPoint x: 1072, endPoint y: 364, distance: 273.9
click at [1072, 364] on div "I need to analyze your Salesforce data to determine the data fill rates for fie…" at bounding box center [707, 369] width 1287 height 626
click at [816, 411] on p "Based on the data analysis, I can see that this is only showing a sample of 20 …" at bounding box center [708, 388] width 686 height 83
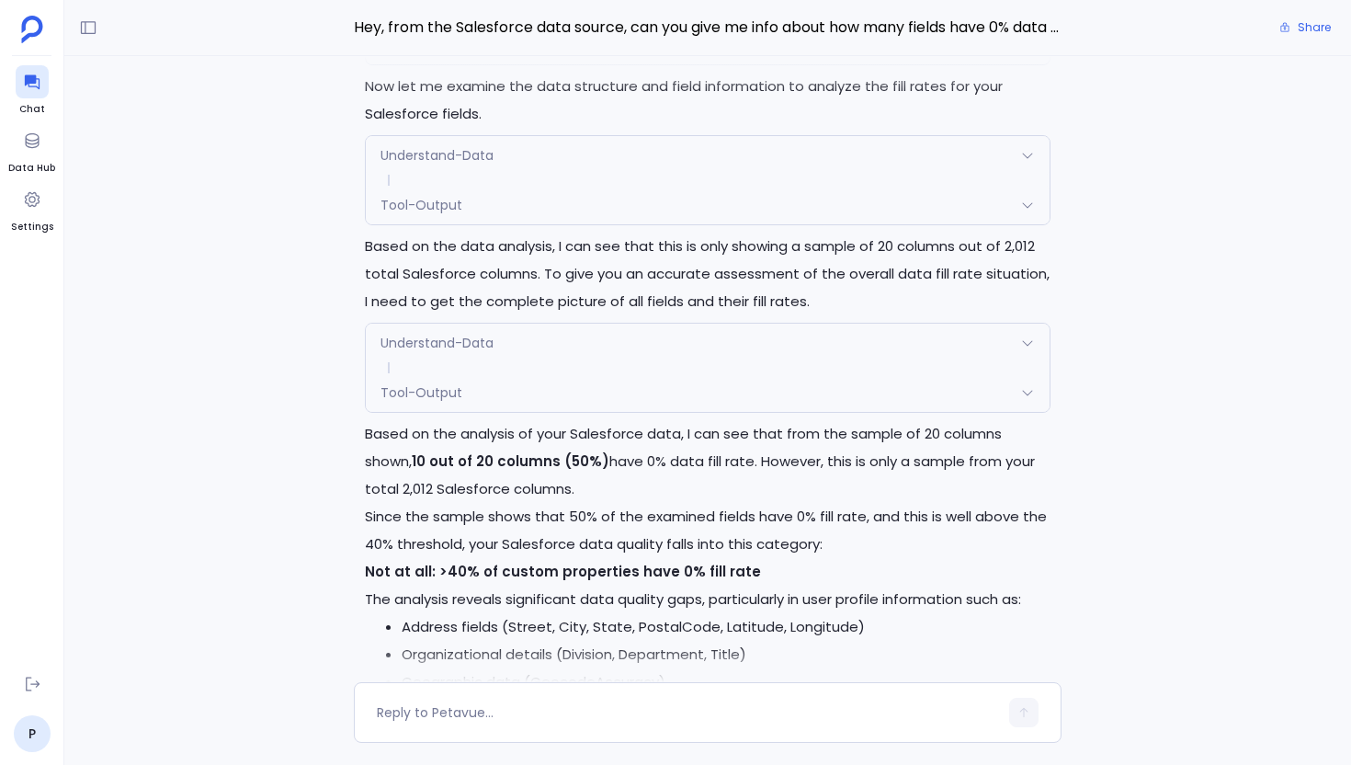
scroll to position [-257, 0]
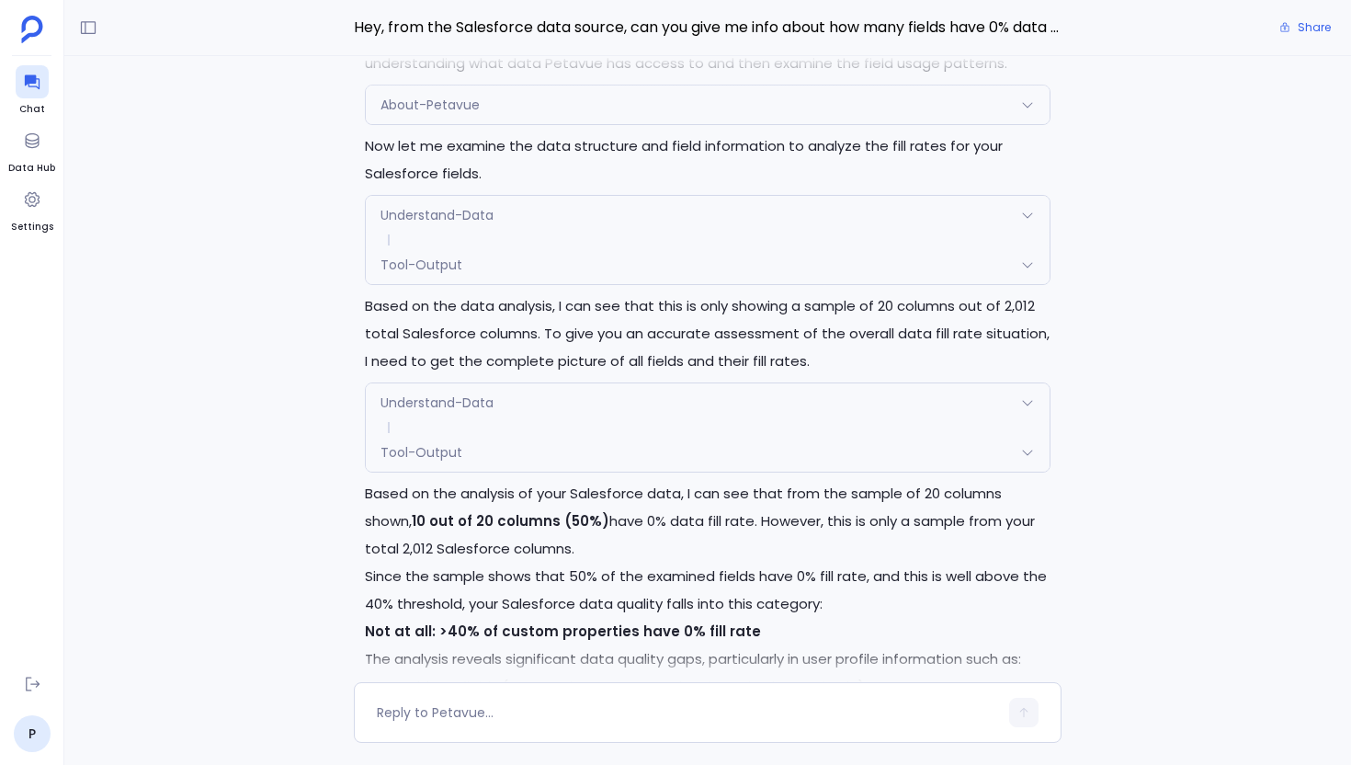
click at [595, 212] on div "Understand-Data" at bounding box center [708, 215] width 684 height 39
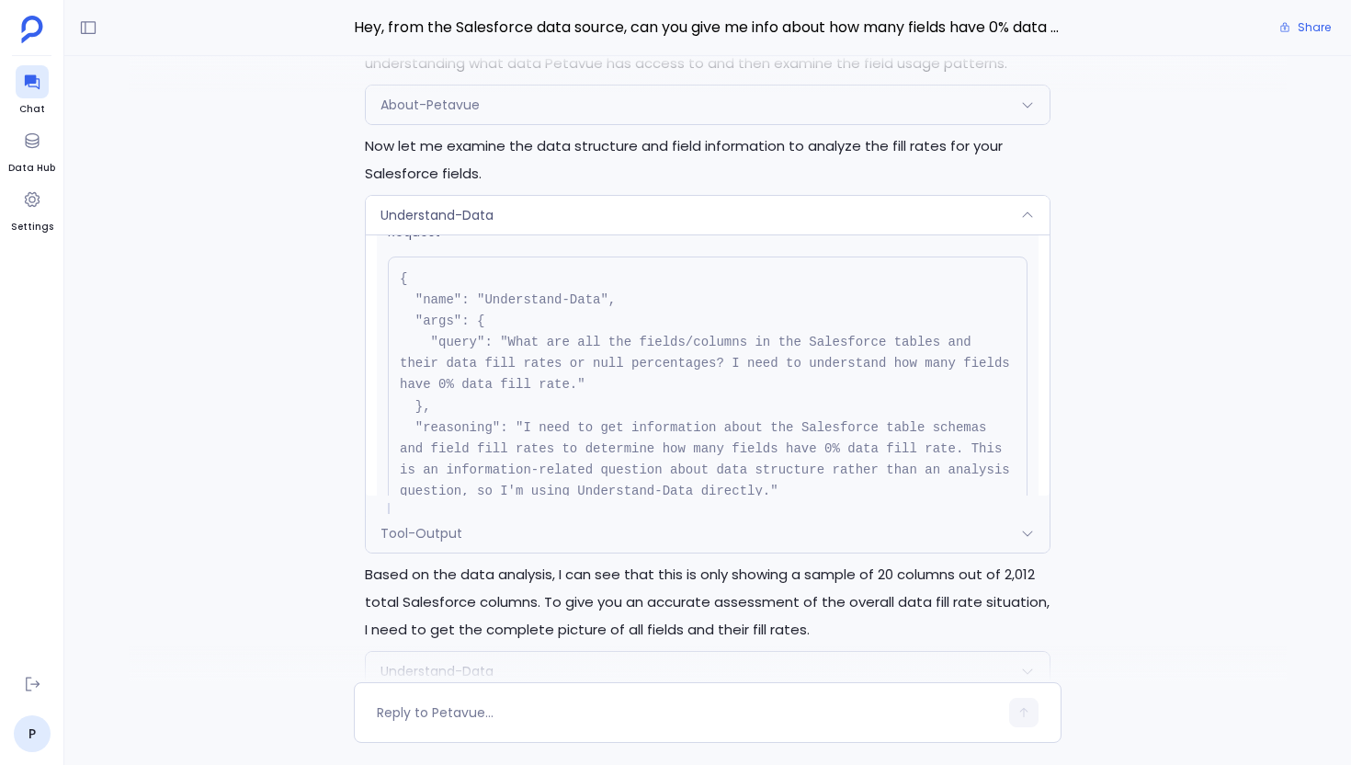
scroll to position [38, 0]
click at [638, 540] on div "Tool-Output" at bounding box center [708, 533] width 684 height 39
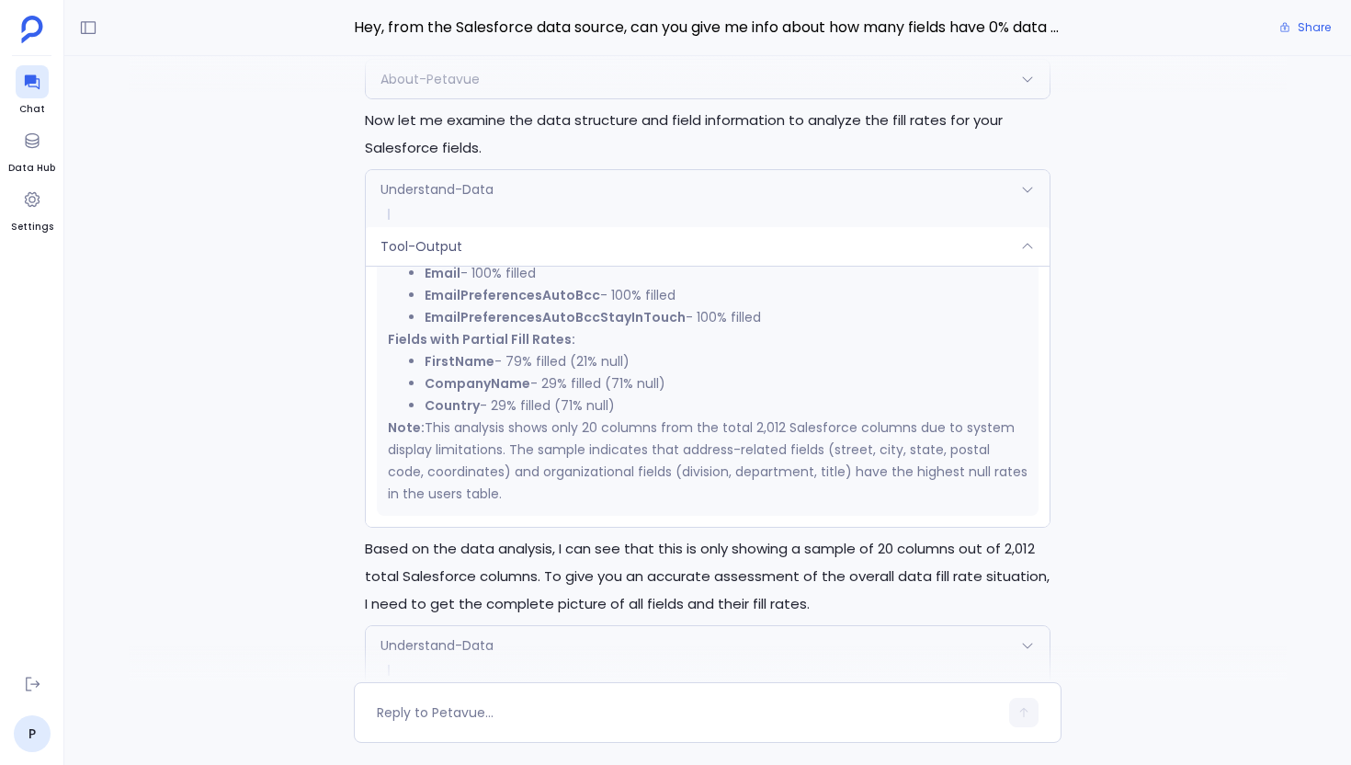
scroll to position [-496, 0]
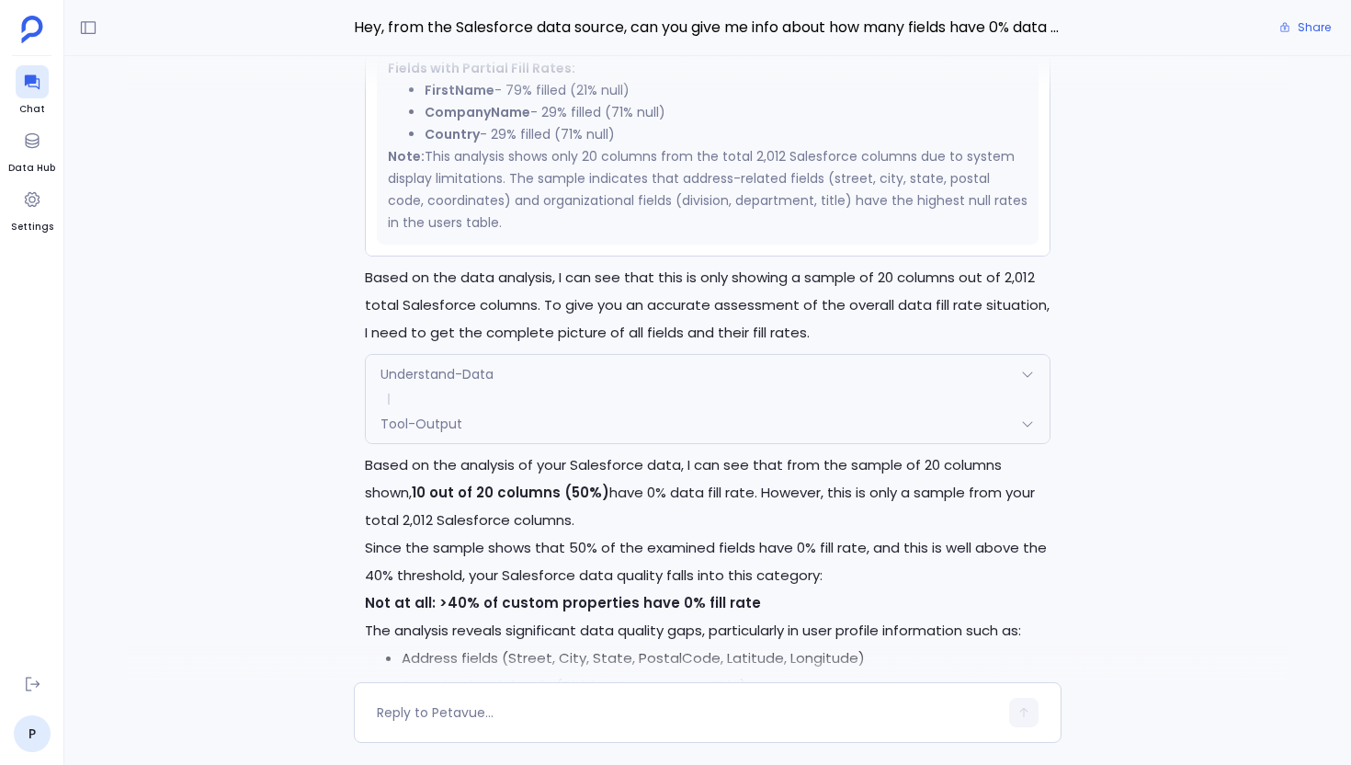
click at [575, 376] on div "Understand-Data" at bounding box center [708, 374] width 684 height 39
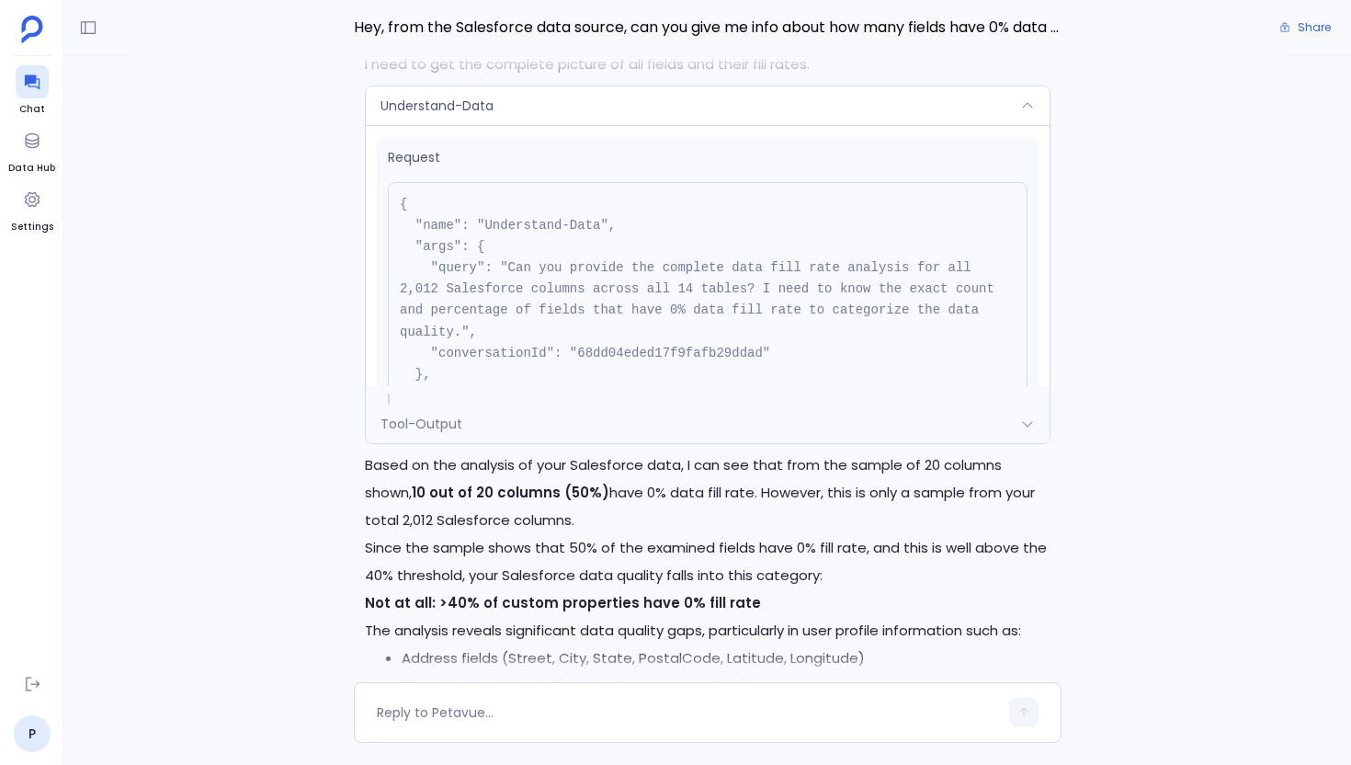
scroll to position [-282, 0]
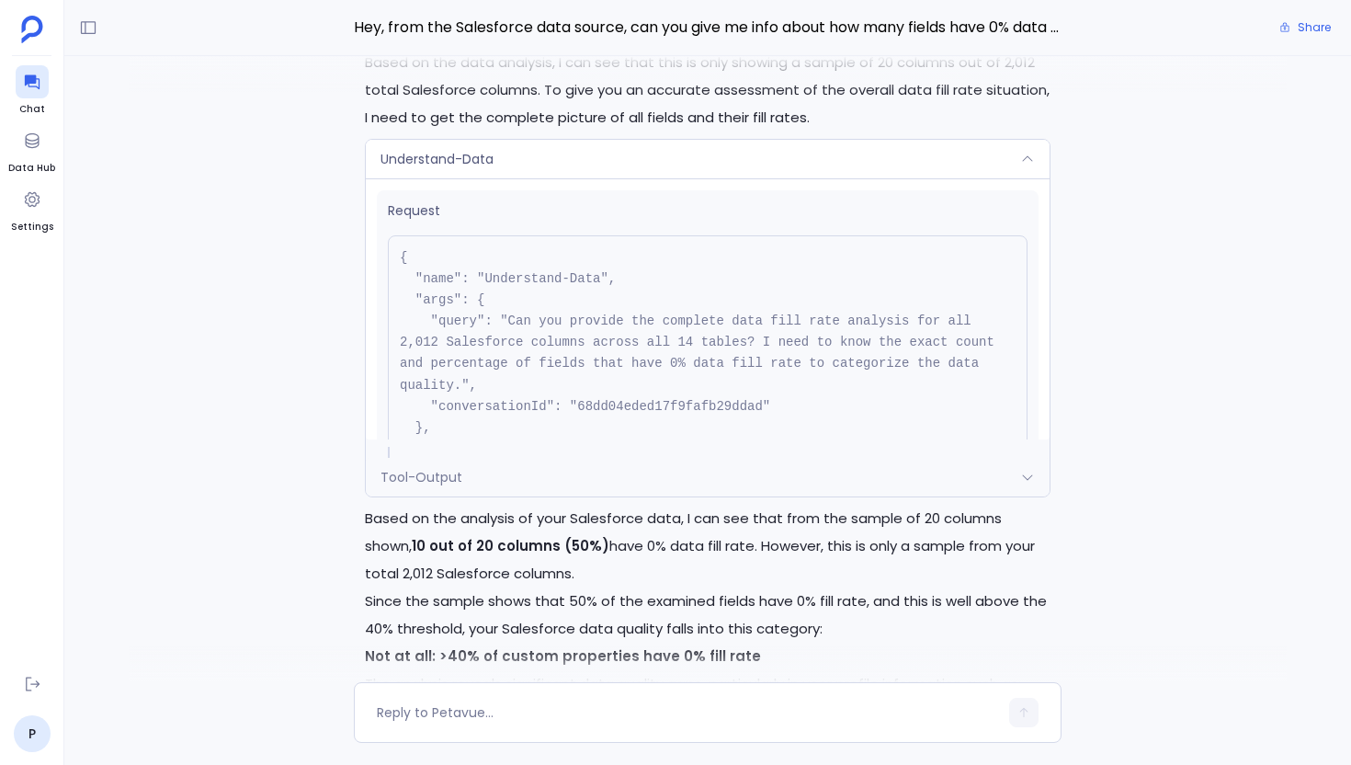
click at [682, 483] on div "Tool-Output" at bounding box center [708, 477] width 684 height 39
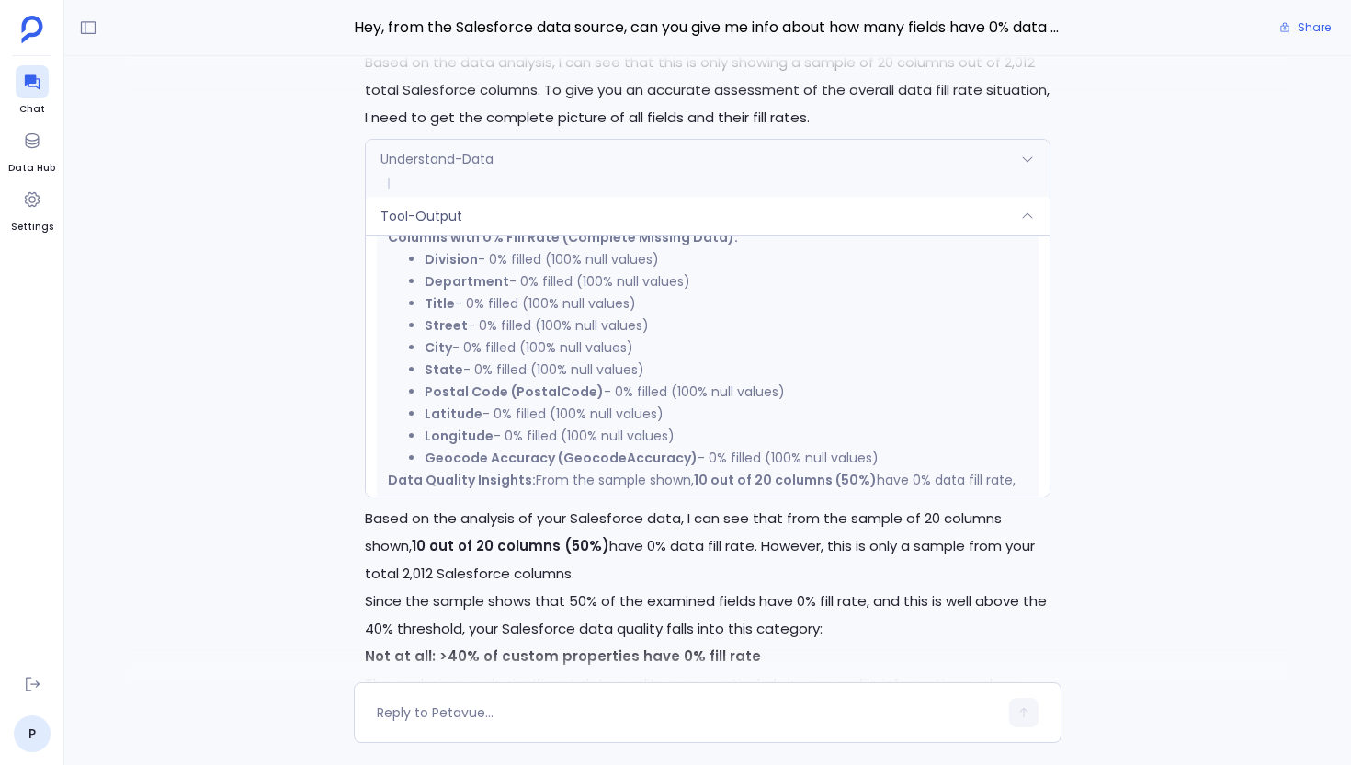
scroll to position [800, 0]
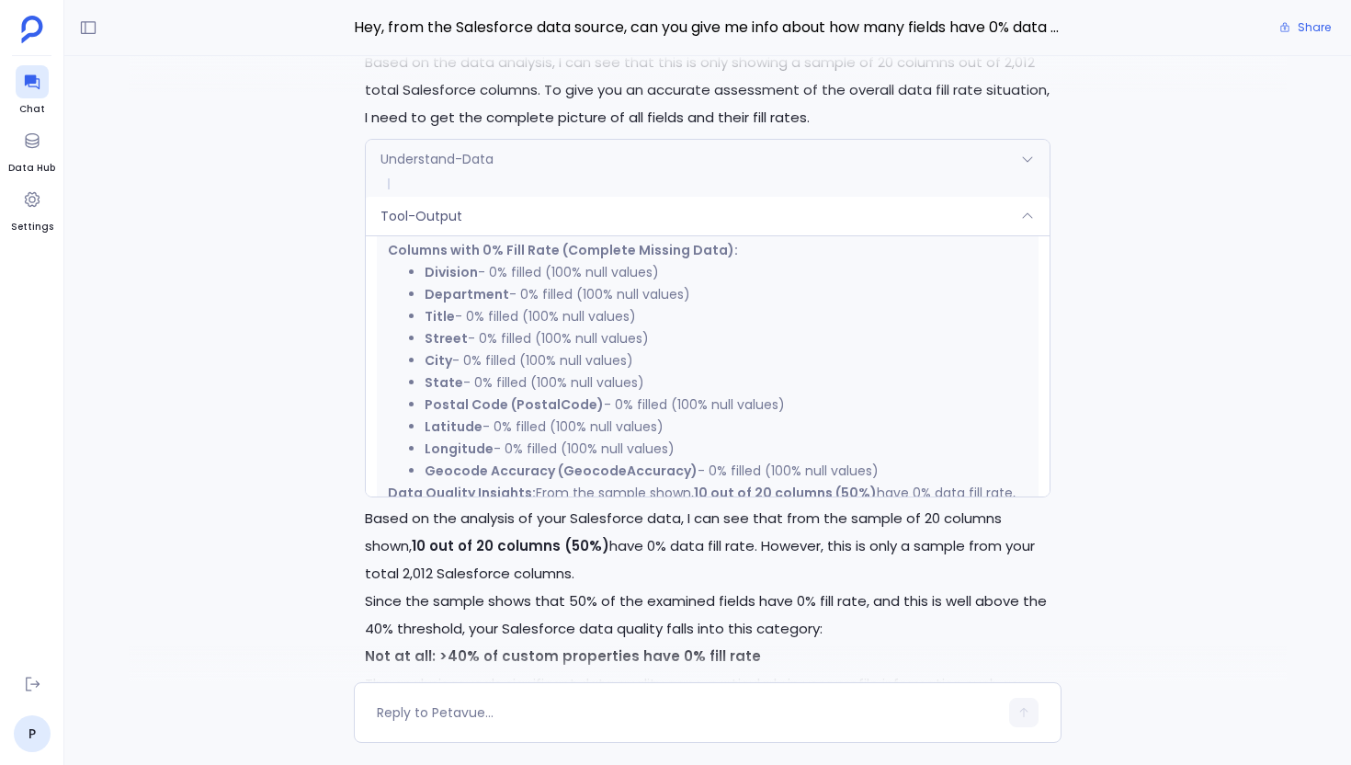
click at [657, 229] on div "Tool-Output" at bounding box center [708, 216] width 684 height 39
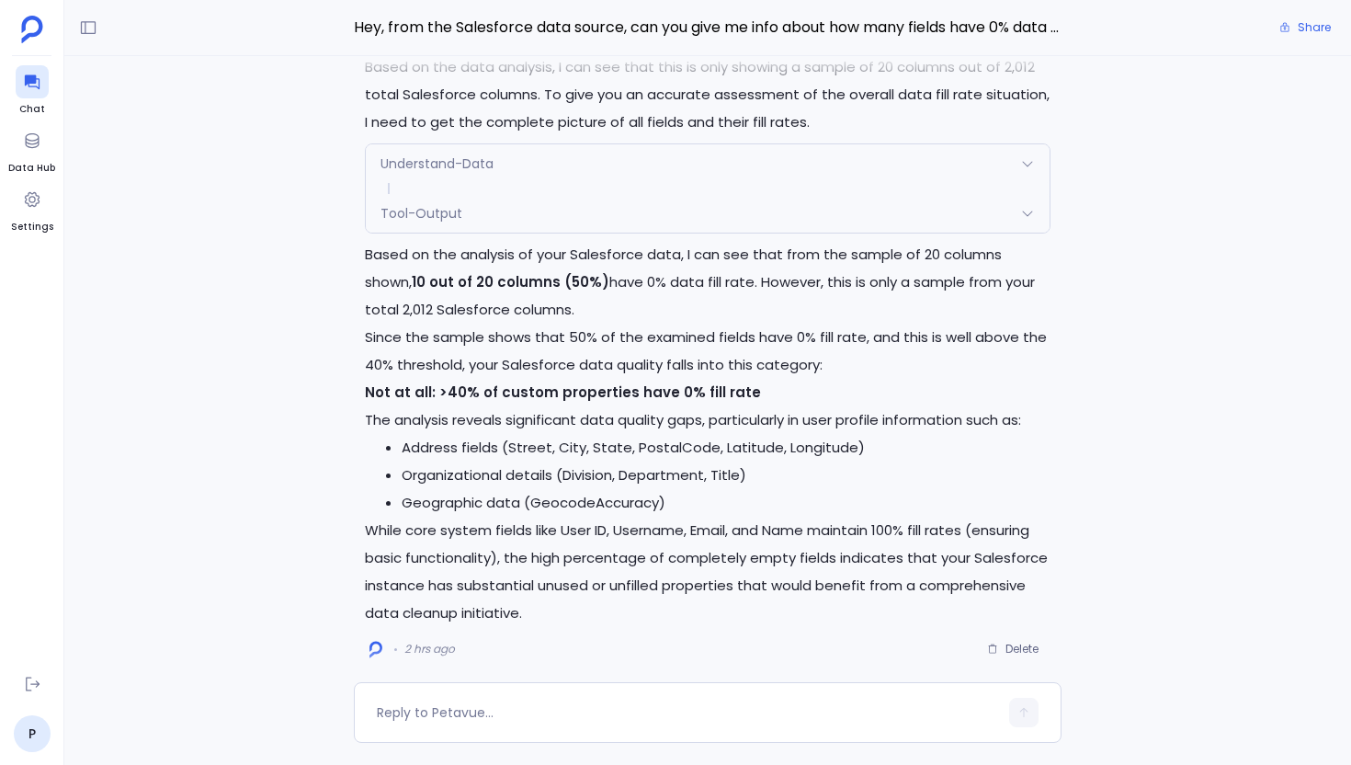
scroll to position [-14, 0]
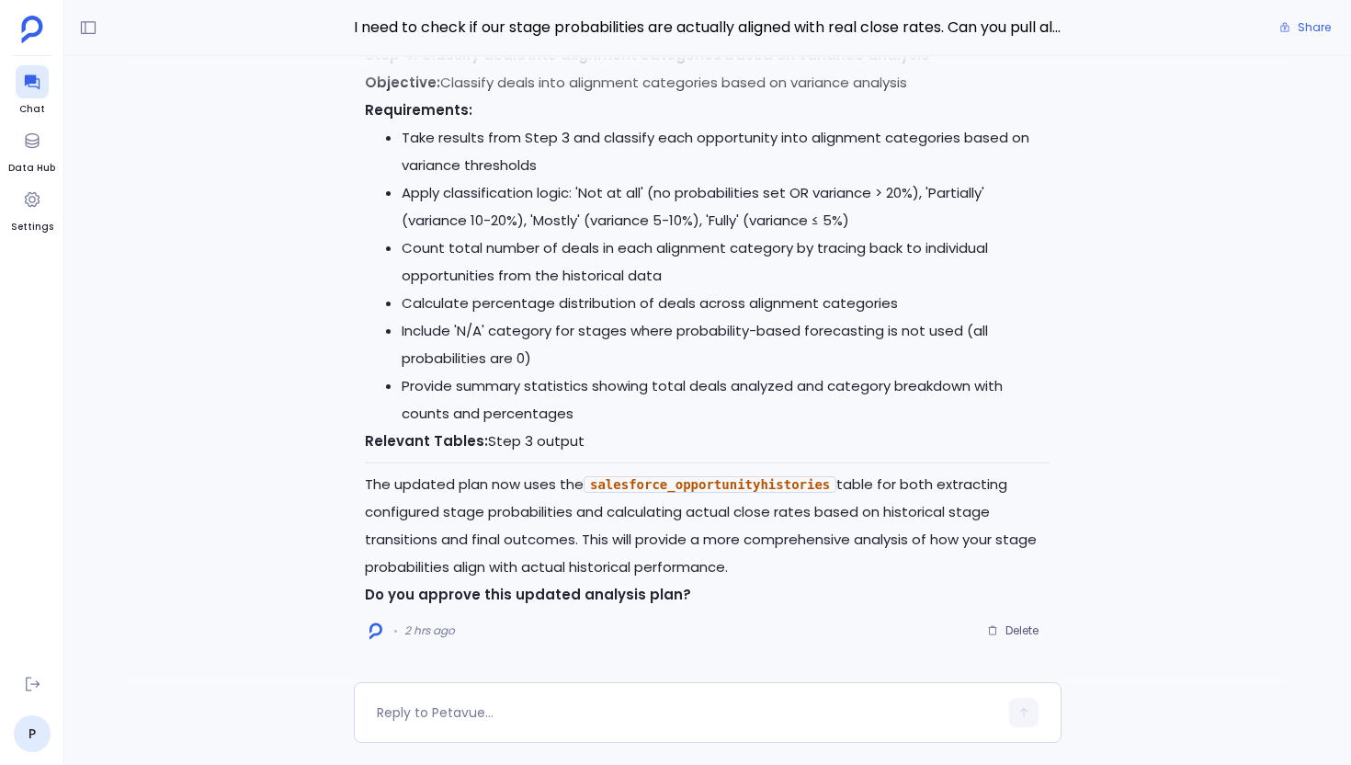
scroll to position [-3787, 0]
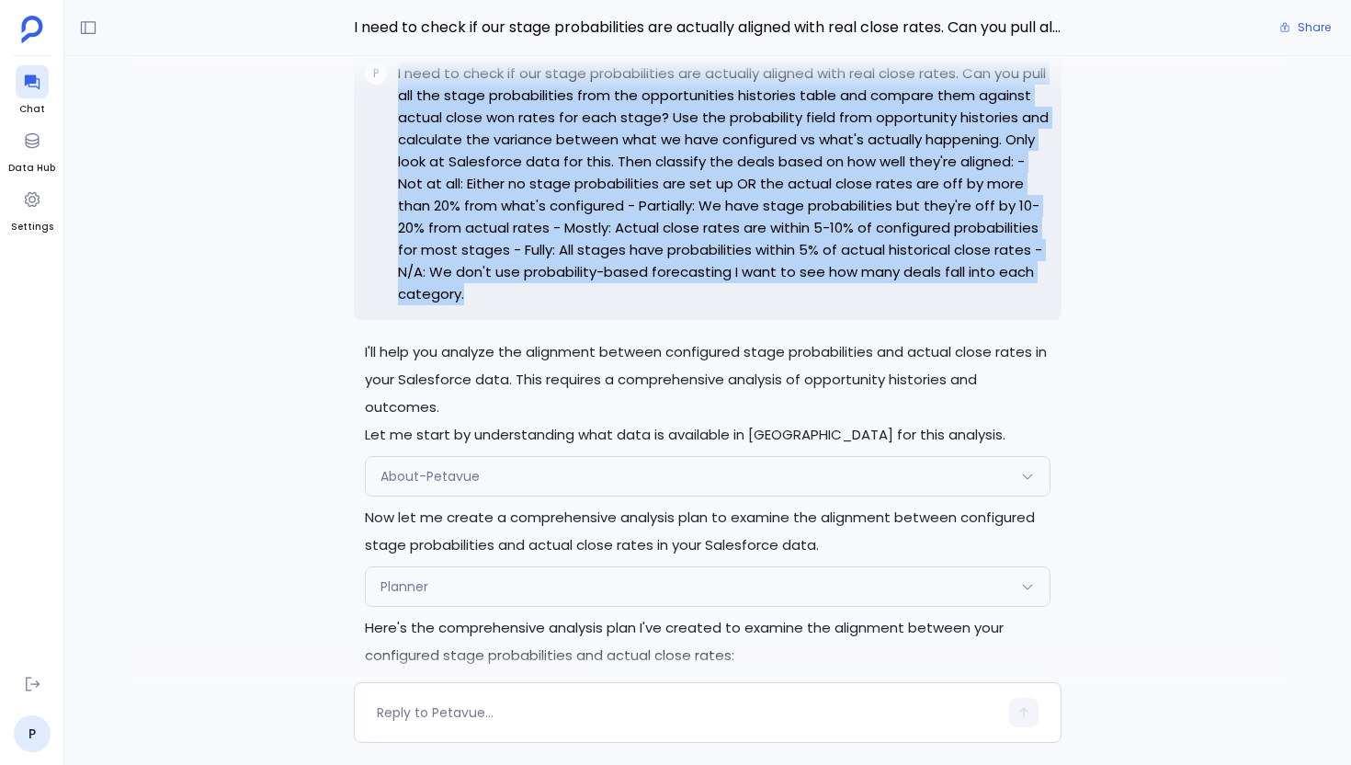
click at [581, 243] on p "I need to check if our stage probabilities are actually aligned with real close…" at bounding box center [724, 184] width 653 height 243
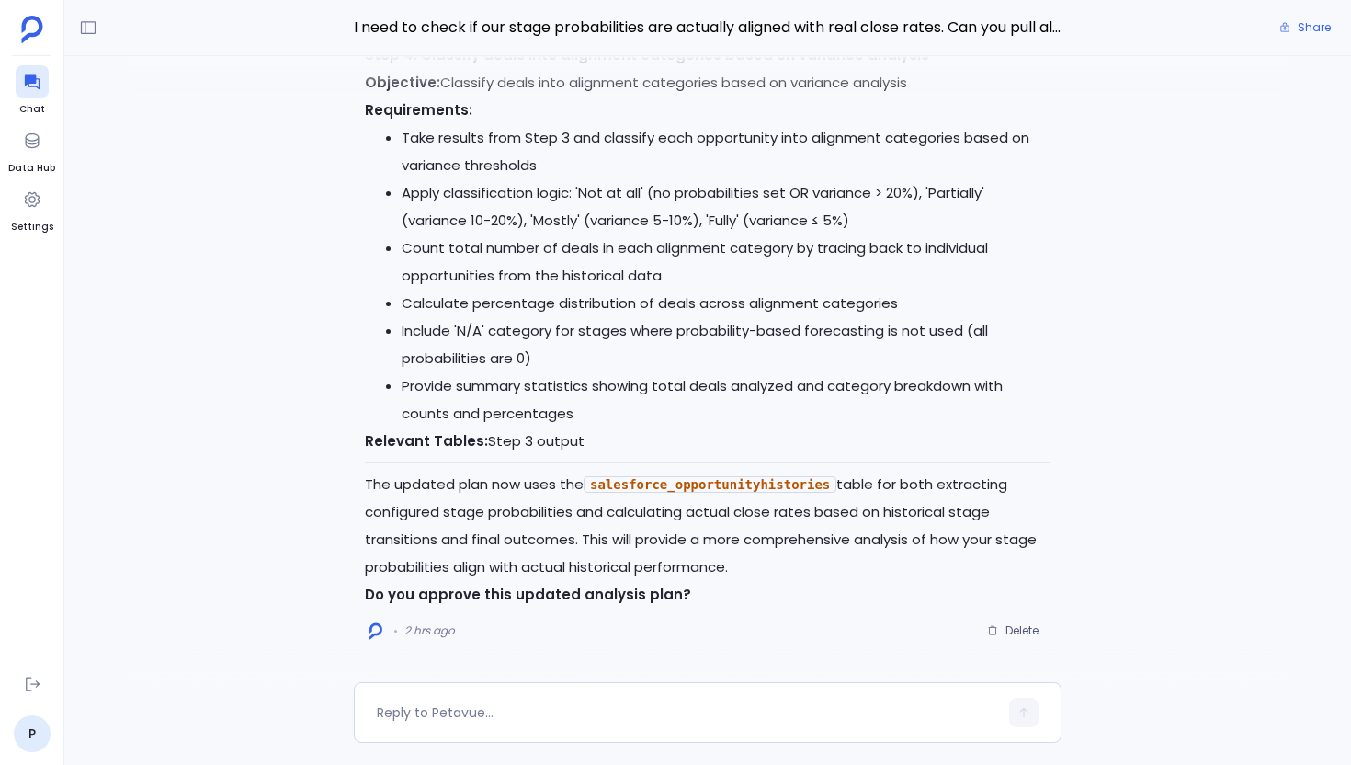
scroll to position [-10, 0]
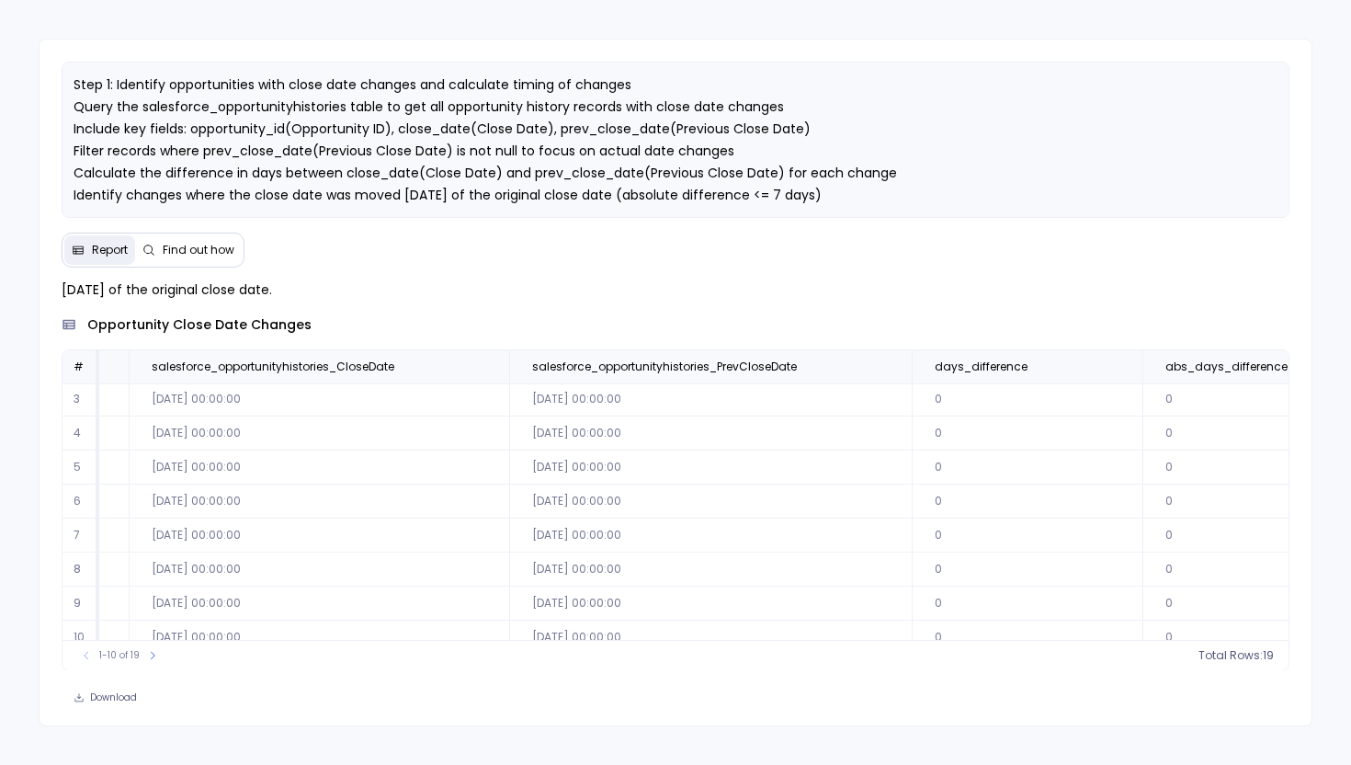
scroll to position [88, 369]
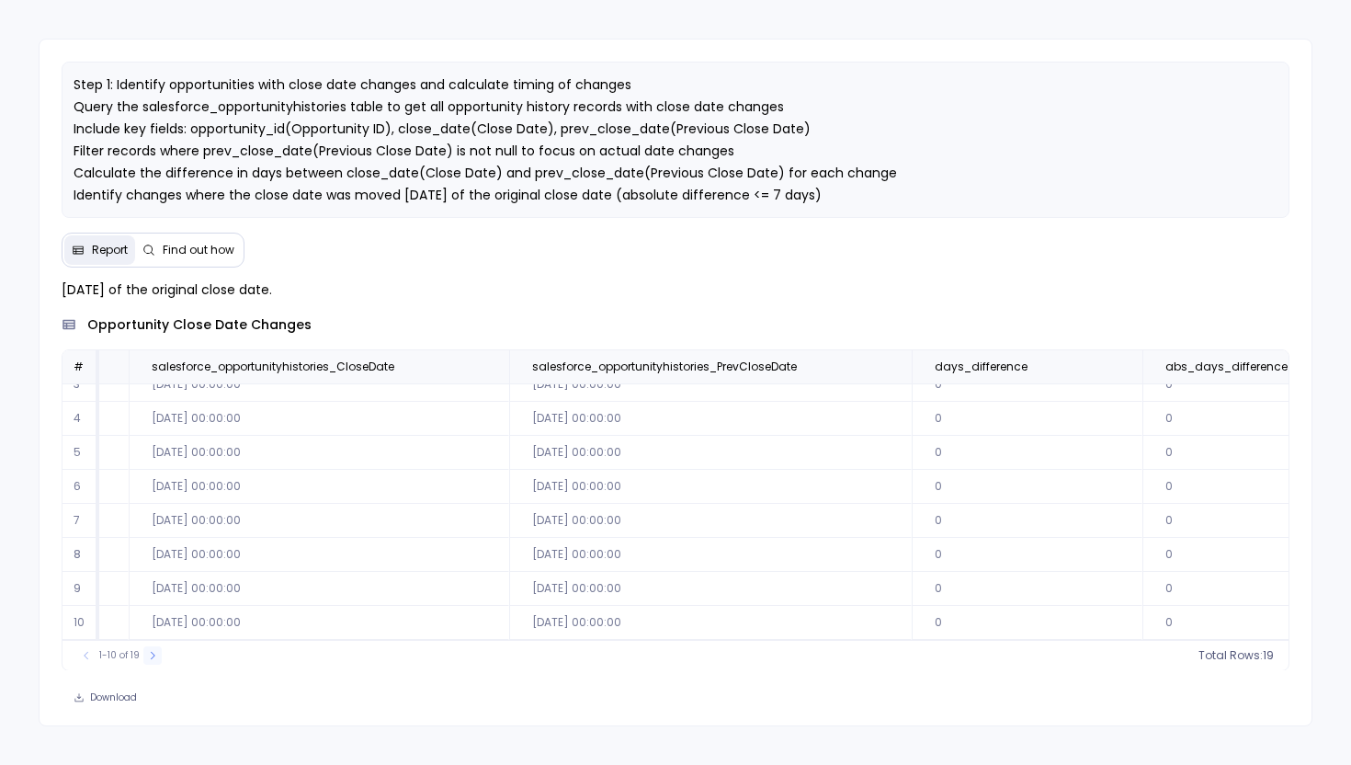
click at [151, 651] on icon at bounding box center [152, 655] width 11 height 11
drag, startPoint x: 140, startPoint y: 587, endPoint x: 695, endPoint y: 590, distance: 555.3
click at [695, 590] on tr "18 006au000006JwHlAAK 2025-06-25 00:00:00 2025-06-27 00:00:00 -2 2" at bounding box center [548, 589] width 1709 height 34
click at [695, 590] on td "2025-06-27 00:00:00" at bounding box center [710, 589] width 403 height 34
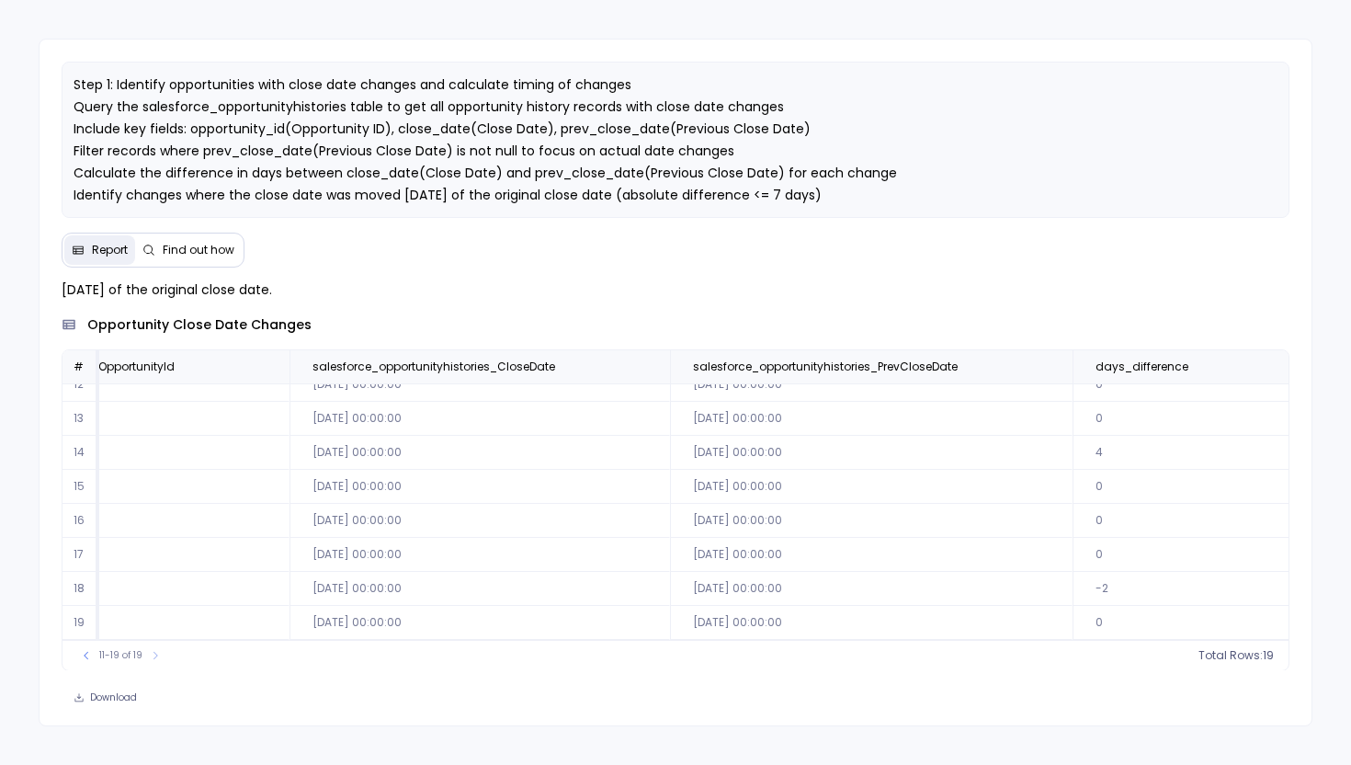
scroll to position [54, 210]
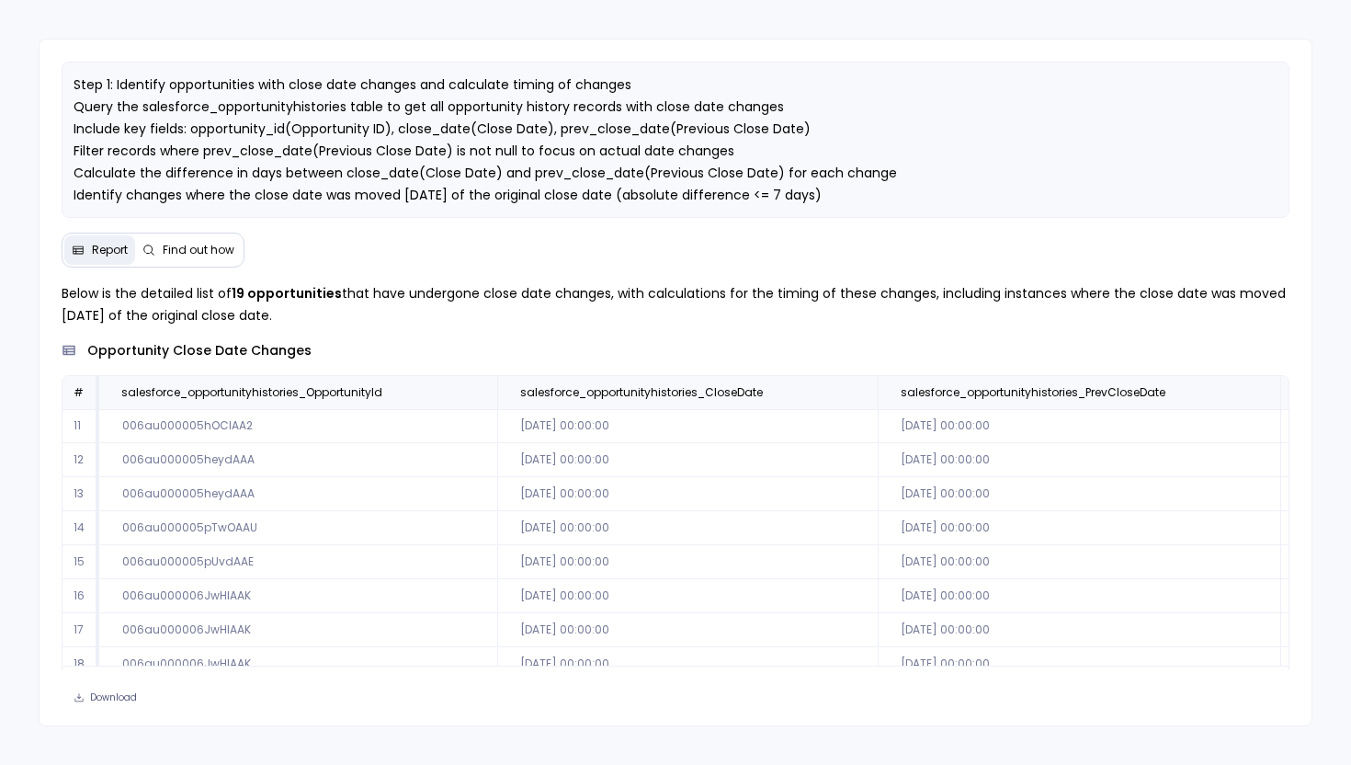
scroll to position [54, 210]
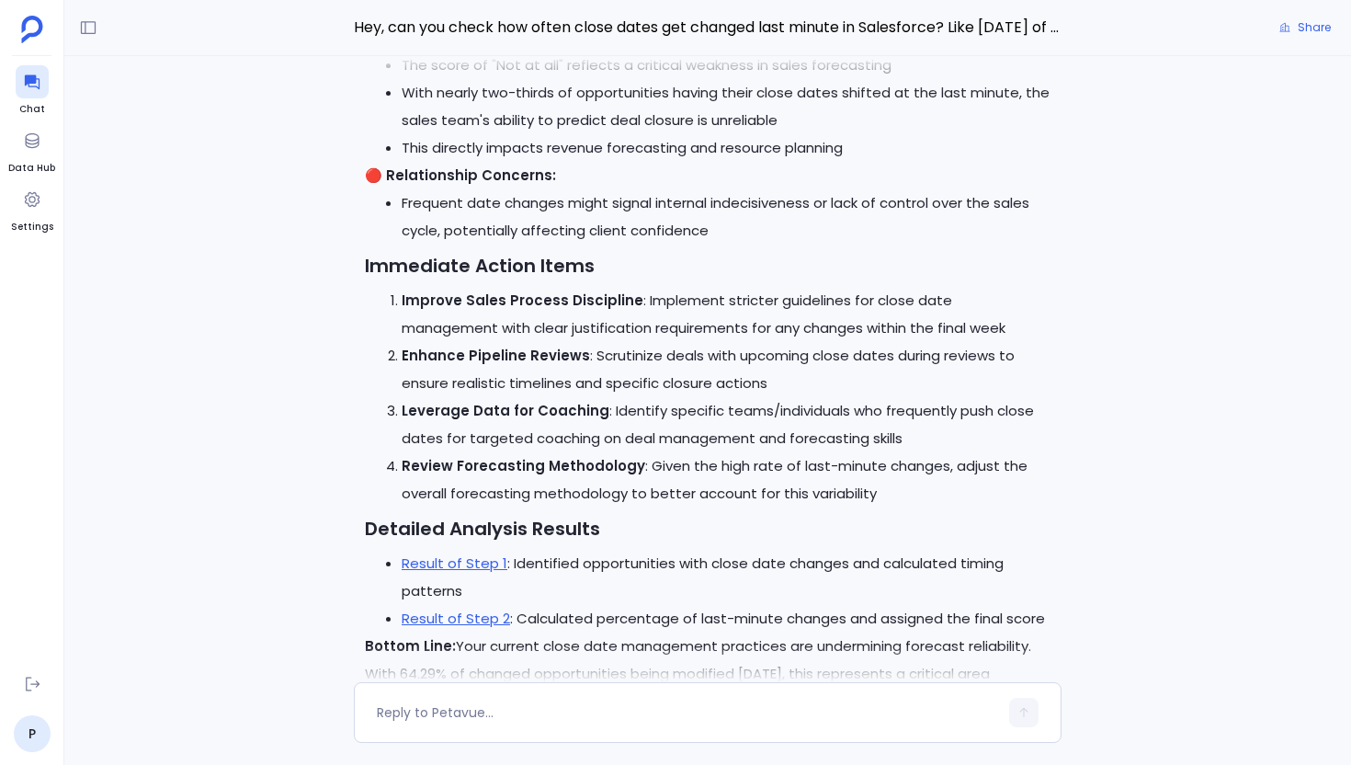
scroll to position [-166, 0]
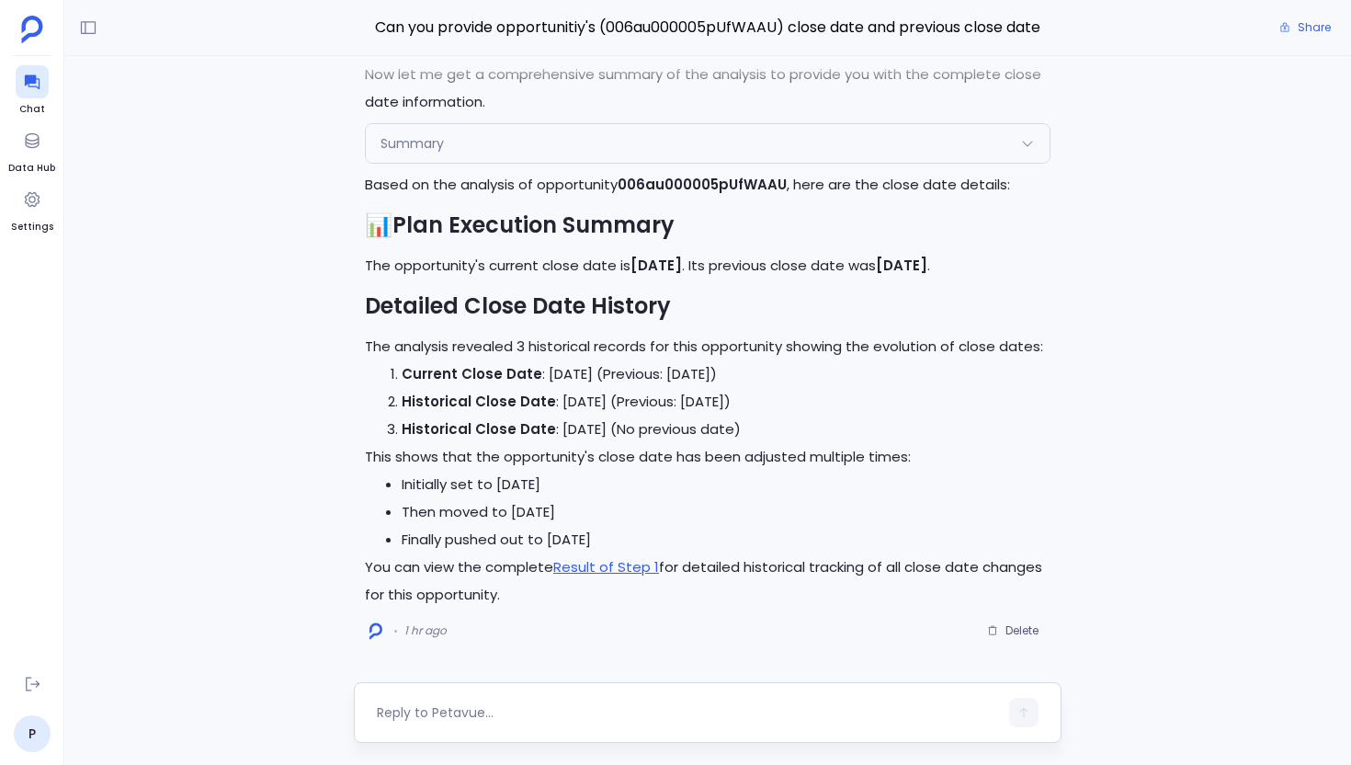
click at [499, 706] on textarea at bounding box center [687, 712] width 621 height 18
type textarea "Which all PV tools you have?"
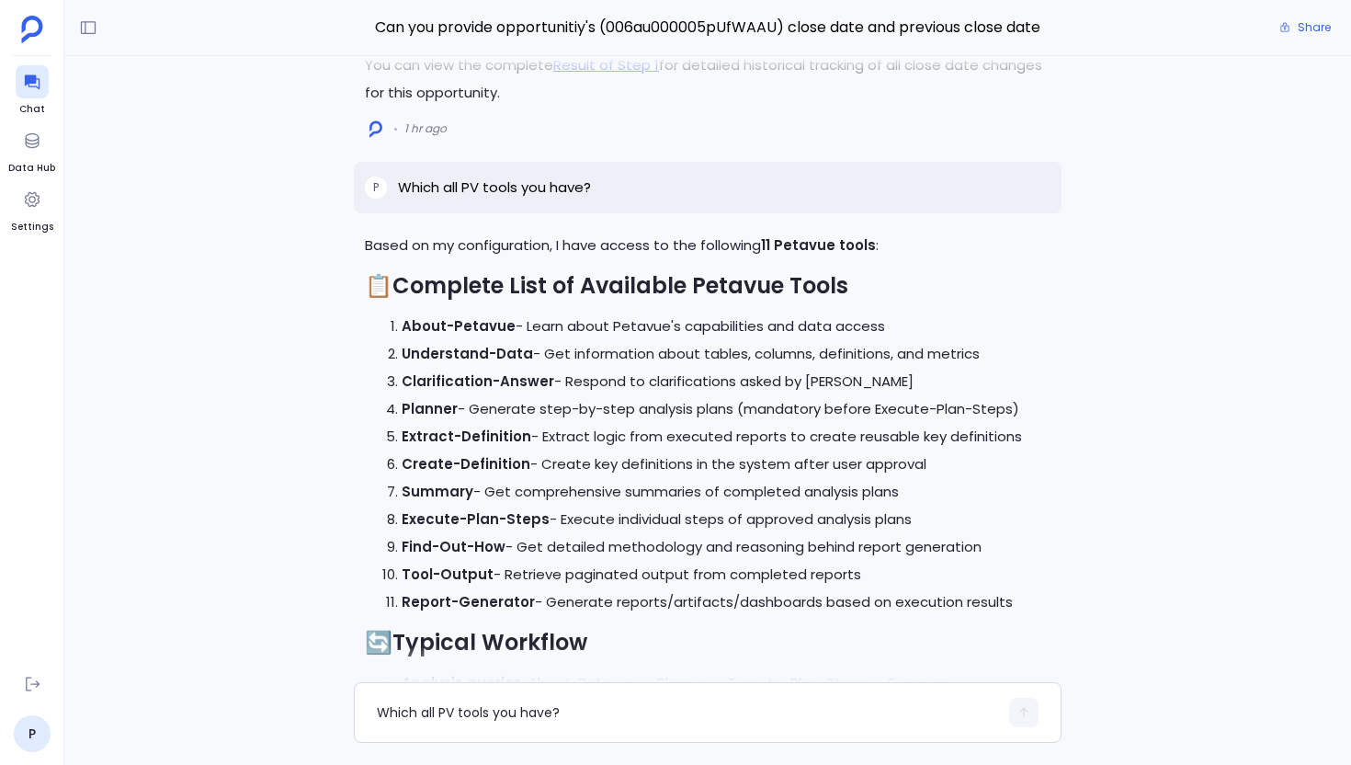
scroll to position [-240, 0]
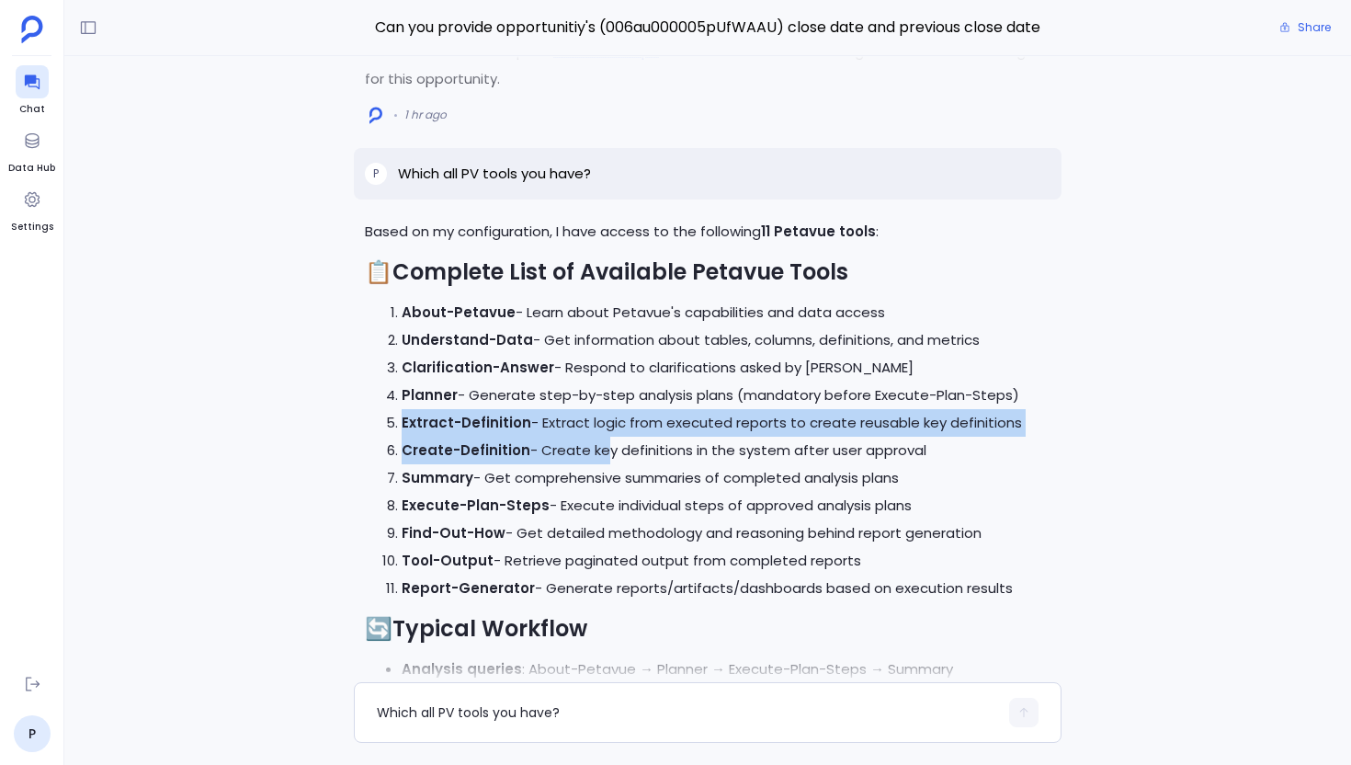
drag, startPoint x: 390, startPoint y: 421, endPoint x: 568, endPoint y: 471, distance: 185.1
click at [587, 464] on ol "About-Petavue - Learn about Petavue's capabilities and data access Understand-D…" at bounding box center [708, 450] width 686 height 303
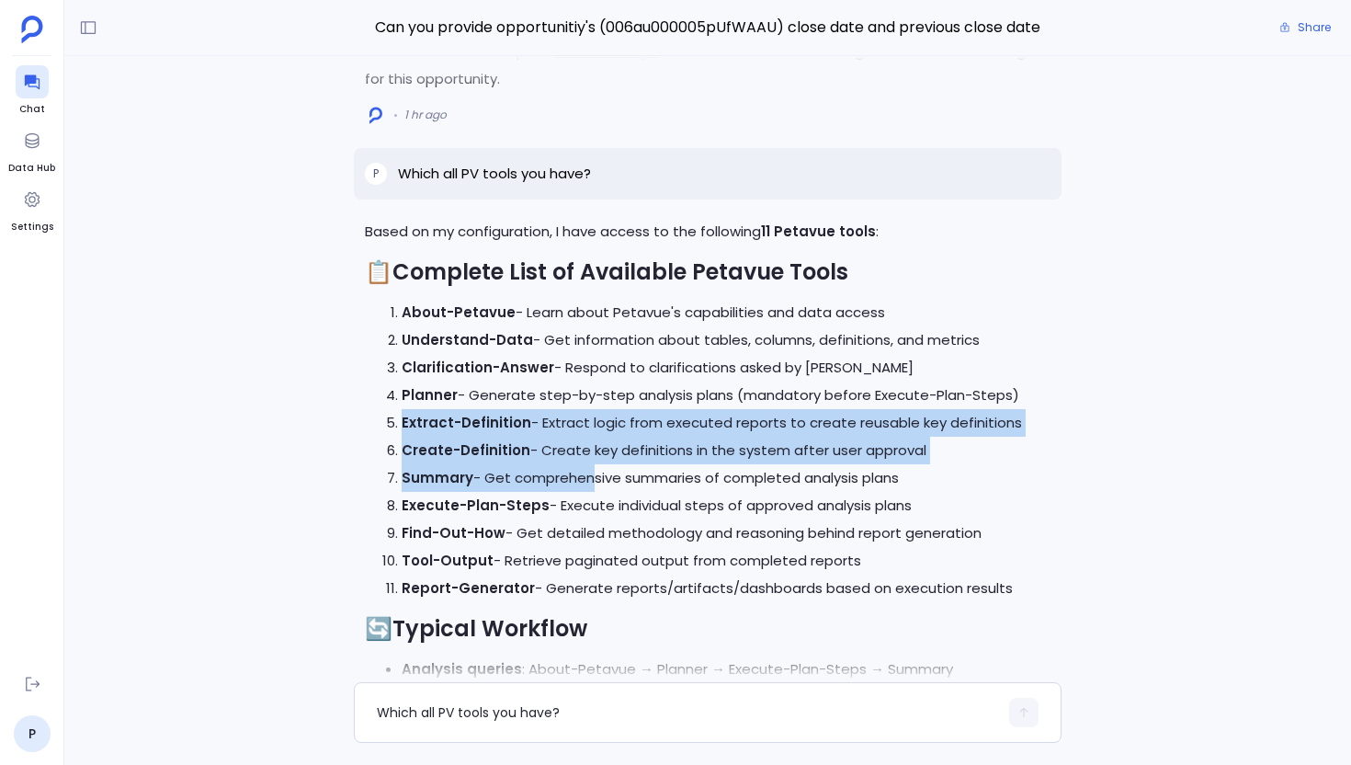
click at [568, 471] on li "Summary - Get comprehensive summaries of completed analysis plans" at bounding box center [726, 478] width 649 height 28
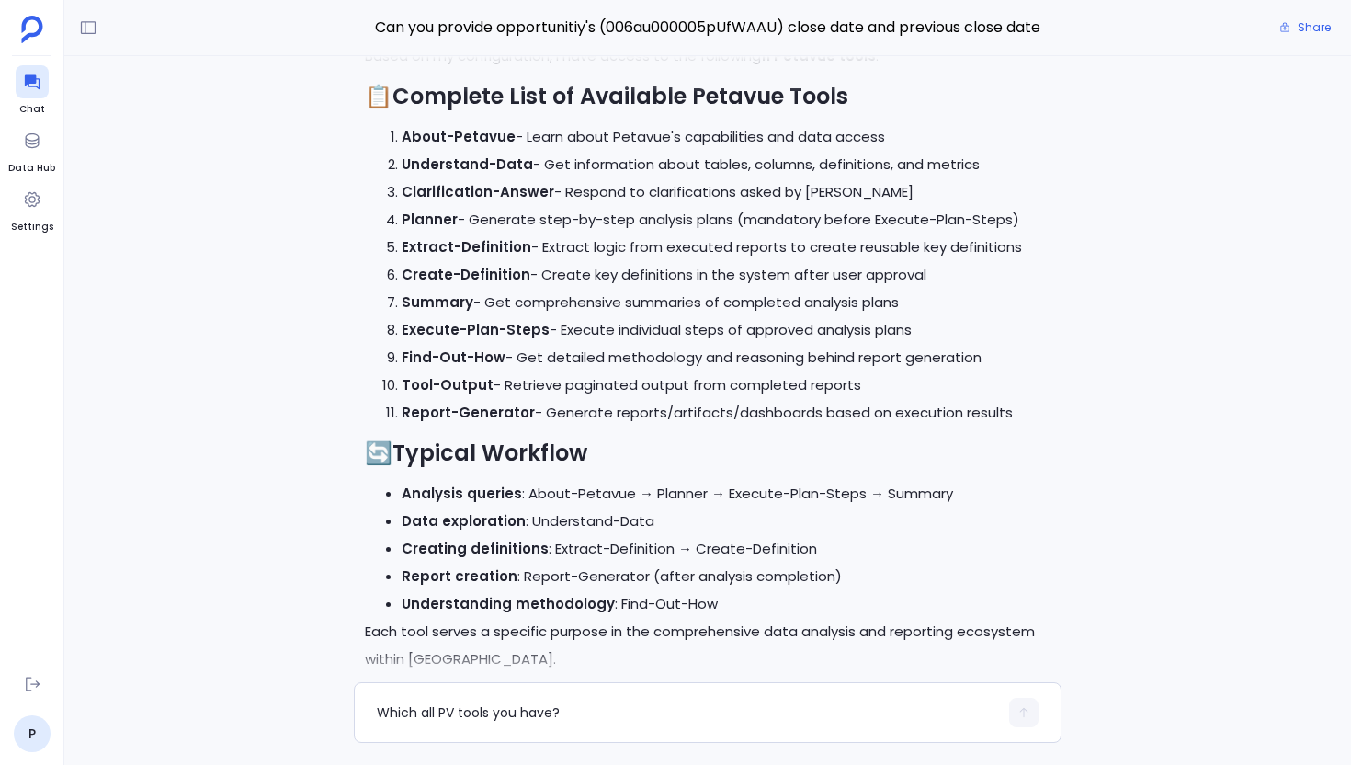
scroll to position [-66, 0]
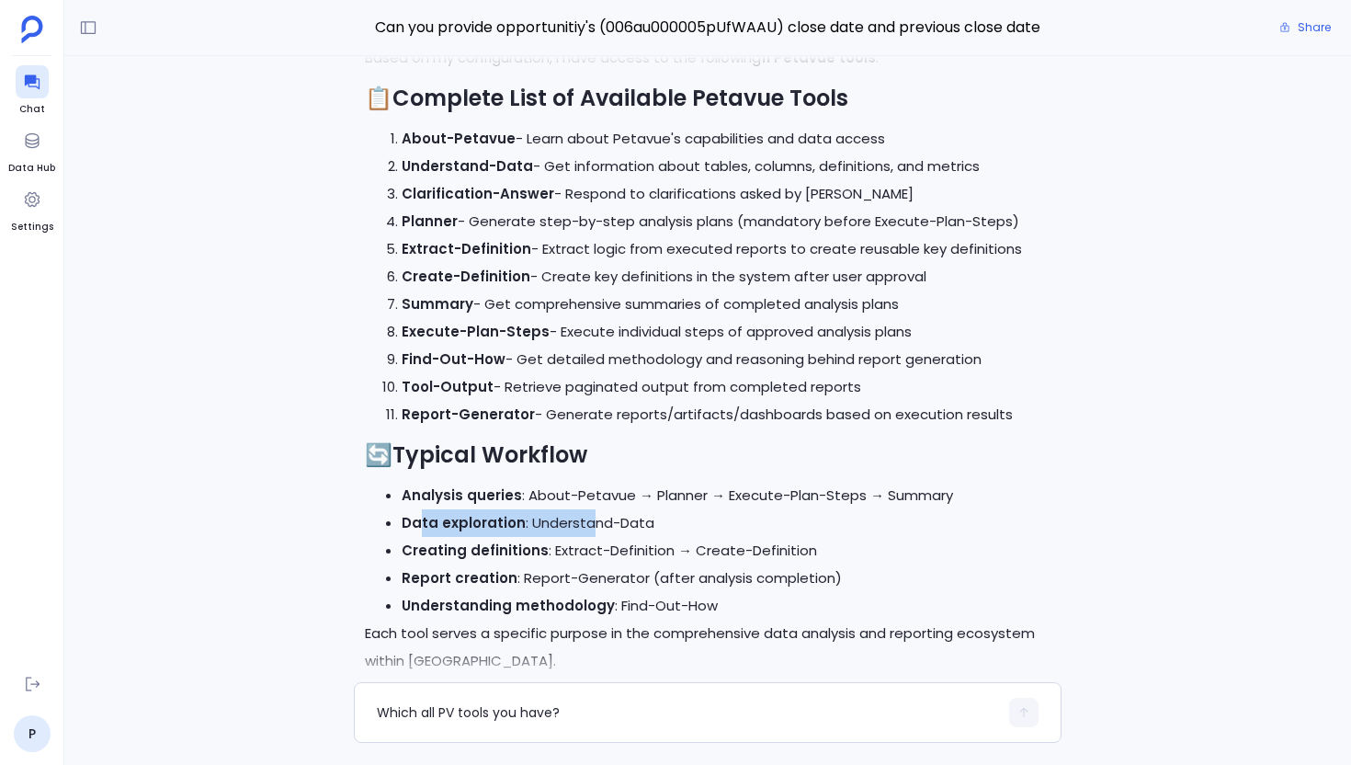
drag, startPoint x: 419, startPoint y: 532, endPoint x: 584, endPoint y: 526, distance: 164.7
click at [584, 526] on li "Data exploration : Understand-Data" at bounding box center [726, 523] width 649 height 28
drag, startPoint x: 555, startPoint y: 511, endPoint x: 684, endPoint y: 511, distance: 128.7
click at [684, 511] on li "Data exploration : Understand-Data" at bounding box center [726, 523] width 649 height 28
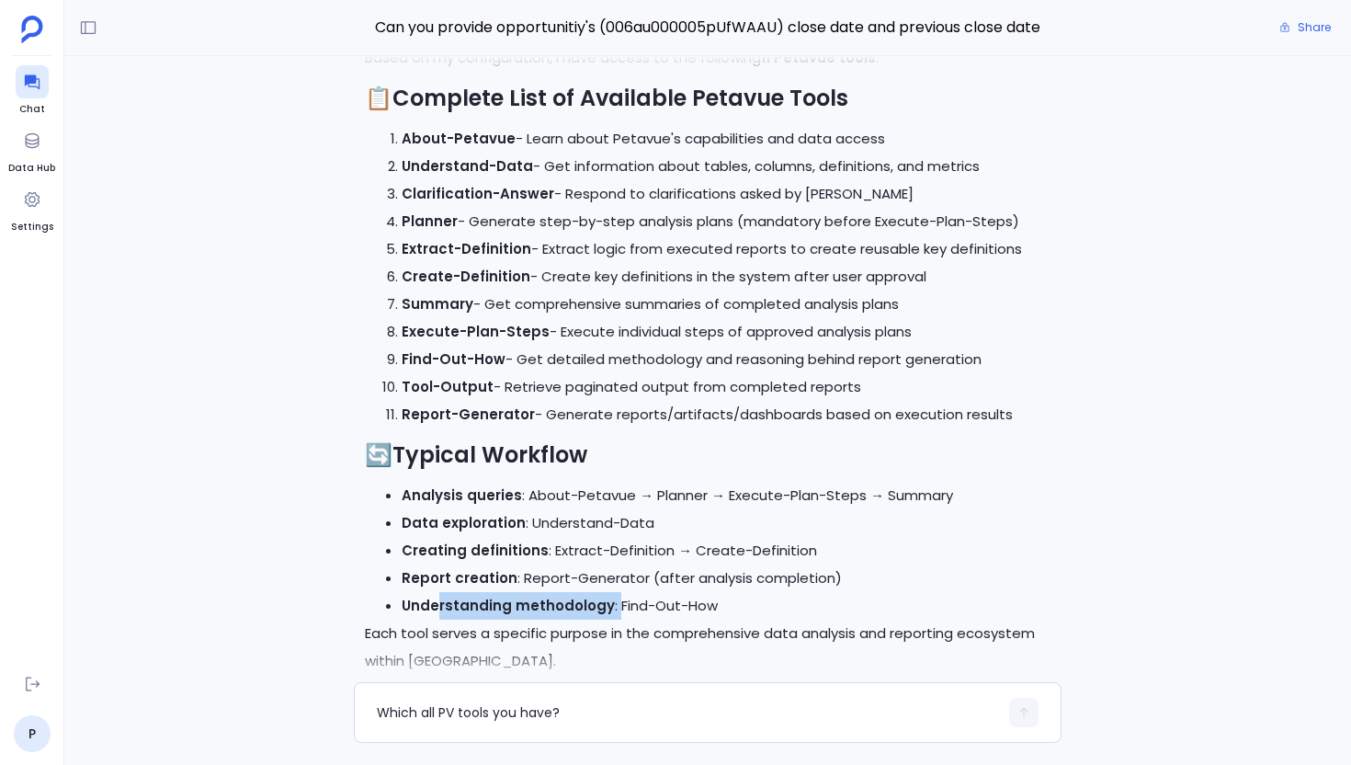
drag, startPoint x: 437, startPoint y: 609, endPoint x: 611, endPoint y: 604, distance: 174.8
click at [612, 604] on li "Understanding methodology : Find-Out-How" at bounding box center [726, 606] width 649 height 28
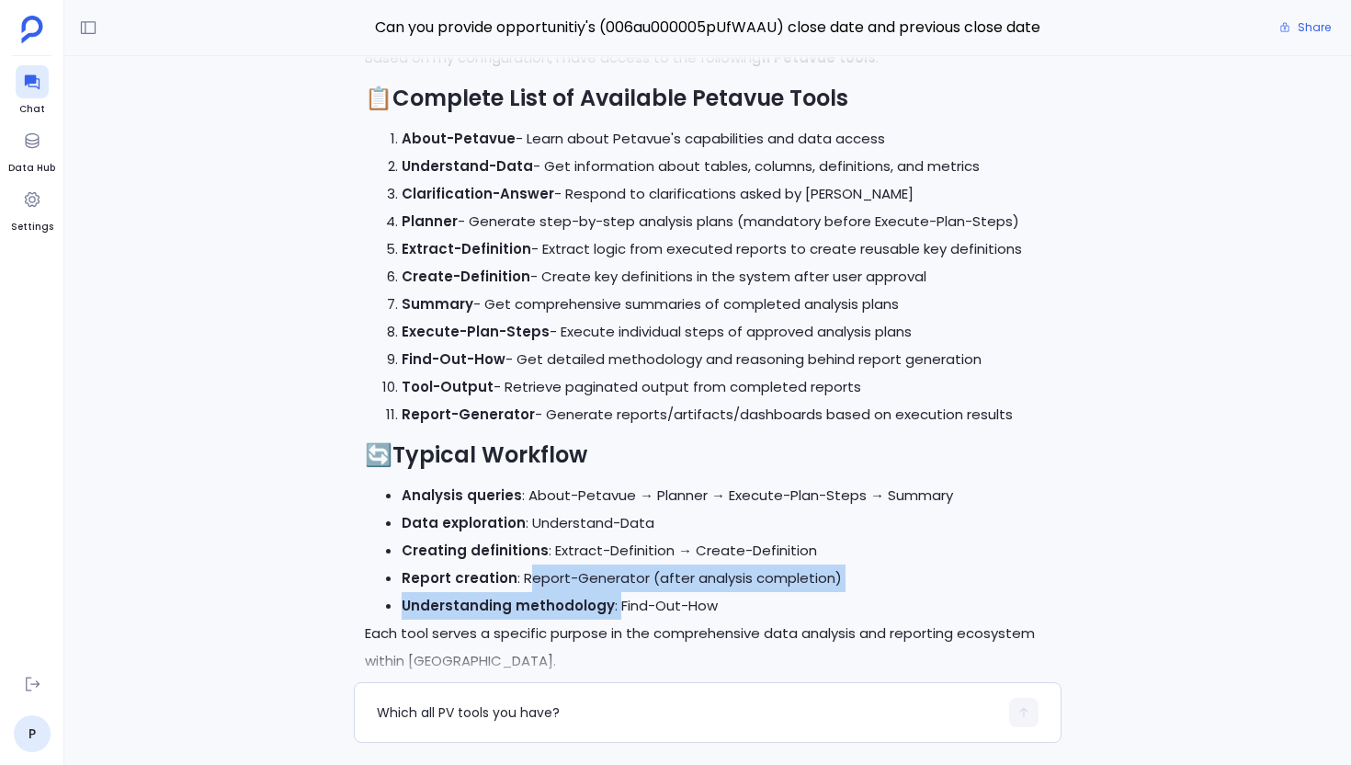
drag, startPoint x: 668, startPoint y: 609, endPoint x: 522, endPoint y: 569, distance: 151.4
click at [523, 571] on ul "Analysis queries : About-Petavue → Planner → Execute-Plan-Steps → Summary Data …" at bounding box center [708, 551] width 686 height 138
click at [744, 567] on li "Report creation : Report-Generator (after analysis completion)" at bounding box center [726, 578] width 649 height 28
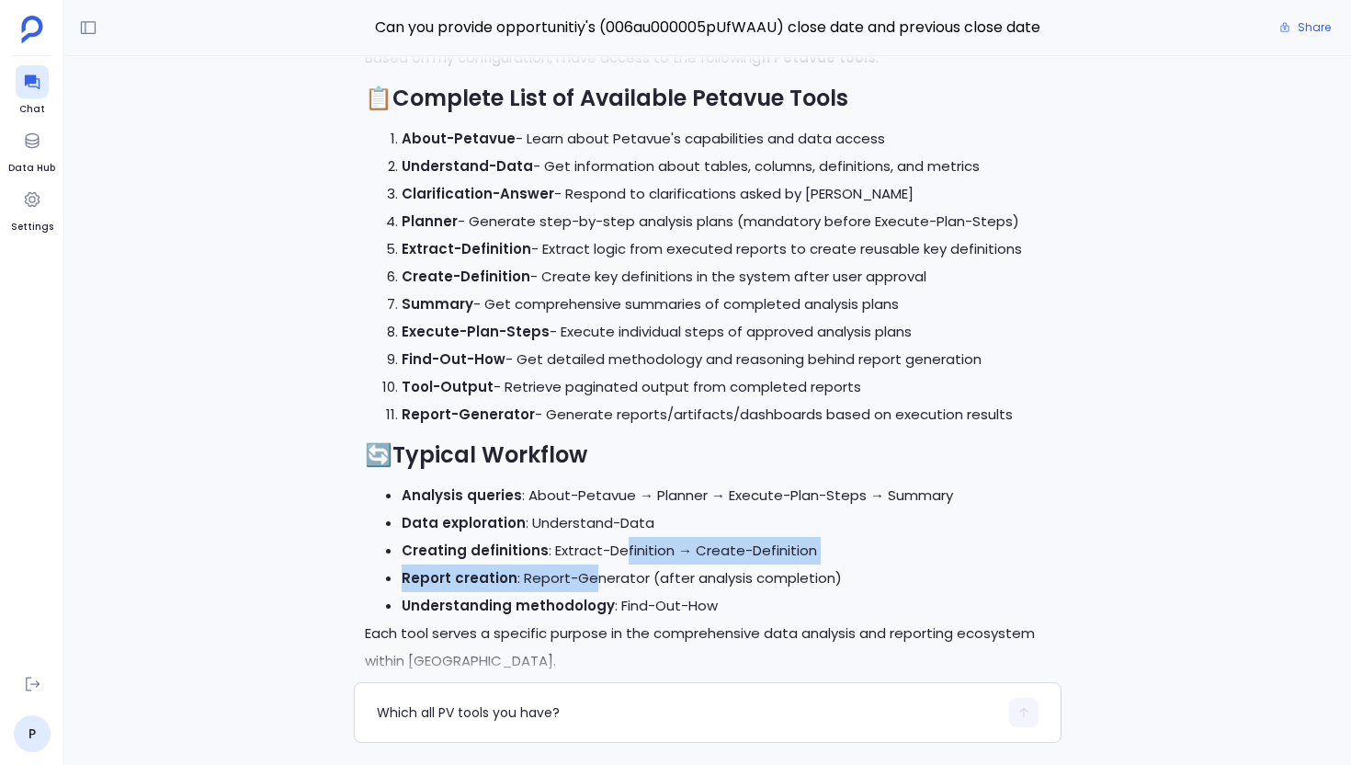
drag, startPoint x: 621, startPoint y: 551, endPoint x: 532, endPoint y: 546, distance: 89.3
click at [555, 558] on li "Creating definitions : Extract-Definition → Create-Definition" at bounding box center [726, 551] width 649 height 28
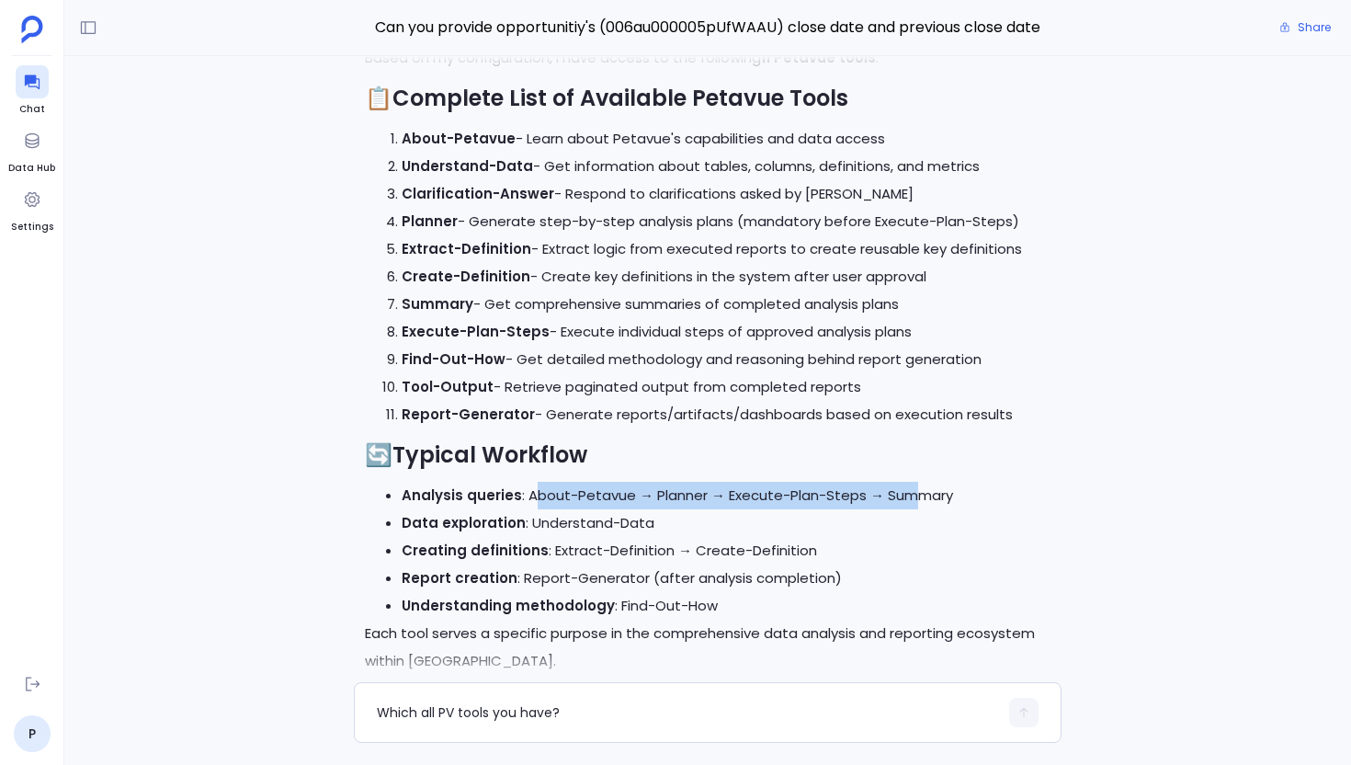
drag, startPoint x: 534, startPoint y: 495, endPoint x: 931, endPoint y: 472, distance: 397.8
click at [929, 479] on div "Based on my configuration, I have access to the following 11 Petavue tools : 📋 …" at bounding box center [708, 359] width 686 height 631
click at [826, 509] on li "Data exploration : Understand-Data" at bounding box center [726, 523] width 649 height 28
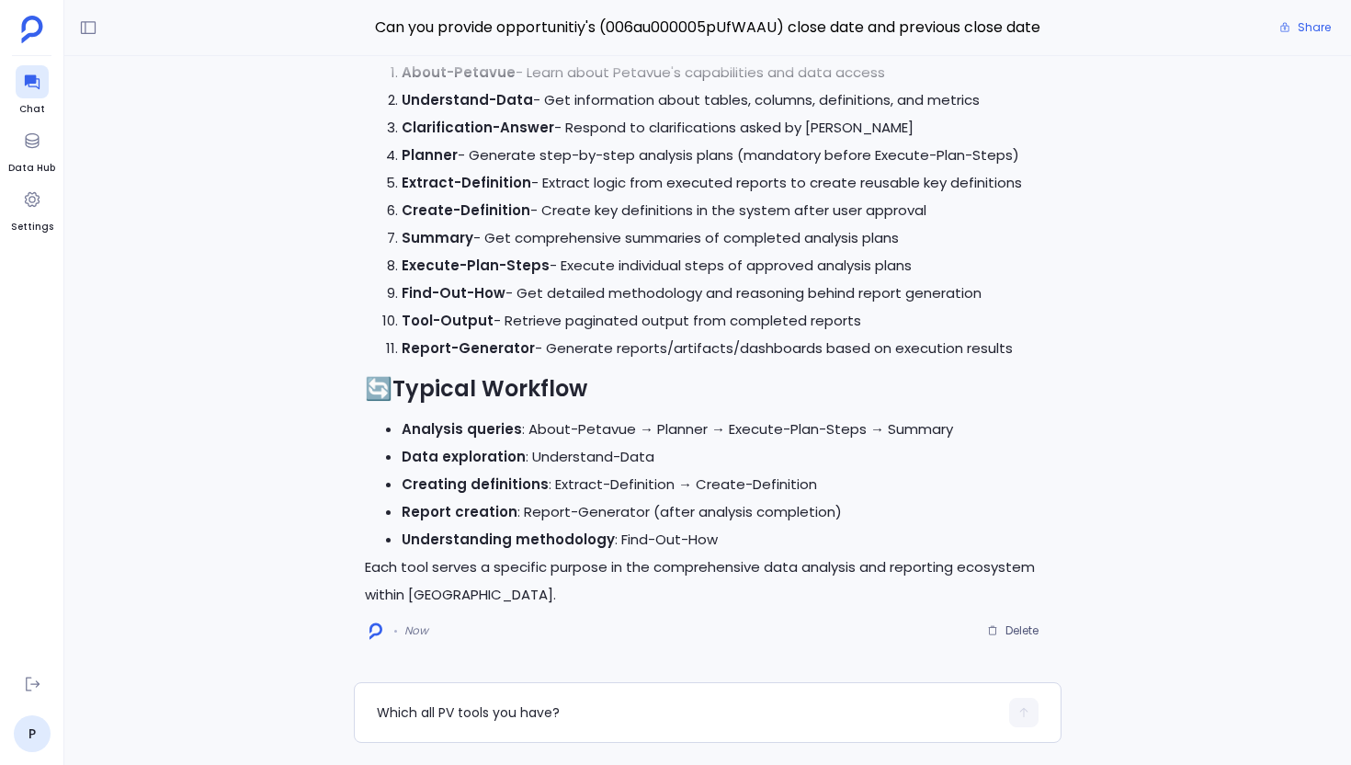
drag, startPoint x: 381, startPoint y: 420, endPoint x: 400, endPoint y: 421, distance: 19.3
click at [400, 421] on ul "Analysis queries : About-Petavue → Planner → Execute-Plan-Steps → Summary Data …" at bounding box center [708, 485] width 686 height 138
